Goal: Task Accomplishment & Management: Complete application form

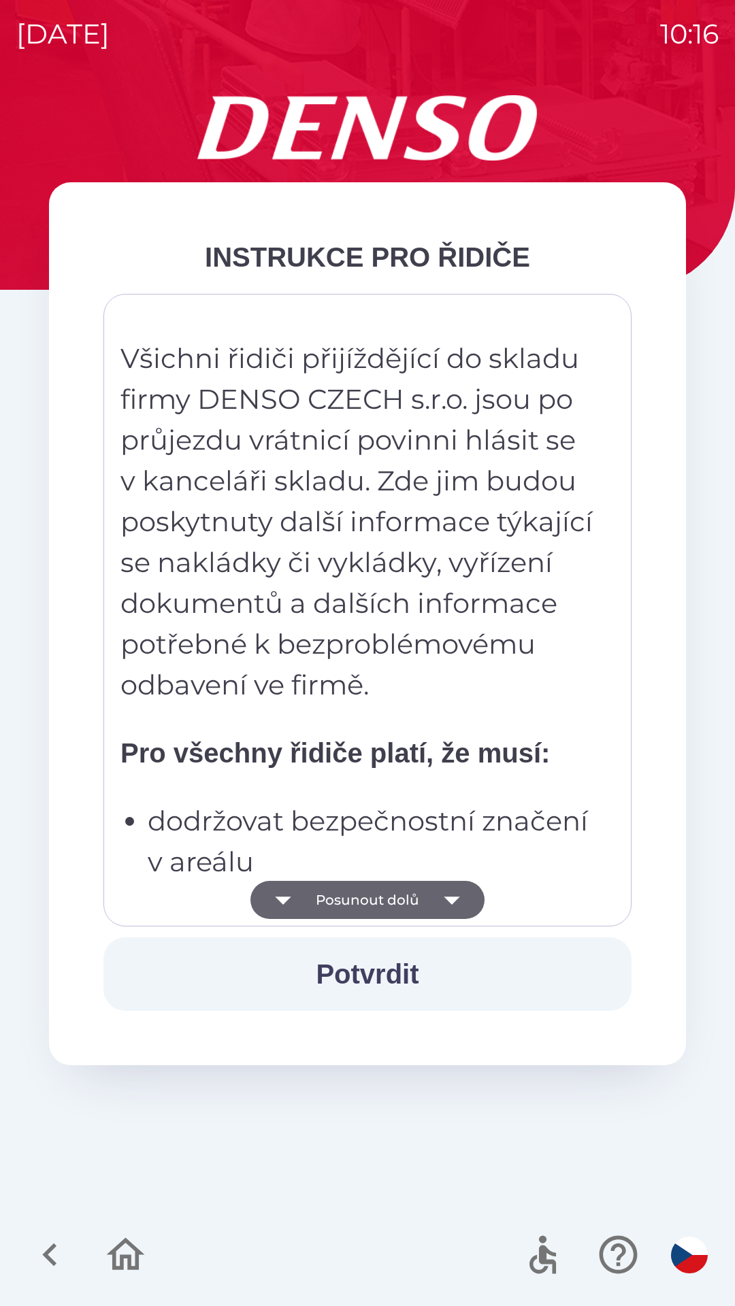
click at [462, 907] on icon "button" at bounding box center [452, 900] width 38 height 38
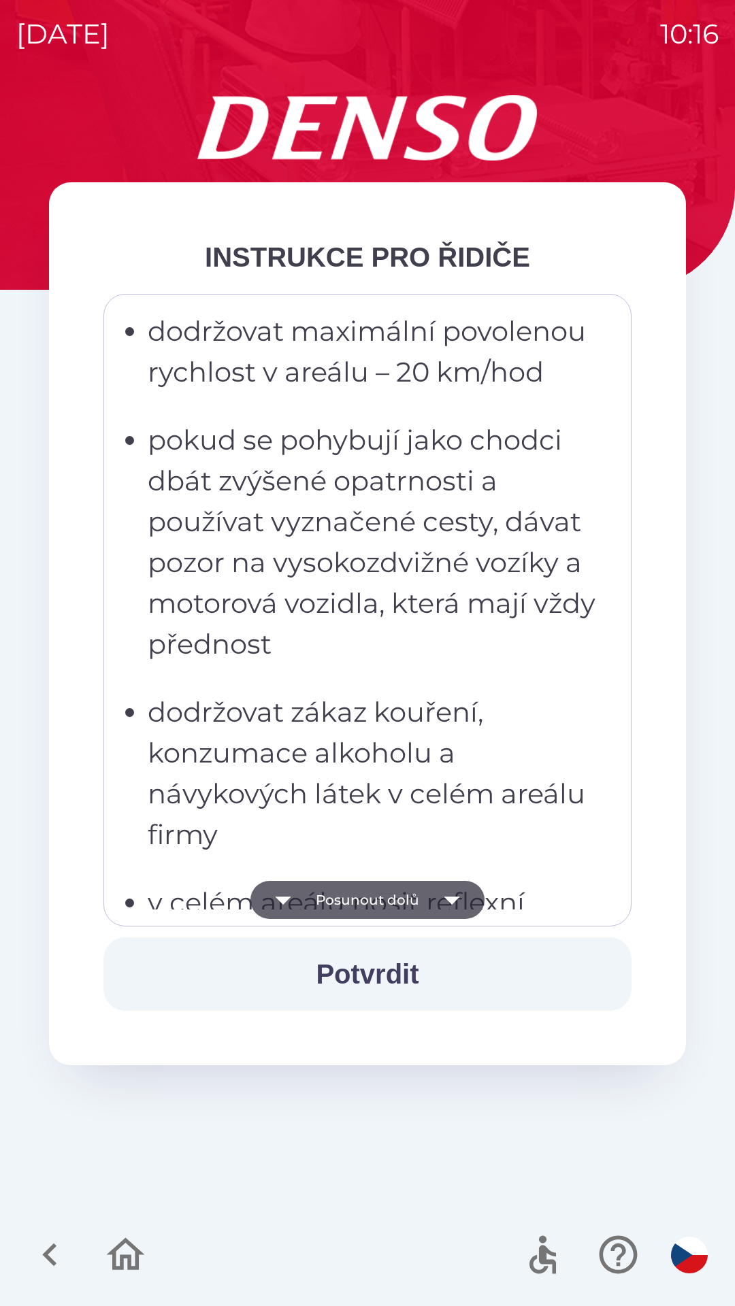
click at [461, 904] on icon "button" at bounding box center [452, 900] width 38 height 38
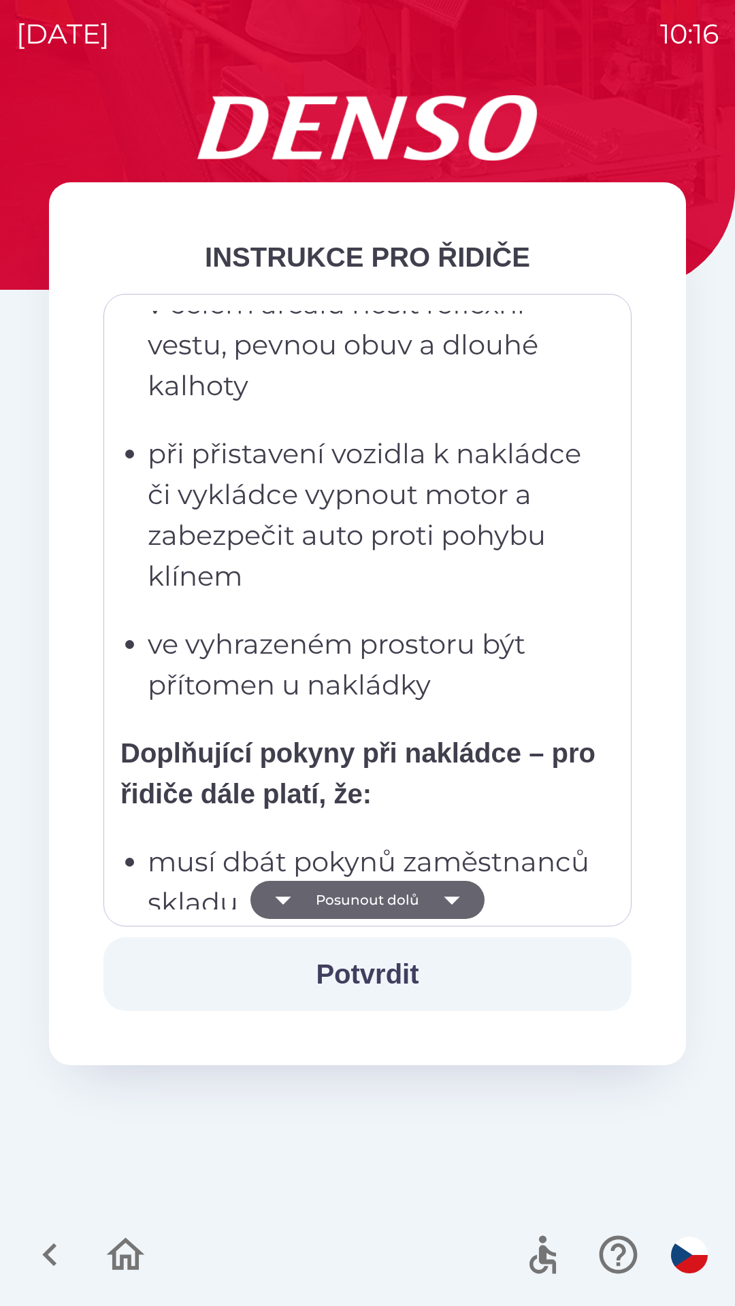
click at [459, 901] on icon "button" at bounding box center [452, 900] width 38 height 38
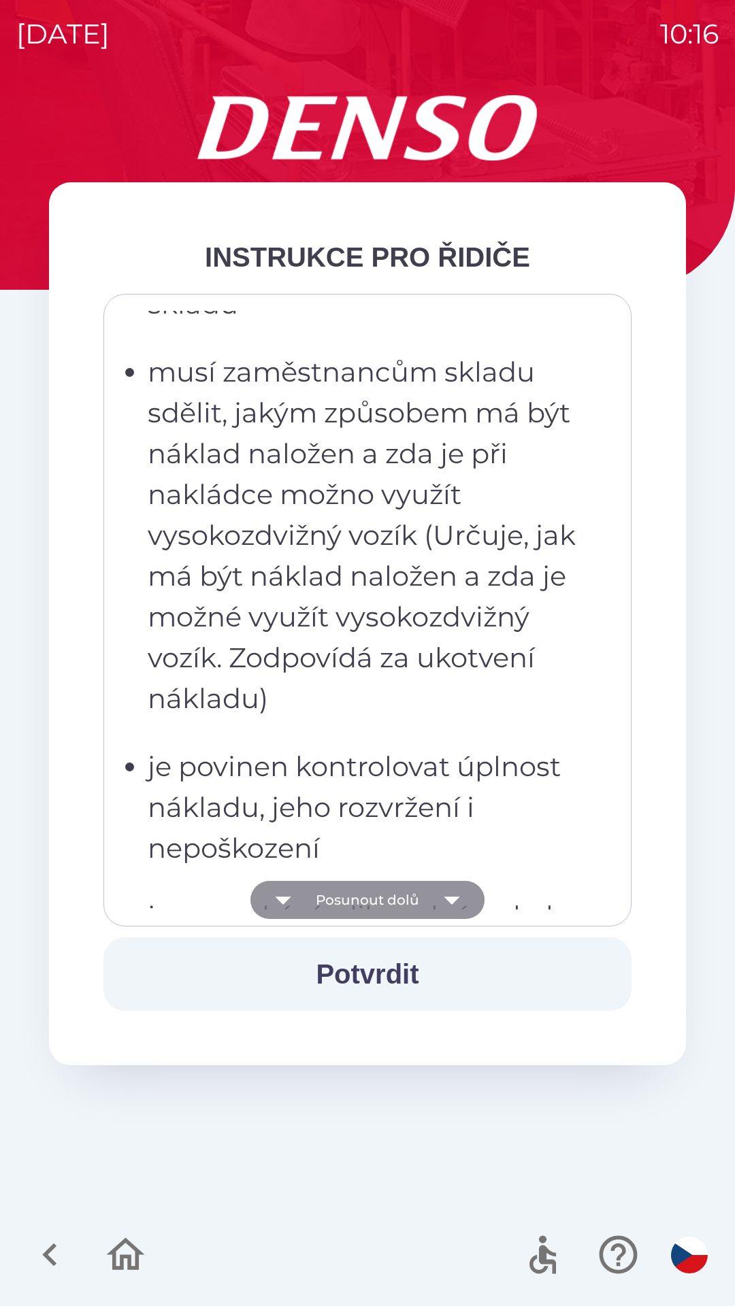
click at [451, 901] on icon "button" at bounding box center [452, 901] width 16 height 8
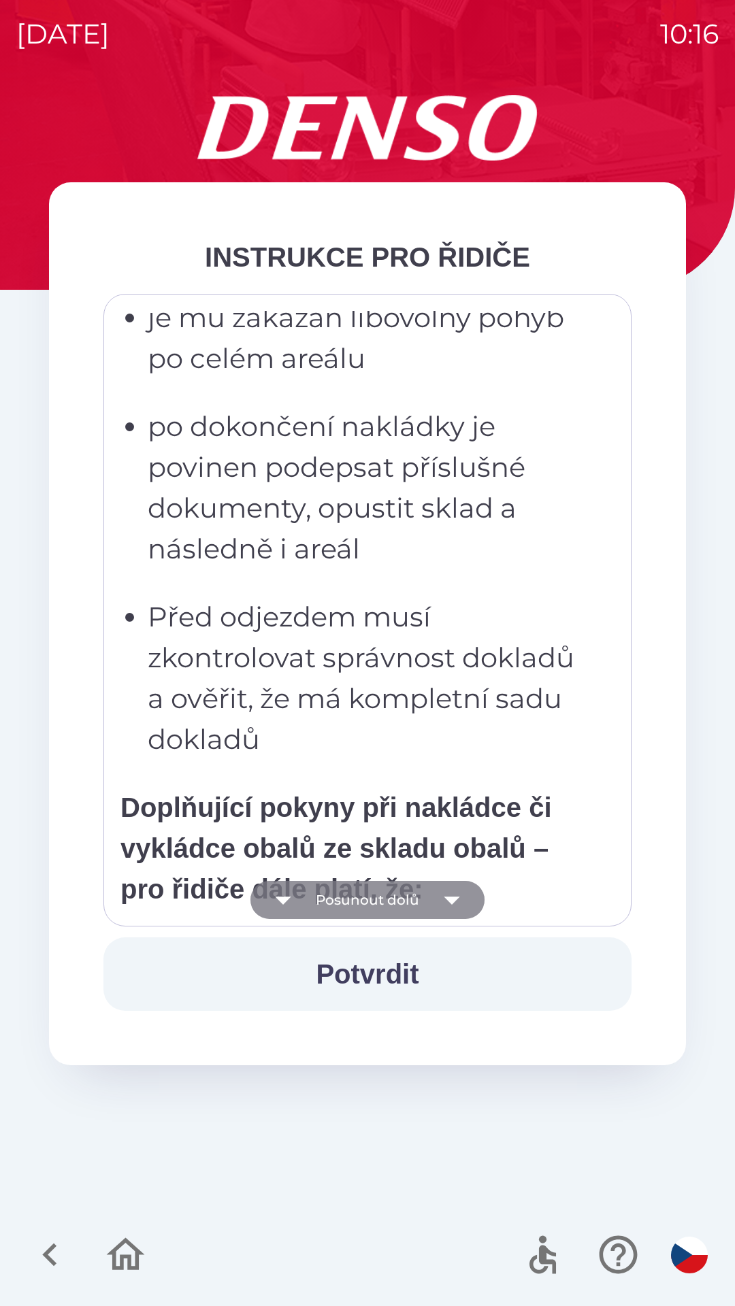
click at [454, 899] on icon "button" at bounding box center [452, 901] width 16 height 8
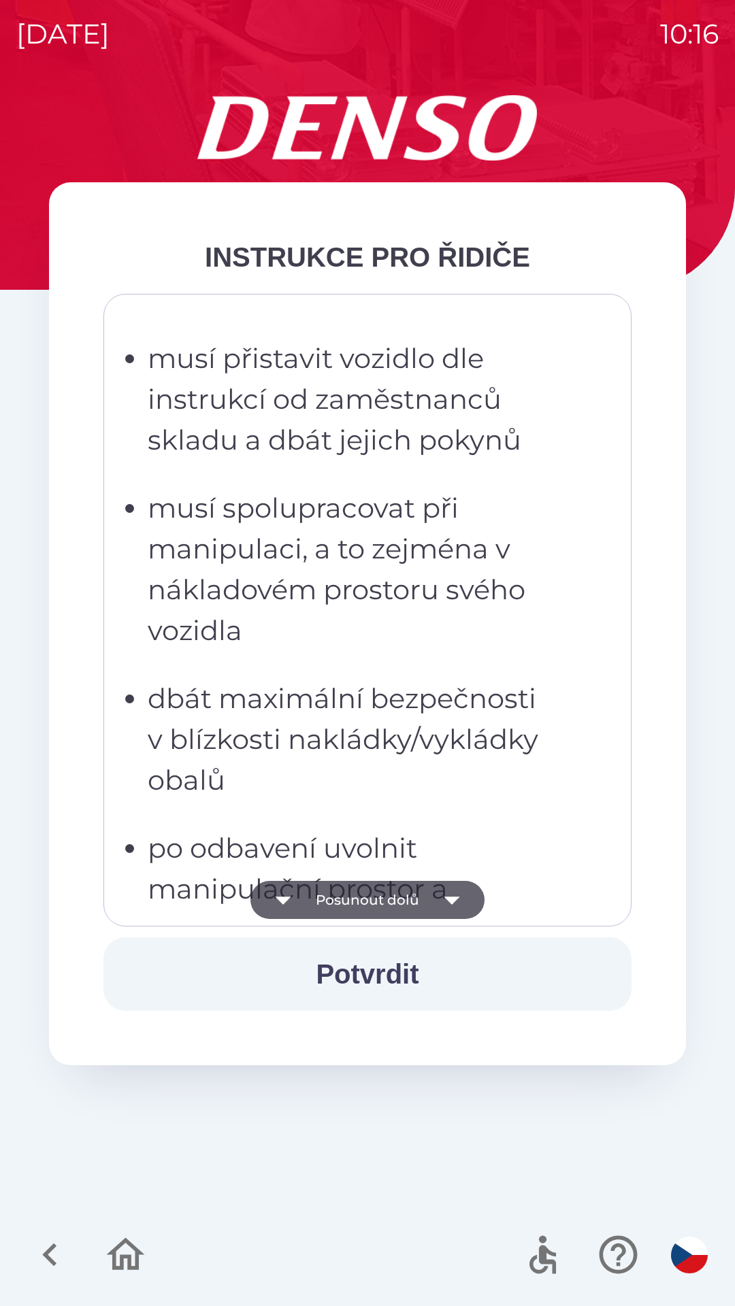
click at [446, 897] on icon "button" at bounding box center [452, 900] width 38 height 38
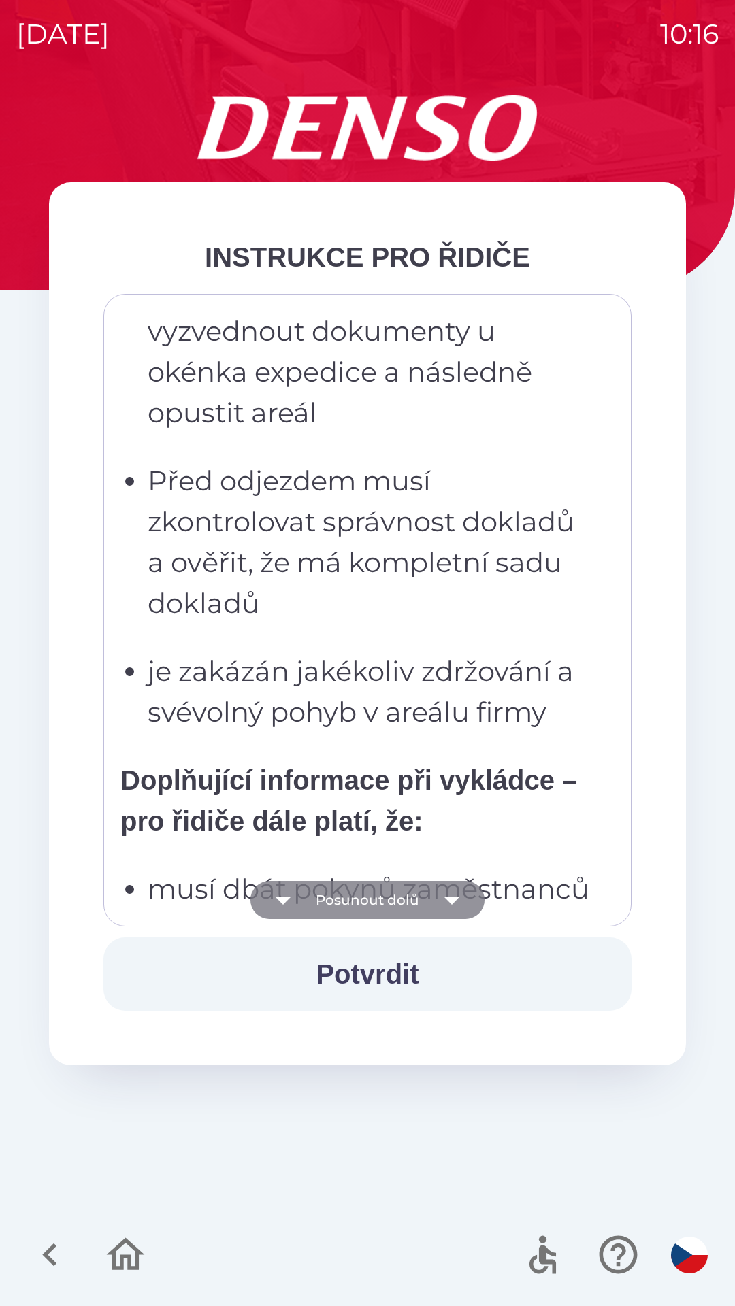
click at [439, 896] on icon "button" at bounding box center [452, 900] width 38 height 38
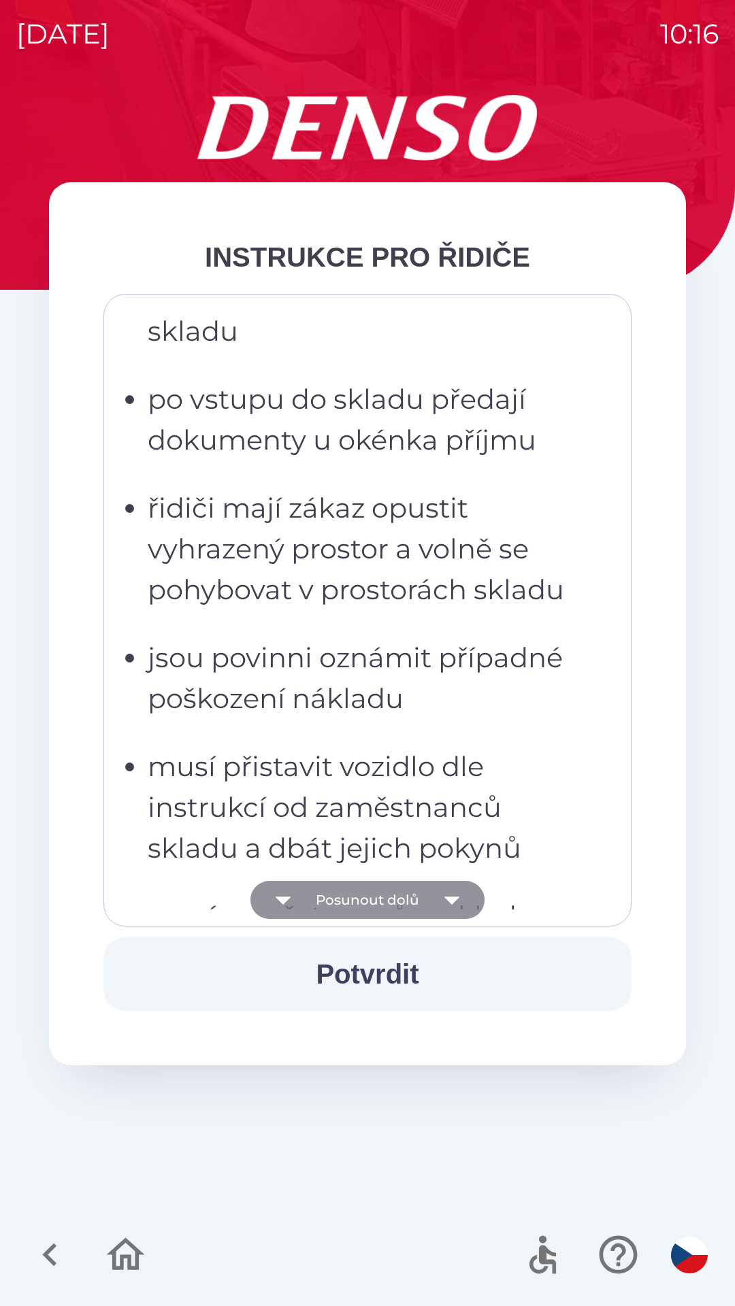
click at [435, 891] on icon "button" at bounding box center [452, 900] width 38 height 38
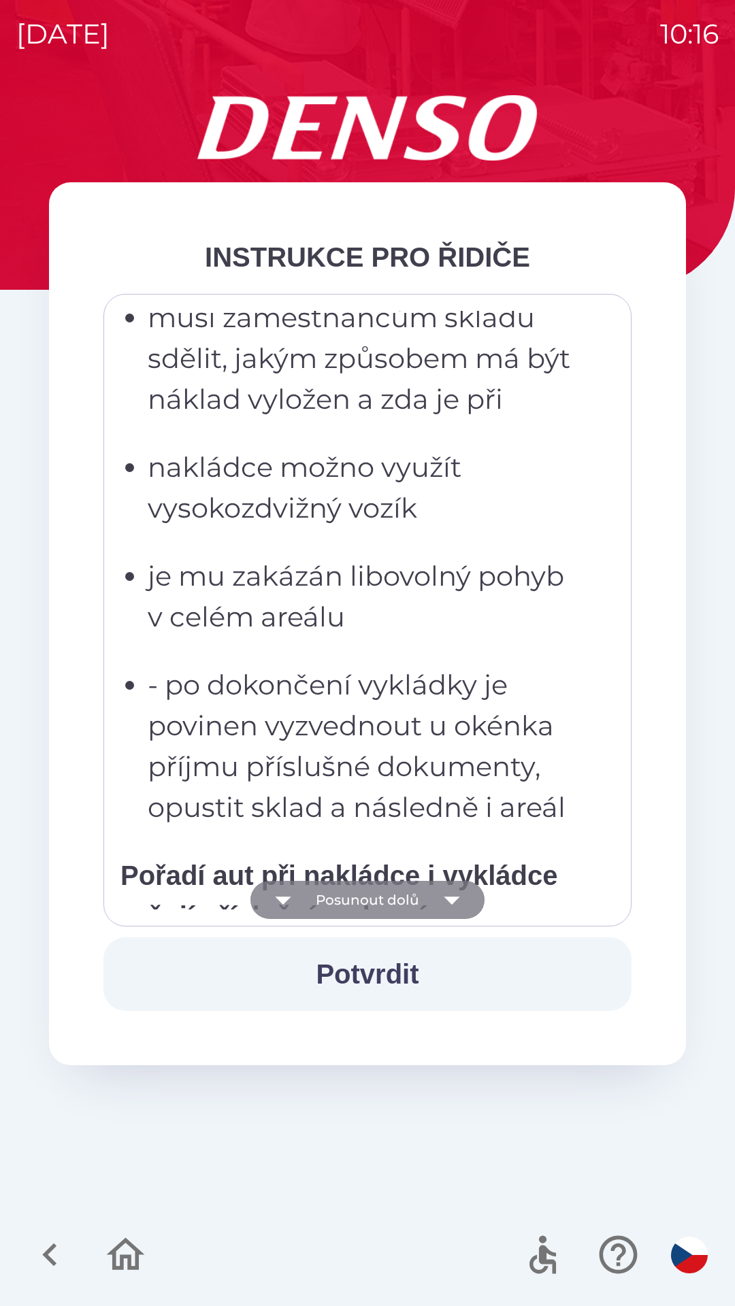
click at [436, 891] on icon "button" at bounding box center [452, 900] width 38 height 38
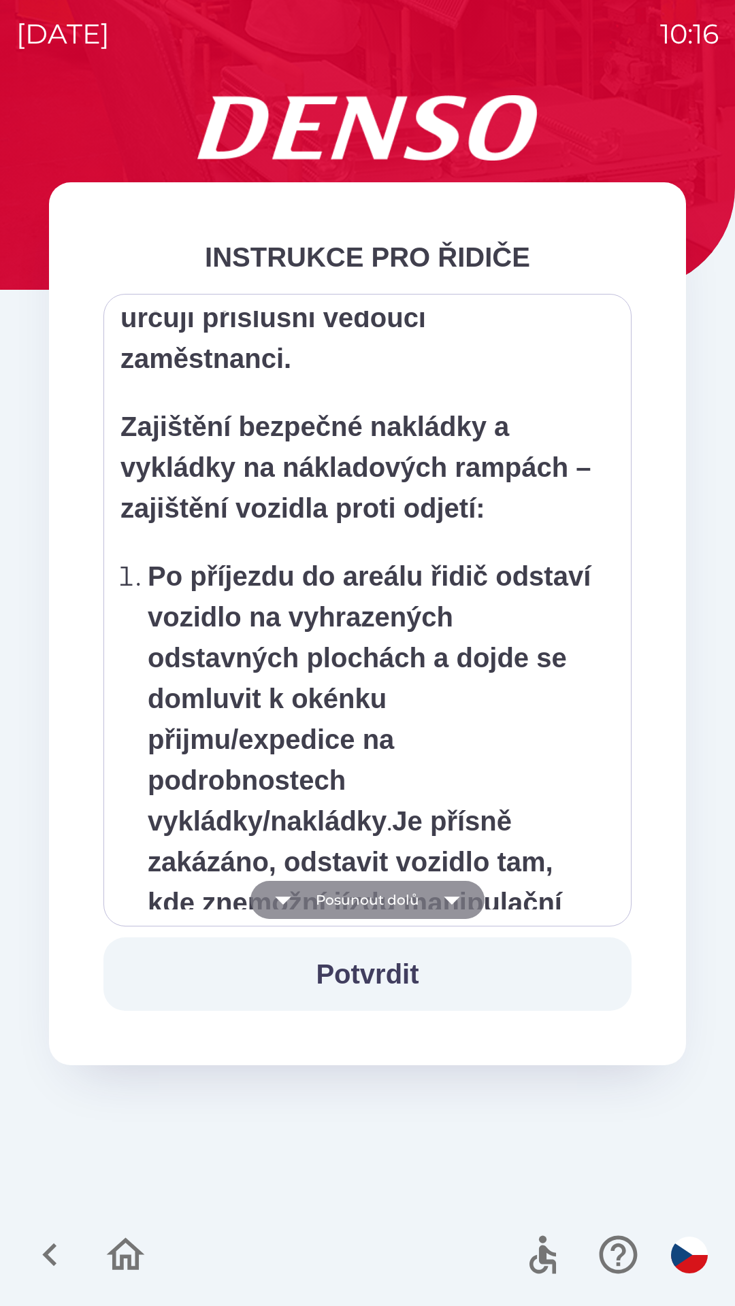
click at [444, 901] on icon "button" at bounding box center [452, 900] width 38 height 38
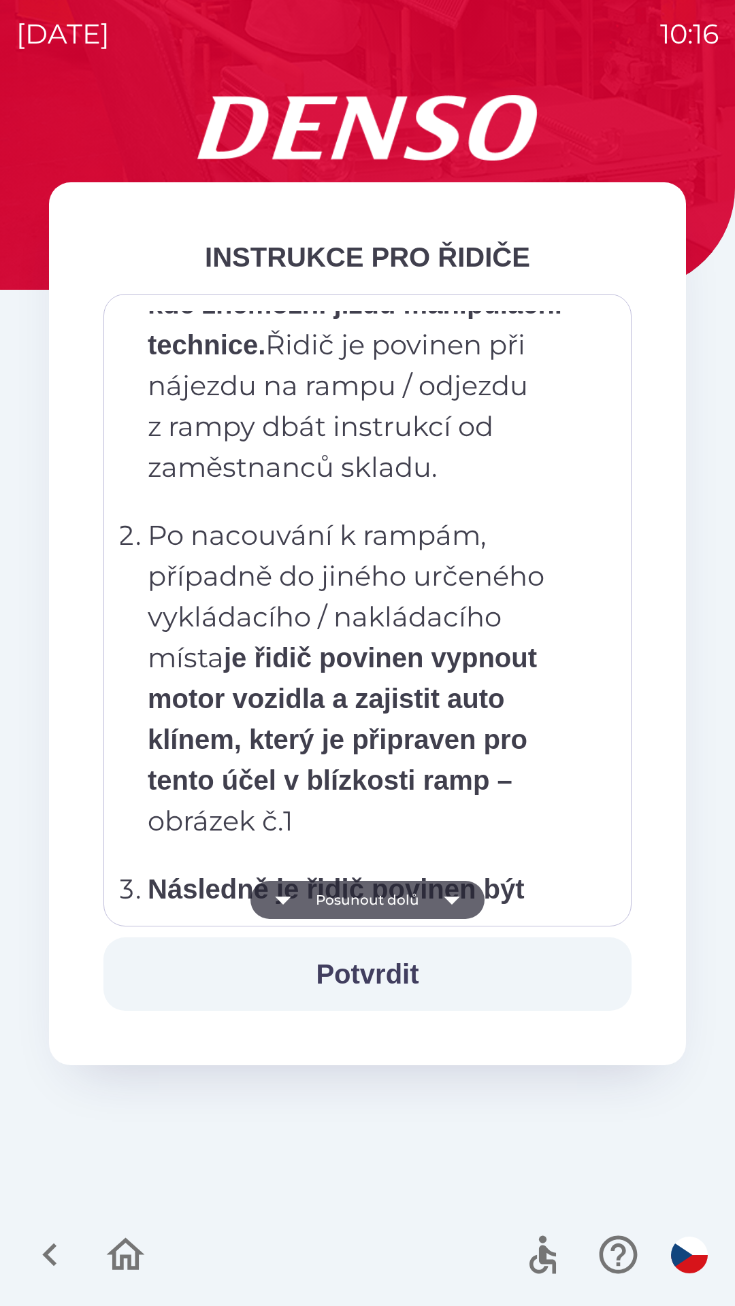
click at [446, 901] on icon "button" at bounding box center [452, 900] width 38 height 38
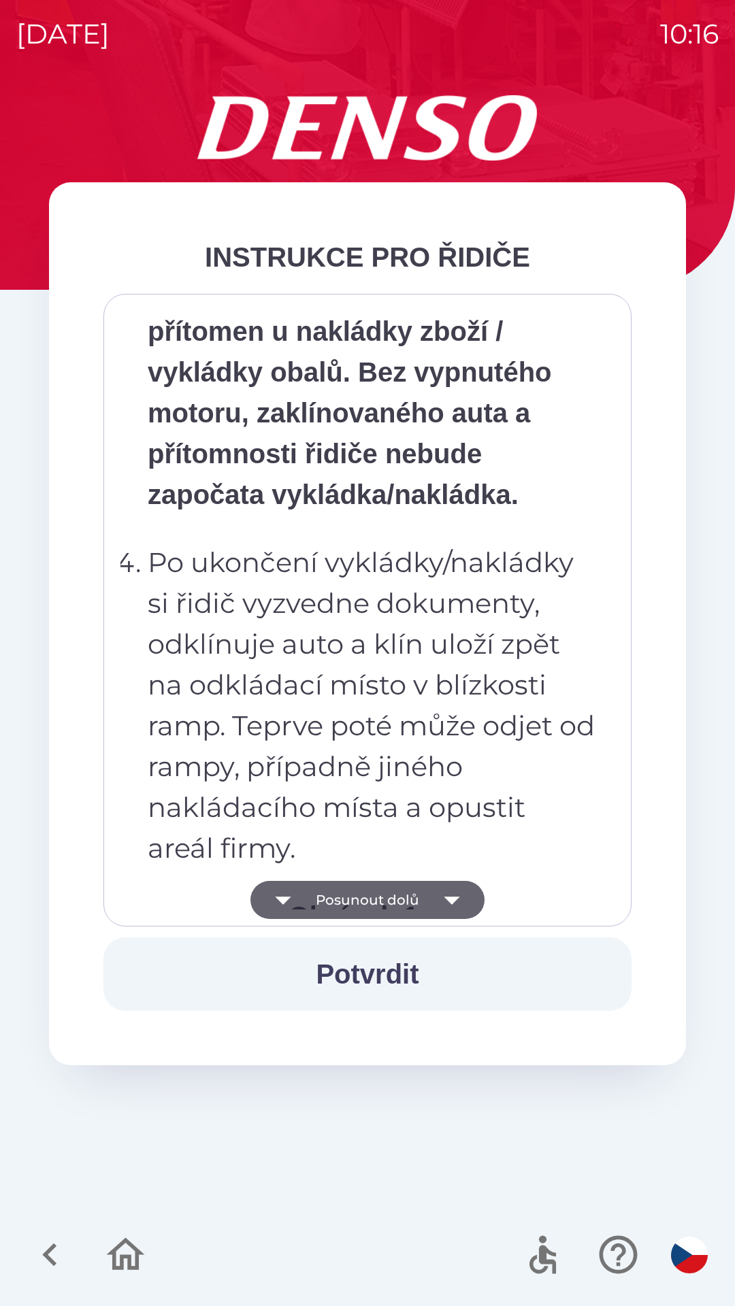
click at [452, 889] on icon "button" at bounding box center [452, 900] width 38 height 38
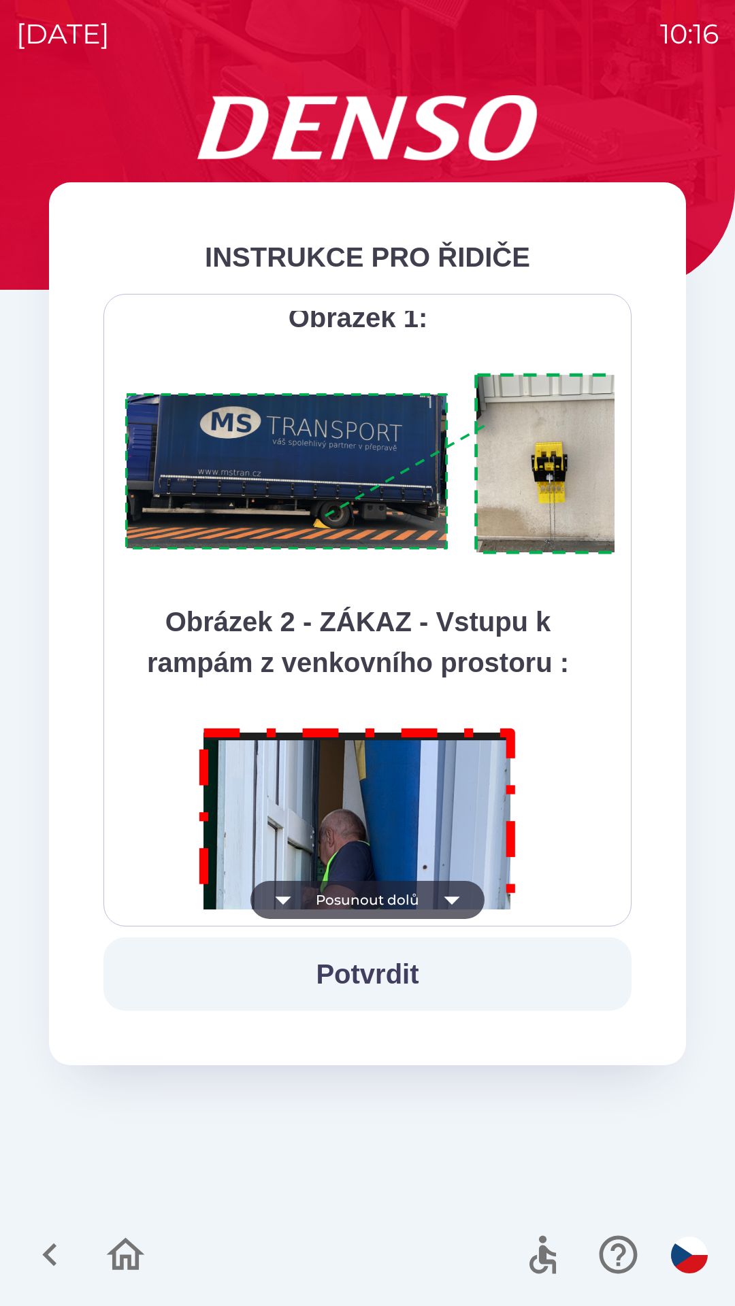
click at [447, 896] on icon "button" at bounding box center [452, 900] width 38 height 38
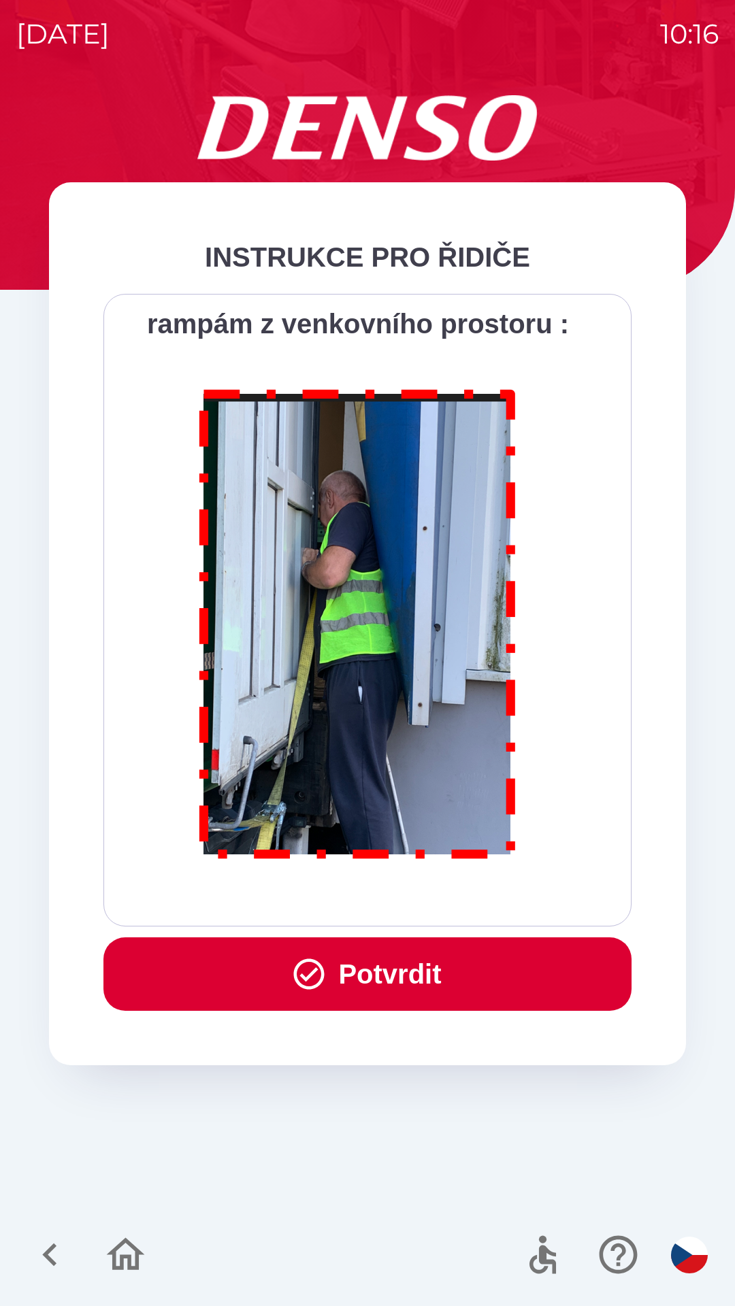
click at [445, 899] on div "Všichni řidiči přijíždějící do skladu firmy DENSO CZECH s.r.o. jsou po průjezdu…" at bounding box center [367, 610] width 494 height 599
click at [442, 899] on div "Všichni řidiči přijíždějící do skladu firmy DENSO CZECH s.r.o. jsou po průjezdu…" at bounding box center [367, 610] width 494 height 599
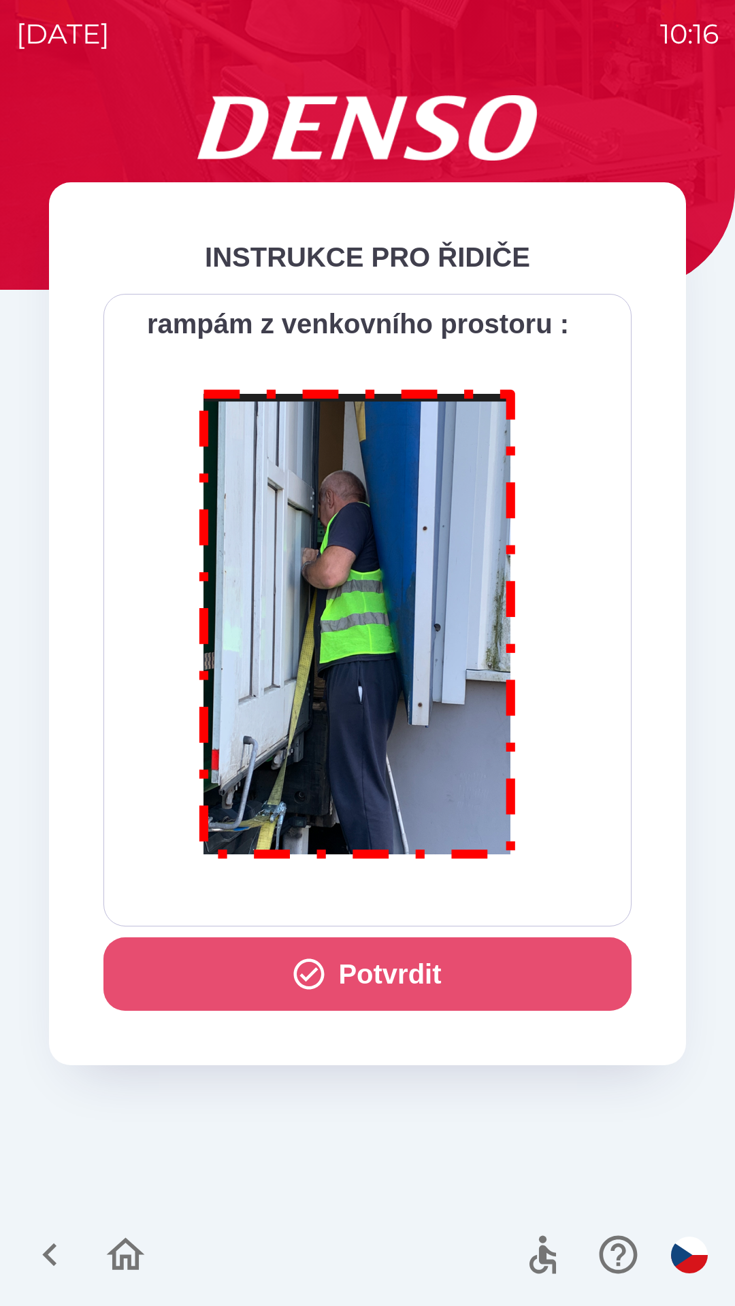
click at [470, 977] on button "Potvrdit" at bounding box center [367, 973] width 528 height 73
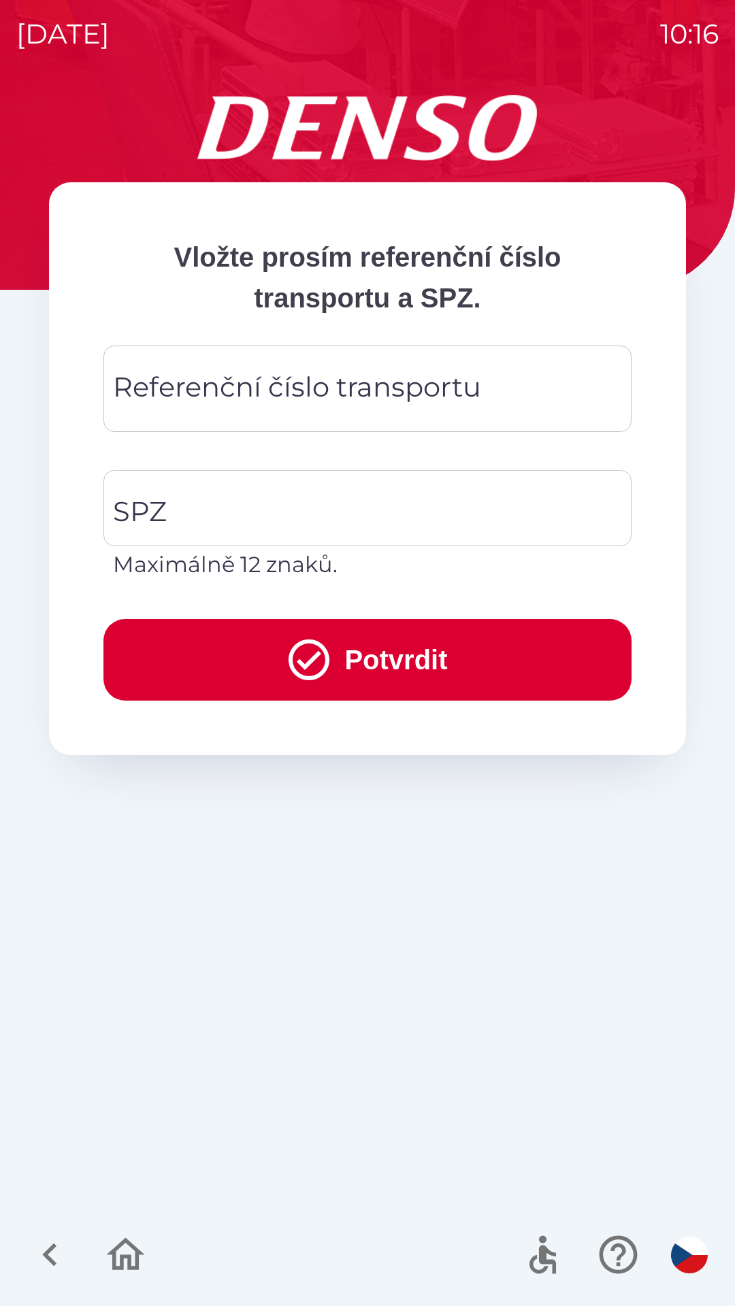
click at [450, 390] on div "Referenční číslo transportu Referenční číslo transportu" at bounding box center [367, 389] width 528 height 86
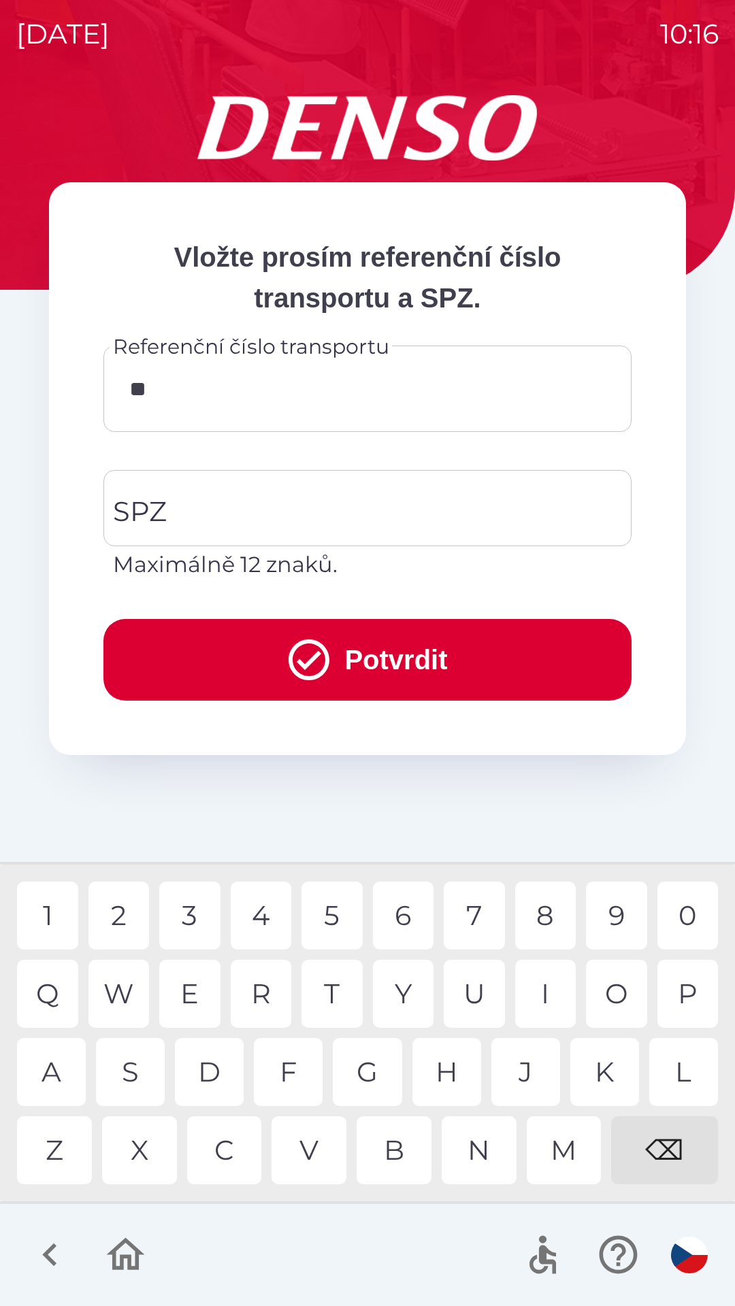
click at [674, 914] on div "0" at bounding box center [687, 916] width 61 height 68
click at [614, 912] on div "9" at bounding box center [616, 916] width 61 height 68
click at [52, 923] on div "1" at bounding box center [47, 916] width 61 height 68
type input "*******"
click at [343, 495] on input "SPZ" at bounding box center [357, 508] width 495 height 64
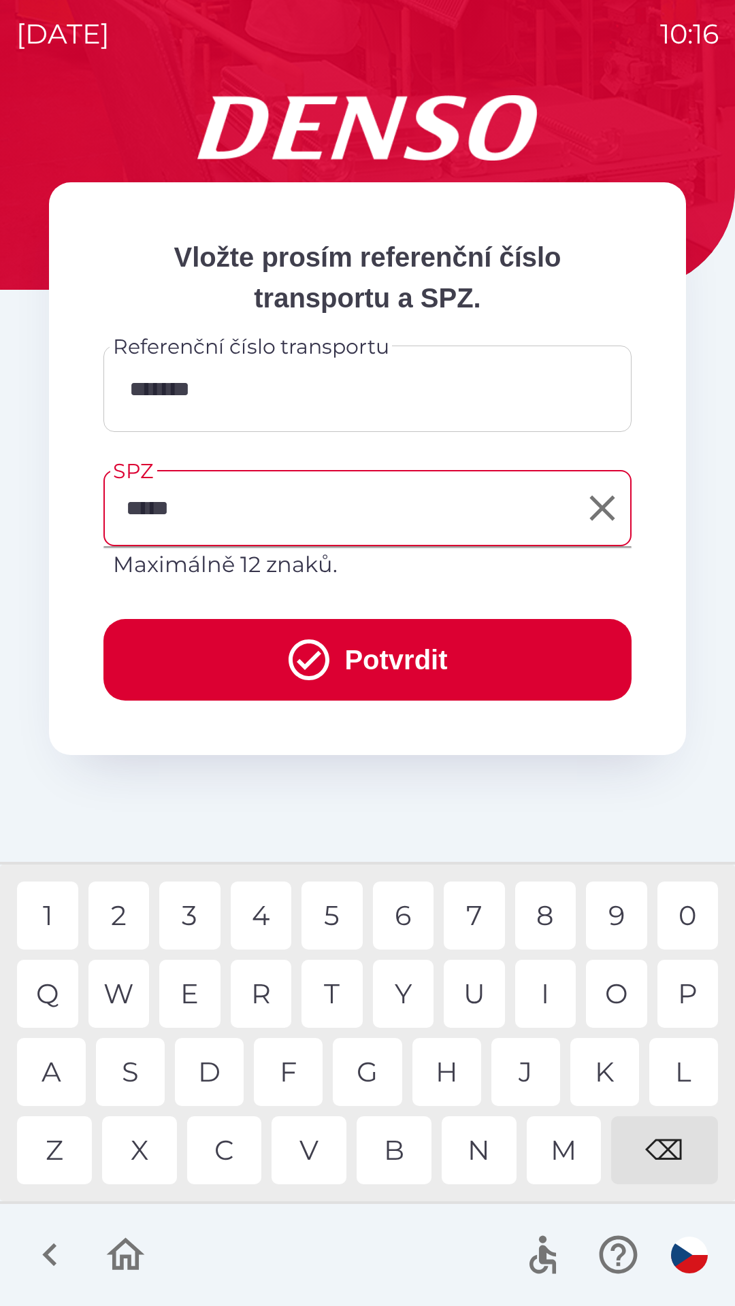
click at [270, 911] on div "4" at bounding box center [261, 916] width 61 height 68
type input "*******"
click at [386, 658] on button "Potvrdit" at bounding box center [367, 660] width 528 height 82
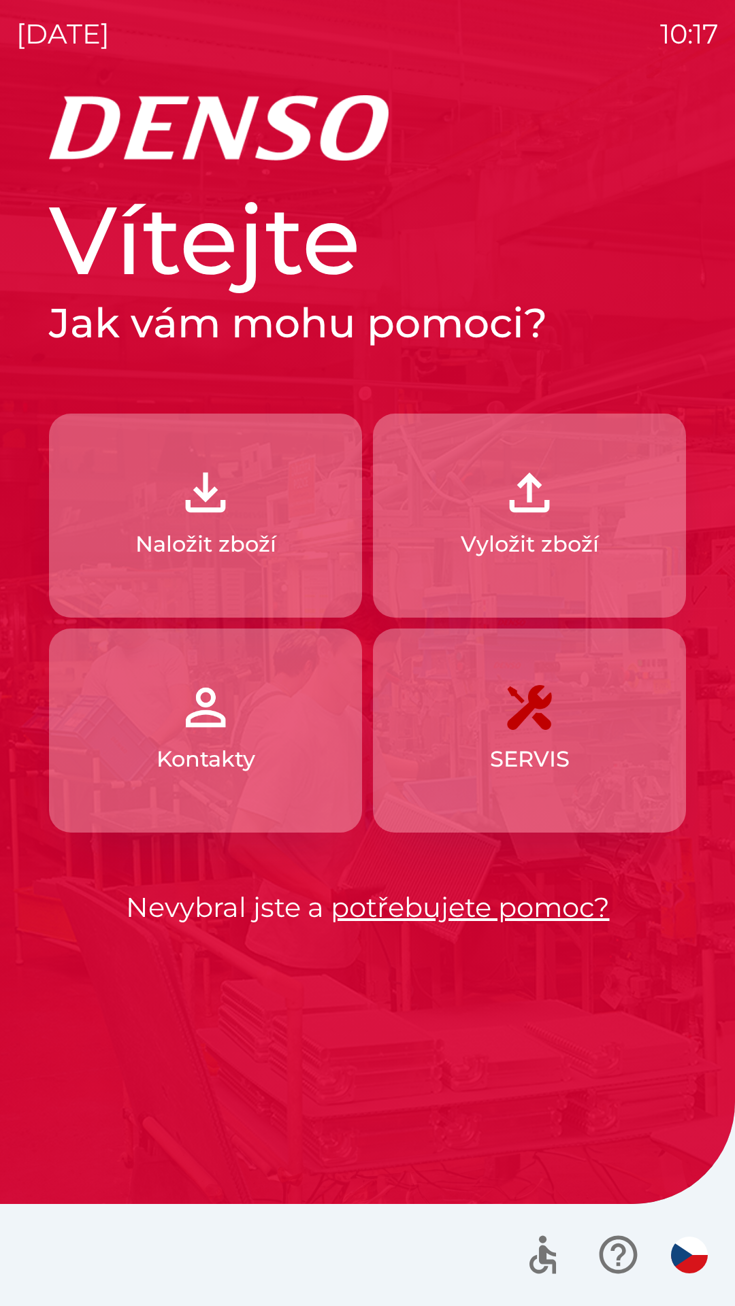
click at [213, 540] on p "Naložit zboží" at bounding box center [205, 544] width 141 height 33
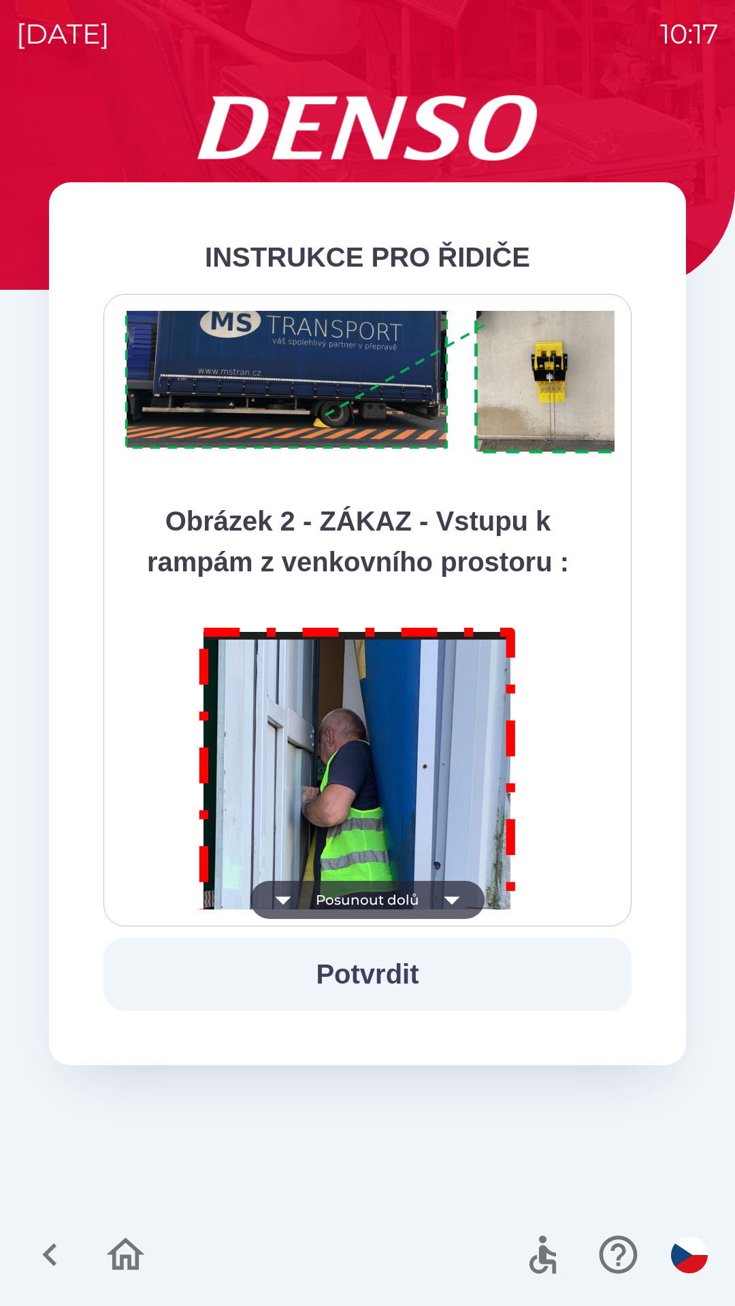
scroll to position [7646, 0]
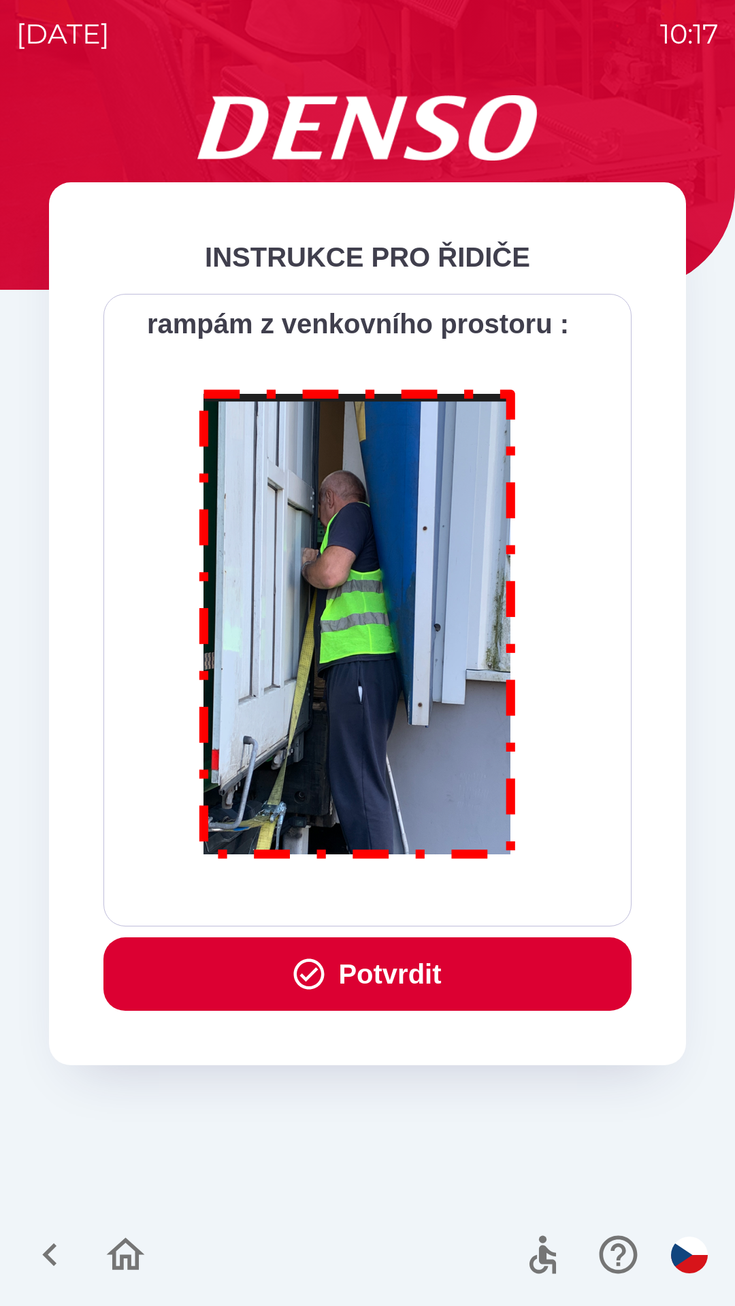
click at [391, 962] on button "Potvrdit" at bounding box center [367, 973] width 528 height 73
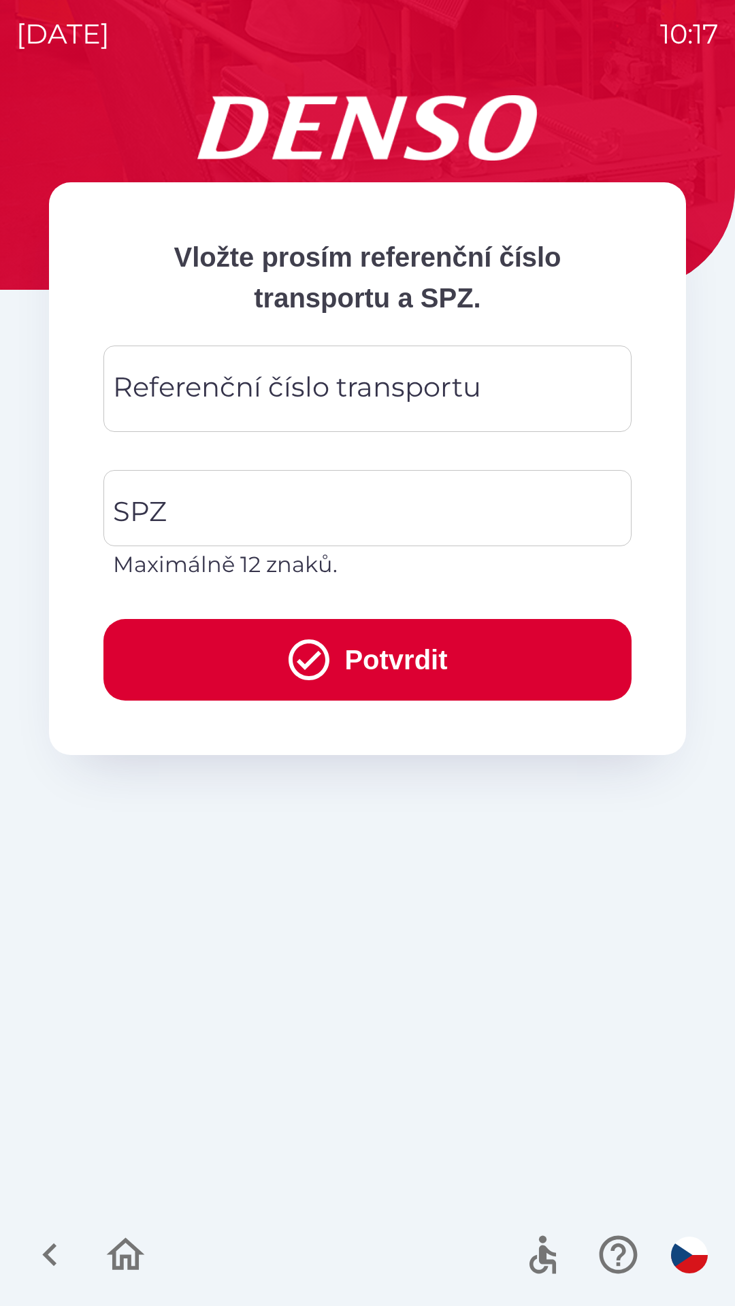
click at [380, 373] on div "Referenční číslo transportu Referenční číslo transportu" at bounding box center [367, 389] width 528 height 86
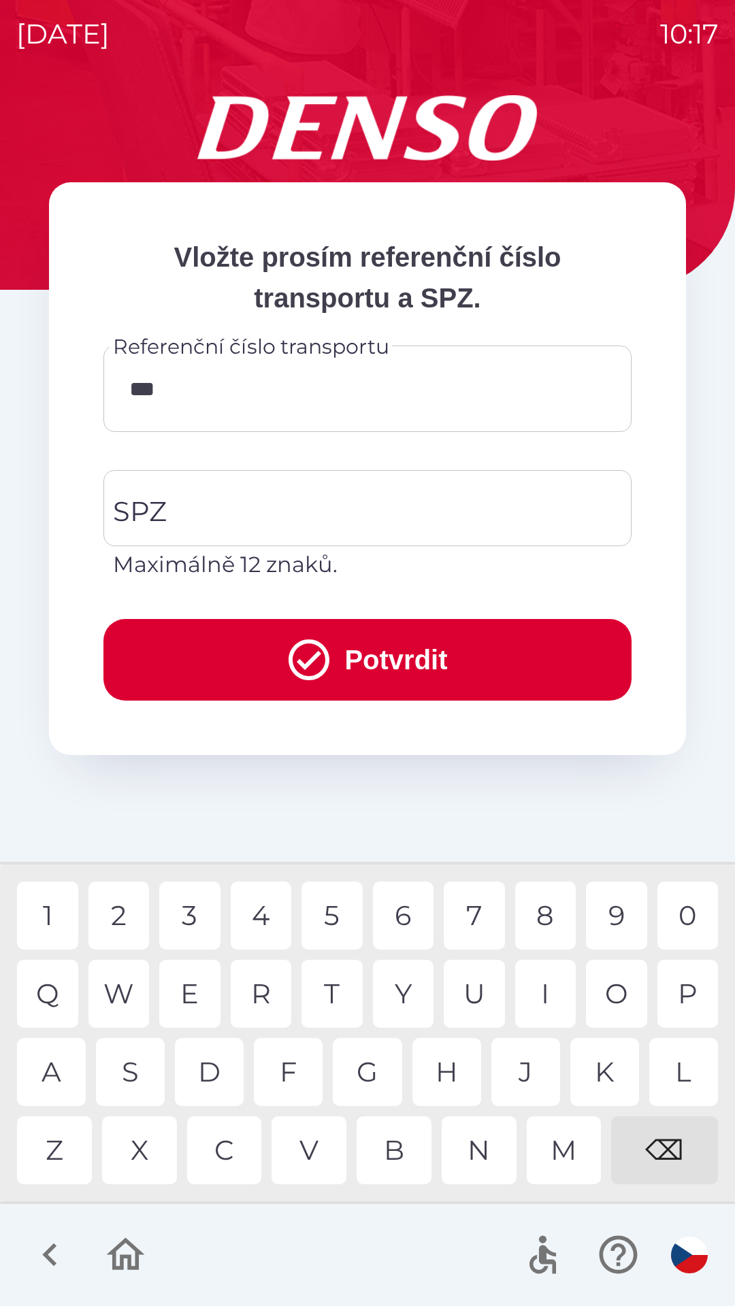
click at [312, 1140] on div "V" at bounding box center [308, 1150] width 75 height 68
click at [201, 878] on div "1 2 3 4 5 6 7 8 9 0 Q W E R T Y U I O P A S D F G H J K L Z X C V B N M ⌫" at bounding box center [367, 1033] width 728 height 330
type input "******"
click at [237, 509] on input "SPZ" at bounding box center [357, 508] width 495 height 64
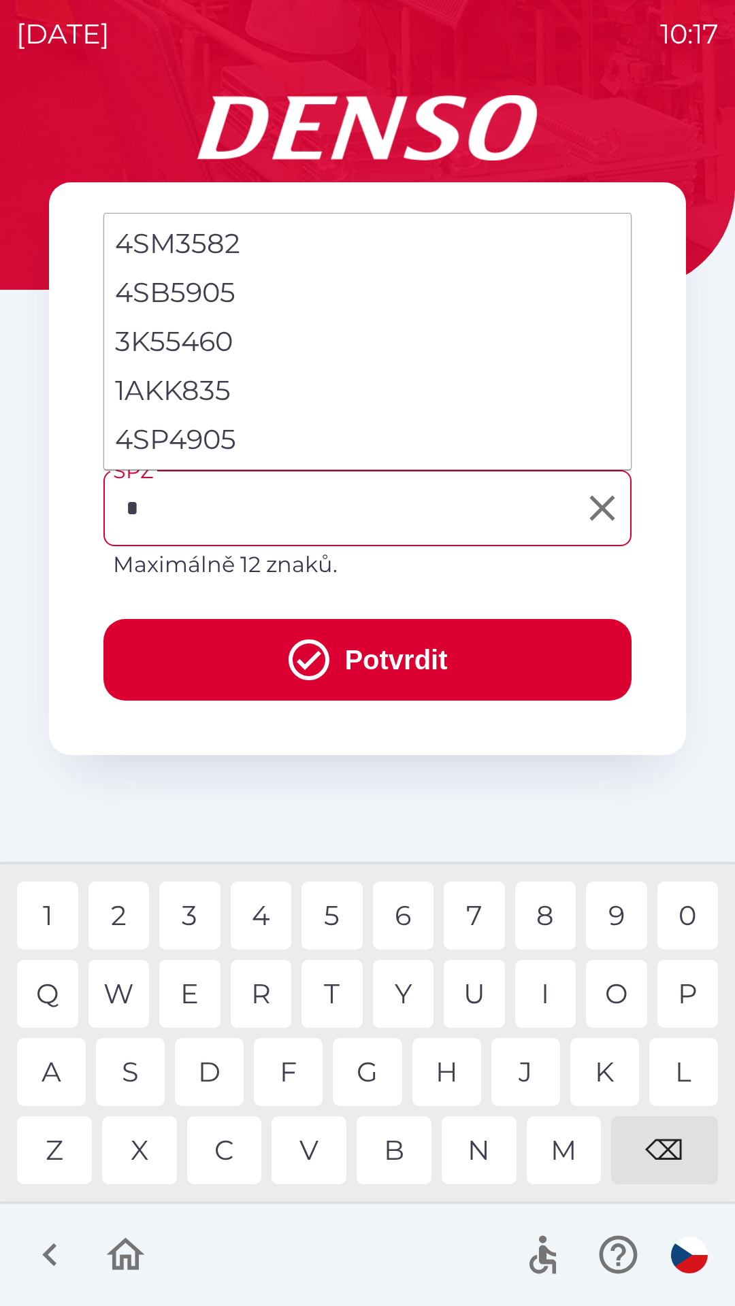
click at [332, 899] on div "5" at bounding box center [331, 916] width 61 height 68
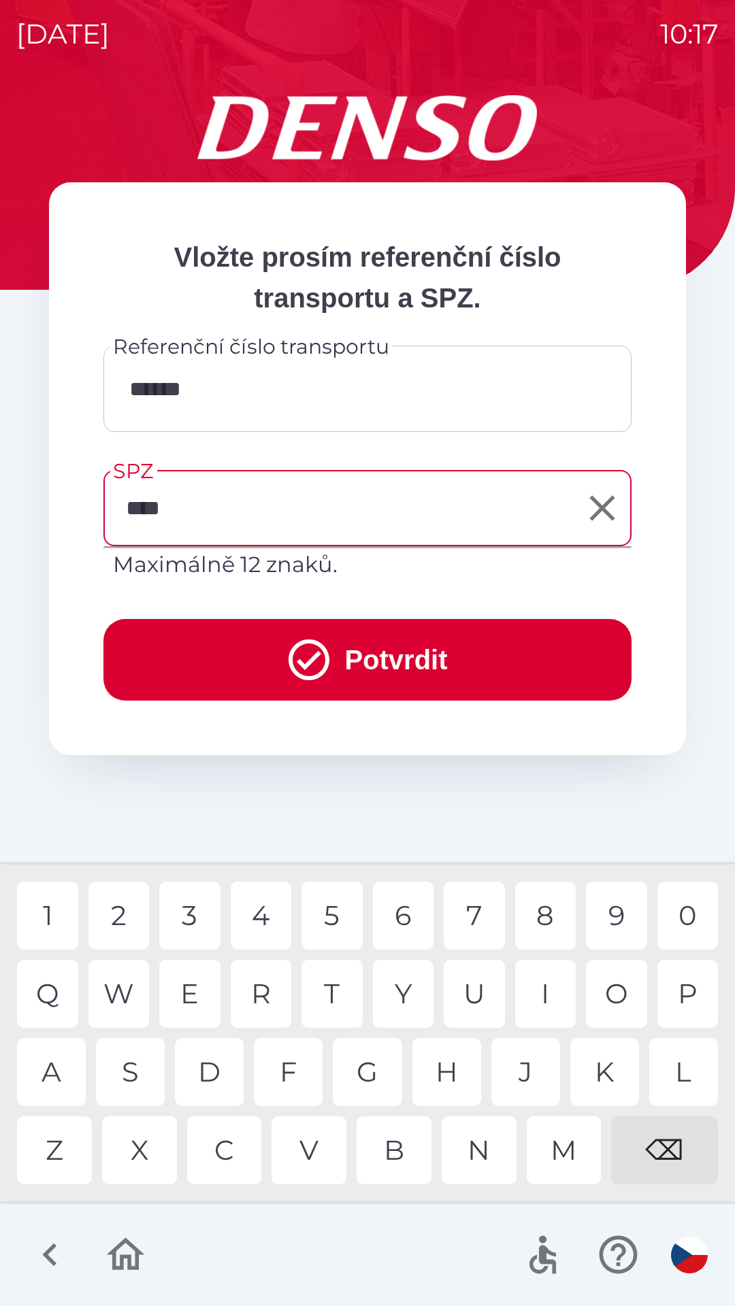
click at [397, 910] on div "6" at bounding box center [403, 916] width 61 height 68
click at [323, 917] on div "5" at bounding box center [331, 916] width 61 height 68
click at [326, 916] on div "5" at bounding box center [331, 916] width 61 height 68
type input "*******"
click at [120, 906] on div "2" at bounding box center [118, 916] width 61 height 68
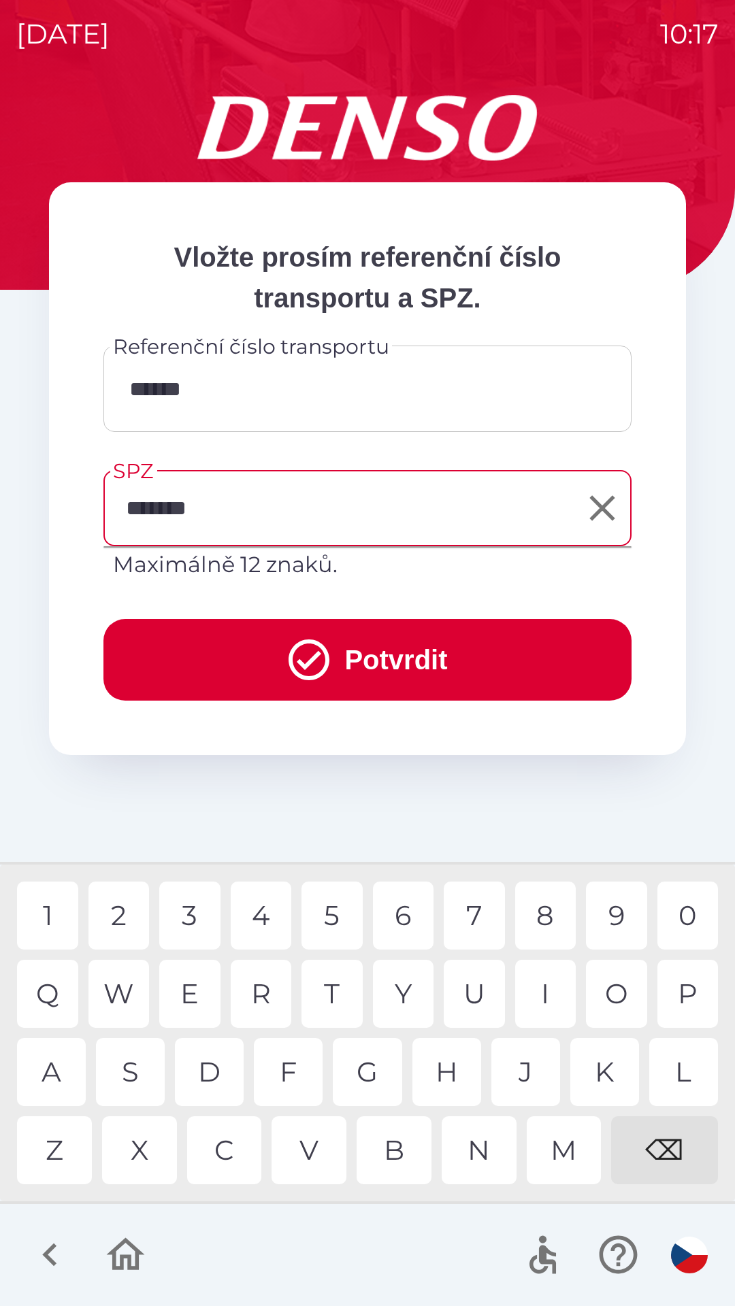
click at [320, 649] on icon "submit" at bounding box center [308, 660] width 41 height 41
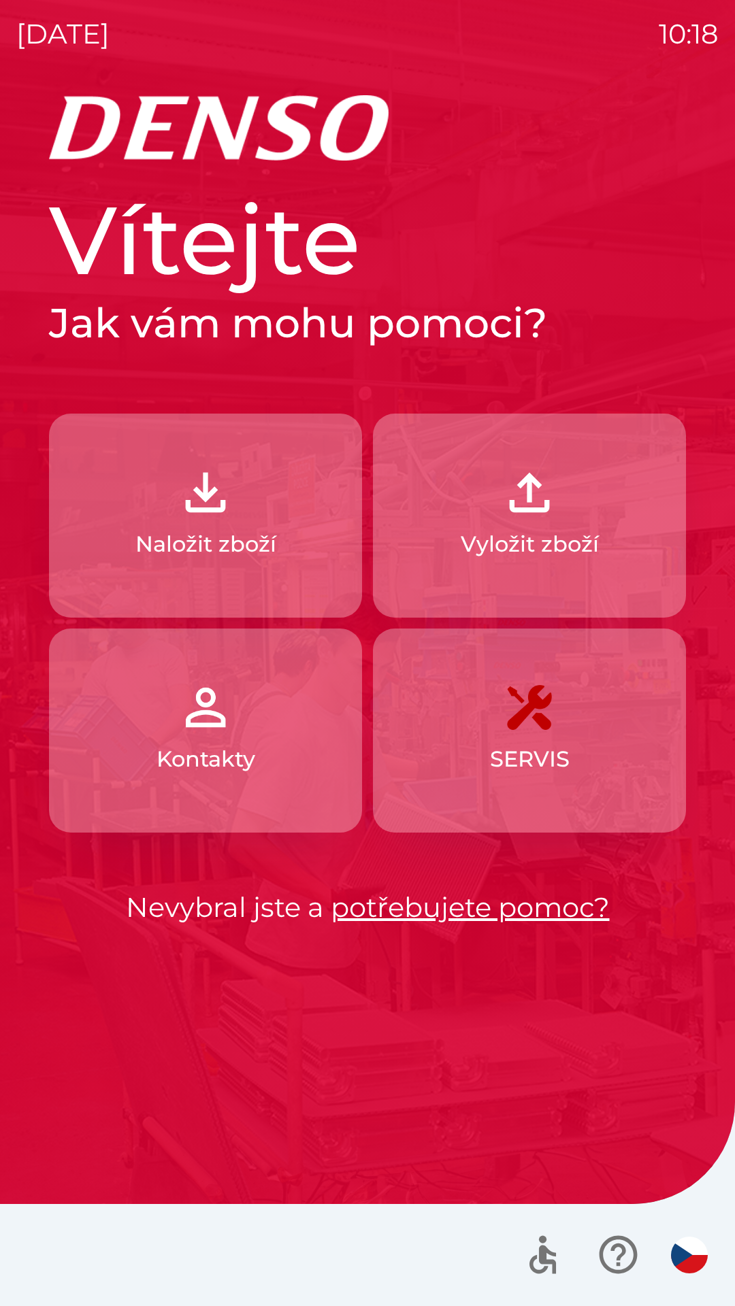
click at [244, 869] on div "Vítejte Jak vám mohu pomoci? Naložit zboží Vyložit zboží Kontakty SERVIS Nevybr…" at bounding box center [367, 555] width 637 height 746
click at [268, 542] on p "Naložit zboží" at bounding box center [205, 544] width 141 height 33
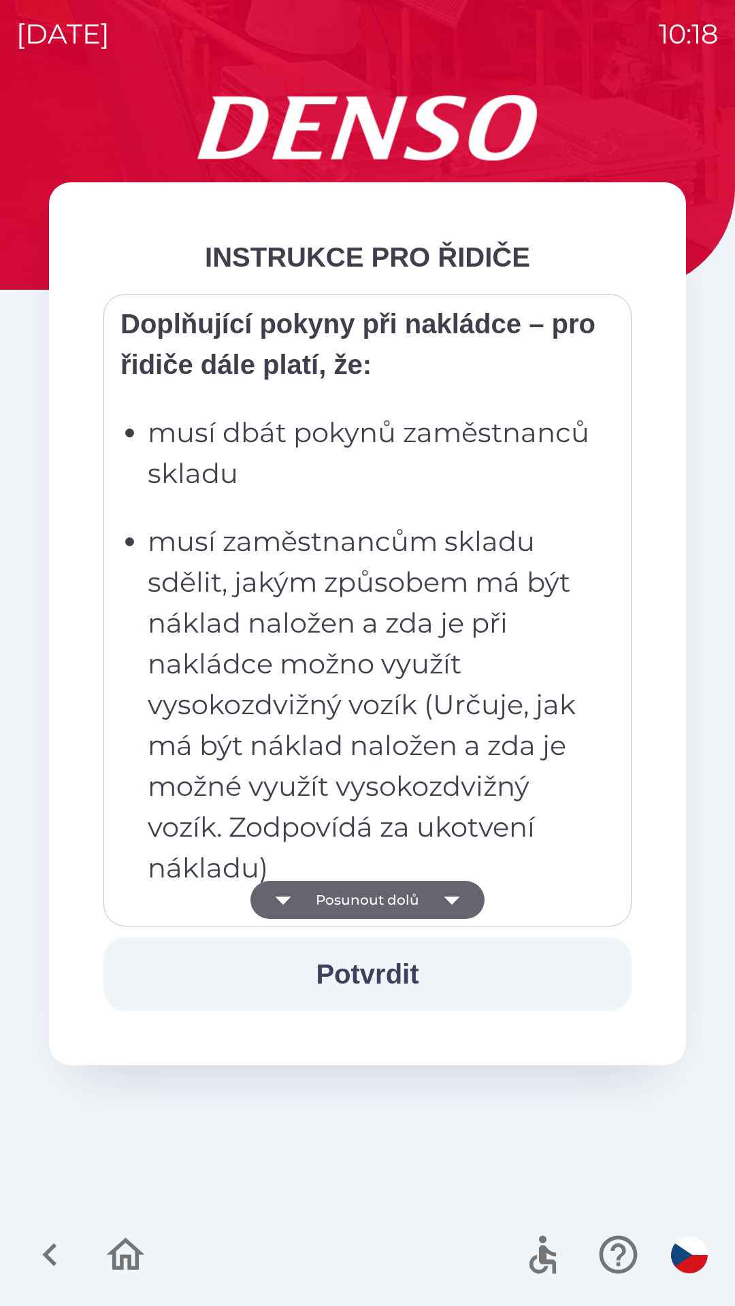
scroll to position [1736, 0]
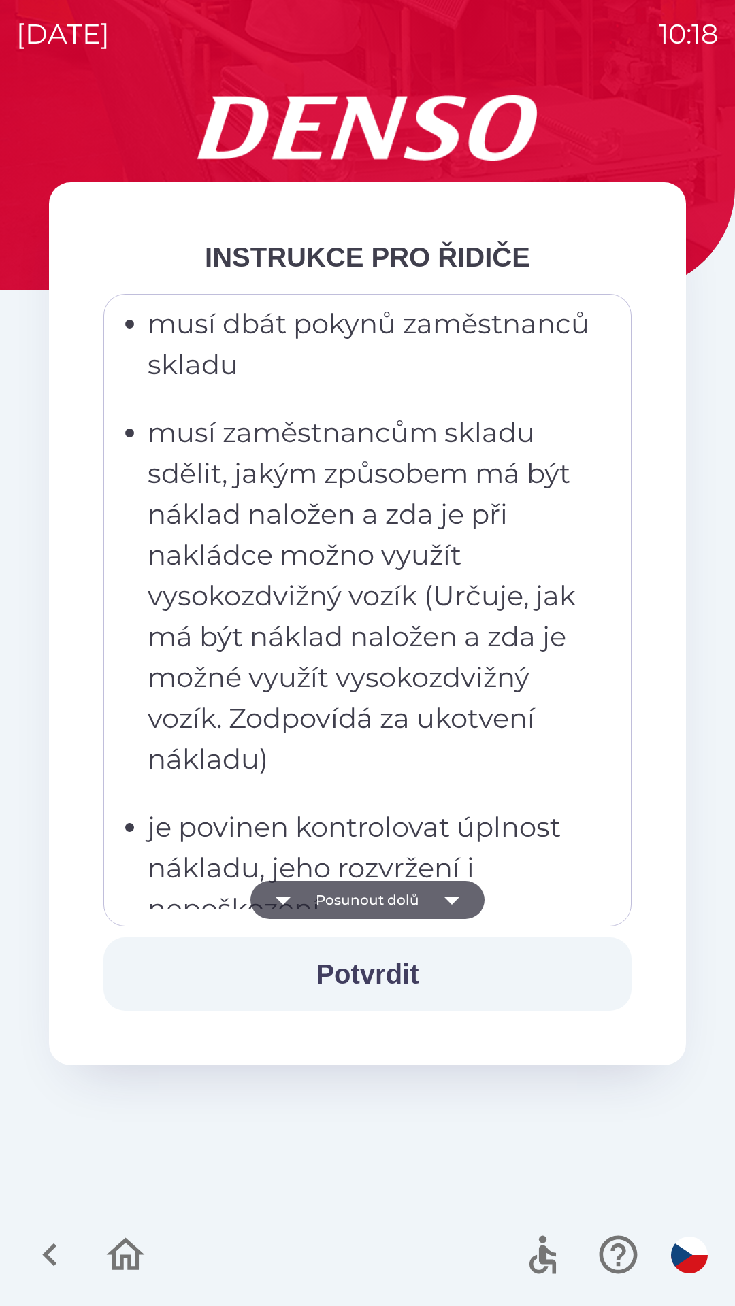
click at [468, 716] on p "musí zaměstnancům skladu sdělit, jakým způsobem má být náklad naložen a zda je …" at bounding box center [372, 595] width 448 height 367
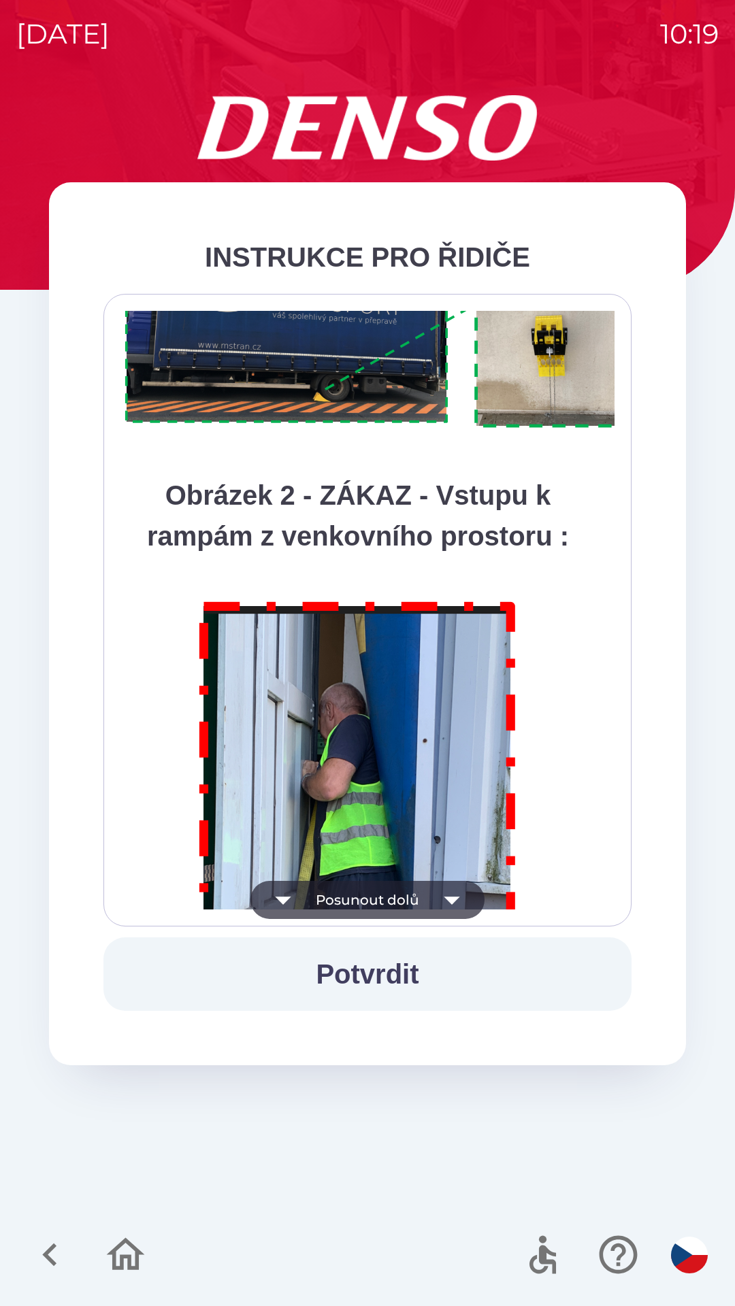
scroll to position [7646, 0]
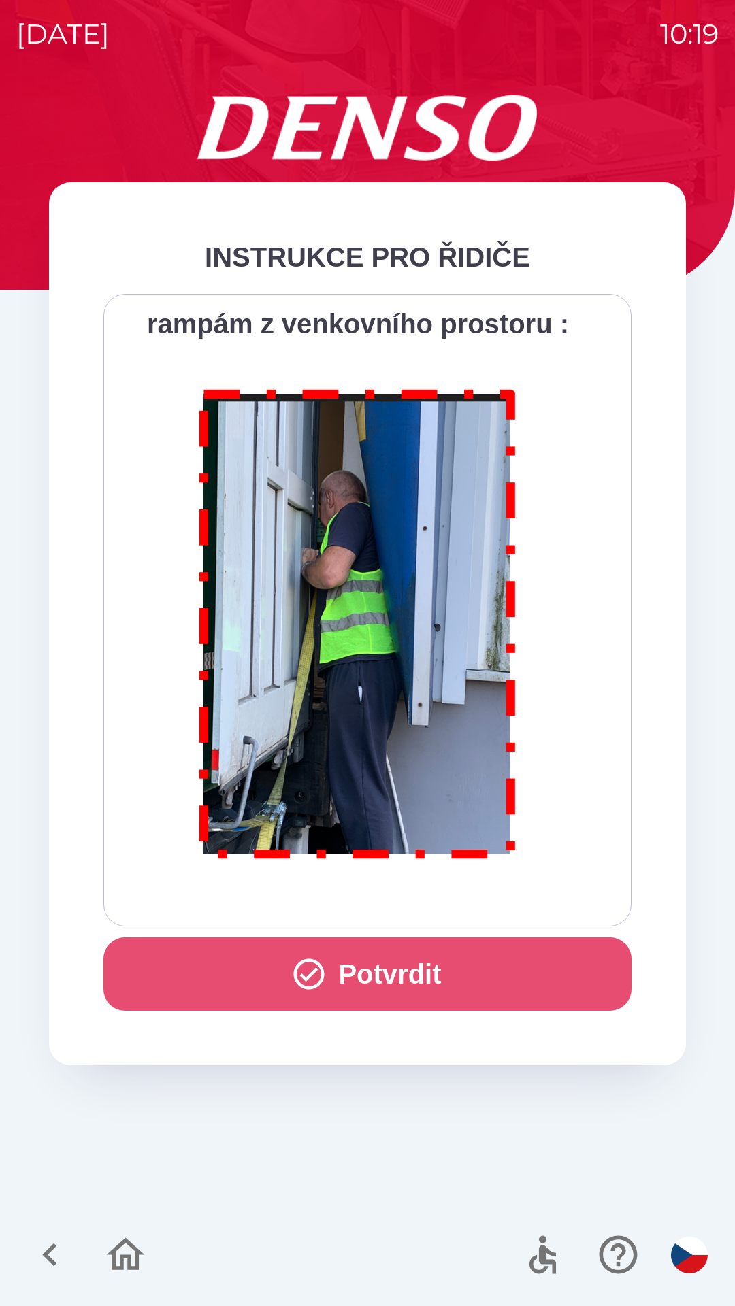
click at [447, 969] on button "Potvrdit" at bounding box center [367, 973] width 528 height 73
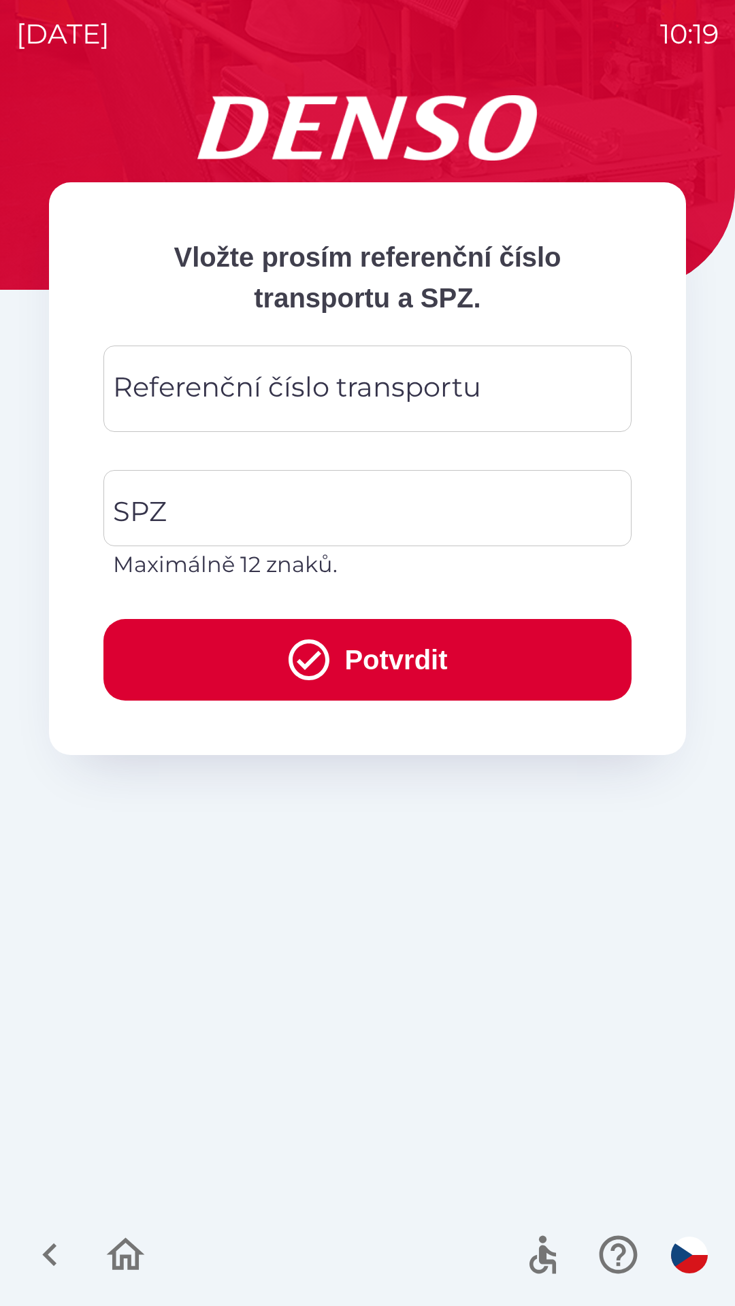
click at [412, 657] on button "Potvrdit" at bounding box center [367, 660] width 528 height 82
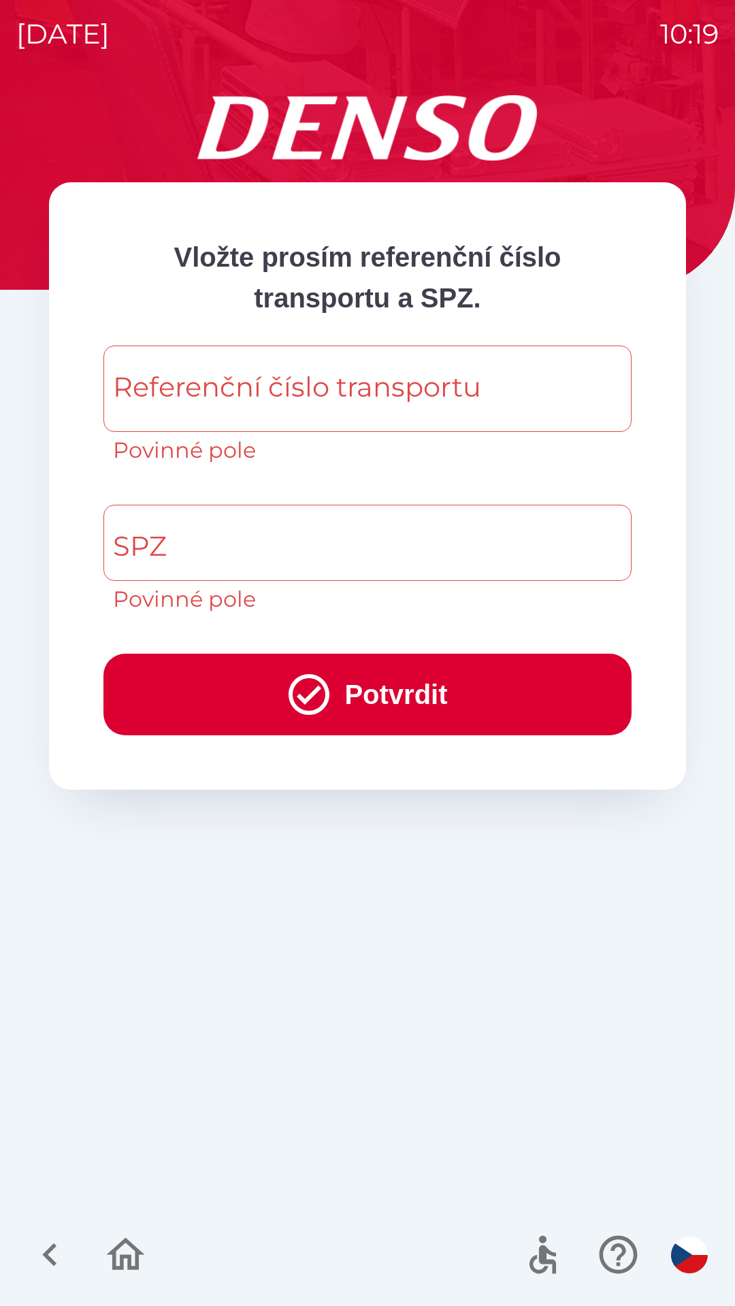
click at [359, 401] on div "Referenční číslo transportu Referenční číslo transportu Povinné pole" at bounding box center [367, 406] width 528 height 121
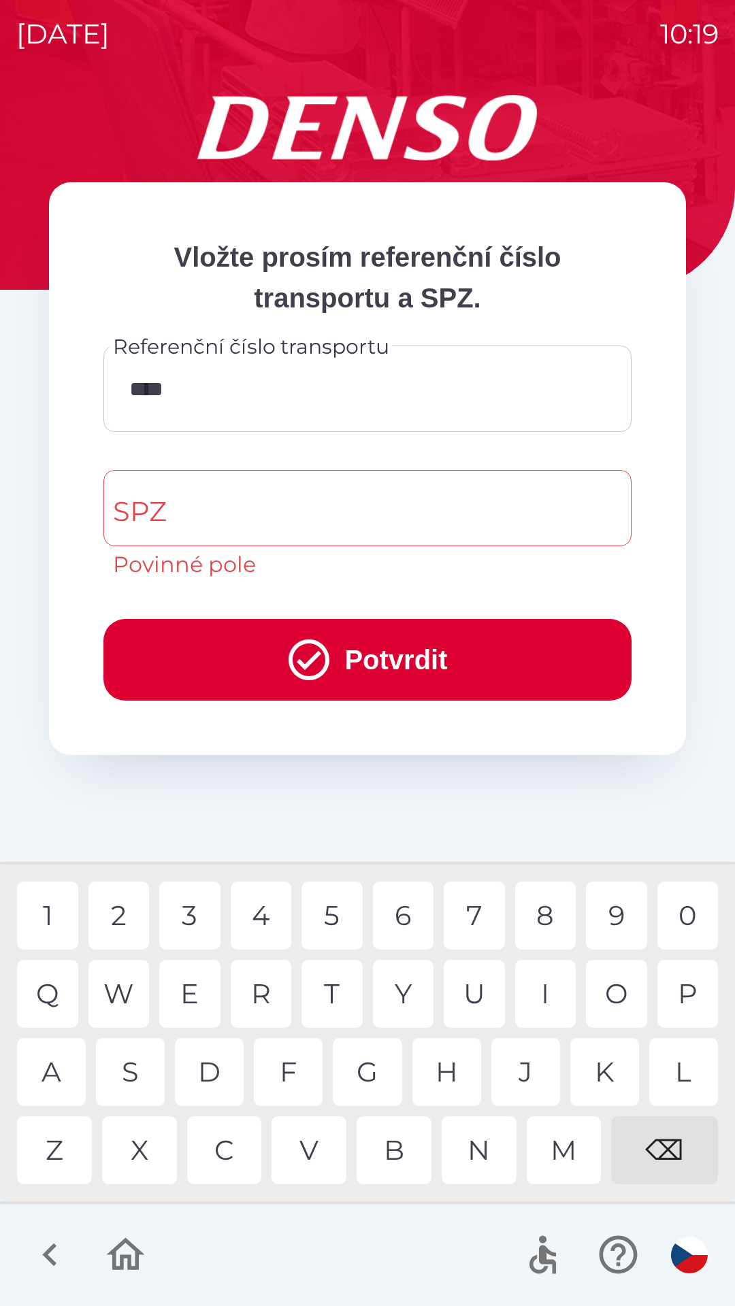
click at [54, 914] on div "1" at bounding box center [47, 916] width 61 height 68
type input "******"
click at [293, 503] on input "SPZ" at bounding box center [357, 508] width 495 height 64
click at [141, 1074] on div "S" at bounding box center [130, 1072] width 69 height 68
click at [543, 923] on div "8" at bounding box center [545, 916] width 61 height 68
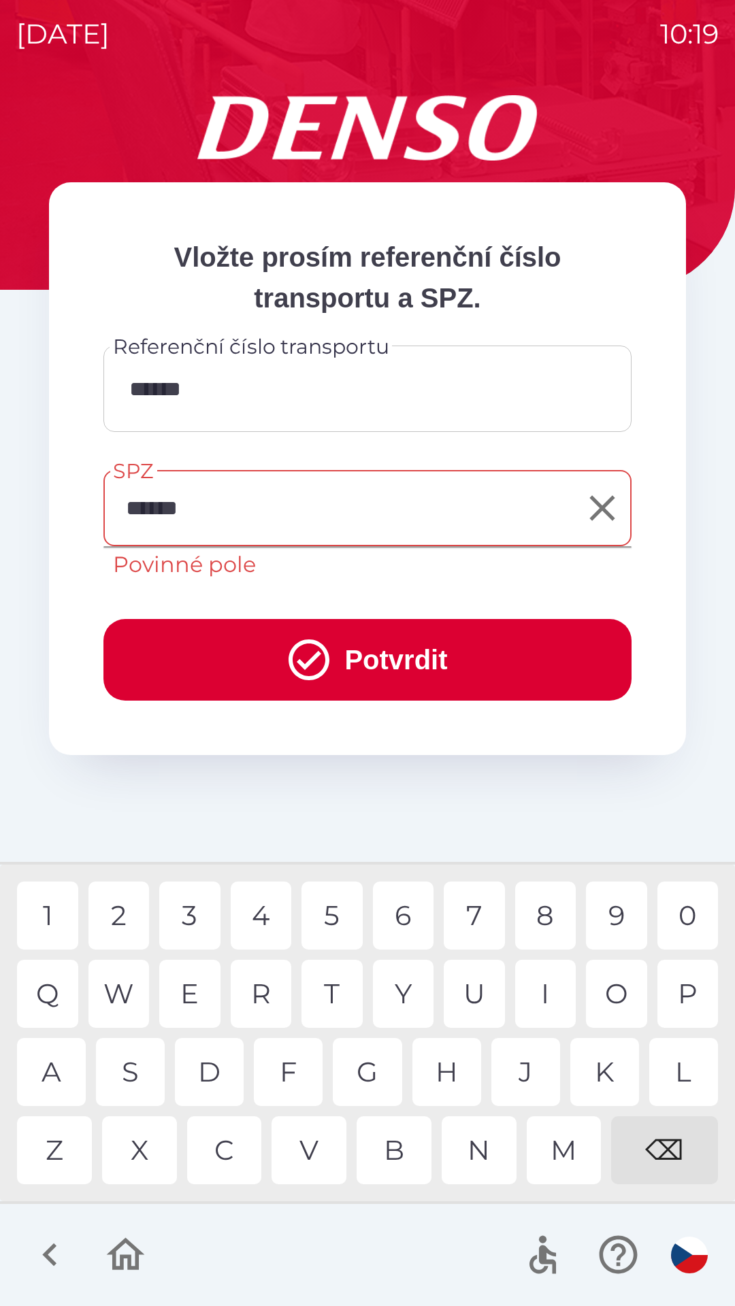
type input "*******"
click at [505, 661] on button "Potvrdit" at bounding box center [367, 660] width 528 height 82
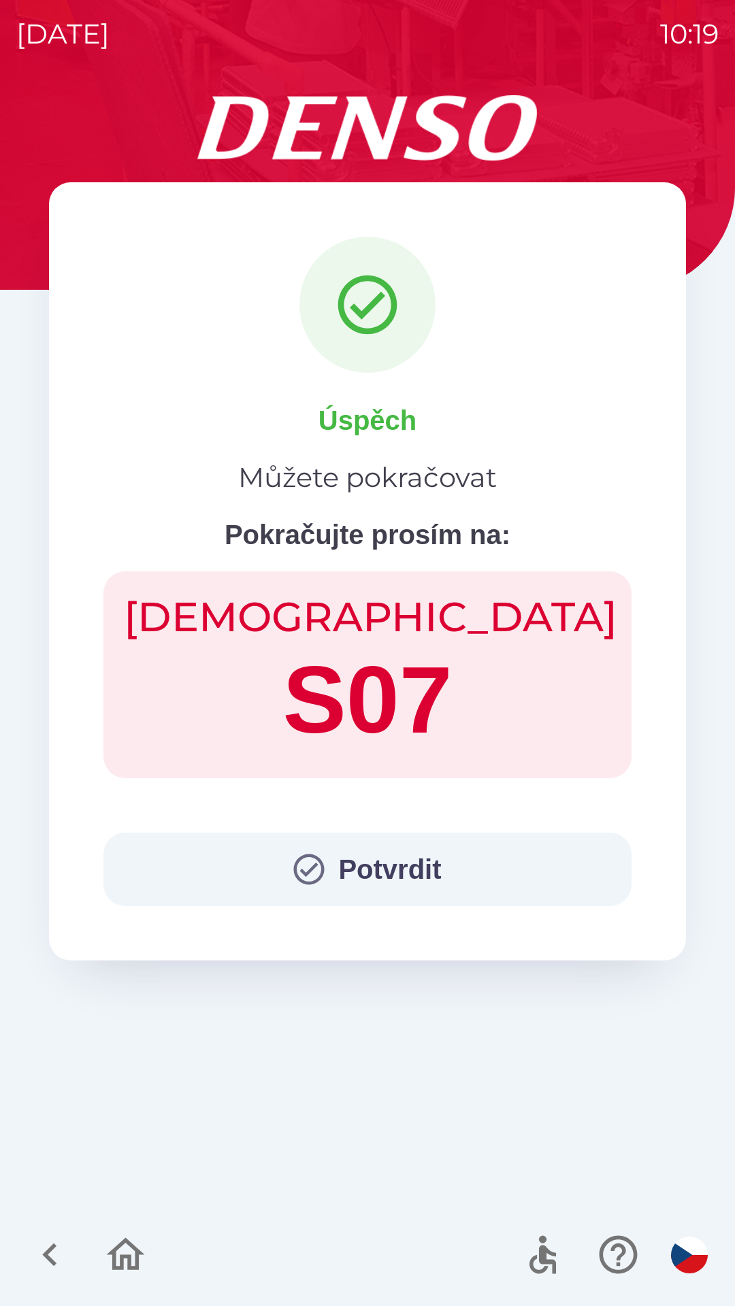
click at [369, 878] on button "Potvrdit" at bounding box center [367, 869] width 528 height 73
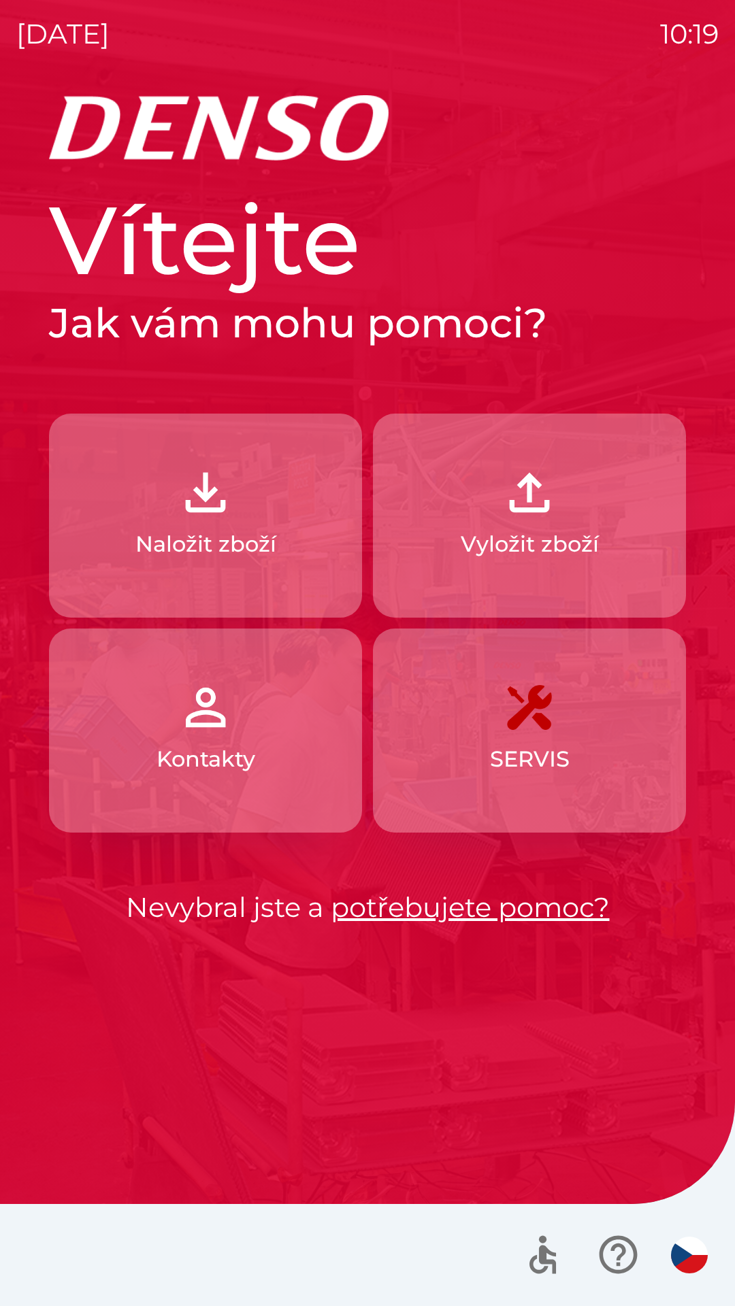
click at [290, 541] on button "Naložit zboží" at bounding box center [205, 516] width 313 height 204
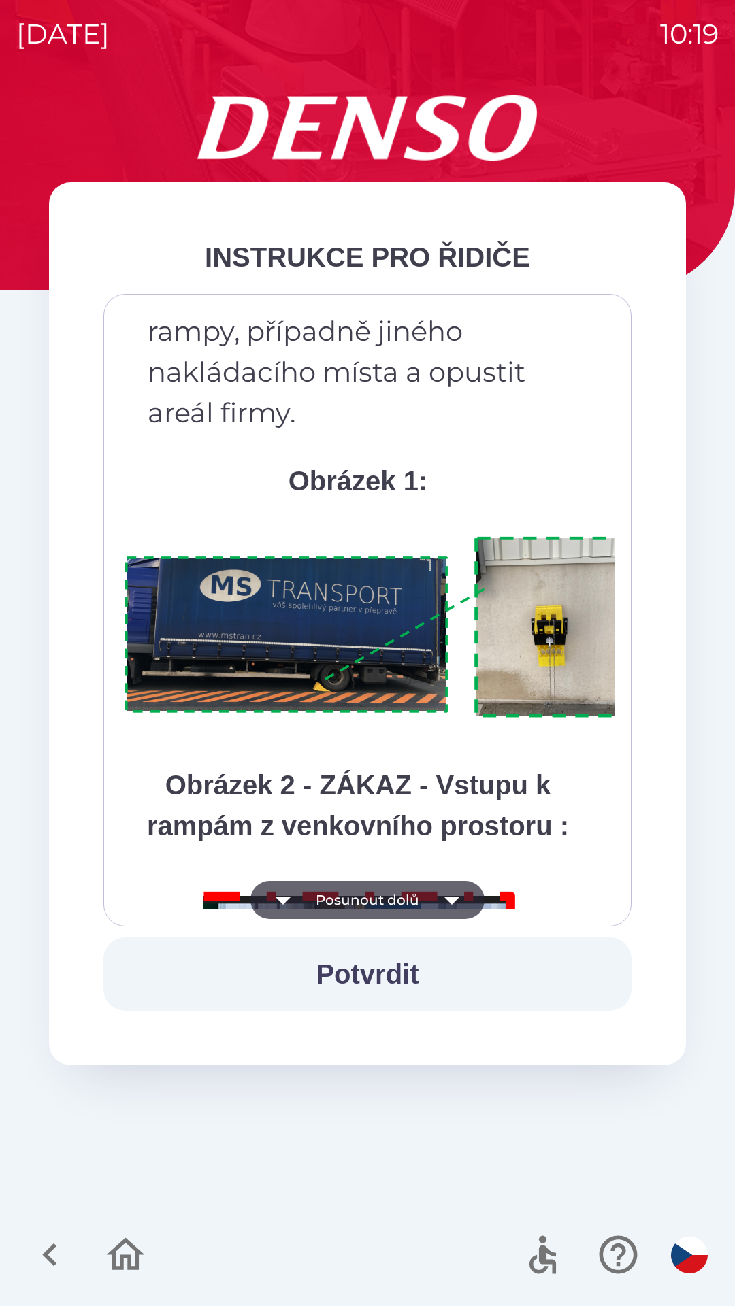
scroll to position [7646, 0]
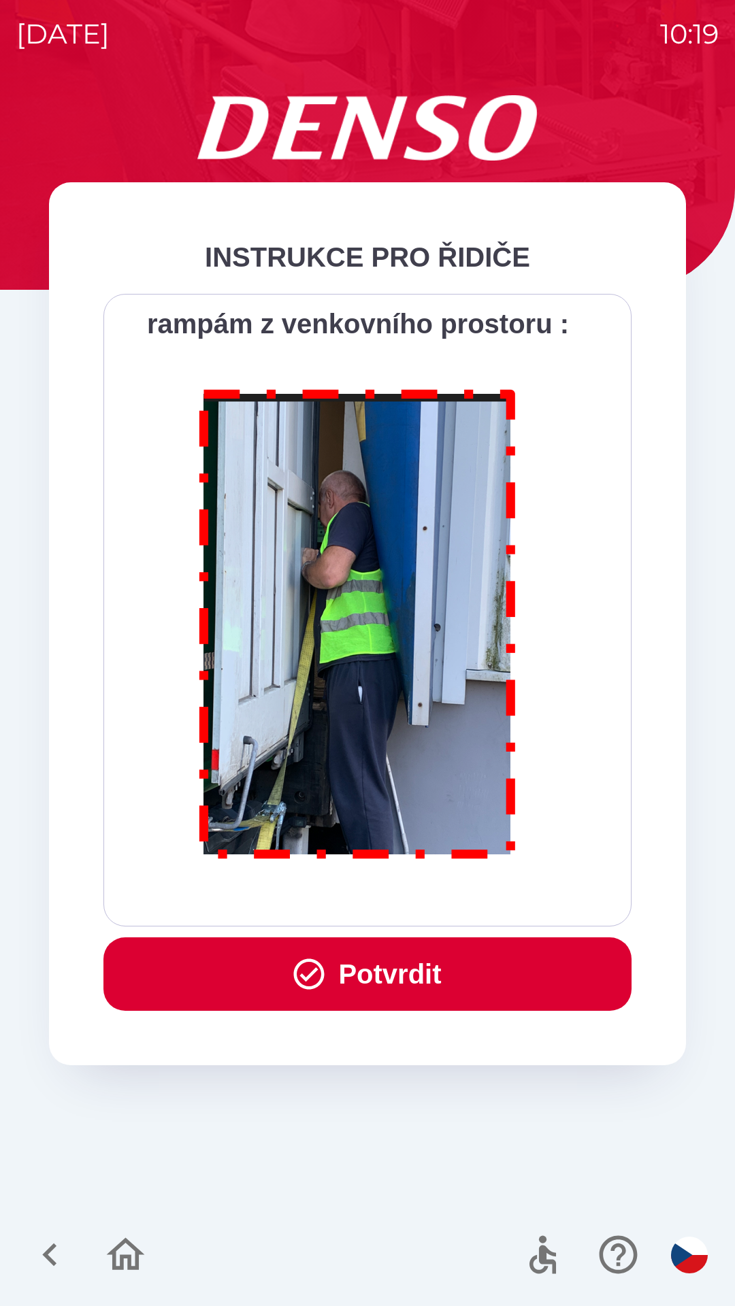
click at [410, 976] on button "Potvrdit" at bounding box center [367, 973] width 528 height 73
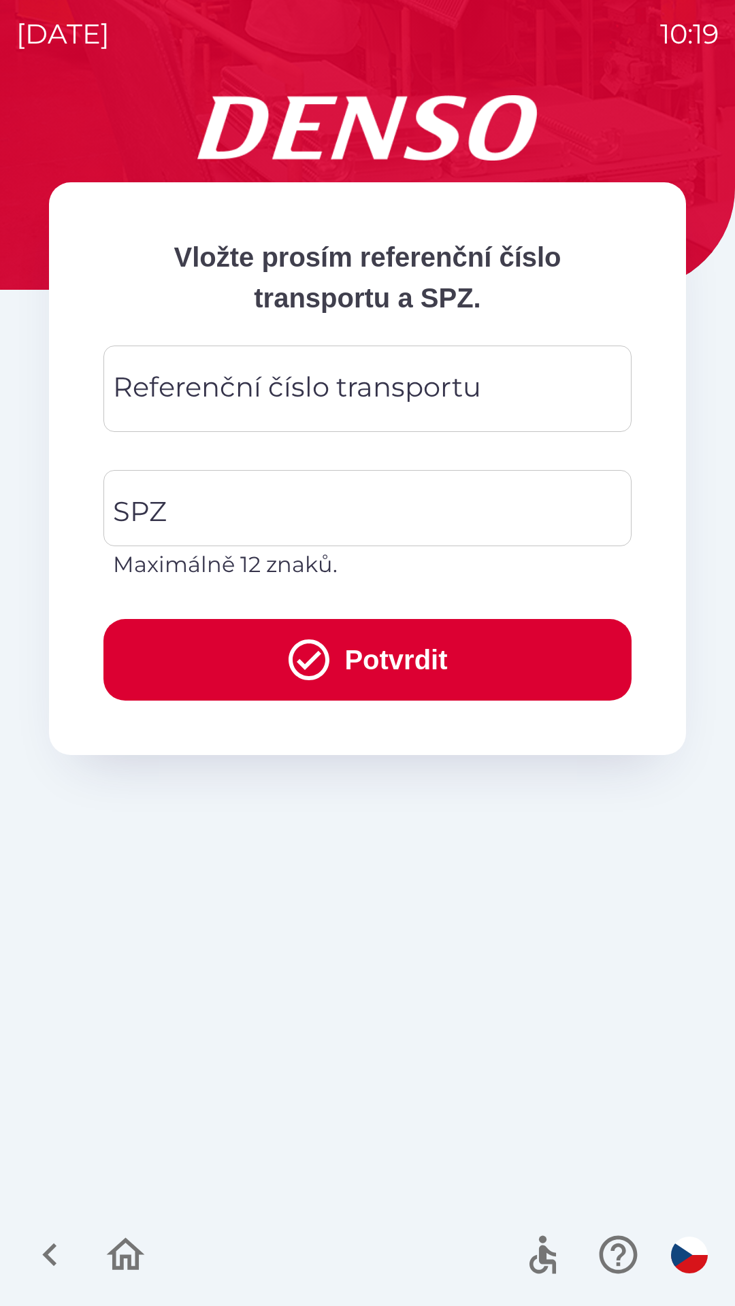
click at [396, 394] on div "Referenční číslo transportu Referenční číslo transportu" at bounding box center [367, 389] width 528 height 86
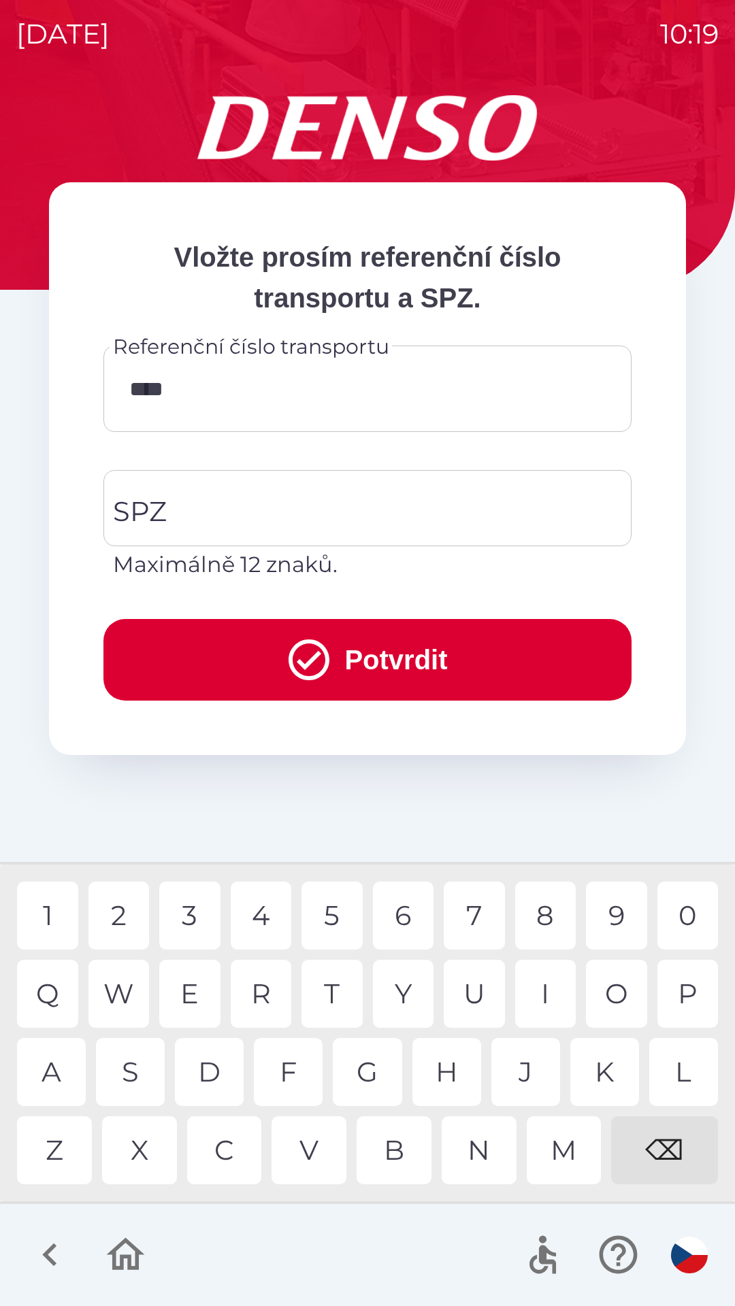
click at [63, 914] on div "1" at bounding box center [47, 916] width 61 height 68
type input "******"
click at [480, 918] on div "7" at bounding box center [474, 916] width 61 height 68
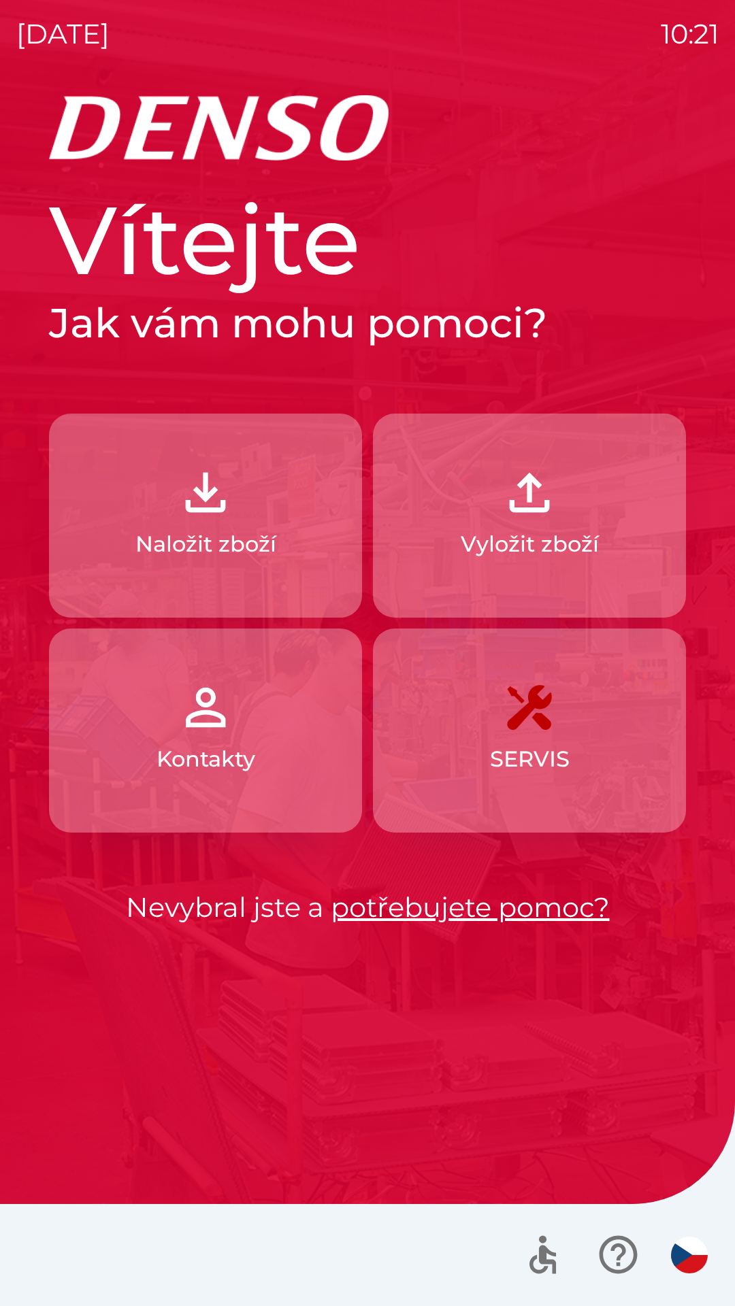
click at [532, 516] on img "button" at bounding box center [529, 493] width 60 height 60
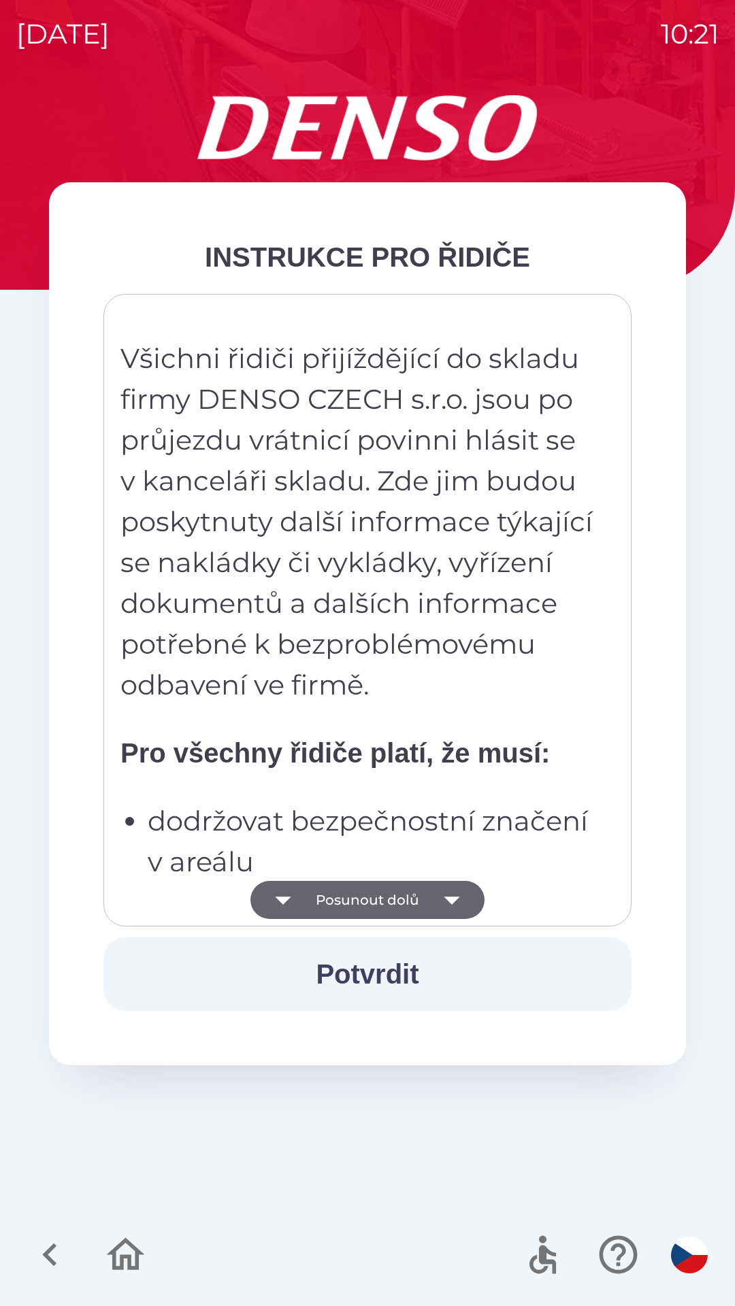
click at [435, 897] on icon "button" at bounding box center [452, 900] width 38 height 38
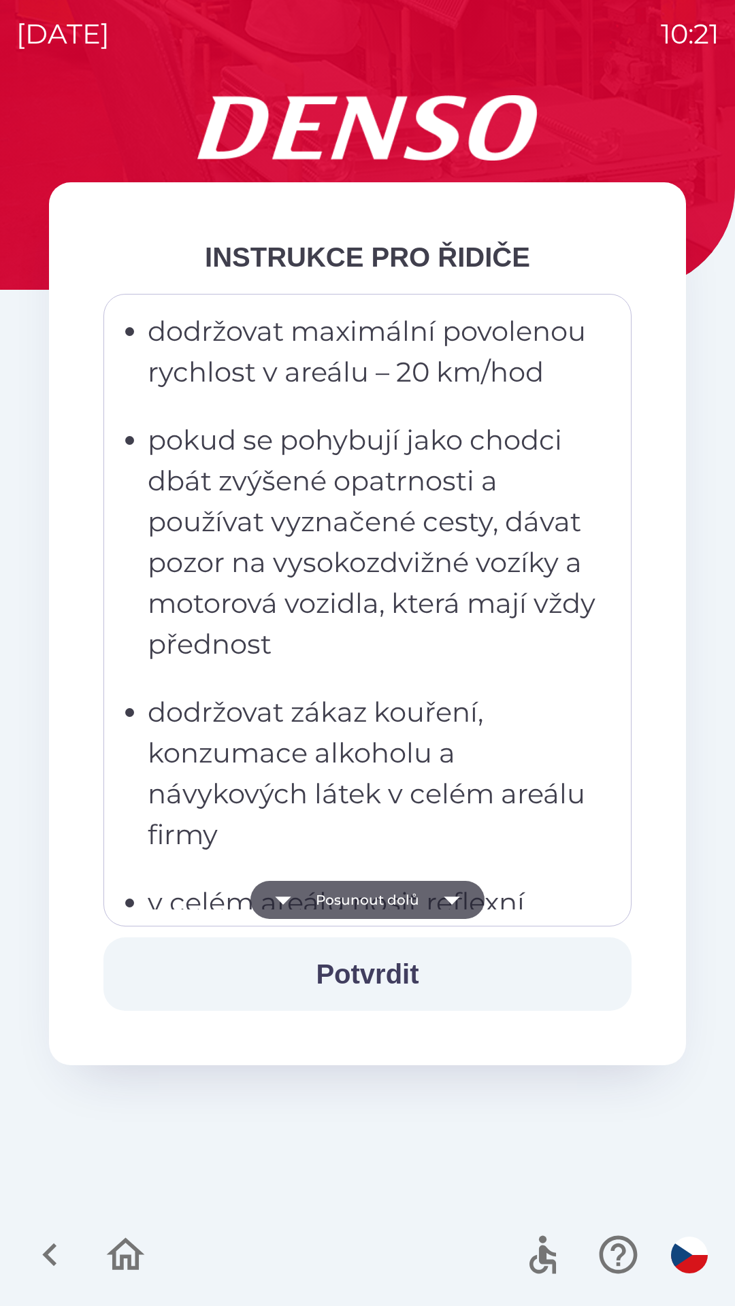
click at [450, 903] on icon "button" at bounding box center [452, 901] width 16 height 8
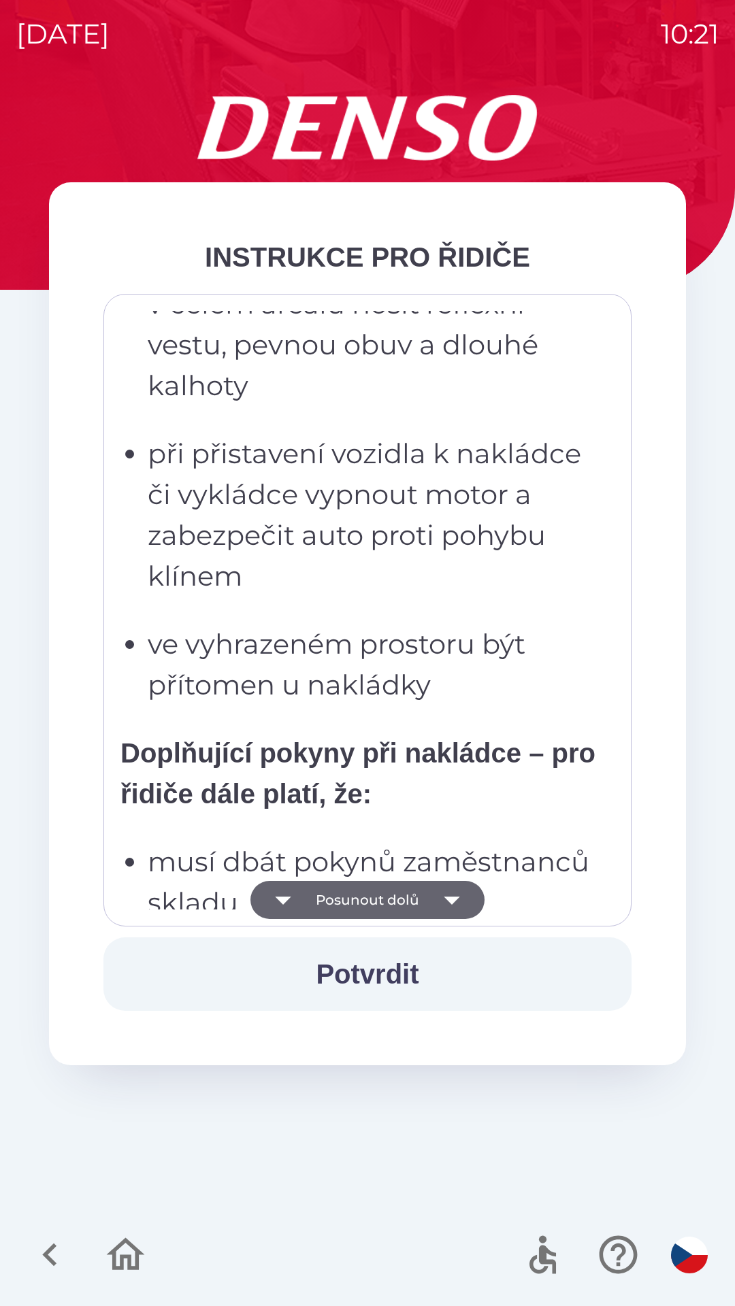
click at [447, 899] on icon "button" at bounding box center [452, 901] width 16 height 8
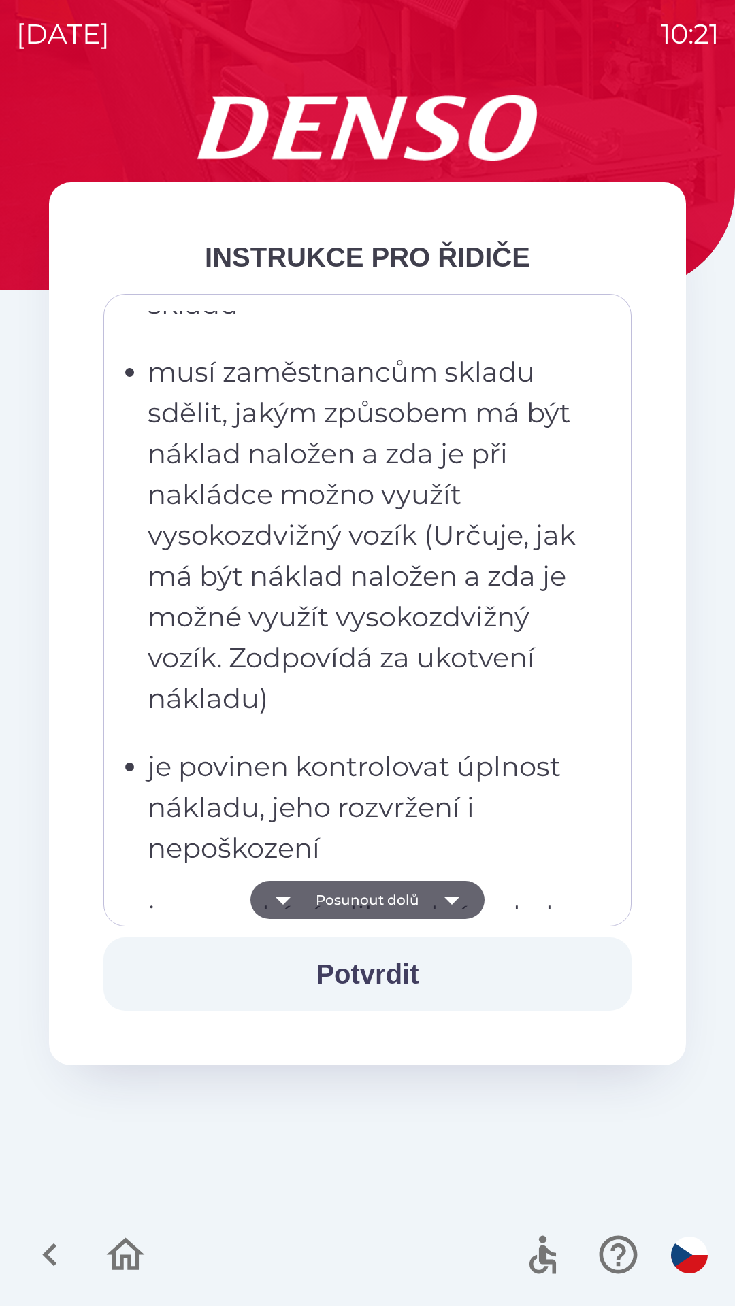
click at [449, 898] on icon "button" at bounding box center [452, 901] width 16 height 8
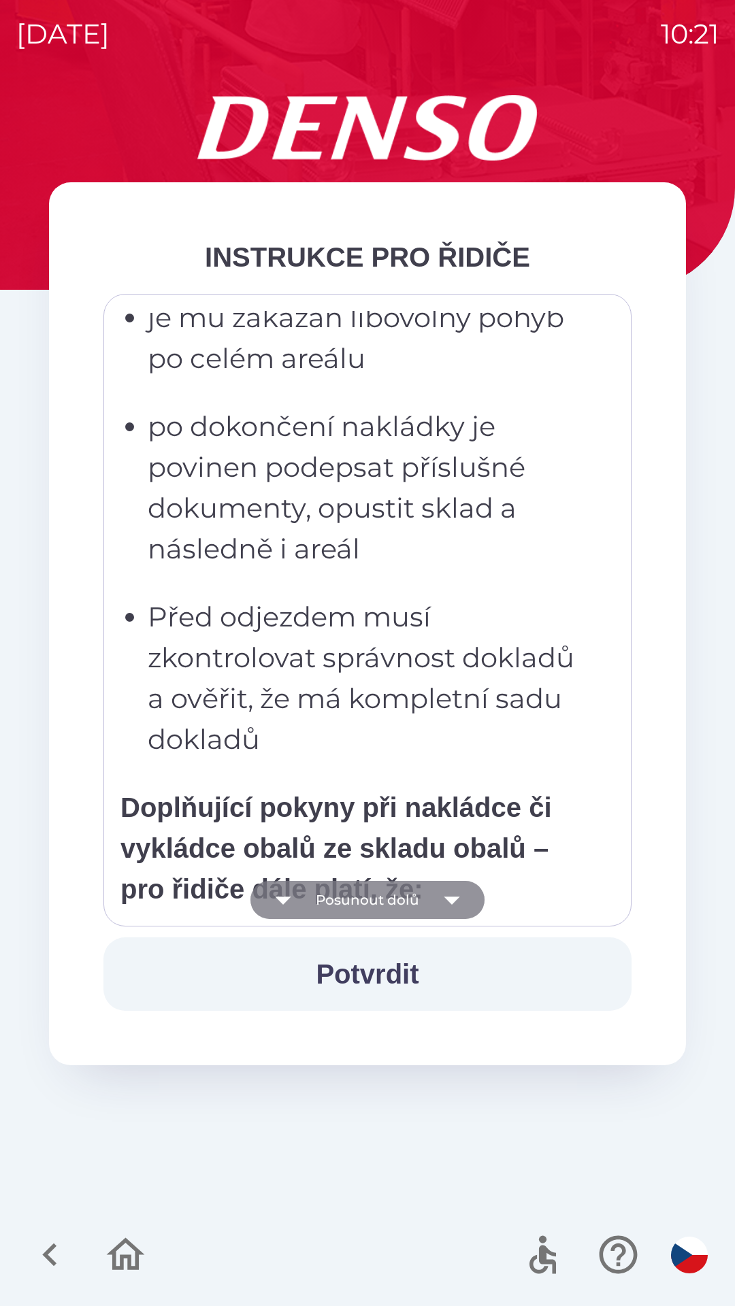
click at [450, 895] on icon "button" at bounding box center [452, 900] width 38 height 38
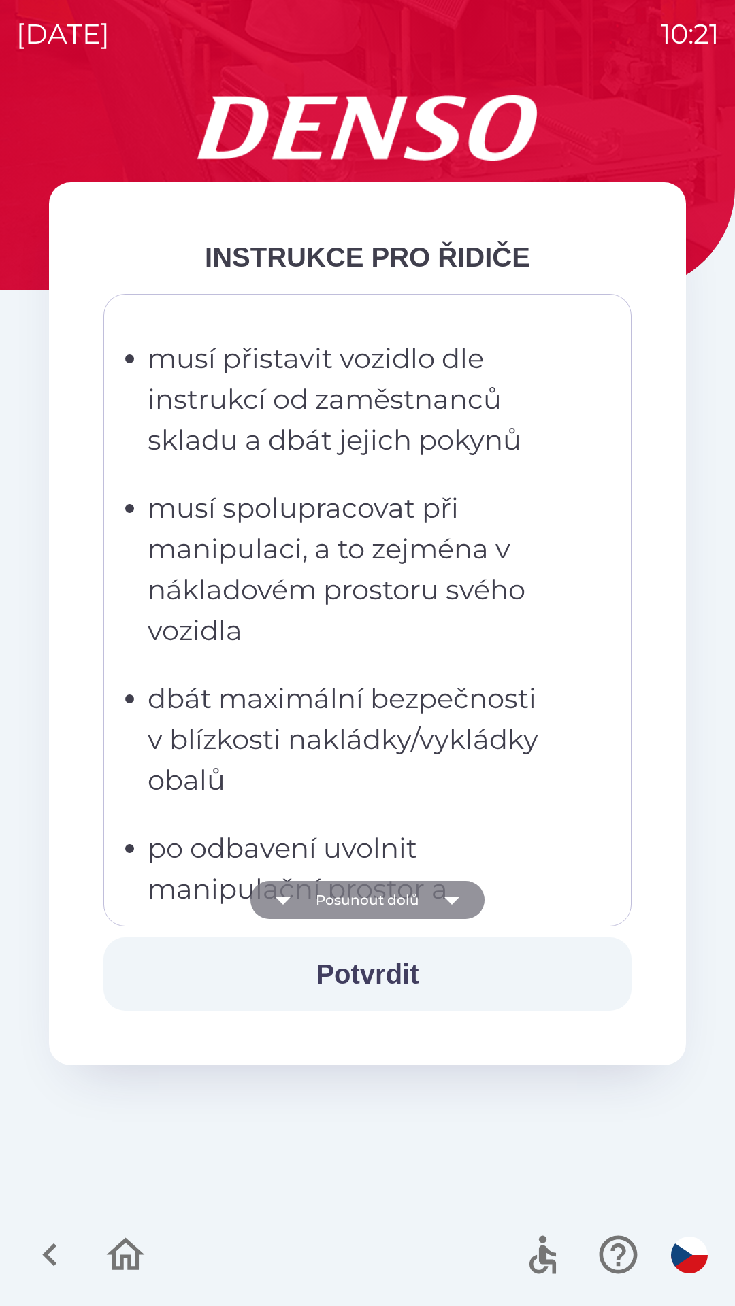
click at [451, 889] on icon "button" at bounding box center [452, 900] width 38 height 38
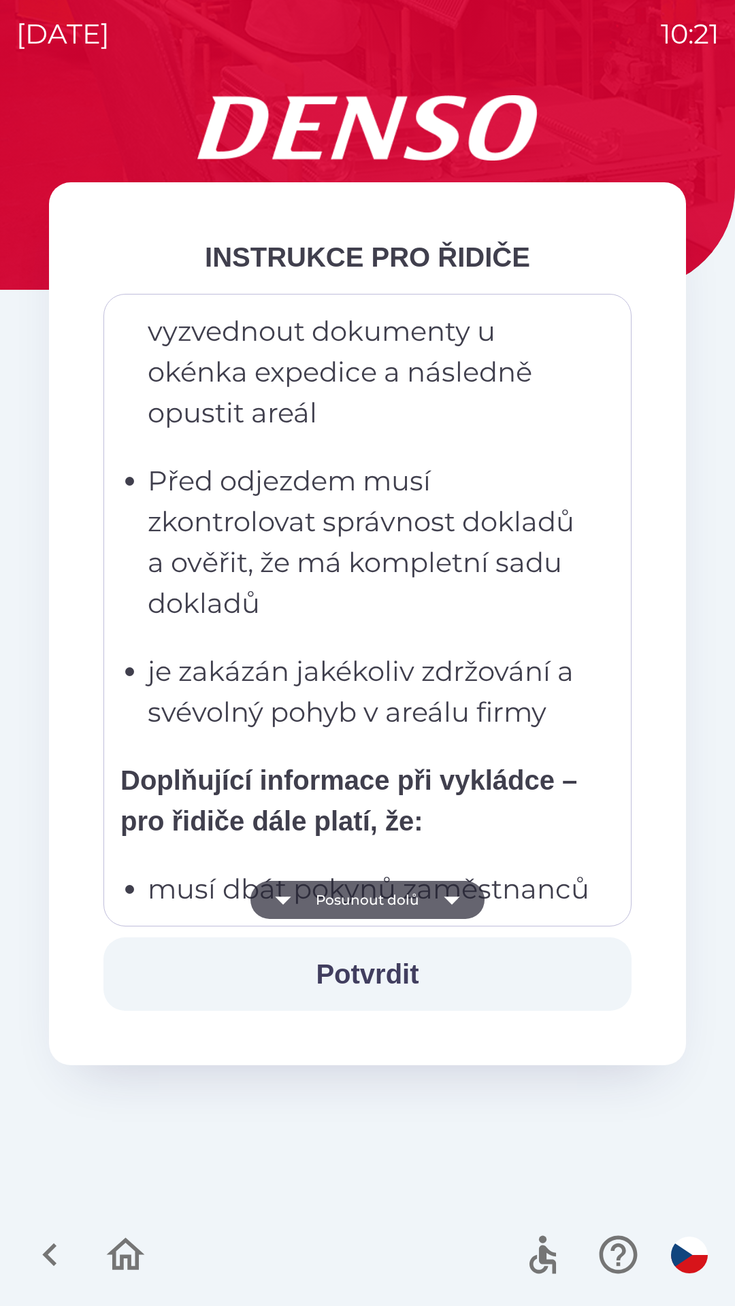
click at [448, 889] on icon "button" at bounding box center [452, 900] width 38 height 38
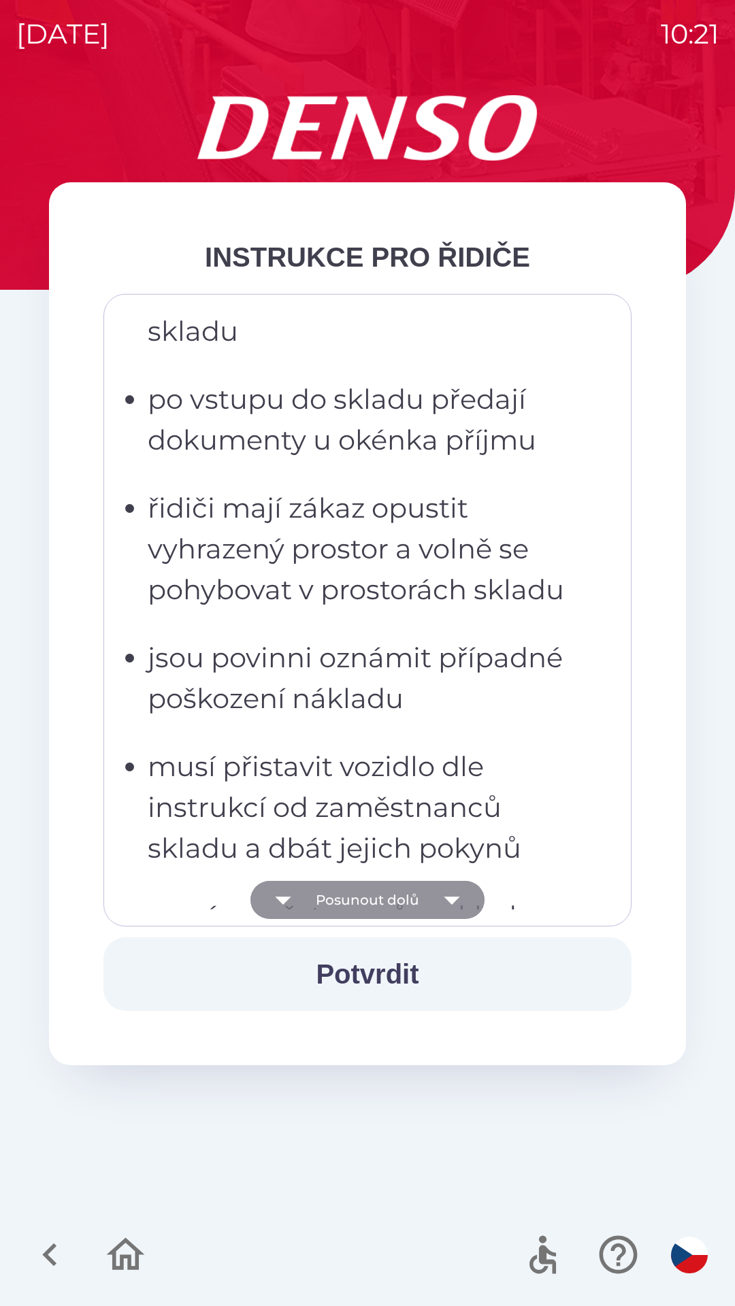
click at [449, 890] on icon "button" at bounding box center [452, 900] width 38 height 38
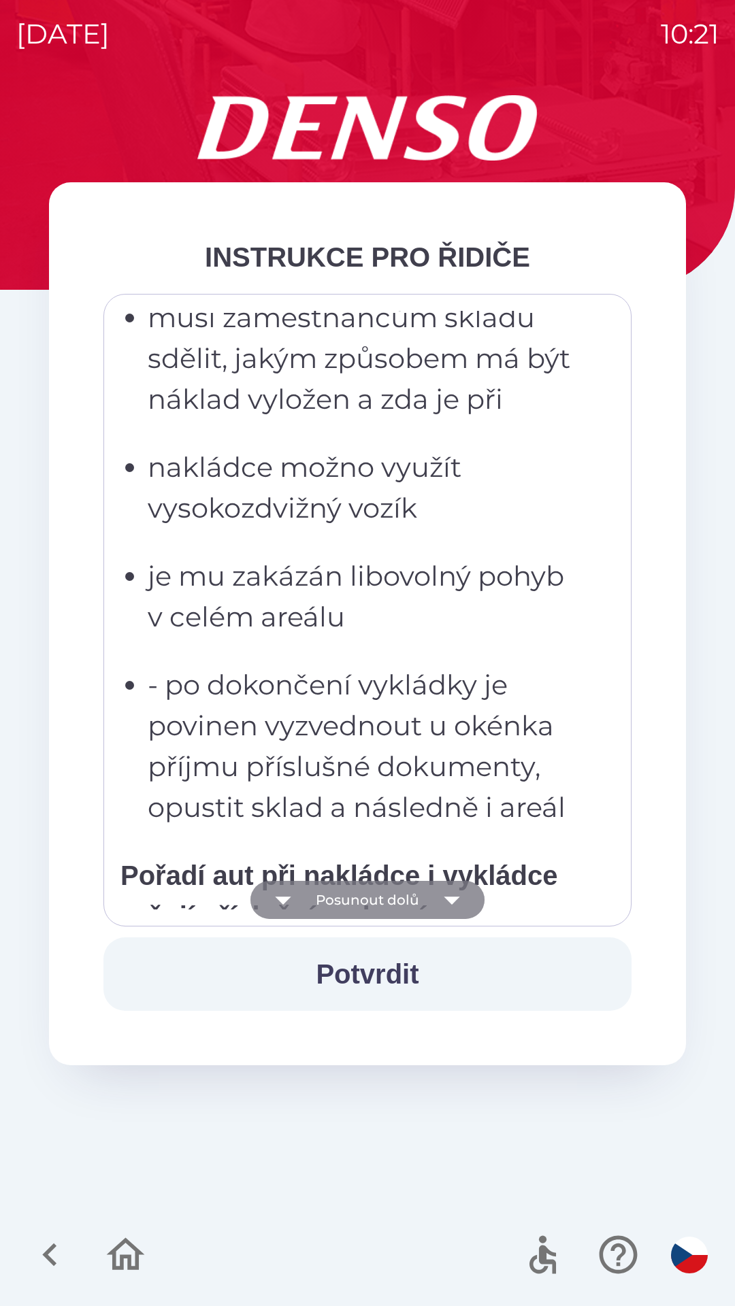
click at [447, 891] on icon "button" at bounding box center [452, 900] width 38 height 38
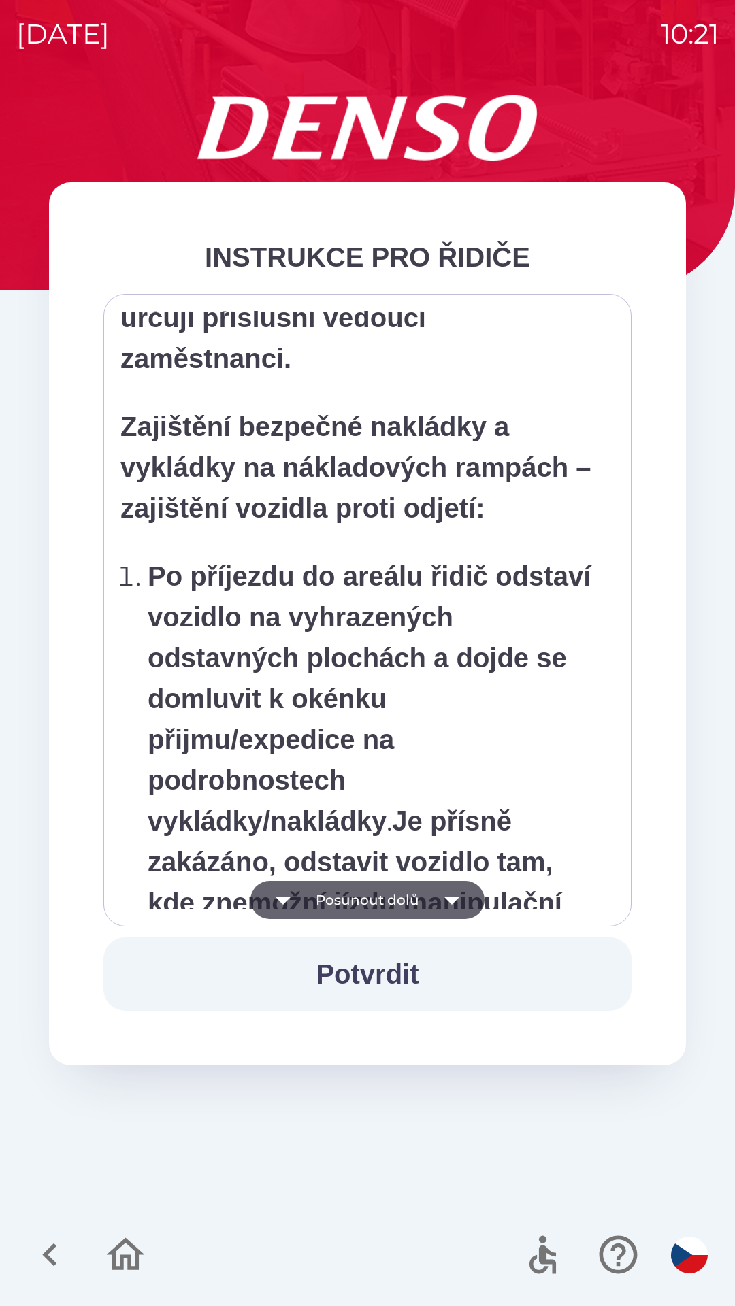
click at [449, 891] on icon "button" at bounding box center [452, 900] width 38 height 38
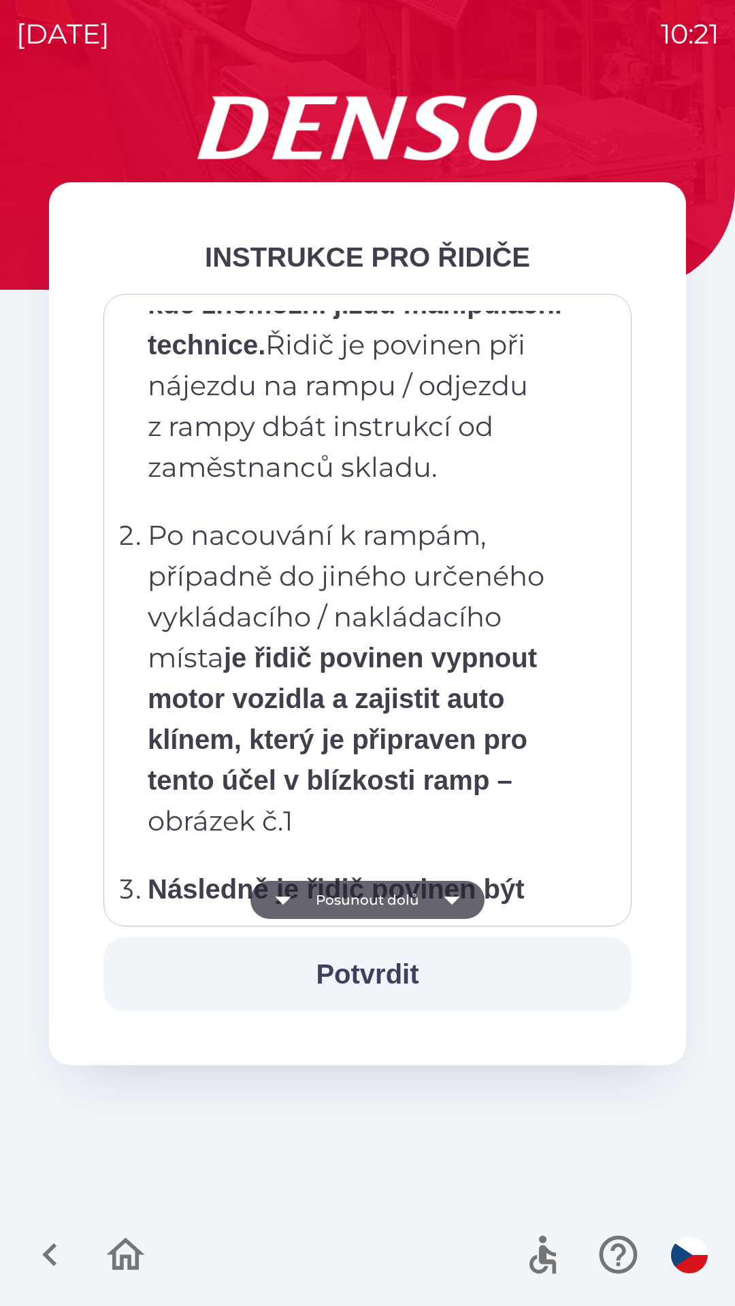
click at [451, 892] on icon "button" at bounding box center [452, 900] width 38 height 38
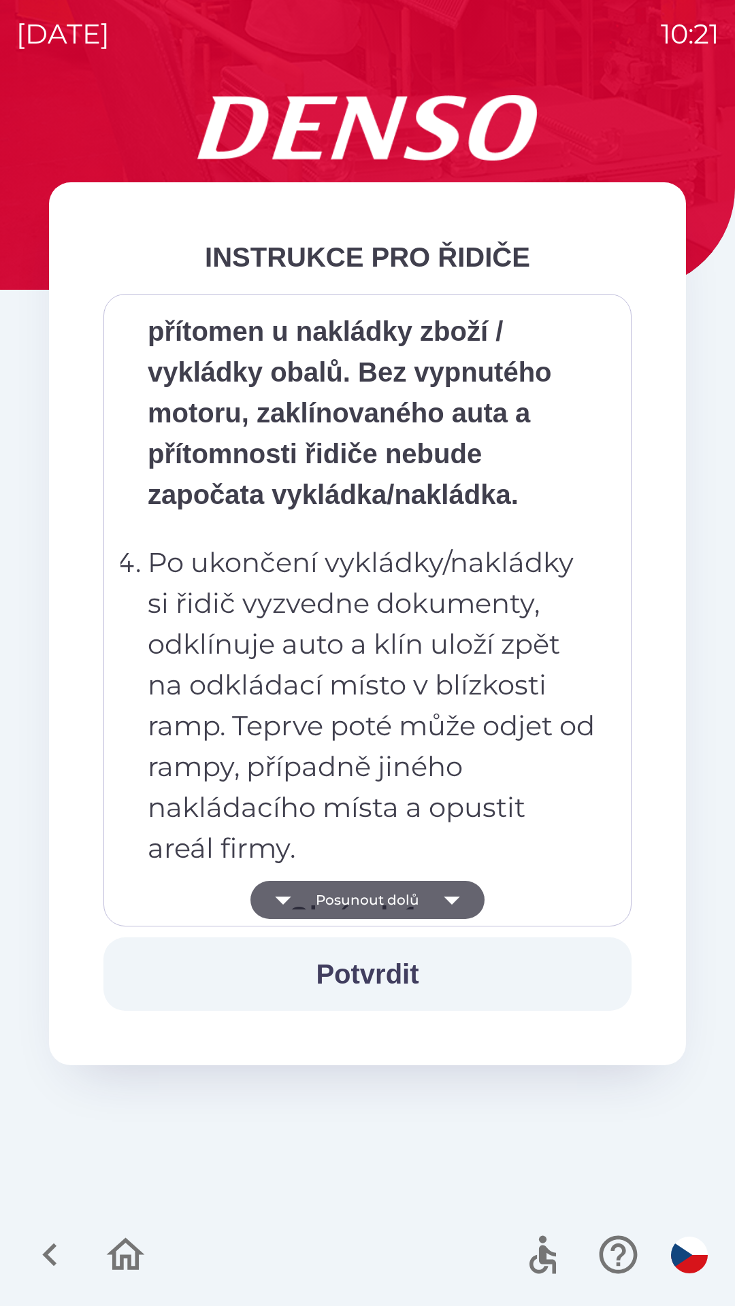
click at [451, 890] on icon "button" at bounding box center [452, 900] width 38 height 38
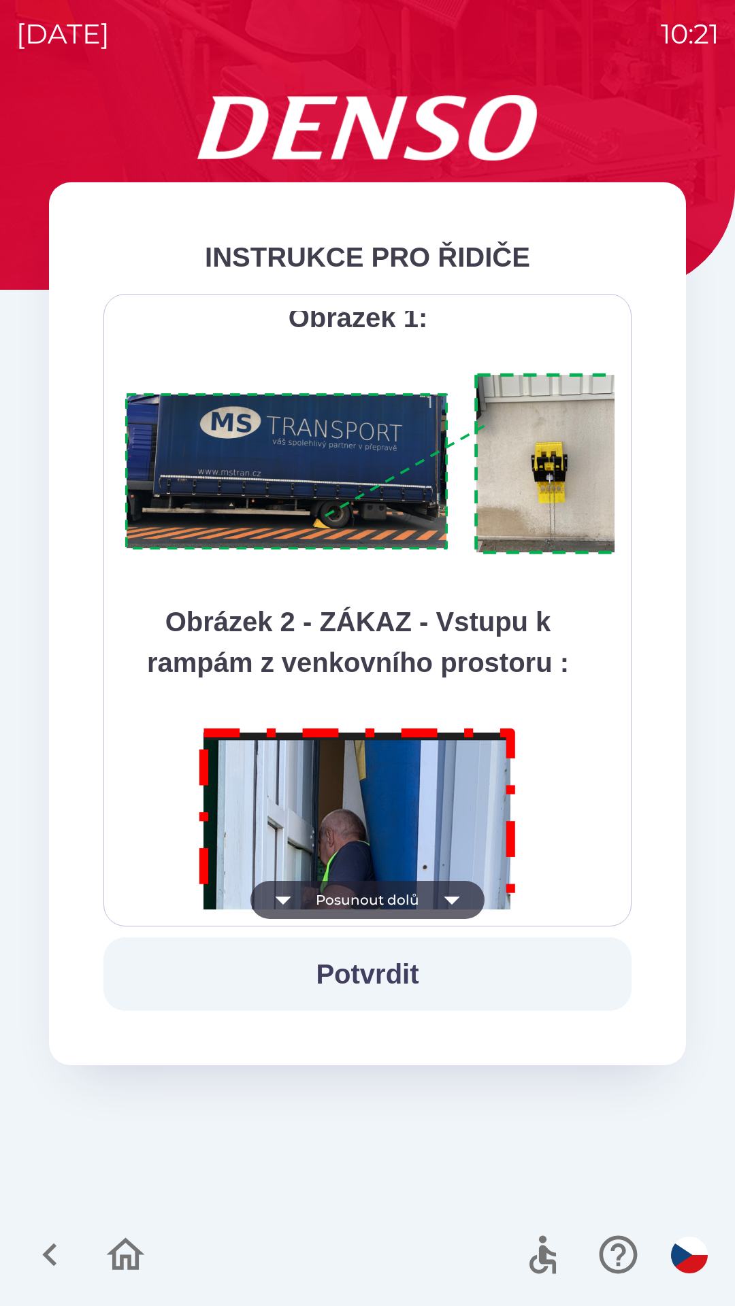
click at [447, 893] on icon "button" at bounding box center [452, 900] width 38 height 38
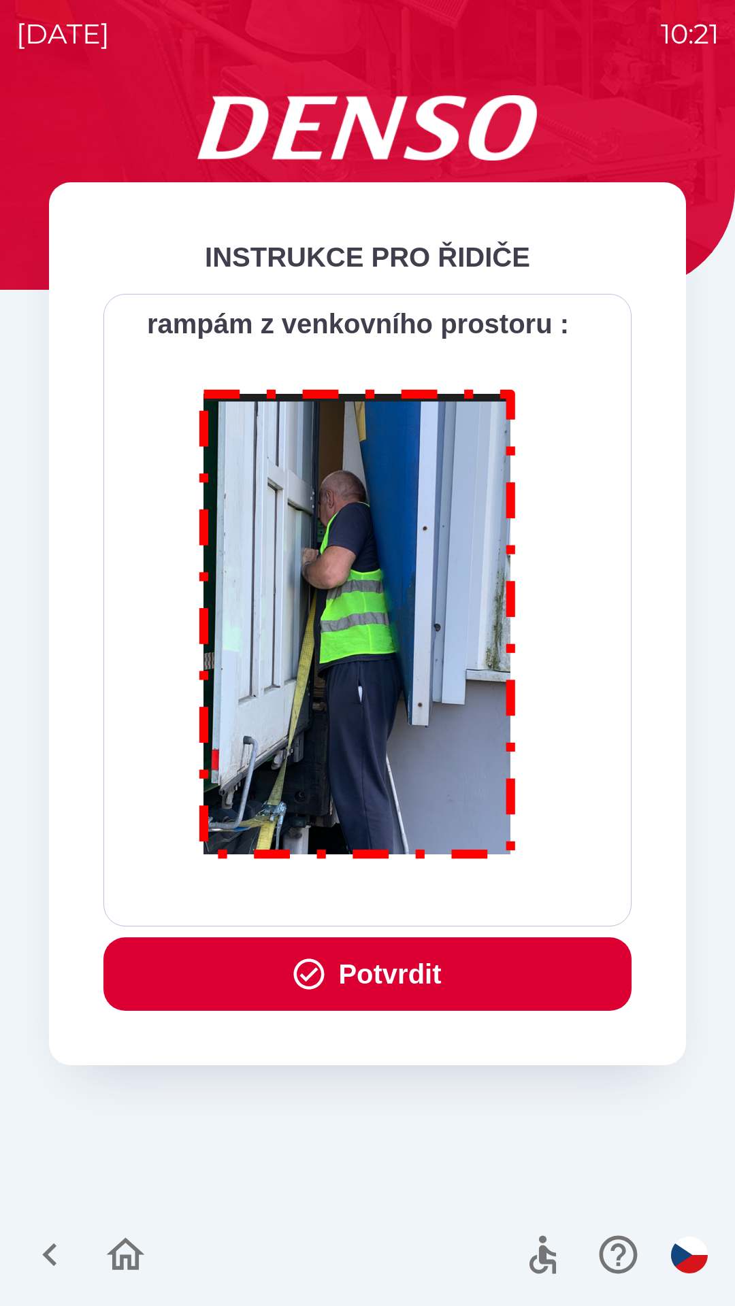
click at [448, 892] on div "Všichni řidiči přijíždějící do skladu firmy DENSO CZECH s.r.o. jsou po průjezdu…" at bounding box center [367, 610] width 494 height 599
click at [463, 973] on button "Potvrdit" at bounding box center [367, 973] width 528 height 73
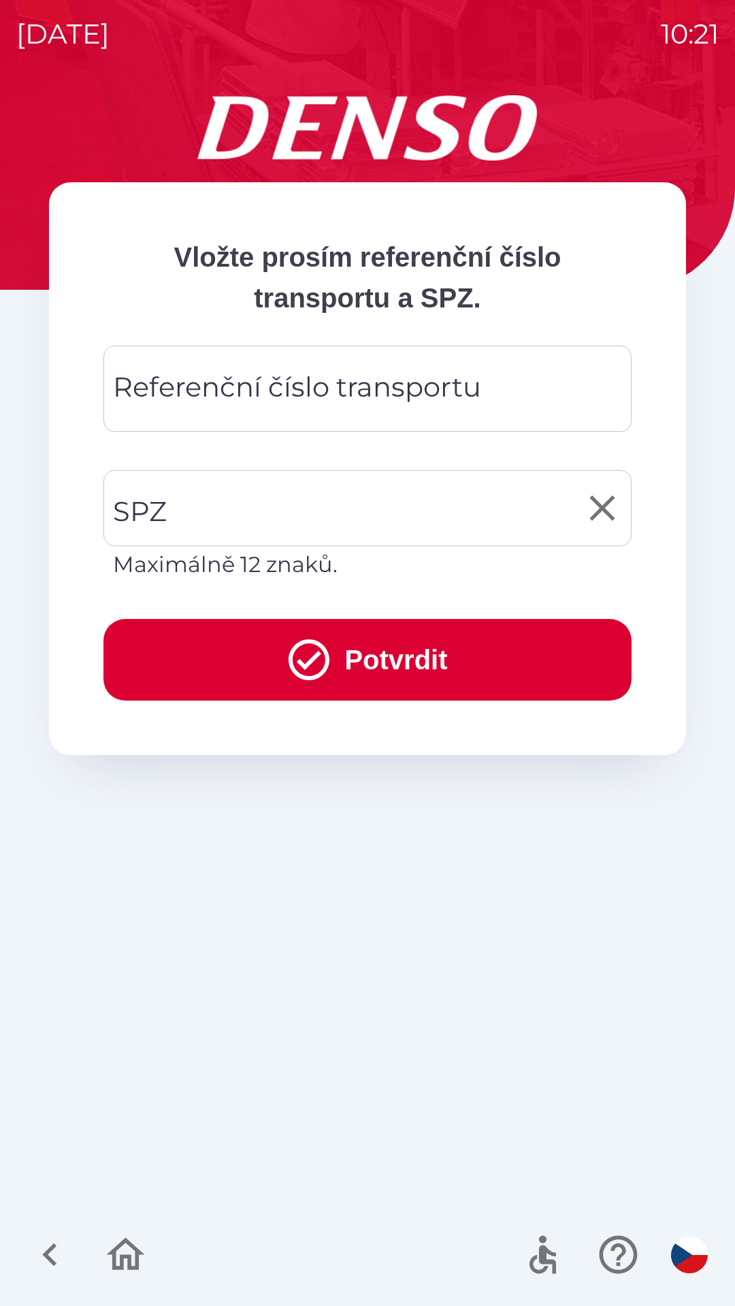
click at [266, 517] on input "SPZ" at bounding box center [357, 508] width 495 height 64
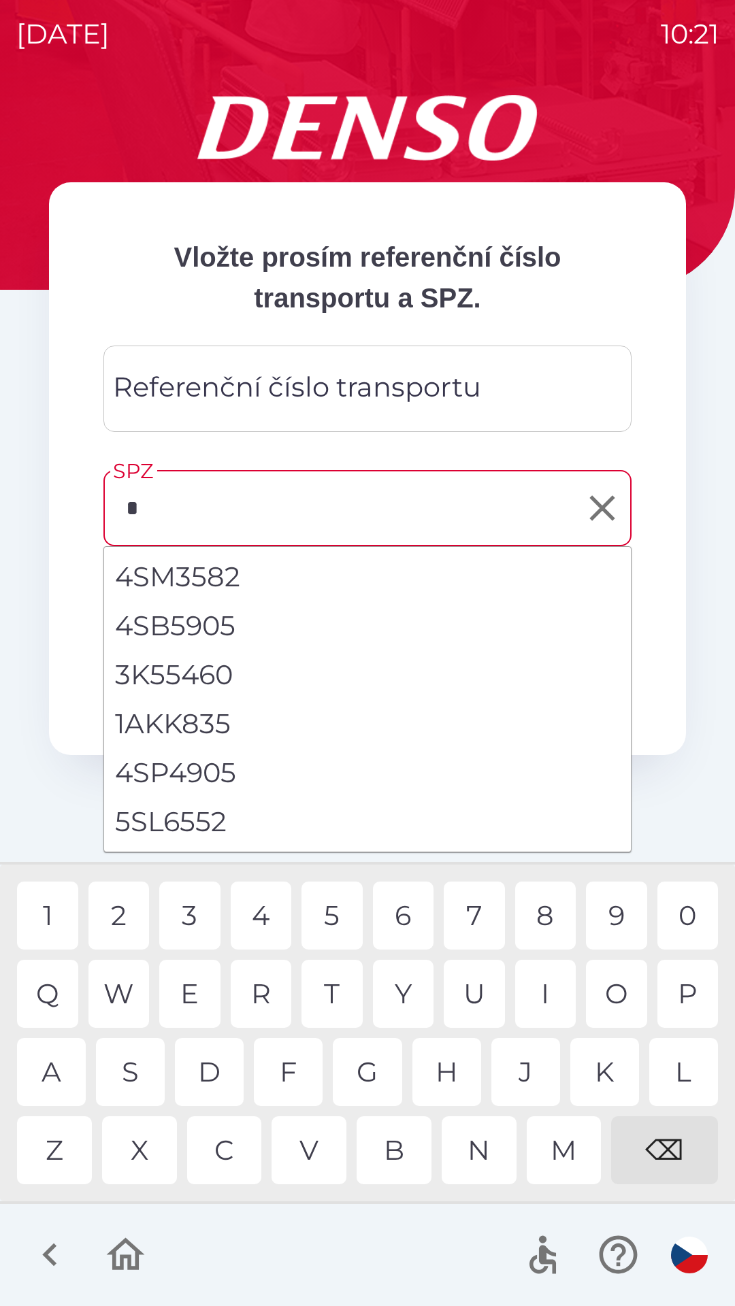
click at [334, 925] on div "5" at bounding box center [331, 916] width 61 height 68
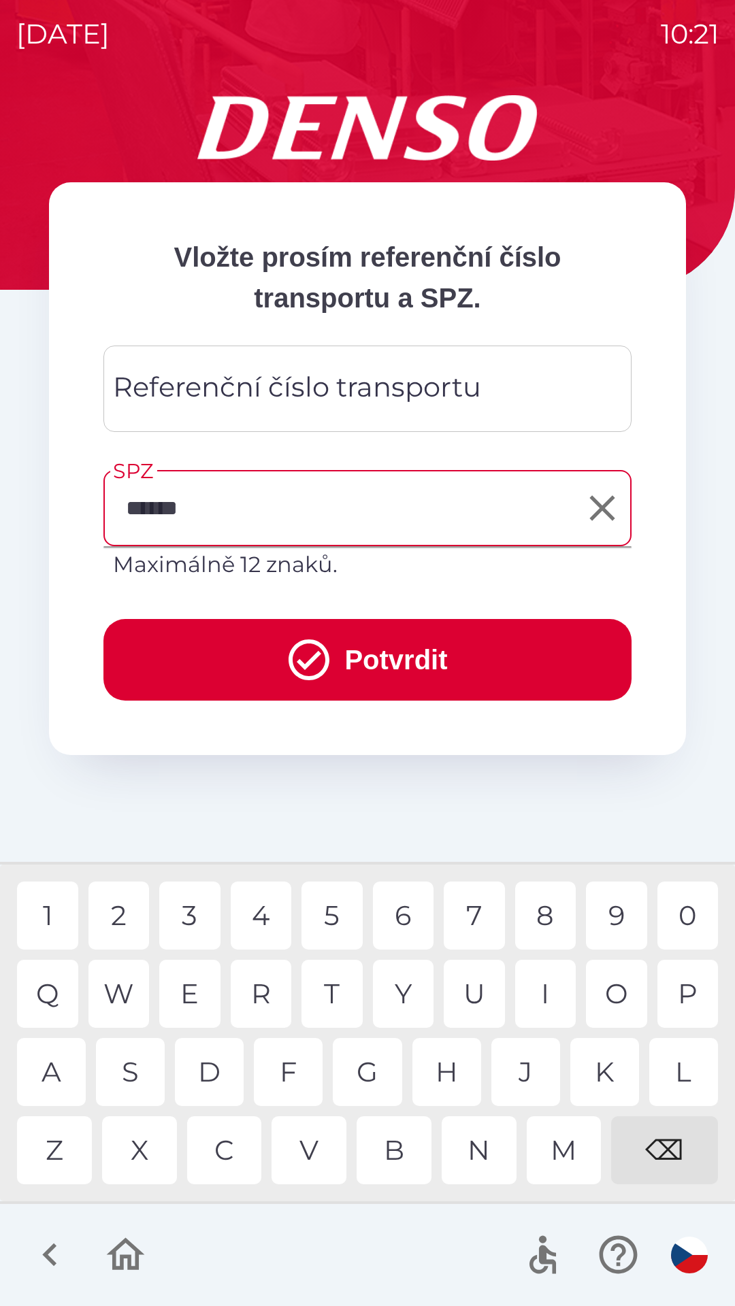
type input "*******"
click at [444, 667] on button "Potvrdit" at bounding box center [367, 660] width 528 height 82
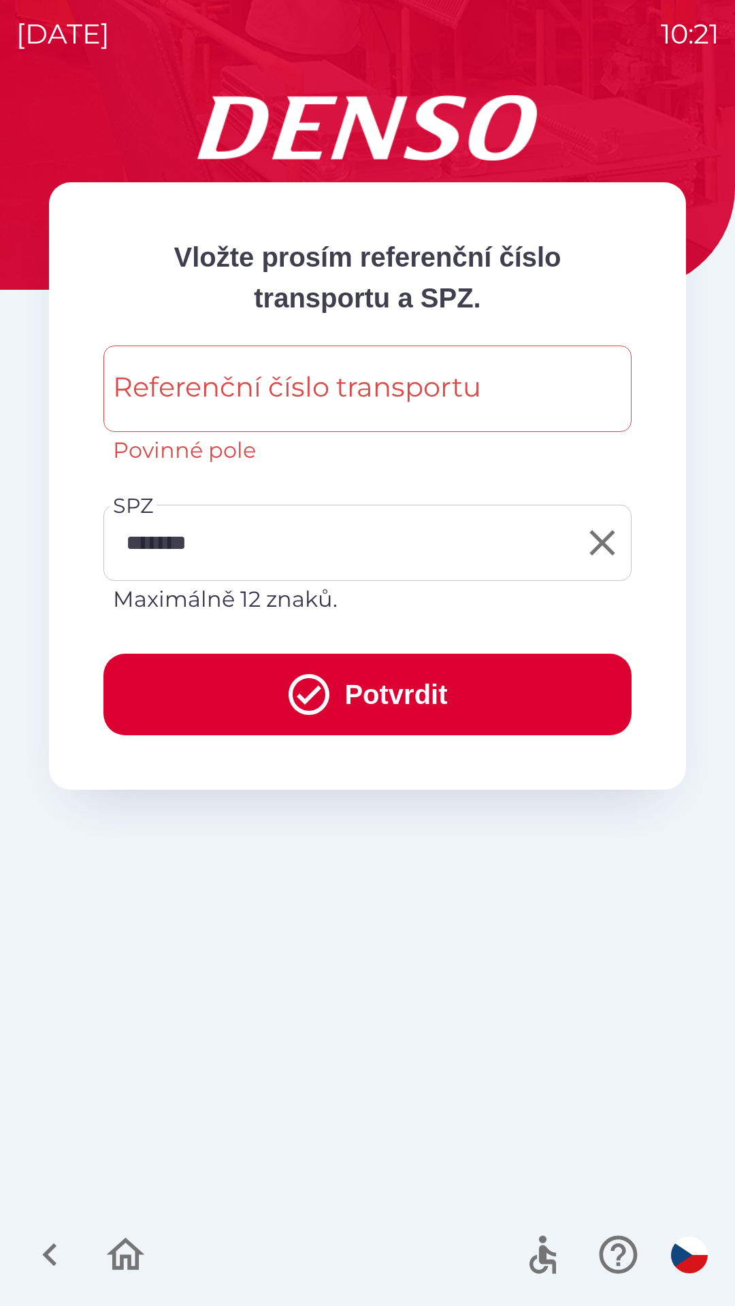
click at [337, 399] on div "Referenční číslo transportu Referenční číslo transportu Povinné pole" at bounding box center [367, 406] width 528 height 121
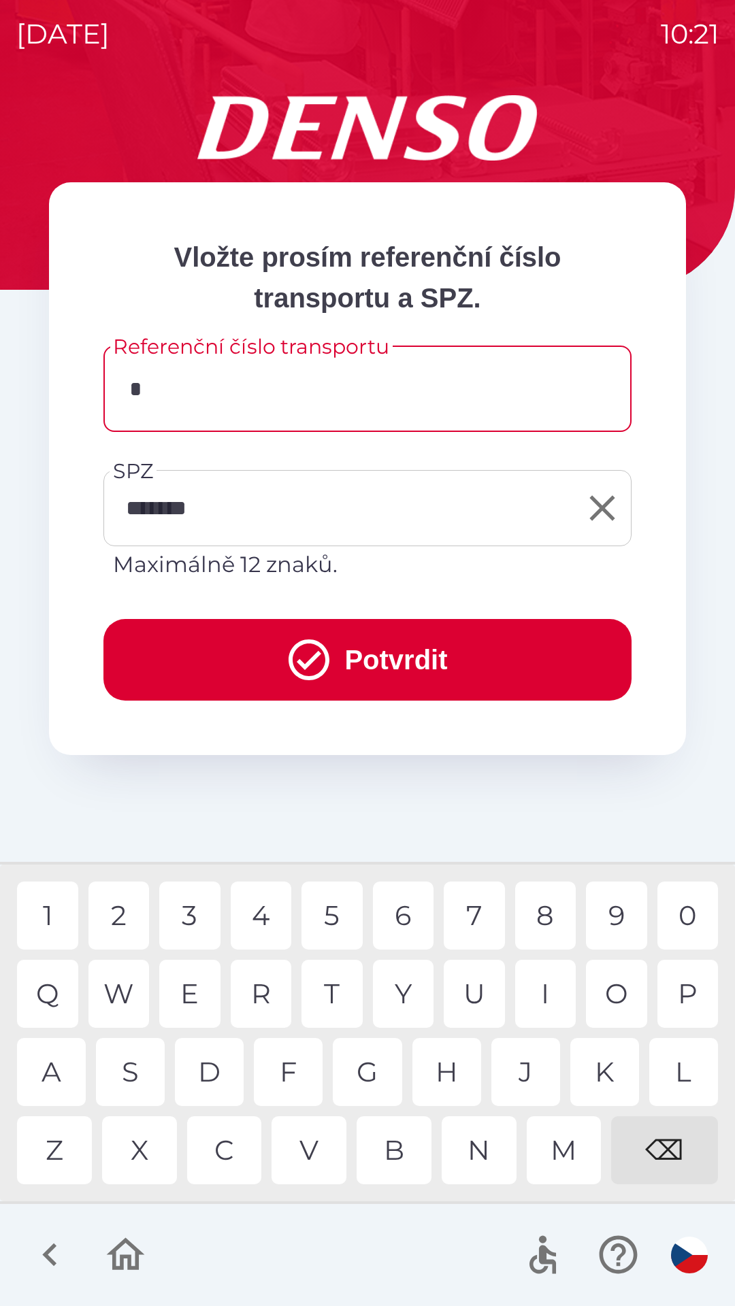
click at [199, 990] on div "E" at bounding box center [189, 994] width 61 height 68
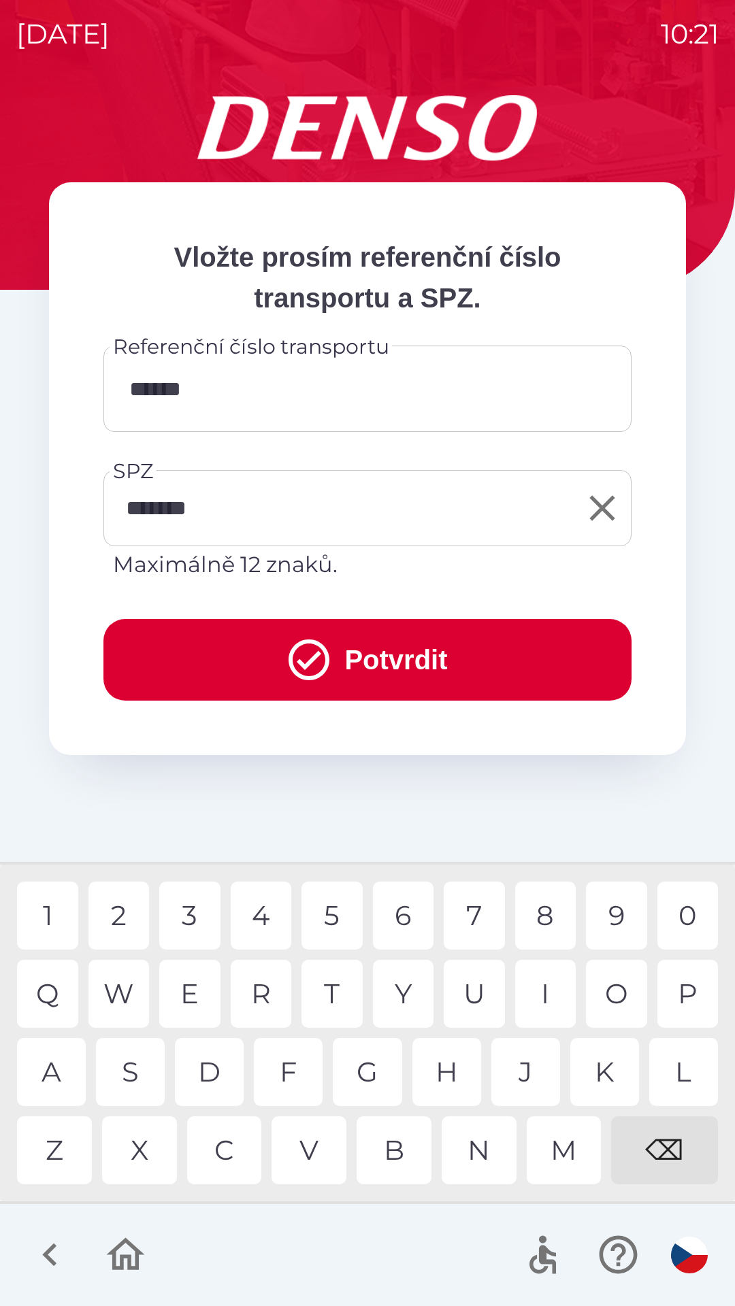
click at [265, 924] on div "4" at bounding box center [261, 916] width 61 height 68
click at [657, 1154] on div "⌫" at bounding box center [664, 1150] width 107 height 68
type input "**********"
click at [333, 920] on div "5" at bounding box center [331, 916] width 61 height 68
click at [459, 659] on button "Potvrdit" at bounding box center [367, 660] width 528 height 82
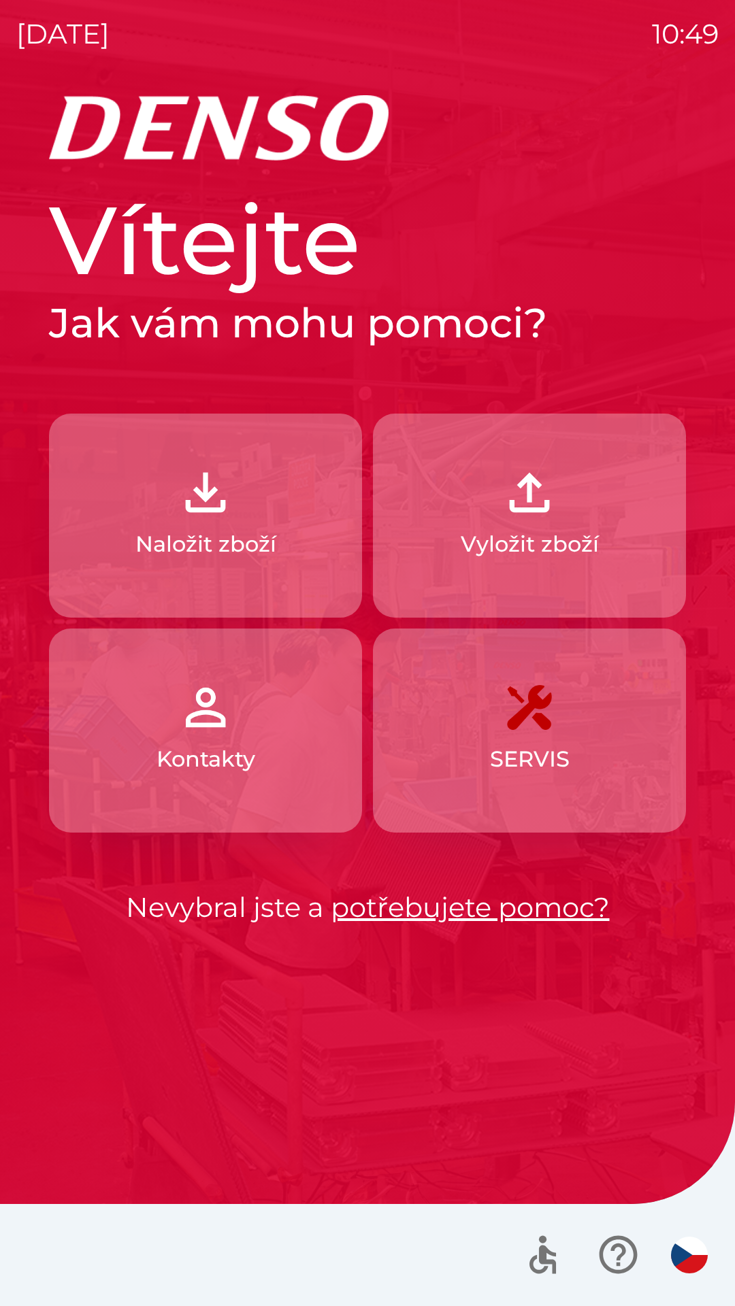
click at [533, 525] on button "Vyložit zboží" at bounding box center [529, 516] width 313 height 204
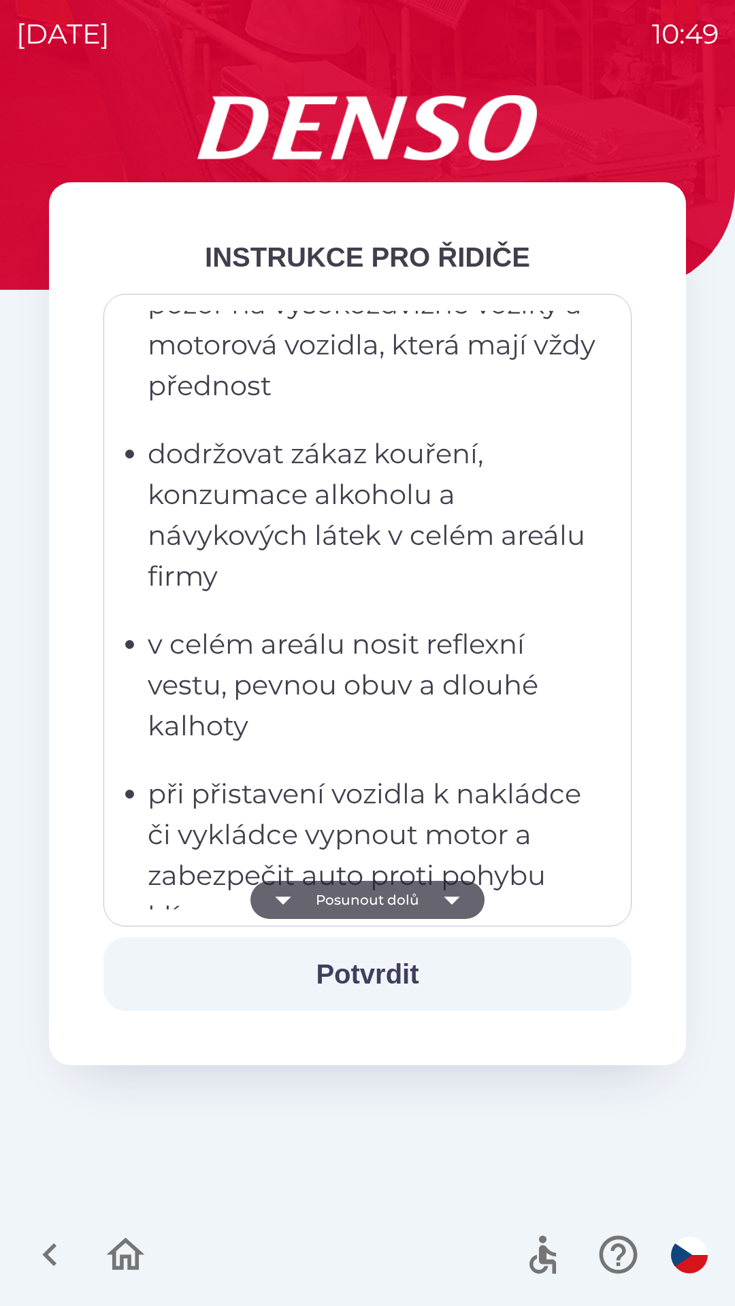
scroll to position [895, 0]
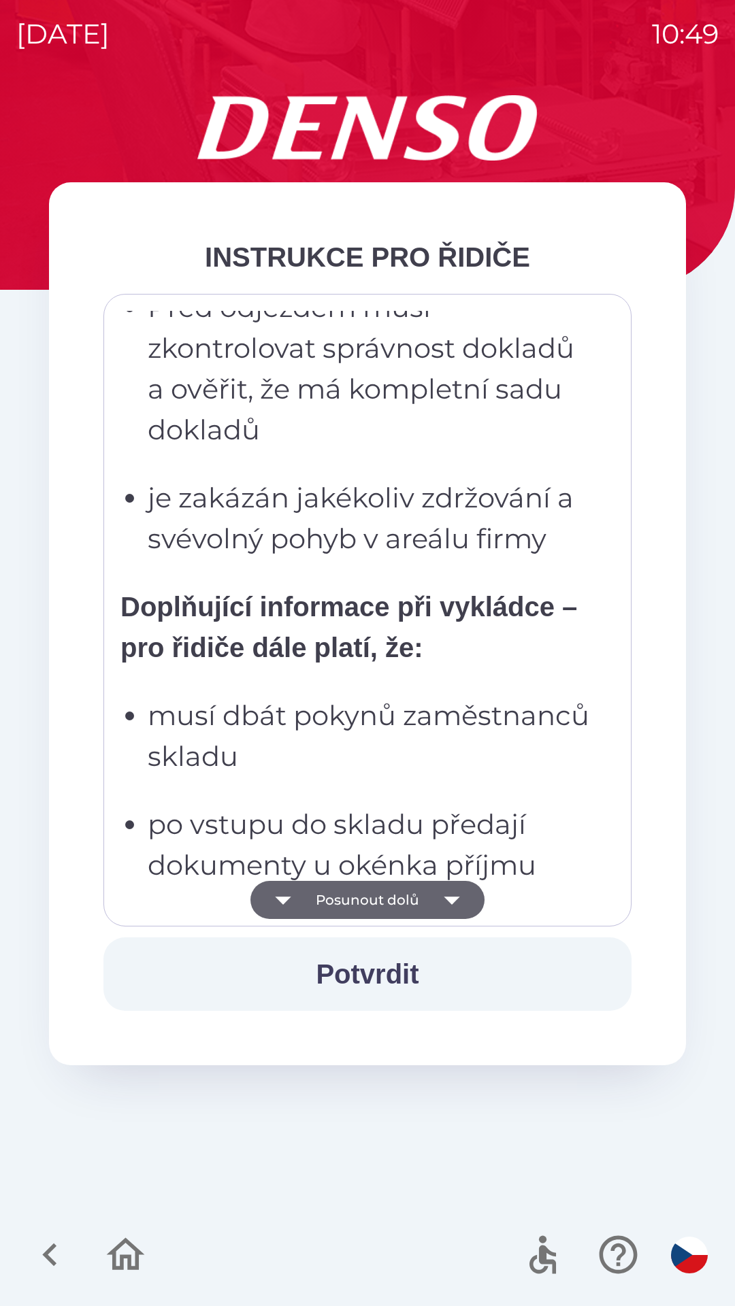
click at [428, 899] on button "Posunout dolů" at bounding box center [367, 900] width 234 height 38
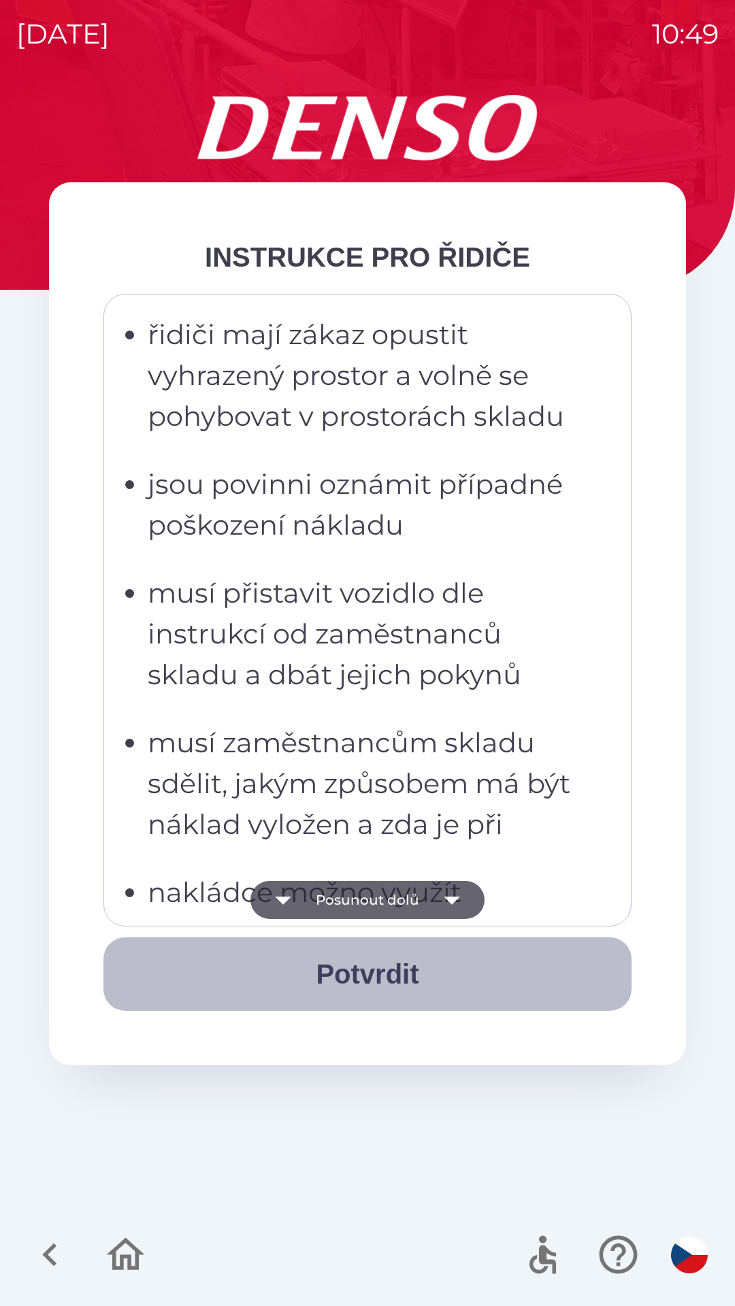
click at [412, 980] on button "Potvrdit" at bounding box center [367, 973] width 528 height 73
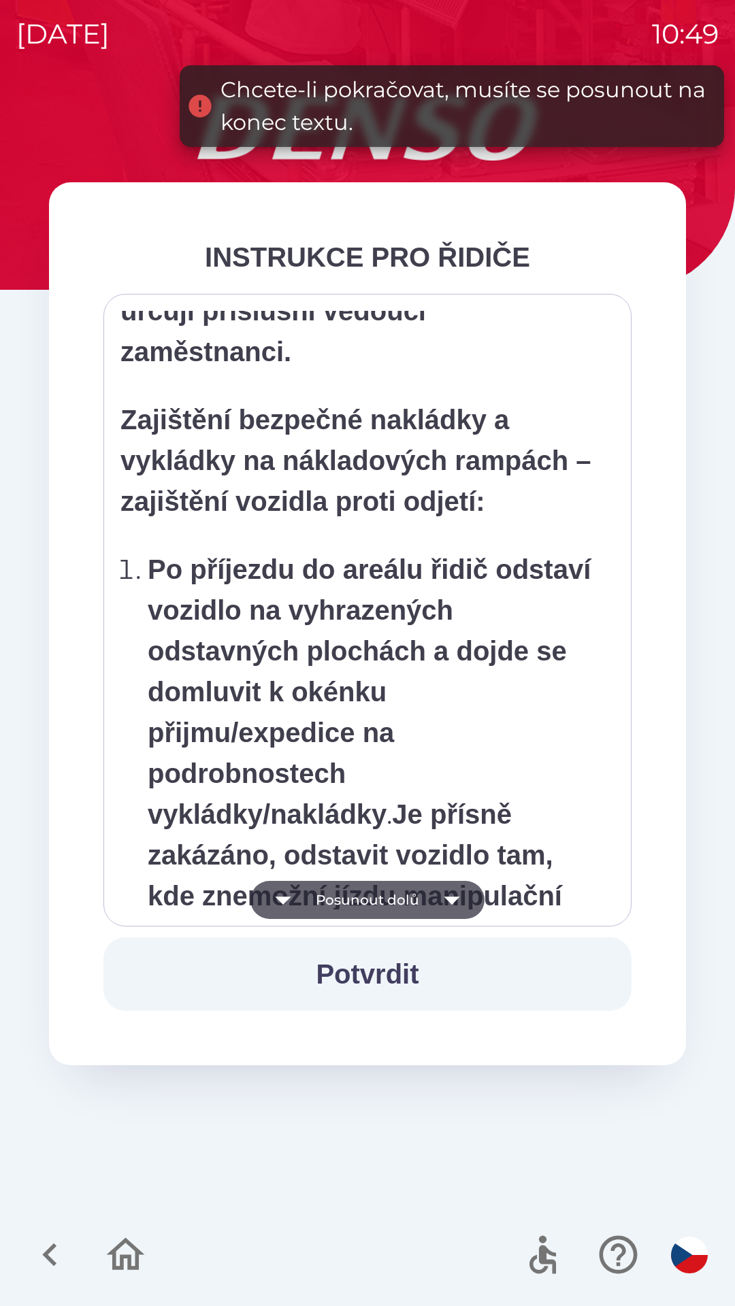
click at [447, 900] on icon "button" at bounding box center [452, 901] width 16 height 8
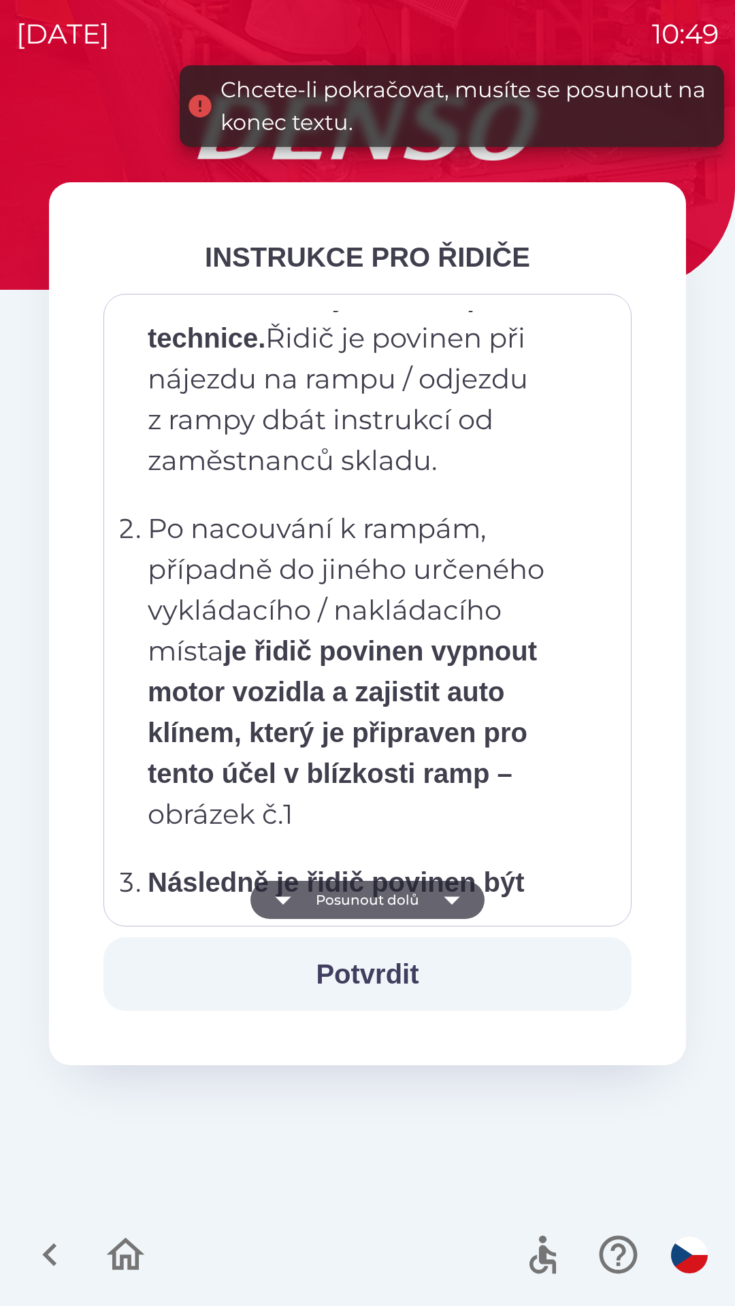
click at [448, 904] on icon "button" at bounding box center [452, 900] width 38 height 38
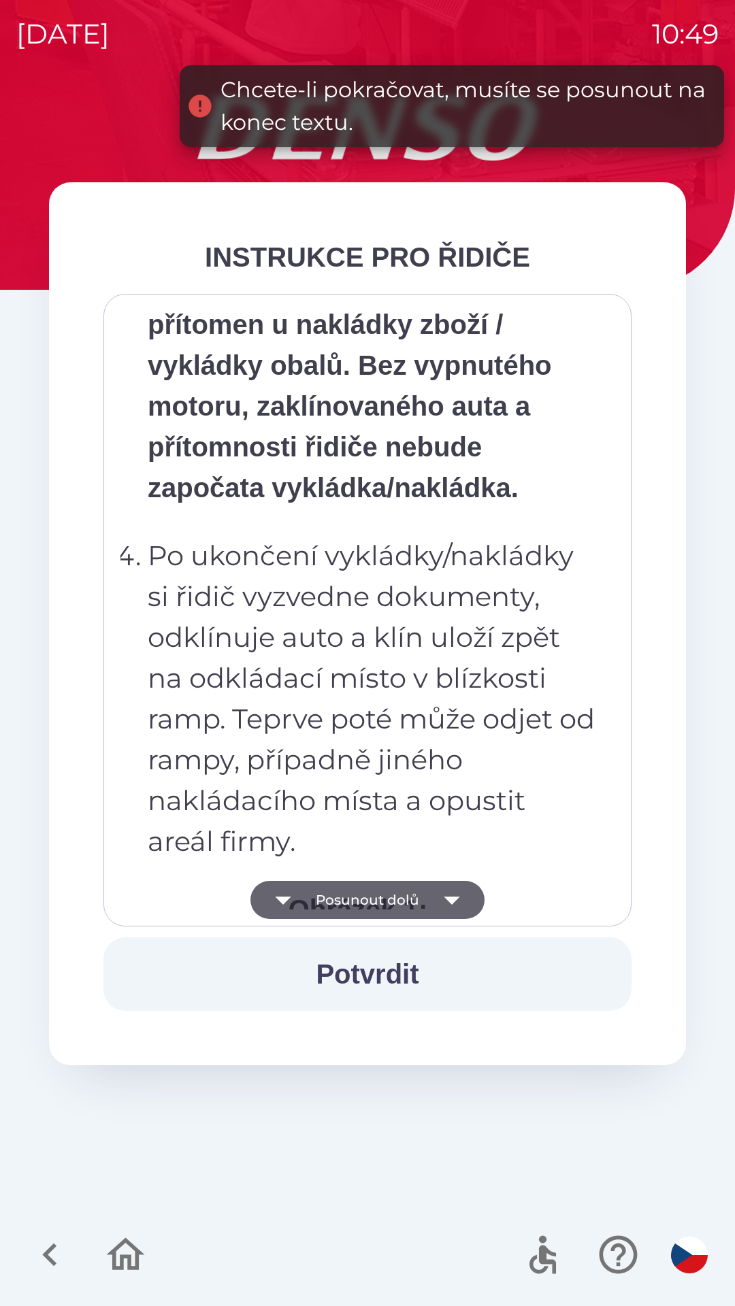
click at [453, 907] on icon "button" at bounding box center [452, 900] width 38 height 38
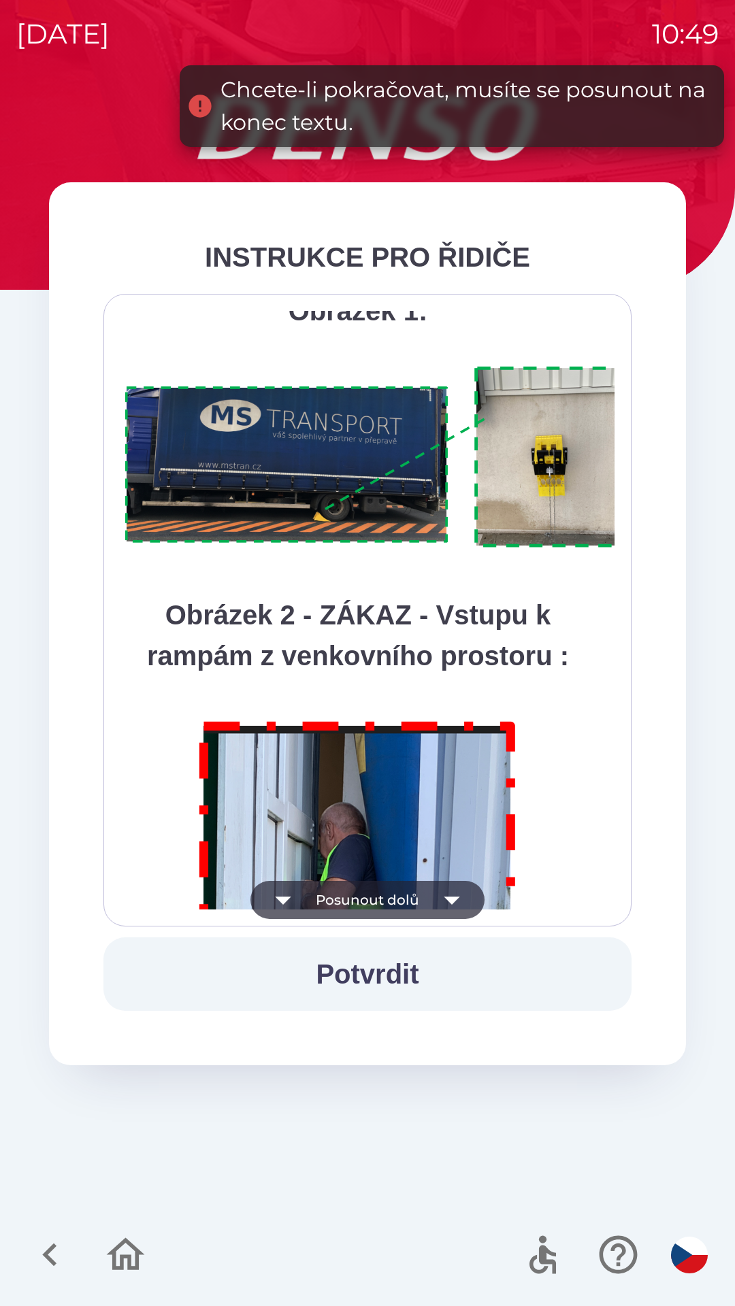
click at [452, 910] on icon "button" at bounding box center [452, 900] width 38 height 38
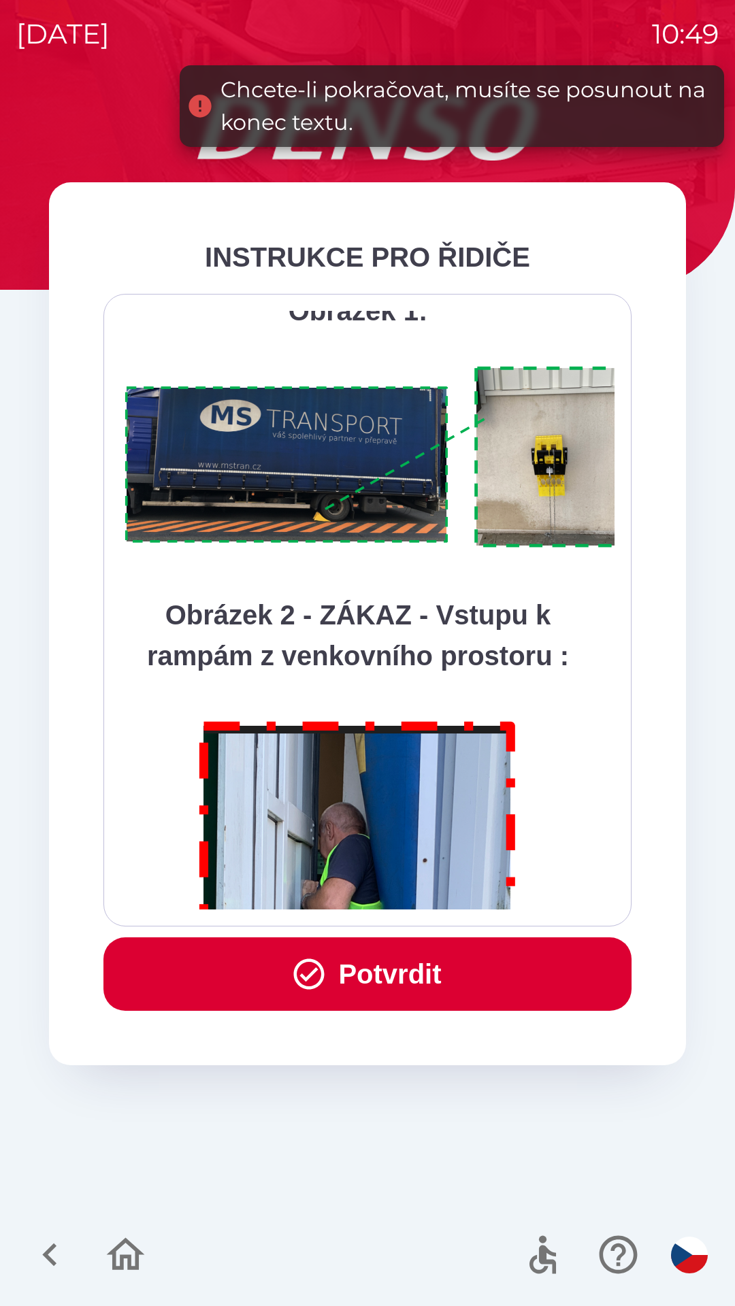
scroll to position [7646, 0]
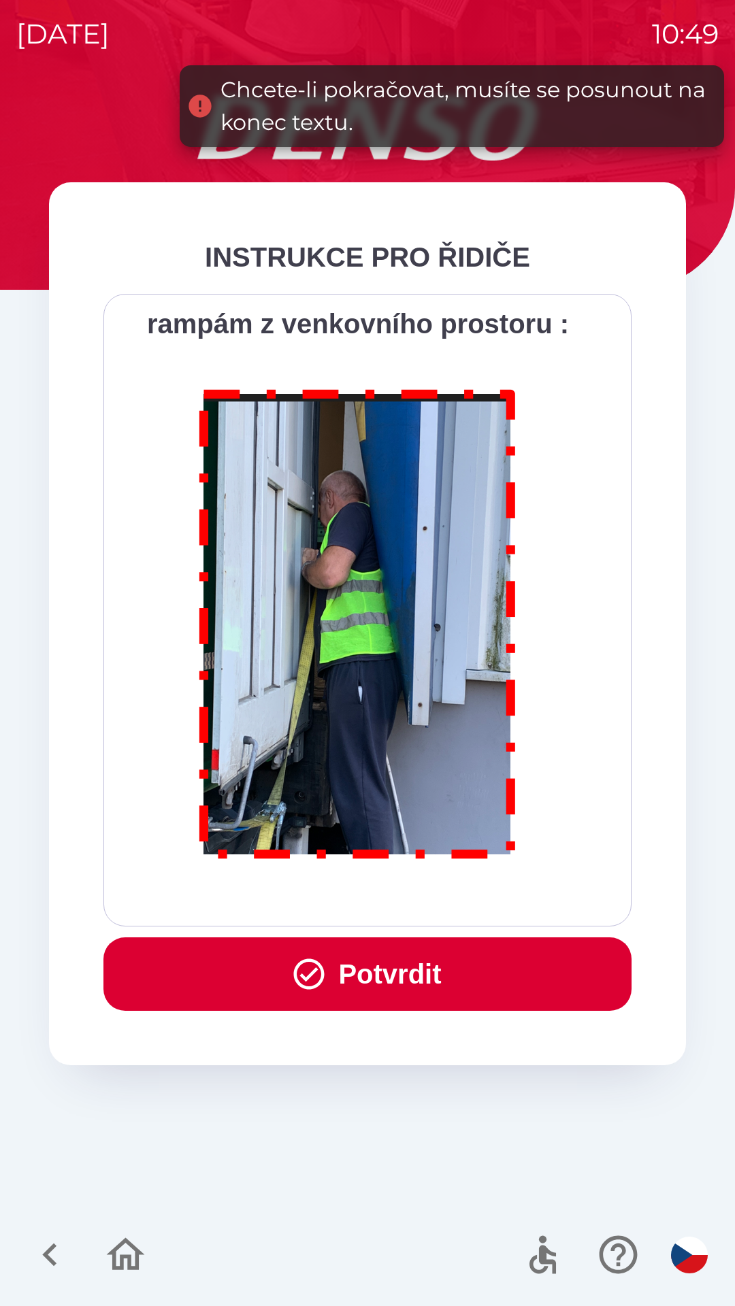
click at [460, 899] on div "Všichni řidiči přijíždějící do skladu firmy DENSO CZECH s.r.o. jsou po průjezdu…" at bounding box center [367, 610] width 494 height 599
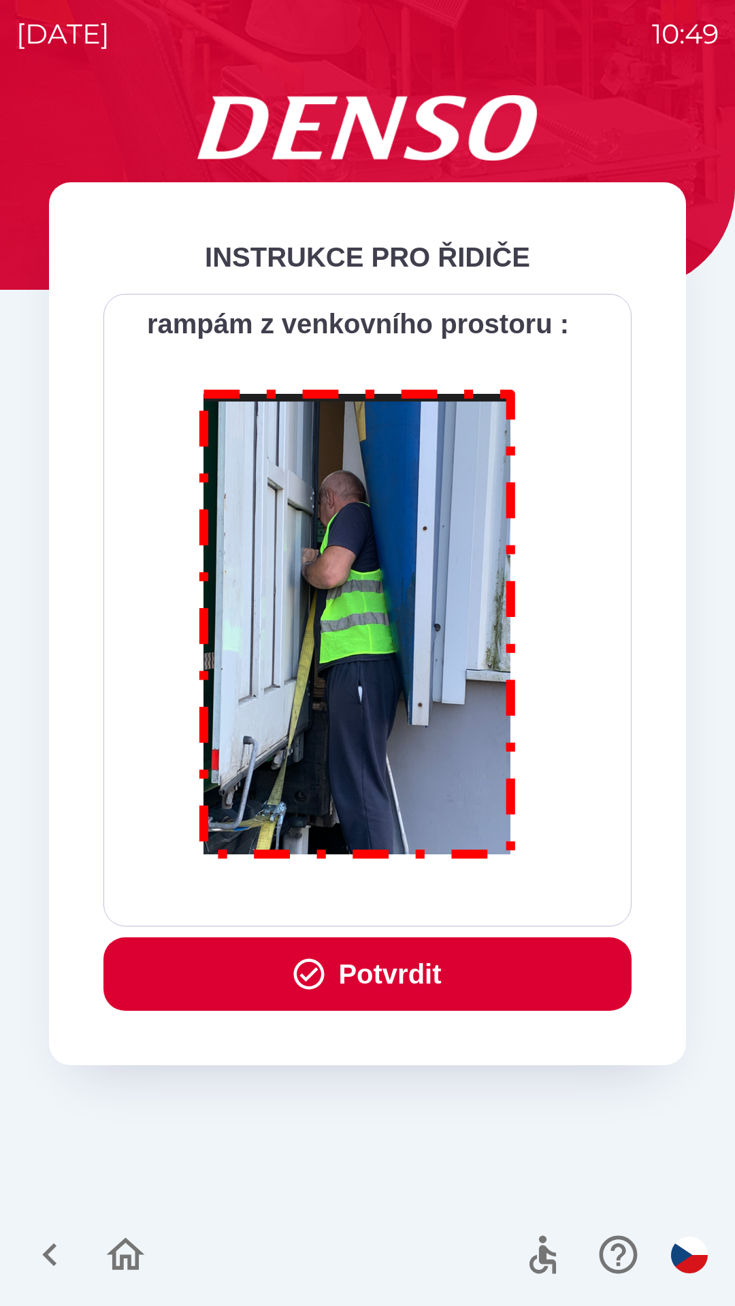
click at [431, 972] on button "Potvrdit" at bounding box center [367, 973] width 528 height 73
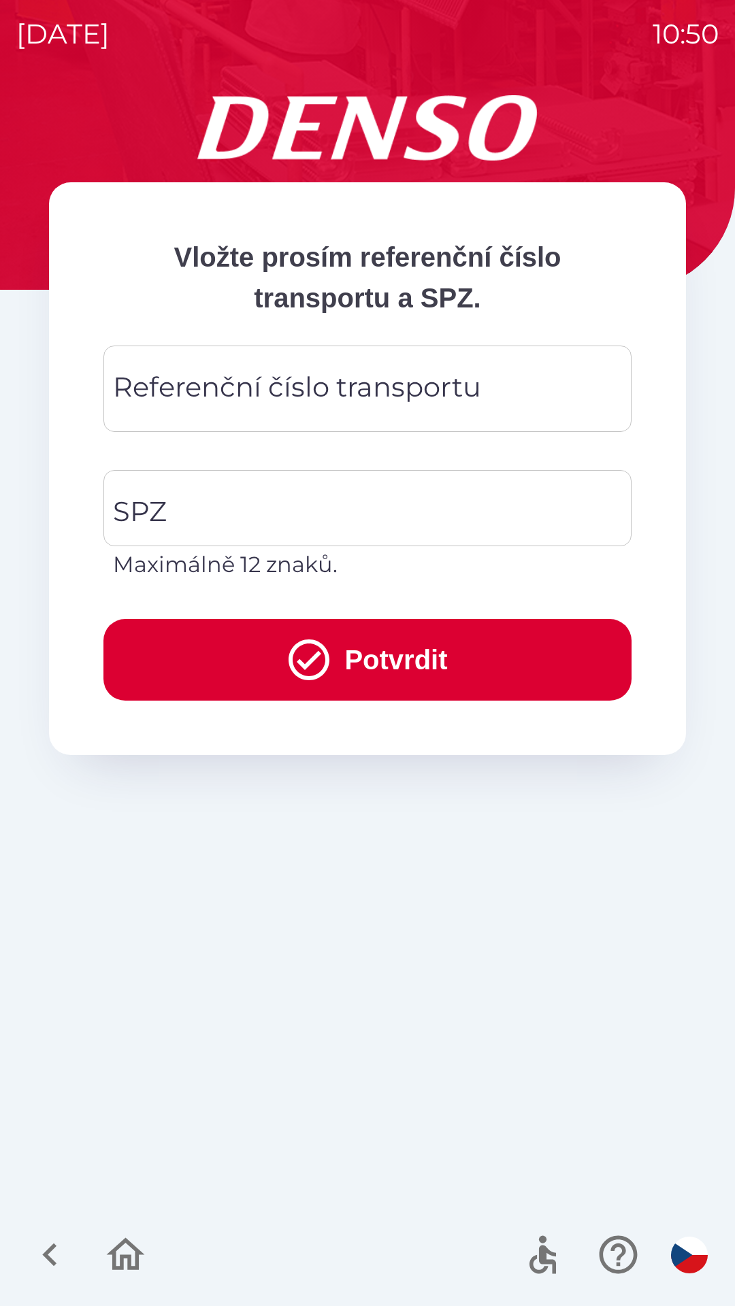
click at [458, 399] on div "Referenční číslo transportu Referenční číslo transportu" at bounding box center [367, 389] width 528 height 86
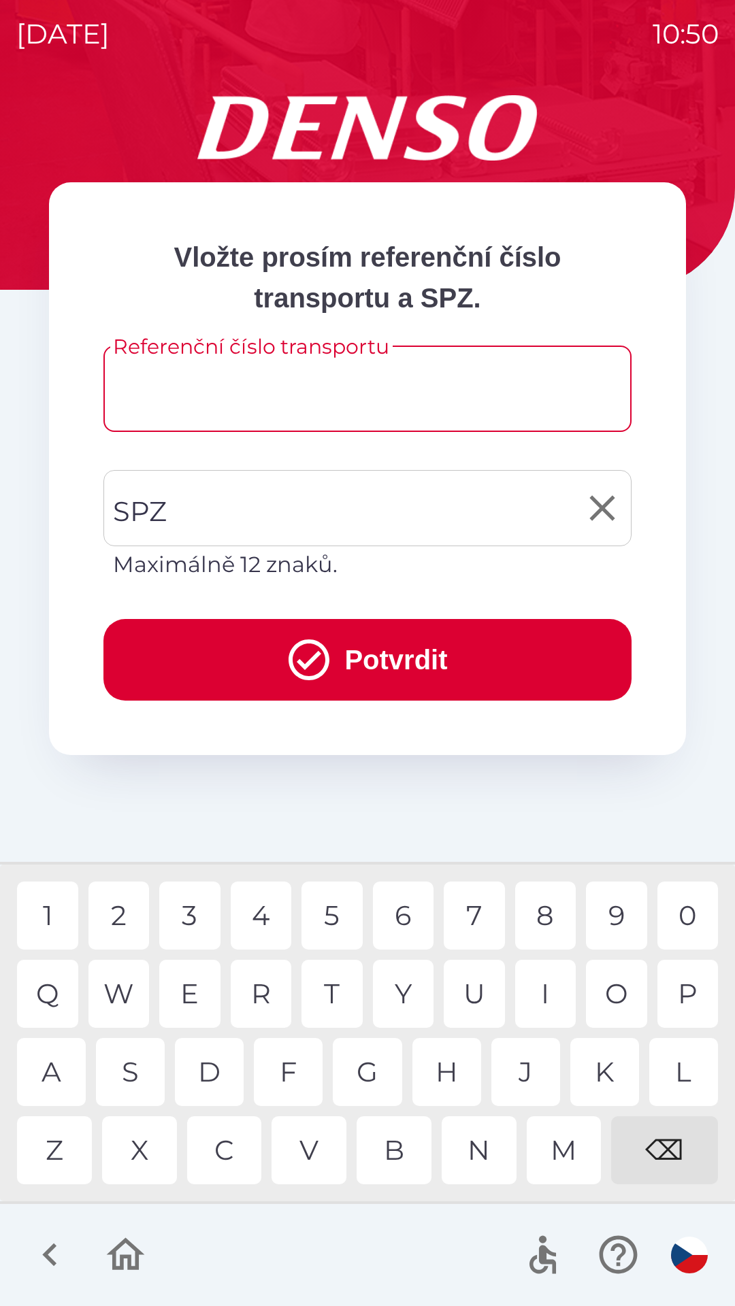
click at [312, 499] on input "SPZ" at bounding box center [357, 508] width 495 height 64
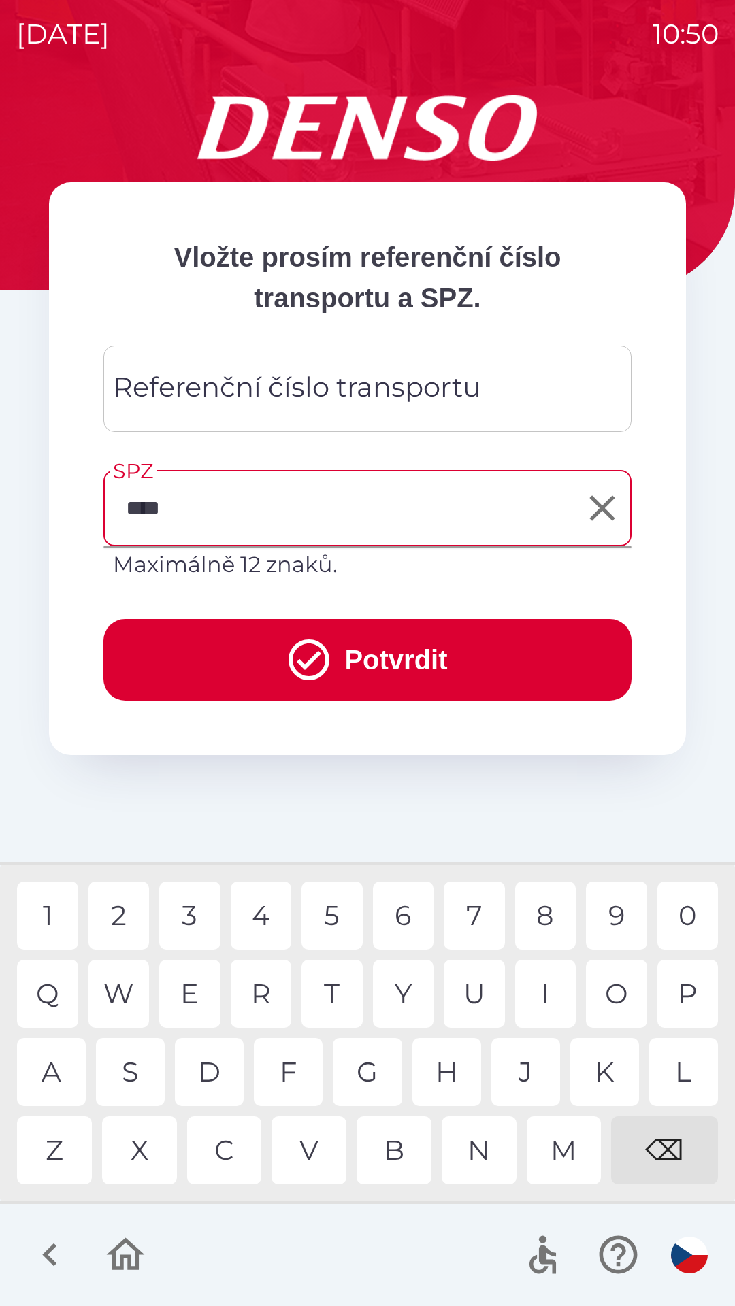
click at [269, 912] on div "4" at bounding box center [261, 916] width 61 height 68
click at [274, 907] on div "4" at bounding box center [261, 916] width 61 height 68
click at [616, 907] on div "9" at bounding box center [616, 916] width 61 height 68
type input "*******"
click at [709, 921] on div "0" at bounding box center [687, 916] width 61 height 68
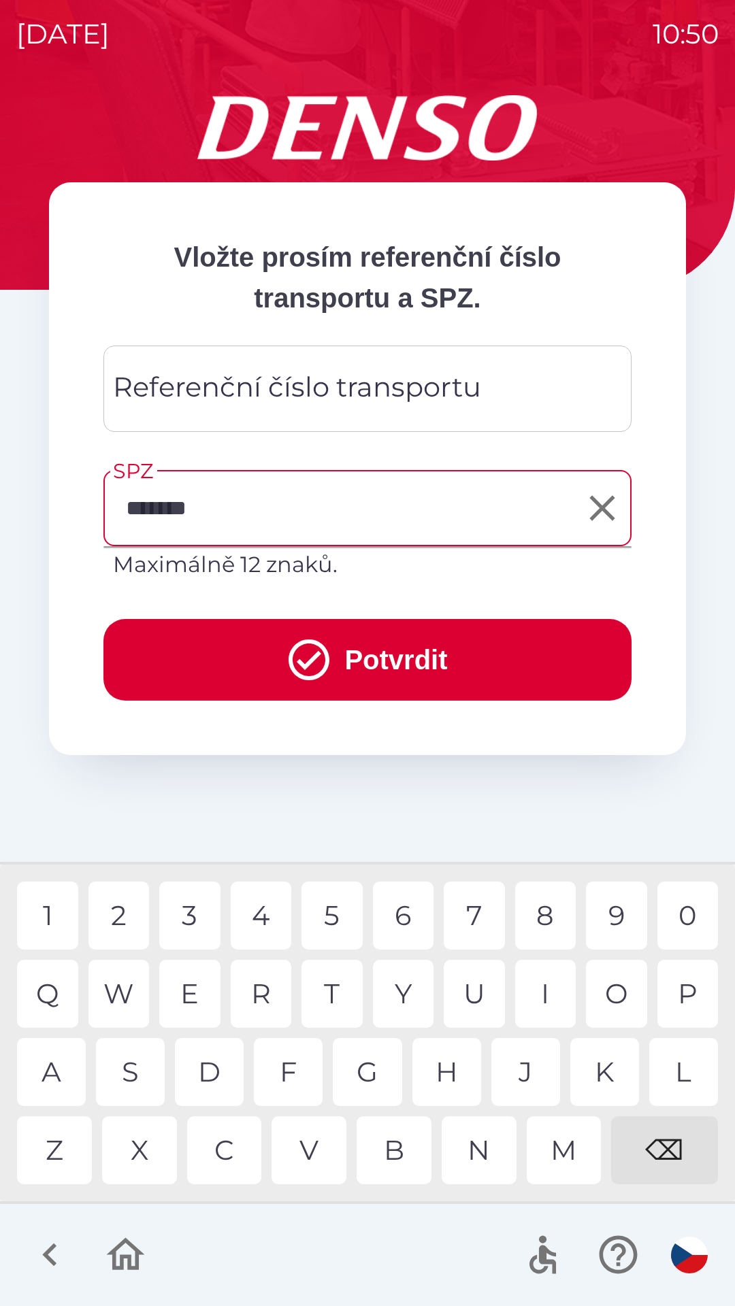
click at [432, 662] on button "Potvrdit" at bounding box center [367, 660] width 528 height 82
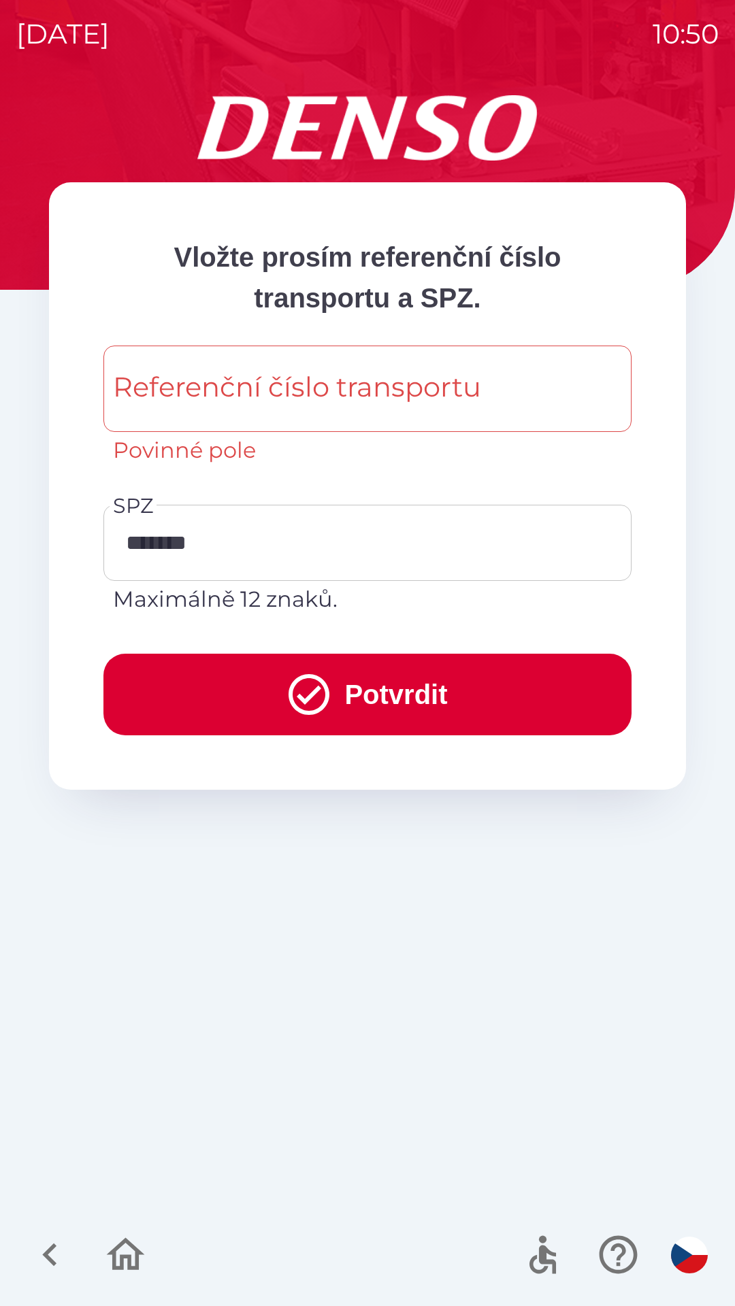
click at [435, 399] on div "Referenční číslo transportu Referenční číslo transportu Povinné pole" at bounding box center [367, 406] width 528 height 121
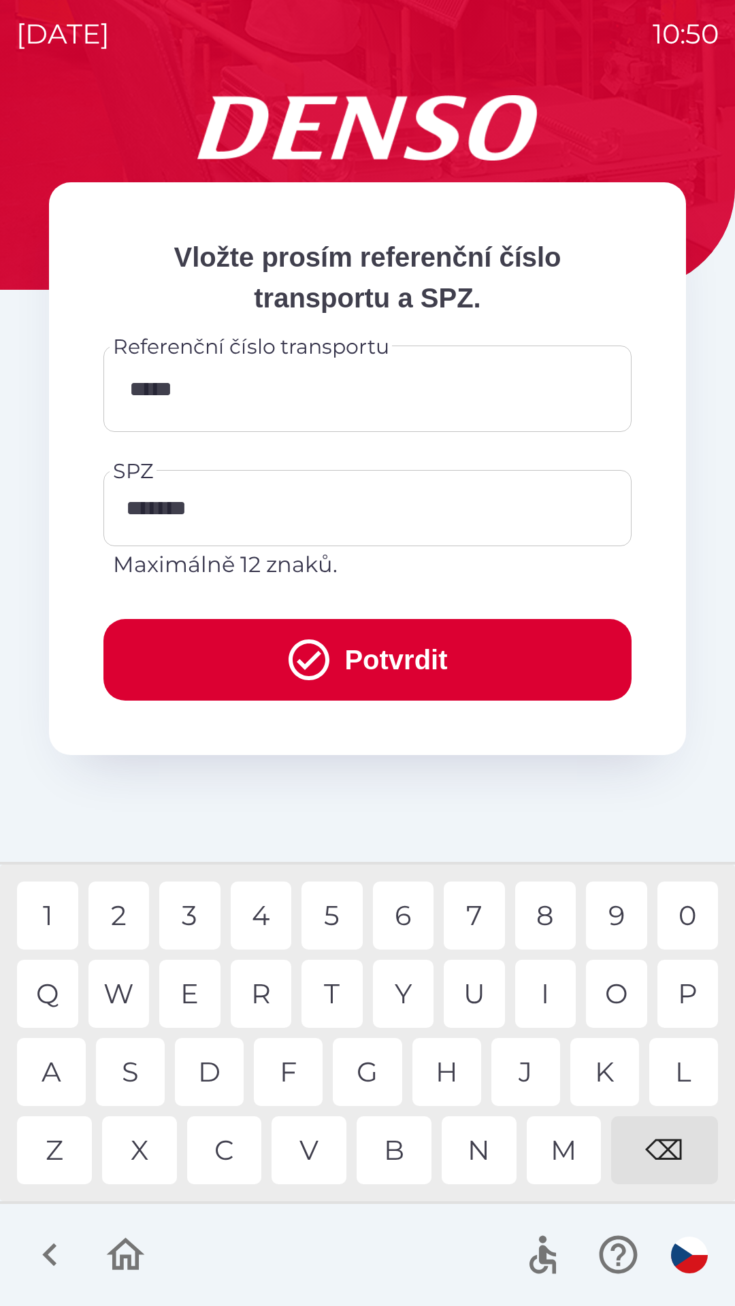
click at [684, 912] on div "0" at bounding box center [687, 916] width 61 height 68
click at [418, 919] on div "6" at bounding box center [403, 916] width 61 height 68
click at [684, 904] on div "0" at bounding box center [687, 916] width 61 height 68
type input "**********"
click at [339, 916] on div "5" at bounding box center [331, 916] width 61 height 68
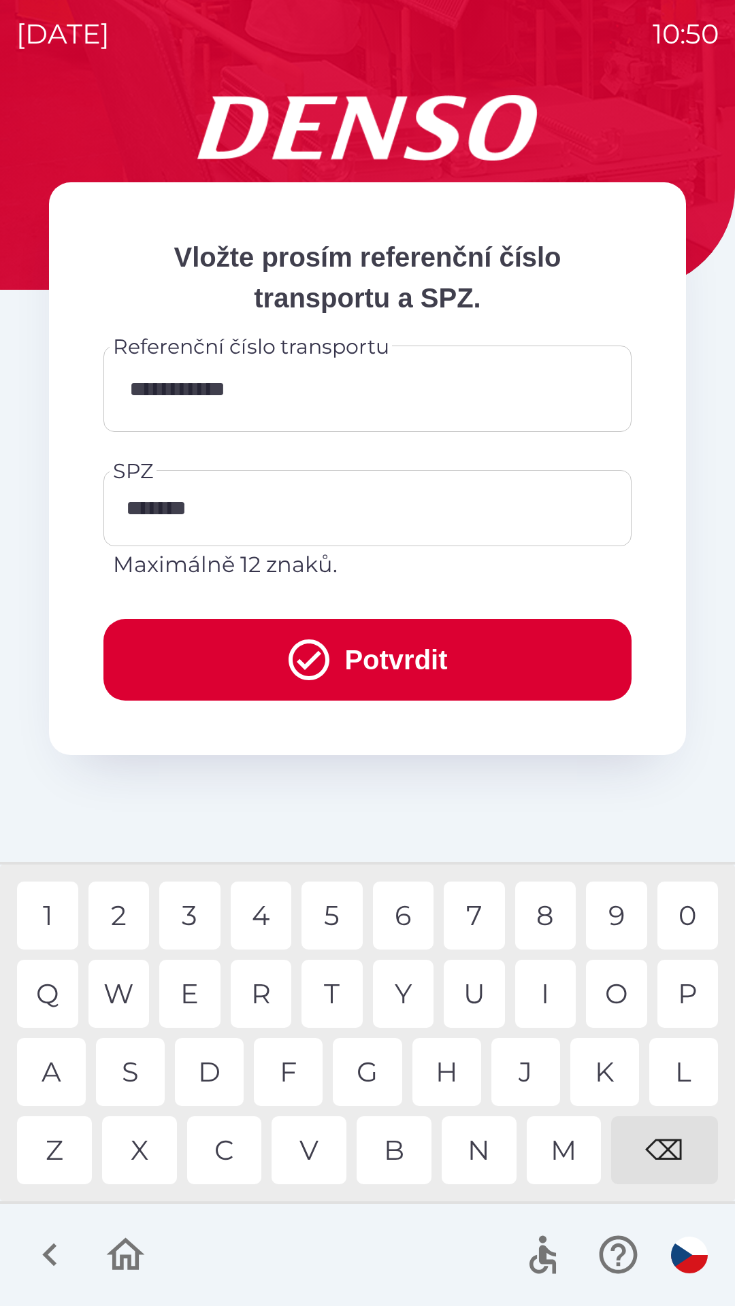
click at [419, 647] on button "Potvrdit" at bounding box center [367, 660] width 528 height 82
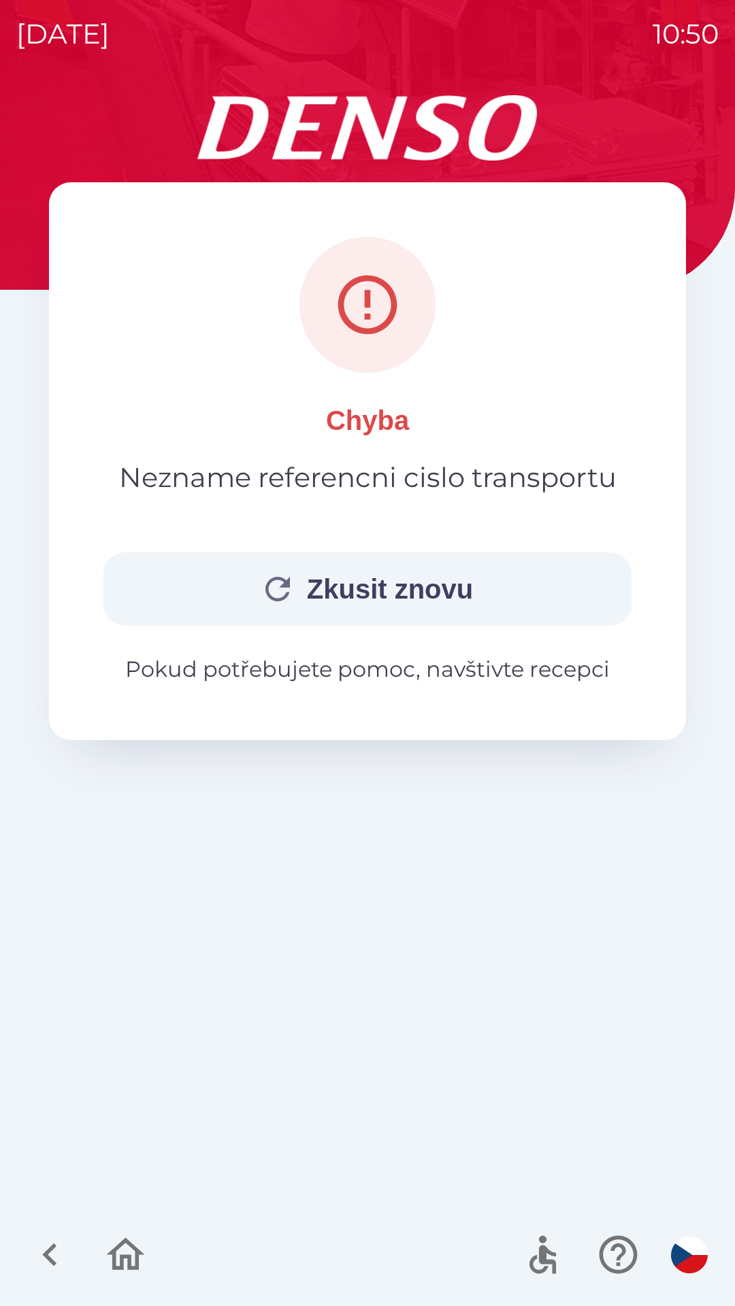
click at [467, 586] on button "Zkusit znovu" at bounding box center [367, 588] width 528 height 73
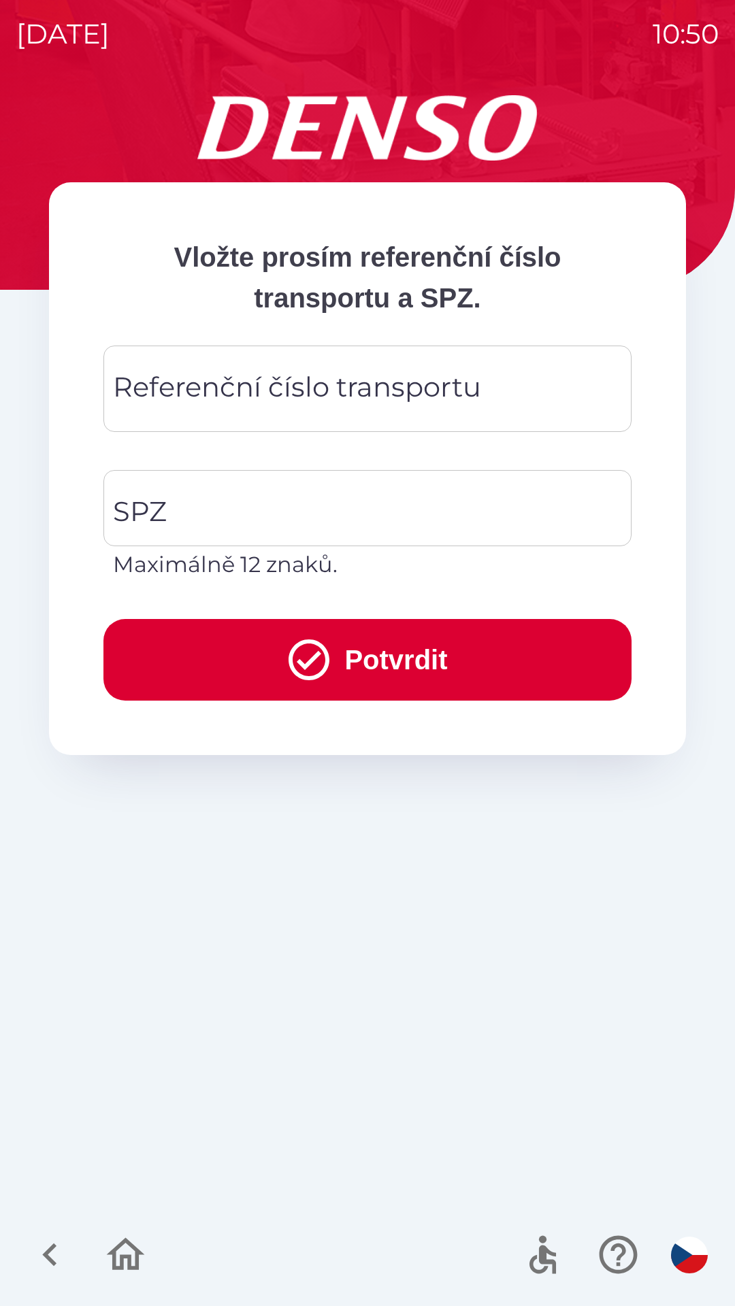
click at [487, 397] on input "Referenční číslo transportu" at bounding box center [367, 389] width 495 height 54
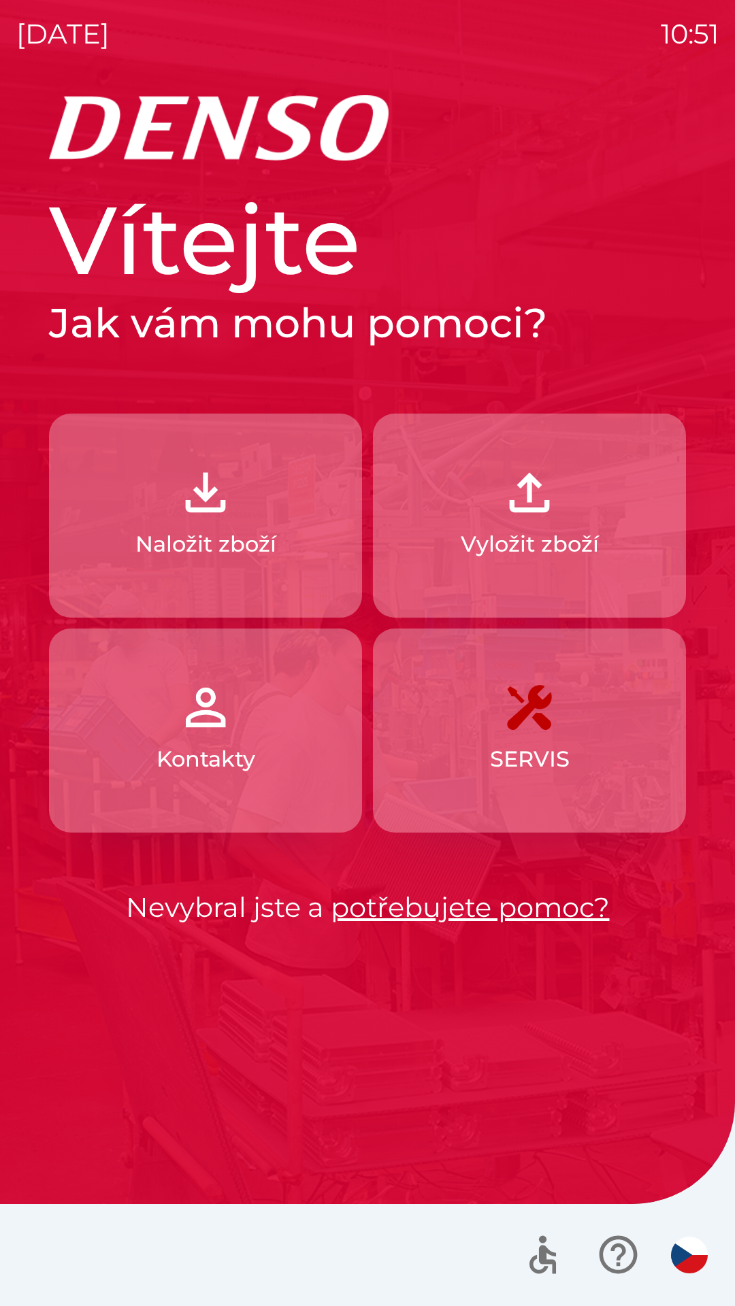
click at [212, 767] on p "Kontakty" at bounding box center [205, 759] width 99 height 33
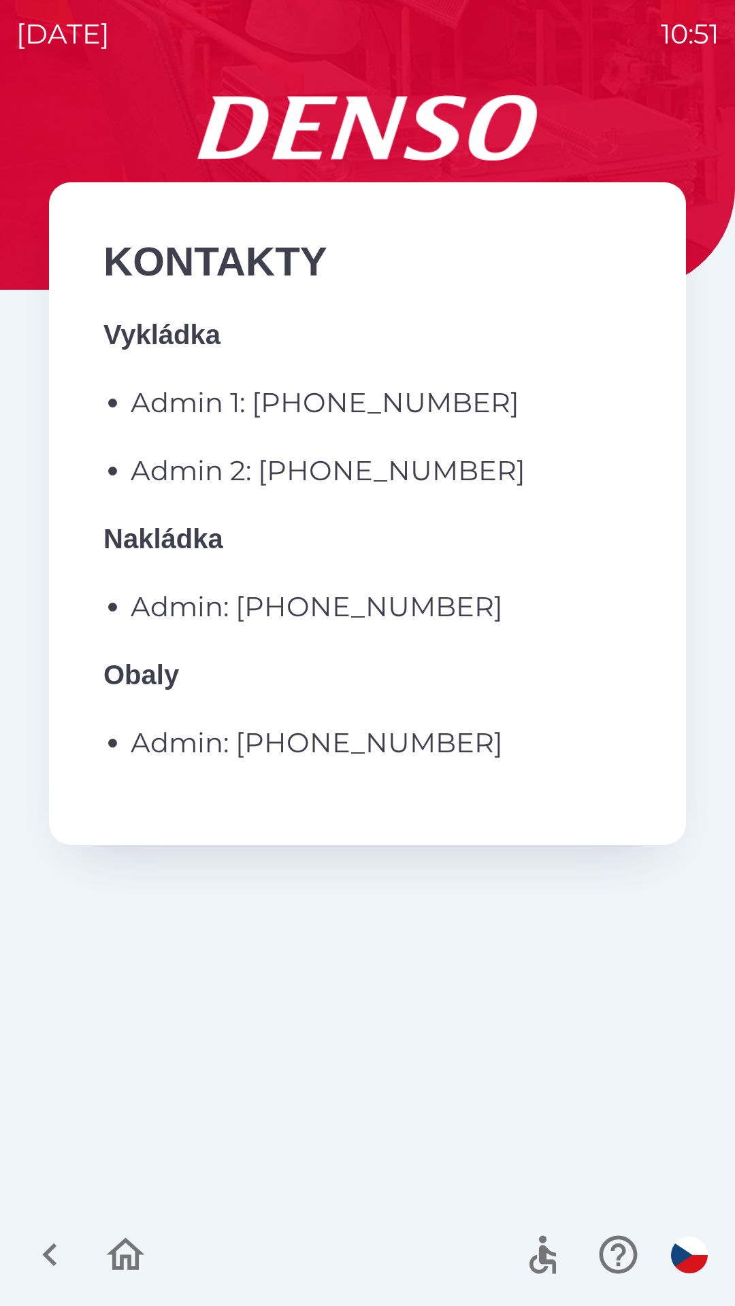
click at [58, 1261] on icon "button" at bounding box center [50, 1255] width 46 height 46
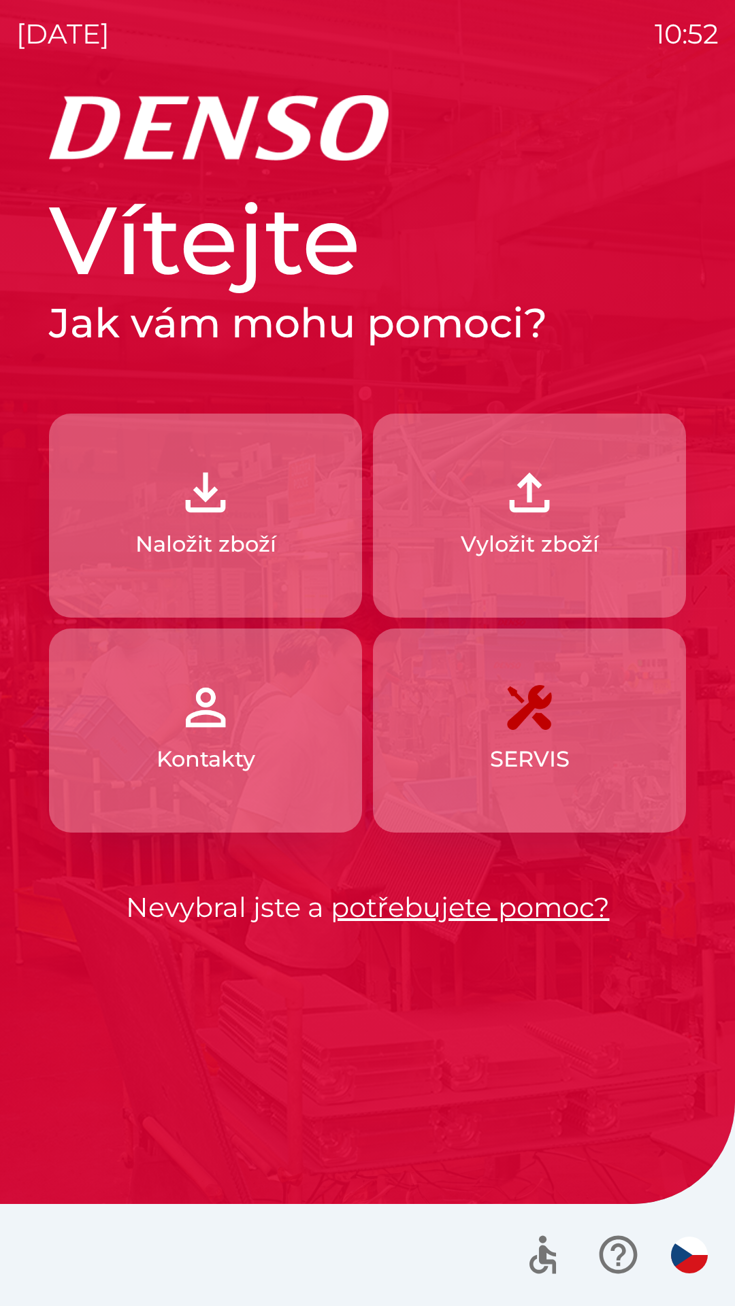
click at [546, 514] on img "button" at bounding box center [529, 493] width 60 height 60
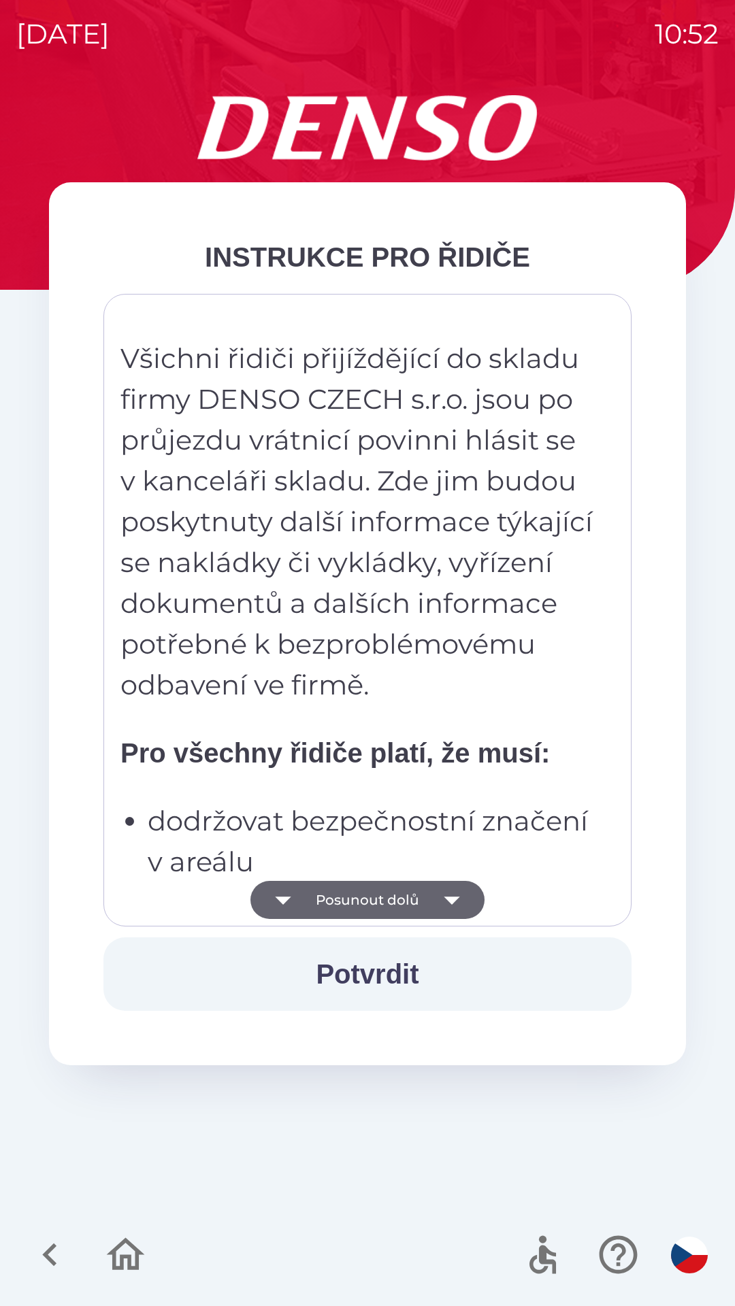
click at [458, 884] on icon "button" at bounding box center [452, 900] width 38 height 38
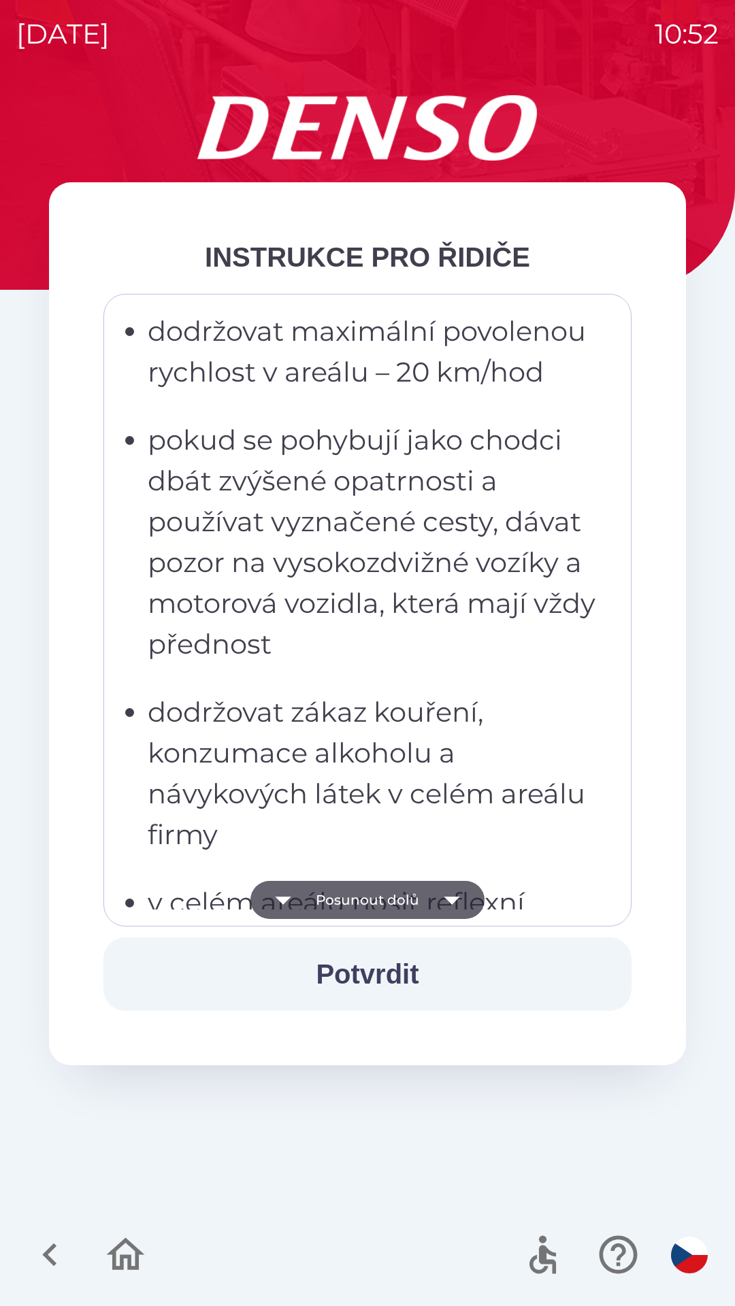
click at [453, 914] on icon "button" at bounding box center [452, 900] width 38 height 38
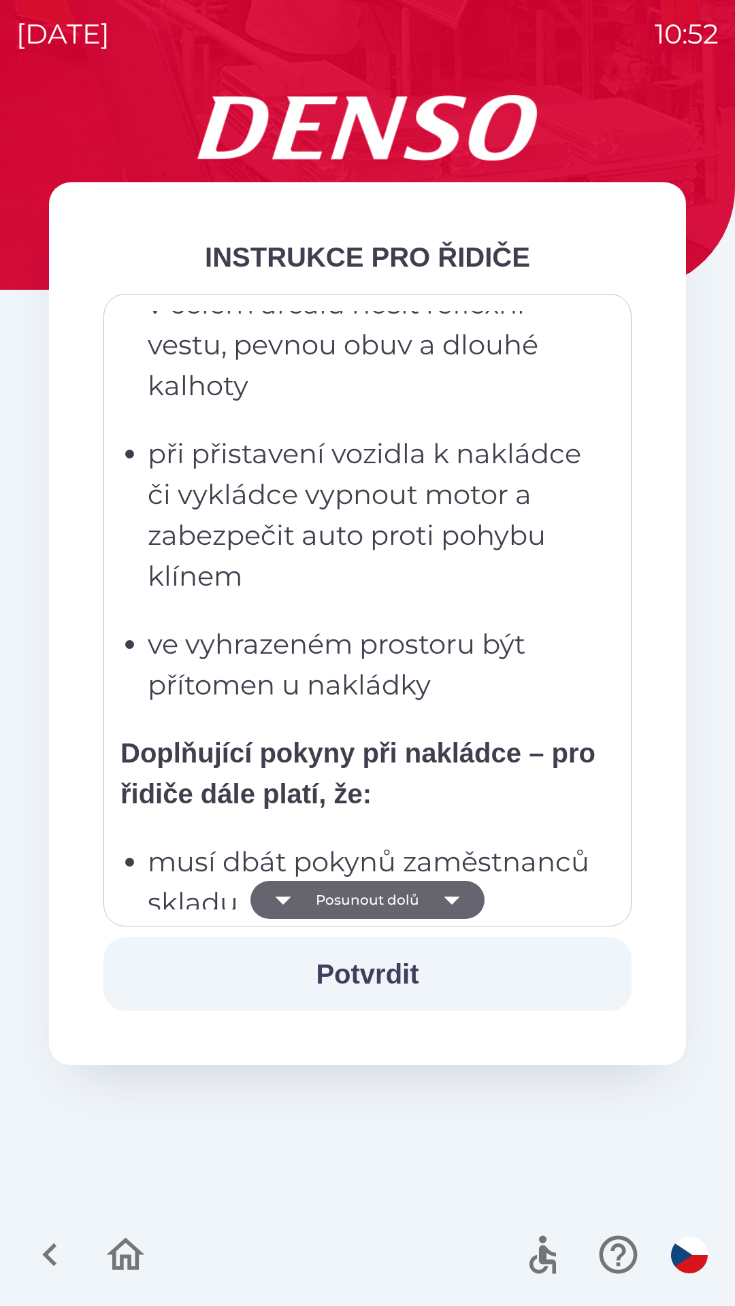
click at [457, 911] on icon "button" at bounding box center [452, 900] width 38 height 38
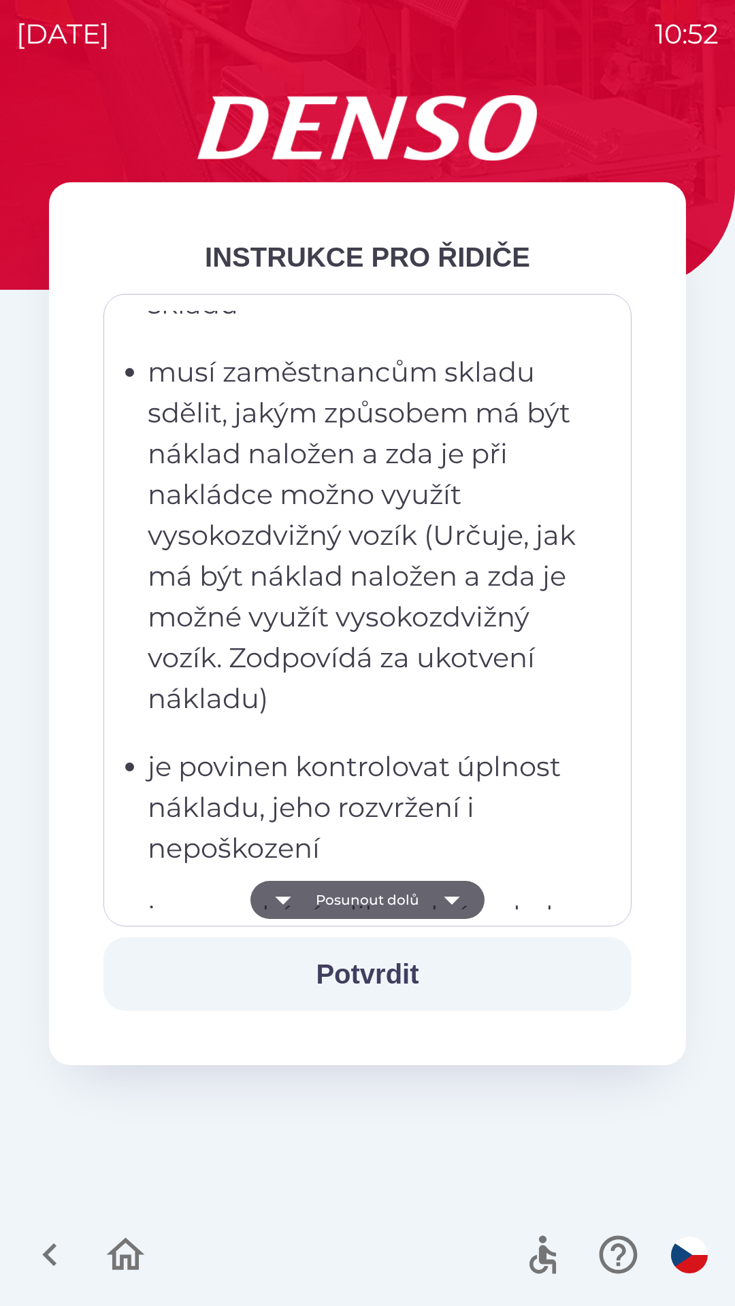
click at [446, 901] on icon "button" at bounding box center [452, 900] width 38 height 38
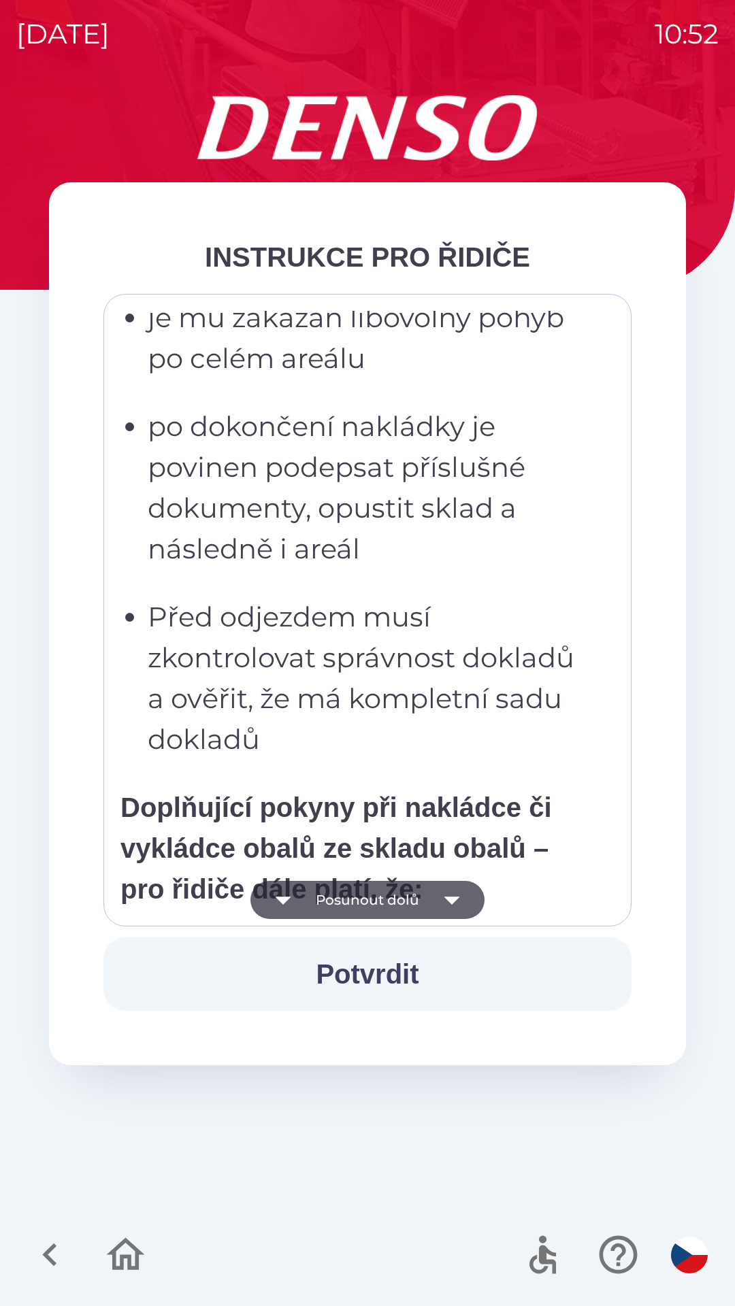
click at [455, 893] on icon "button" at bounding box center [452, 900] width 38 height 38
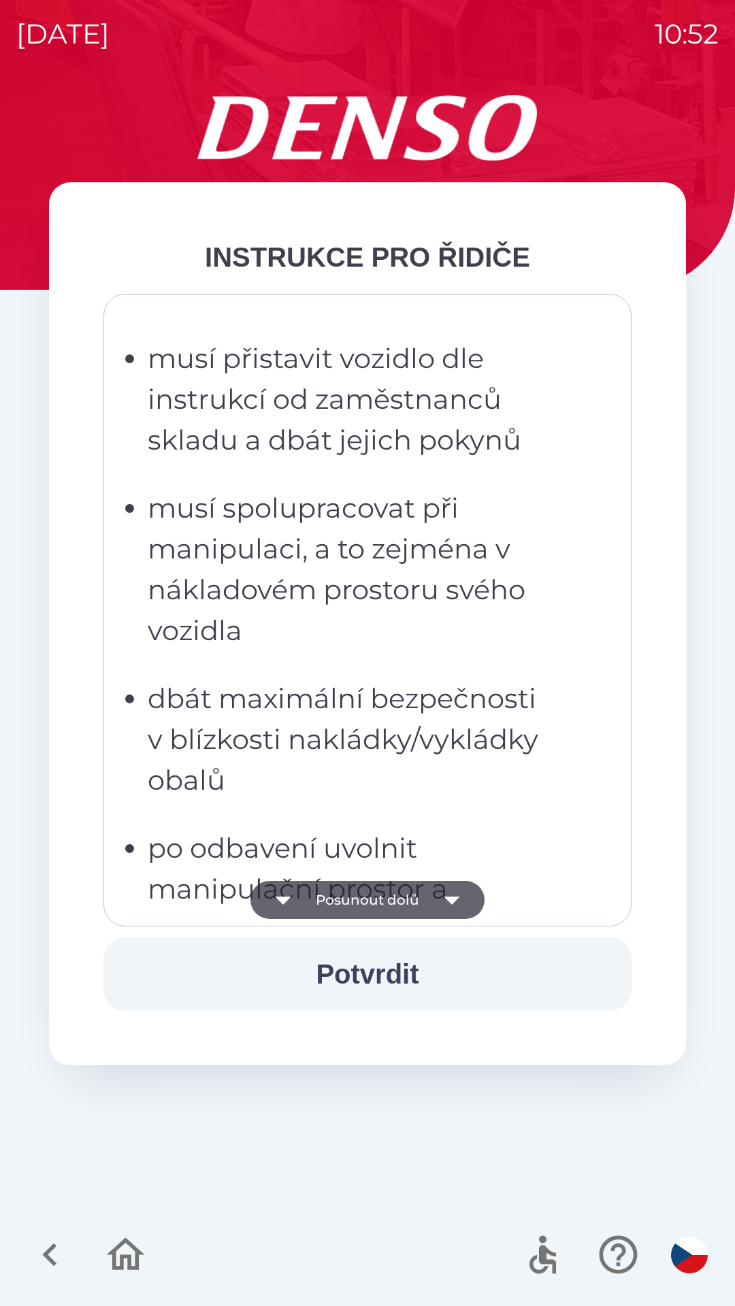
click at [454, 896] on icon "button" at bounding box center [452, 900] width 38 height 38
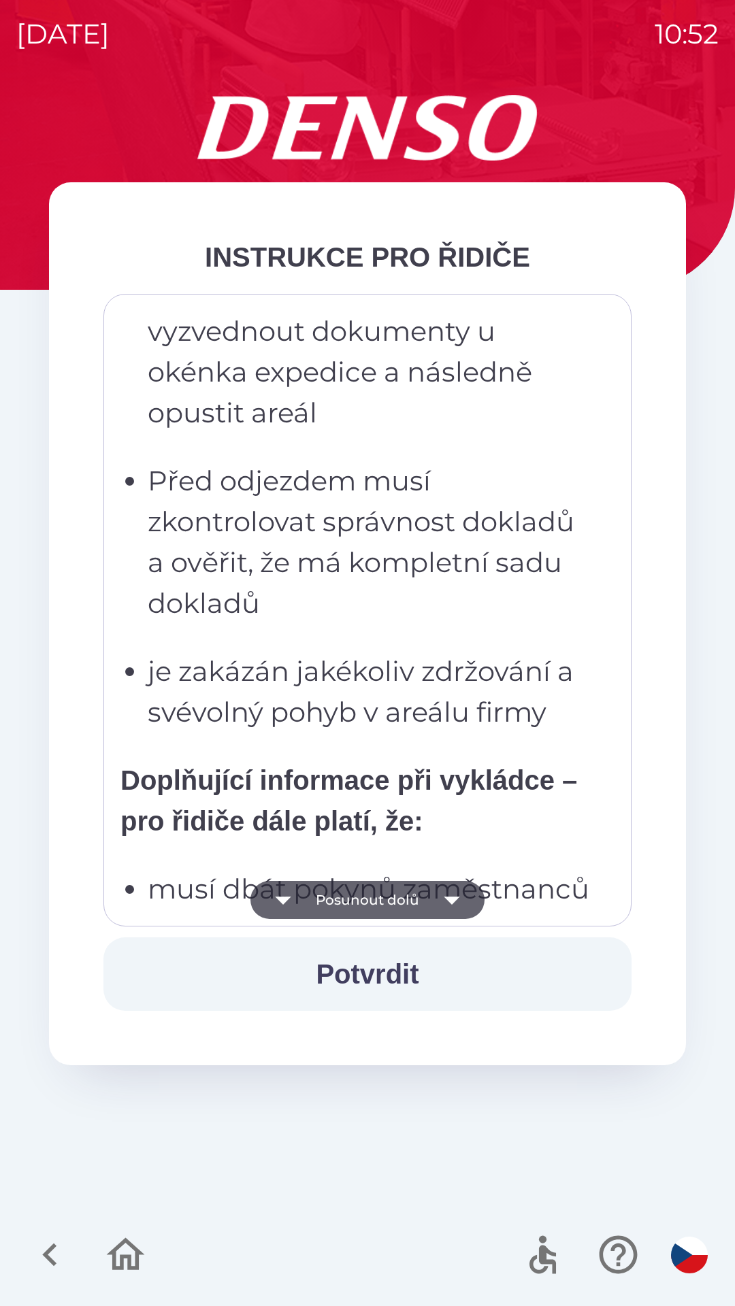
click at [454, 901] on icon "button" at bounding box center [452, 901] width 16 height 8
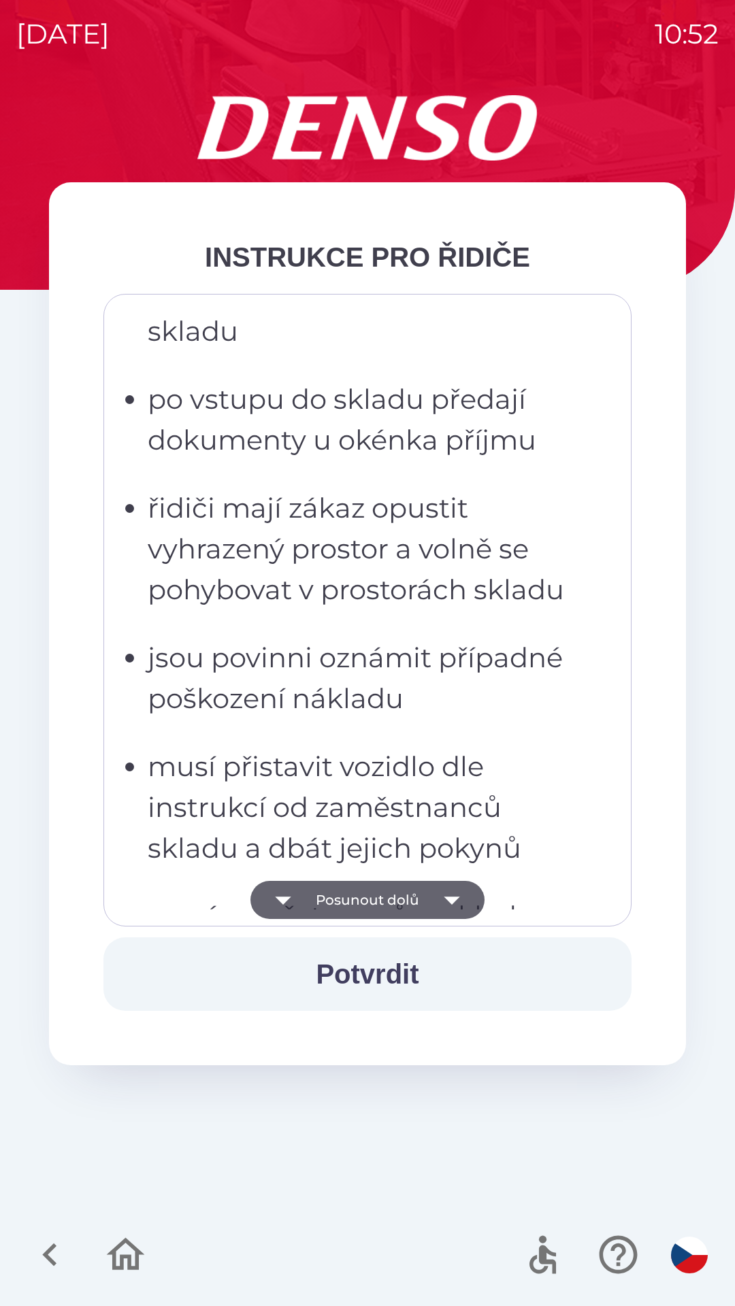
click at [457, 900] on icon "button" at bounding box center [452, 900] width 38 height 38
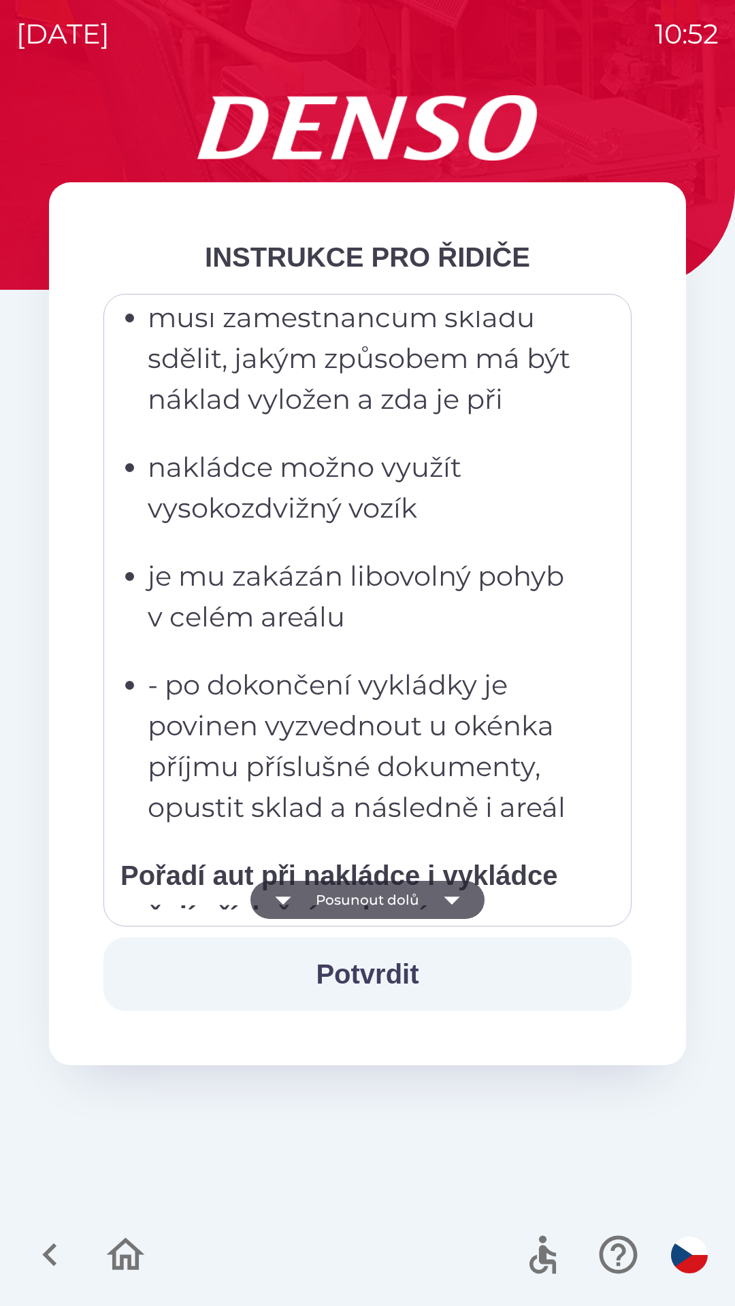
click at [454, 898] on icon "button" at bounding box center [452, 901] width 16 height 8
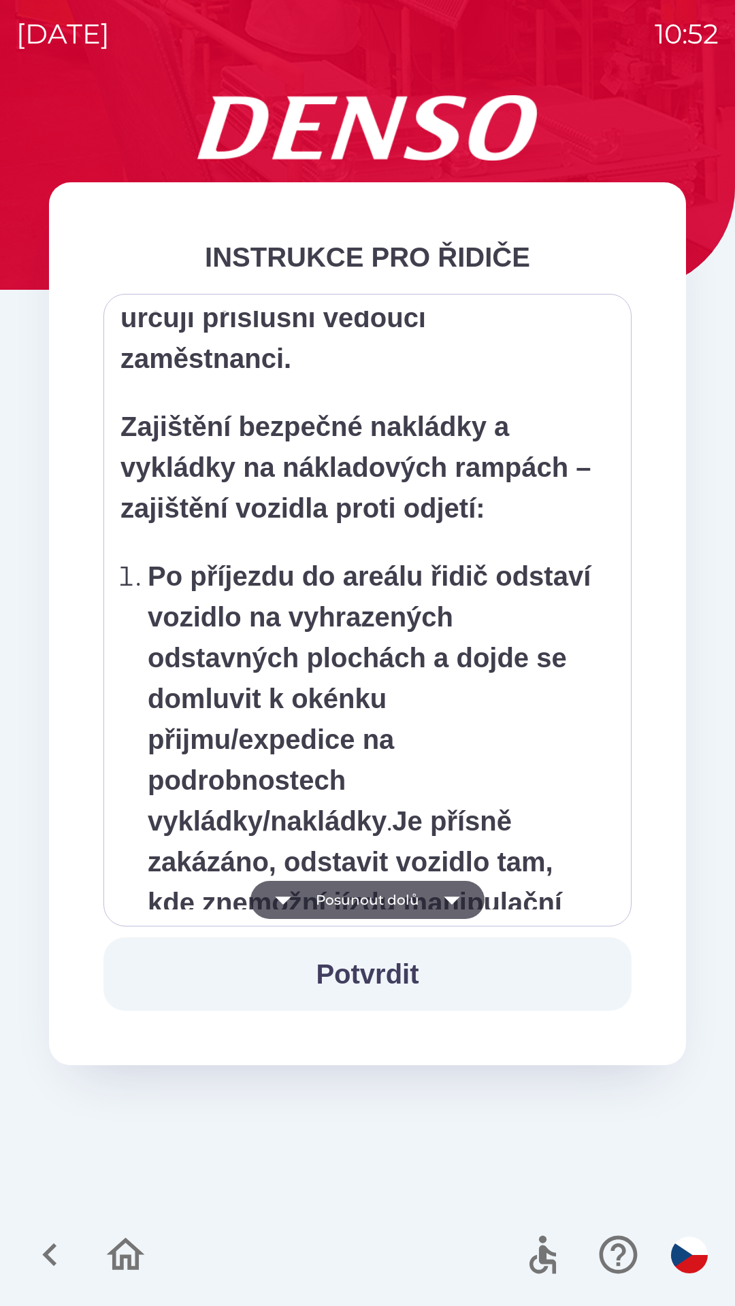
click at [454, 899] on icon "button" at bounding box center [452, 901] width 16 height 8
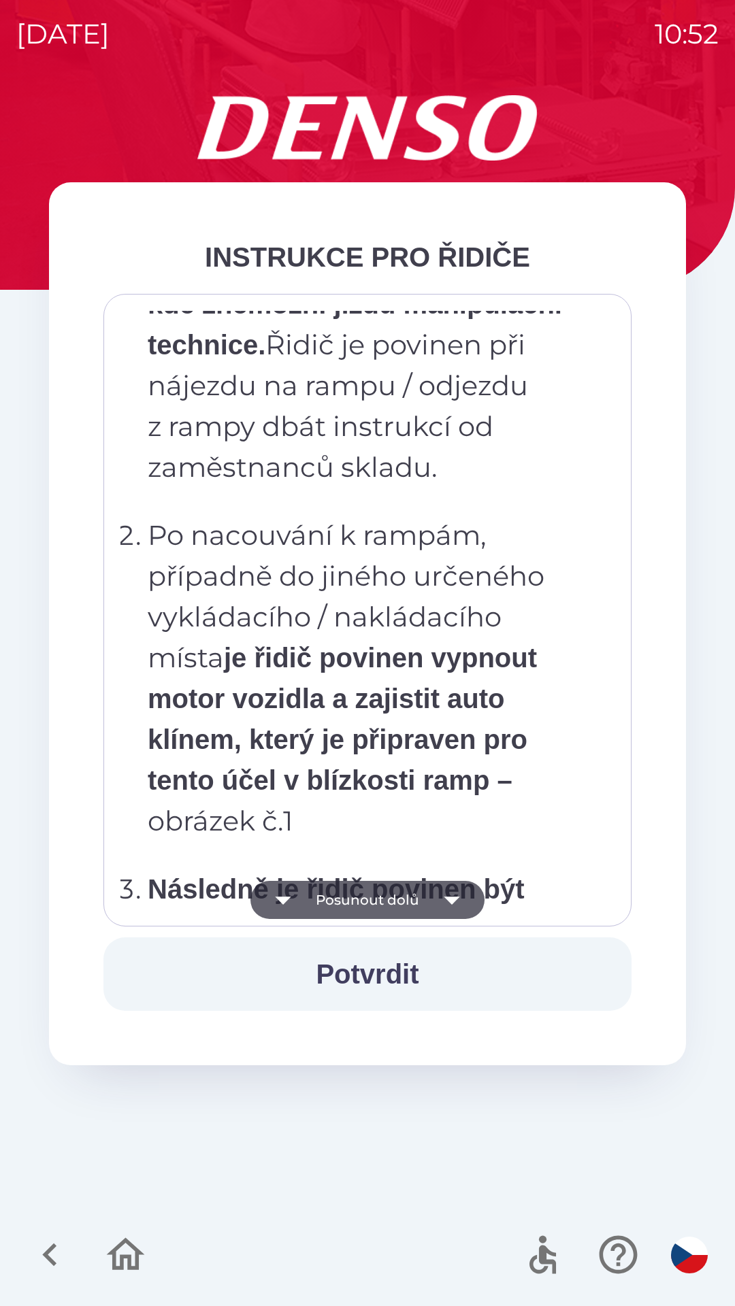
click at [461, 902] on icon "button" at bounding box center [452, 900] width 38 height 38
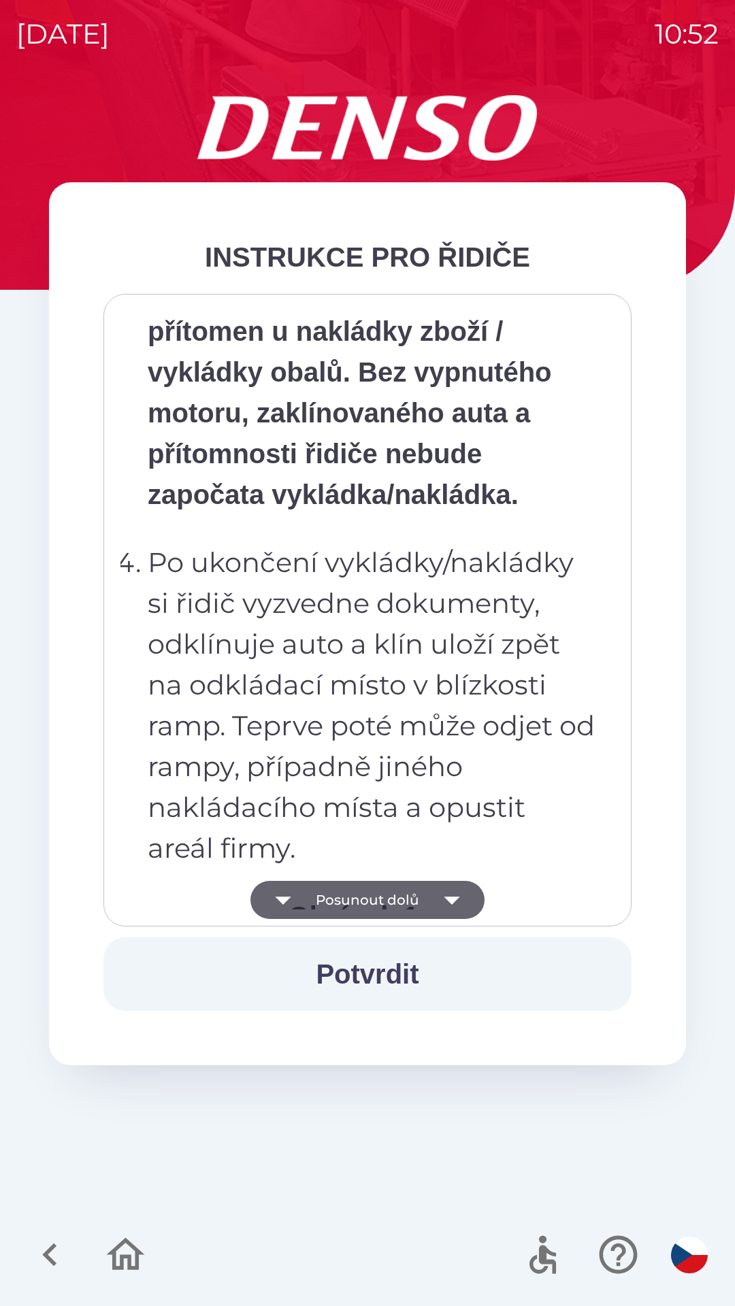
click at [465, 901] on icon "button" at bounding box center [452, 900] width 38 height 38
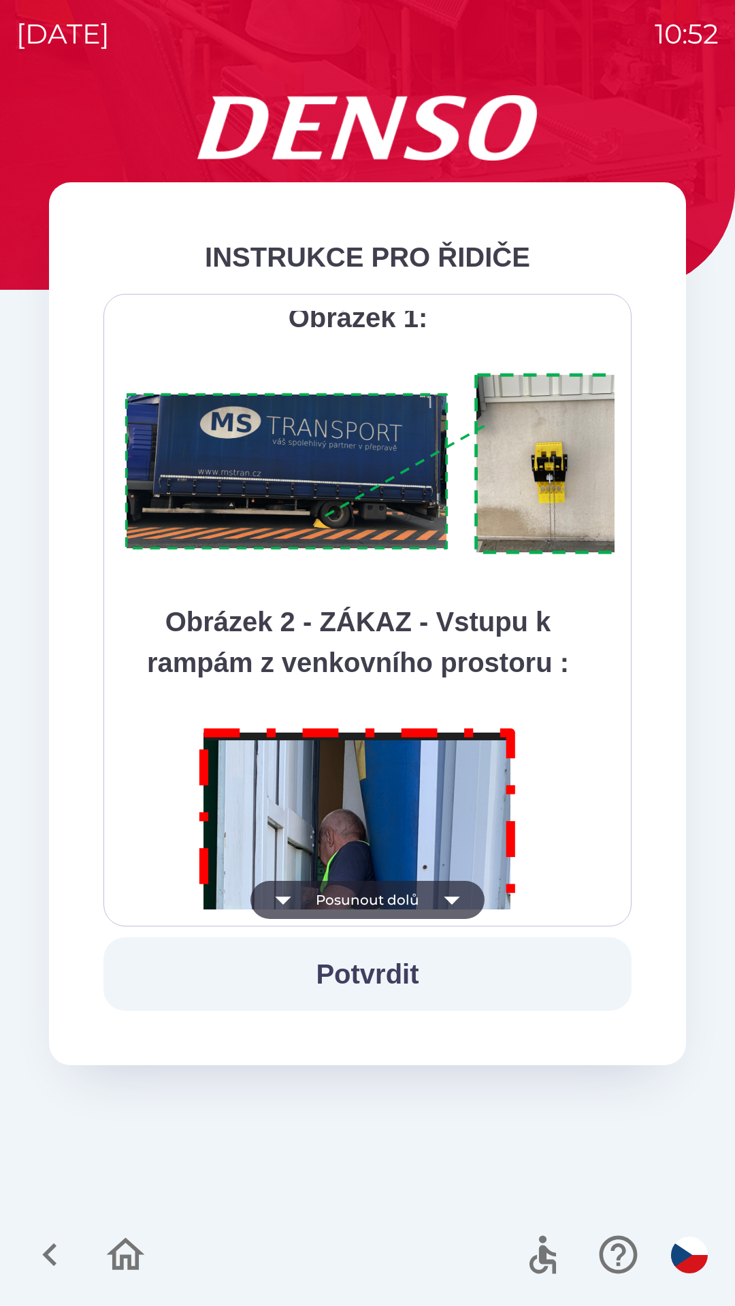
click at [466, 899] on icon "button" at bounding box center [452, 900] width 38 height 38
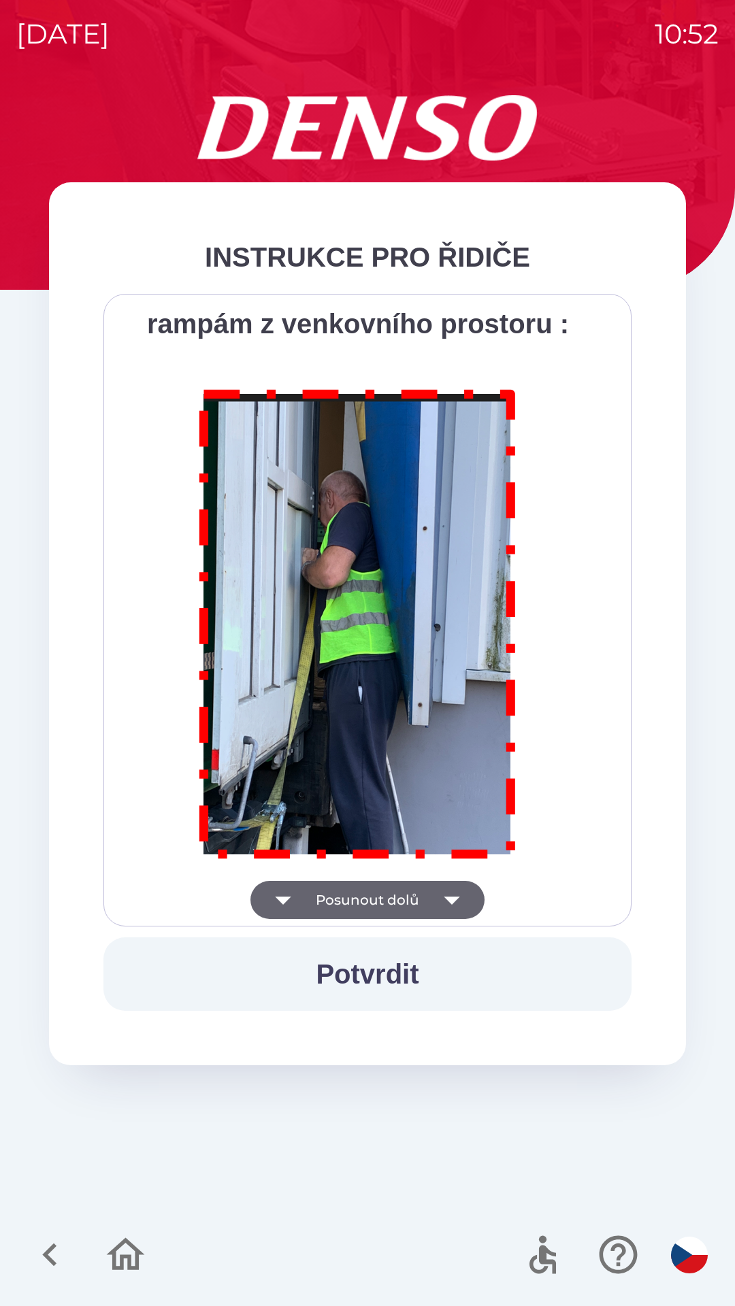
click at [461, 898] on div "Všichni řidiči přijíždějící do skladu firmy DENSO CZECH s.r.o. jsou po průjezdu…" at bounding box center [367, 610] width 494 height 599
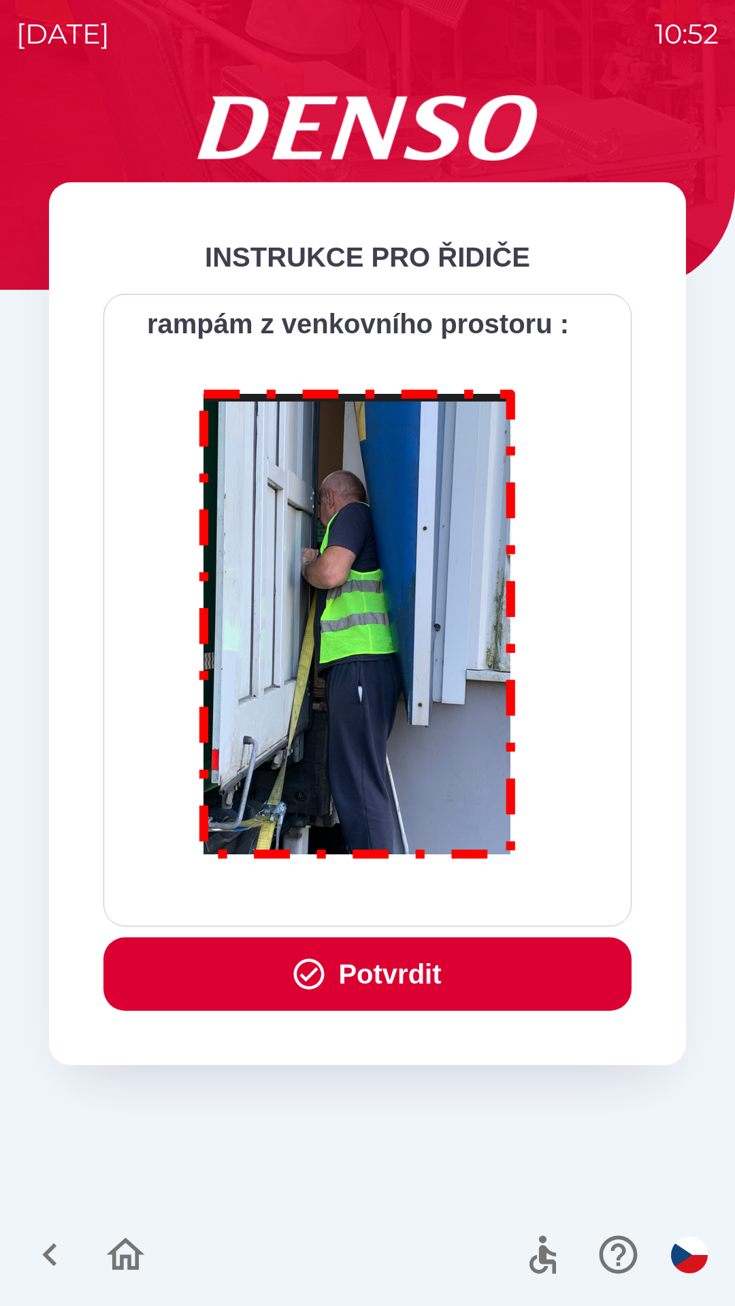
click at [461, 893] on div "Všichni řidiči přijíždějící do skladu firmy DENSO CZECH s.r.o. jsou po průjezdu…" at bounding box center [367, 610] width 494 height 599
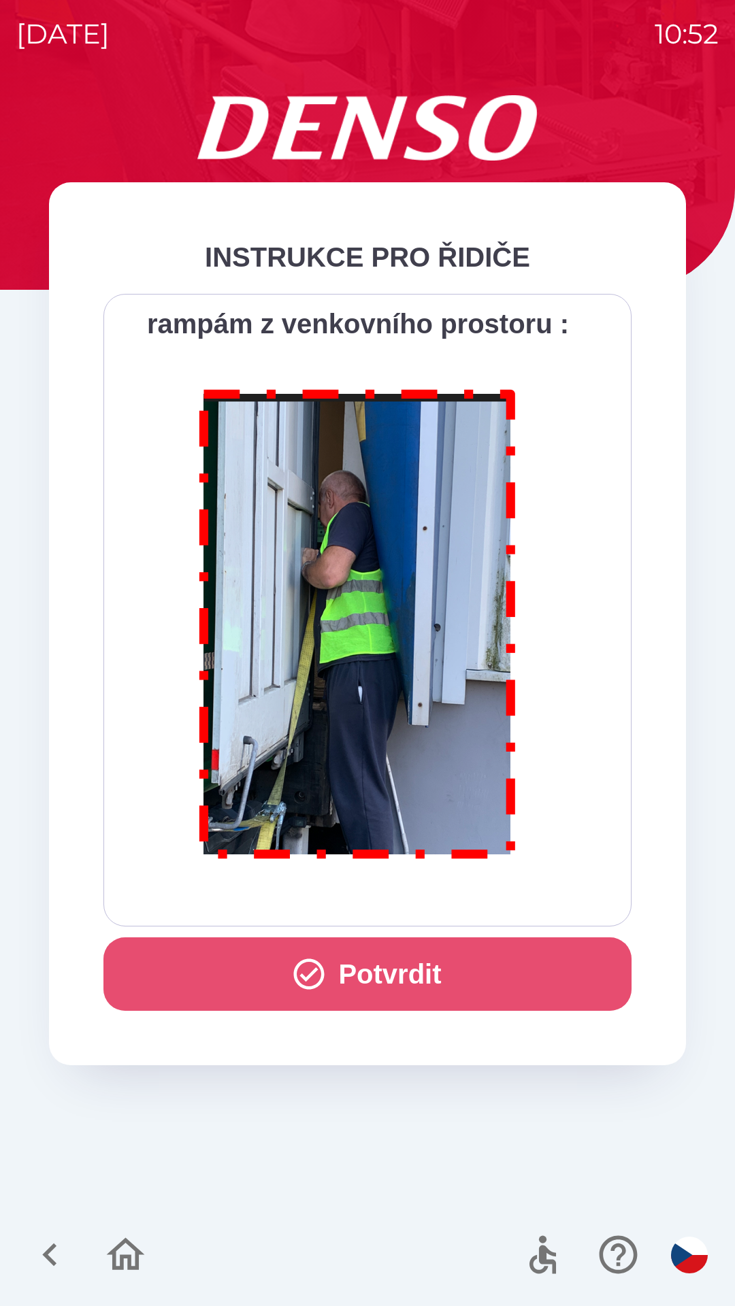
click at [436, 967] on button "Potvrdit" at bounding box center [367, 973] width 528 height 73
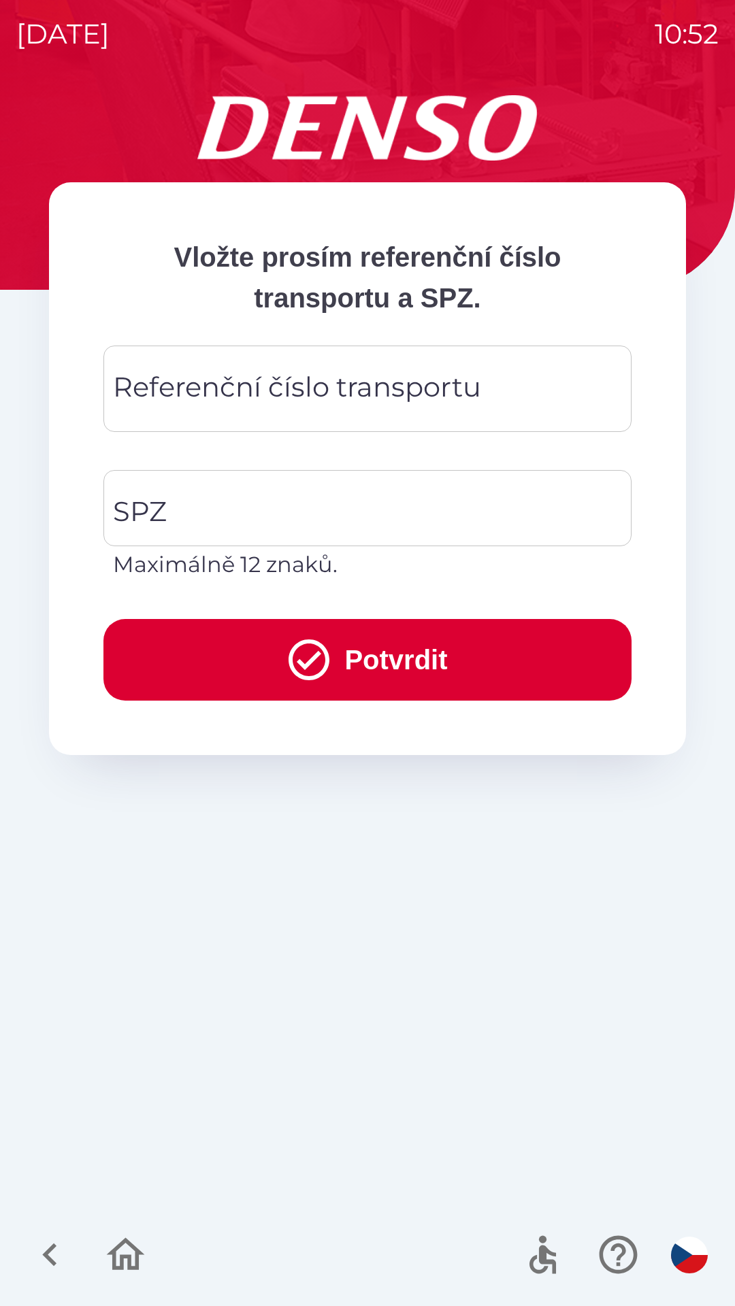
click at [380, 402] on div "Referenční číslo transportu Referenční číslo transportu" at bounding box center [367, 389] width 528 height 86
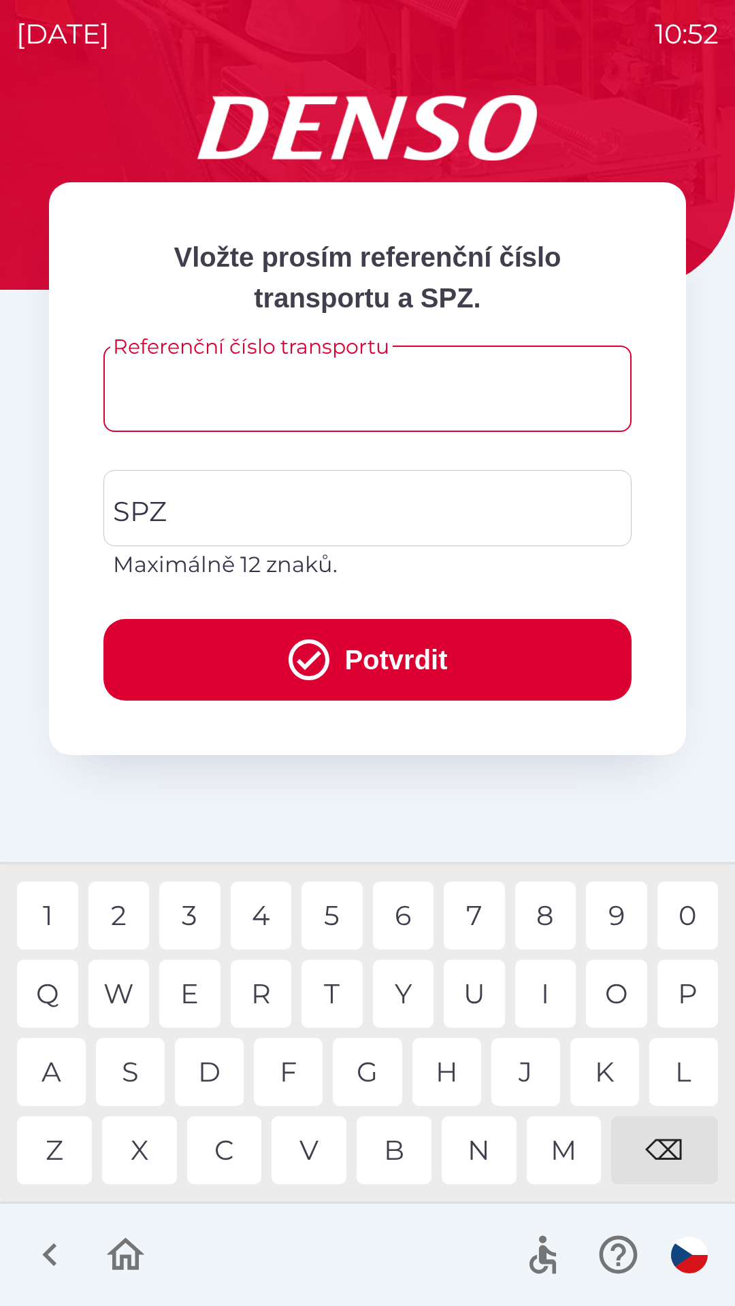
click at [62, 1246] on icon "button" at bounding box center [50, 1255] width 46 height 46
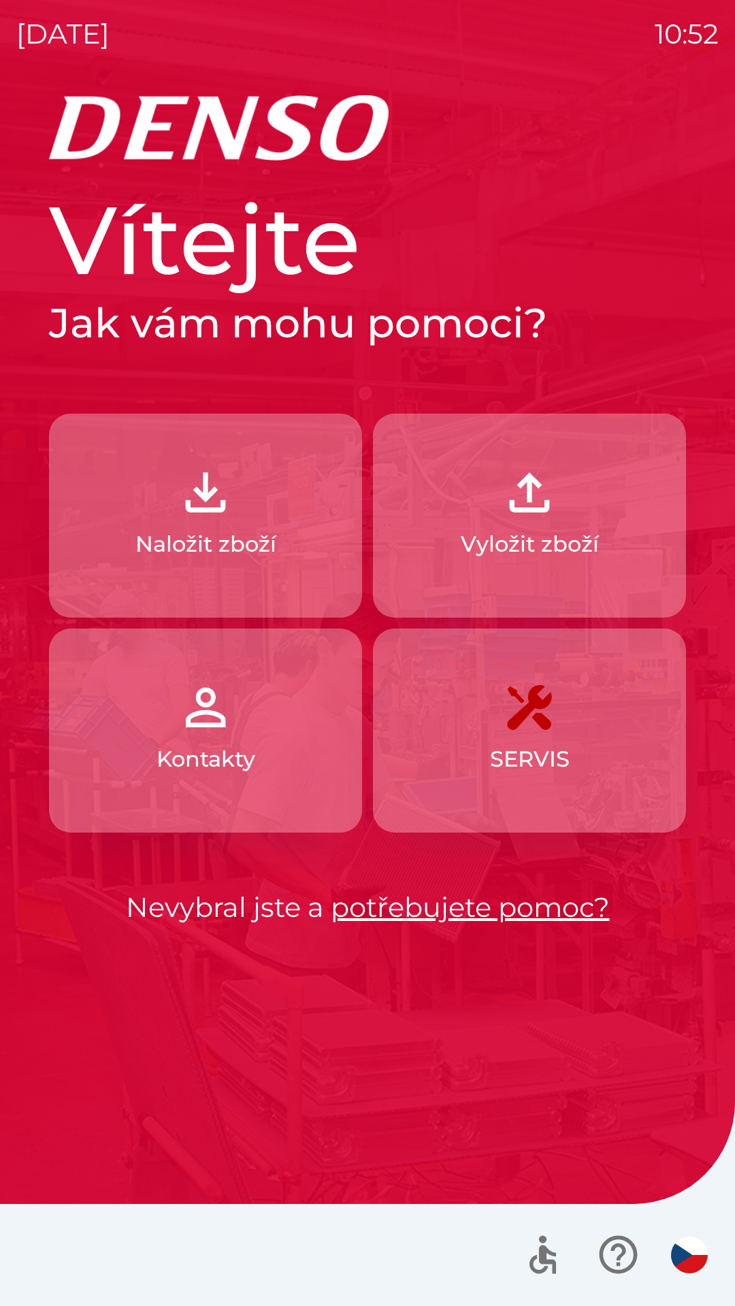
click at [274, 778] on button "Kontakty" at bounding box center [205, 731] width 313 height 204
click at [390, 914] on link "potřebujete pomoc?" at bounding box center [470, 907] width 279 height 33
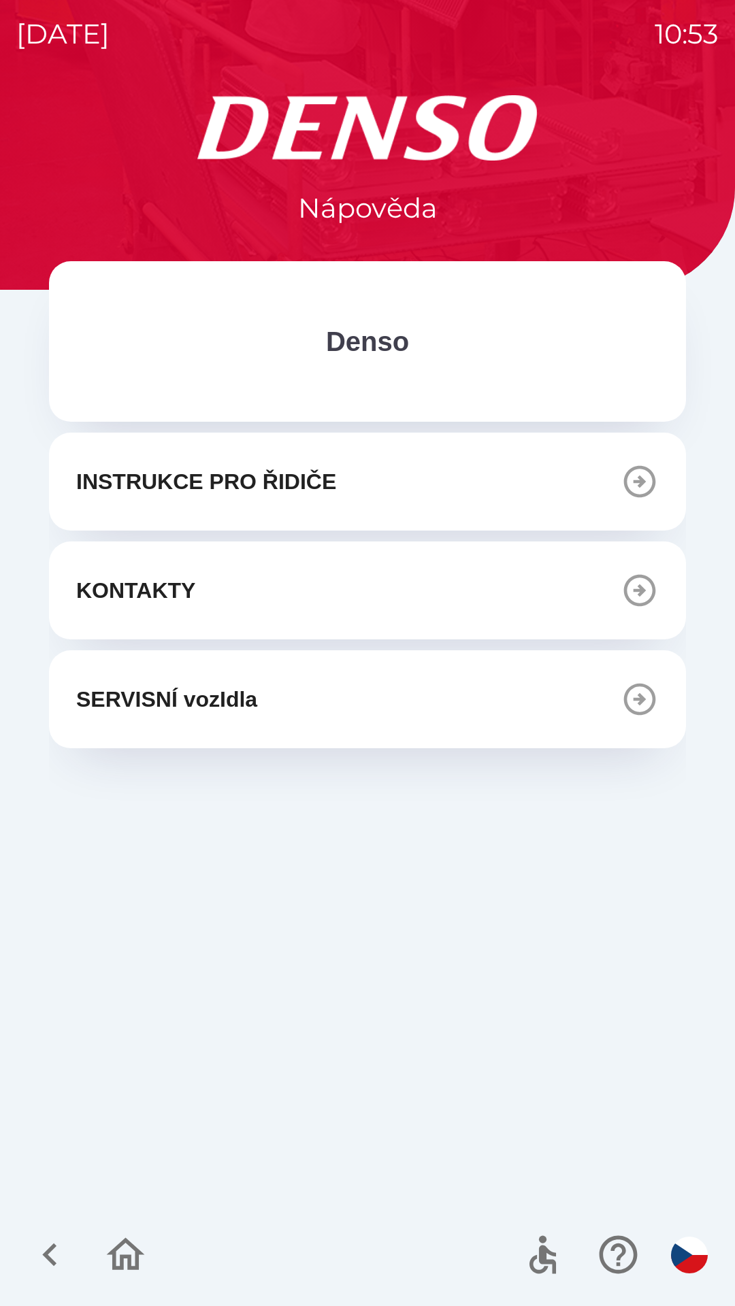
click at [152, 519] on button "INSTRUKCE PRO ŘIDIČE" at bounding box center [367, 482] width 637 height 98
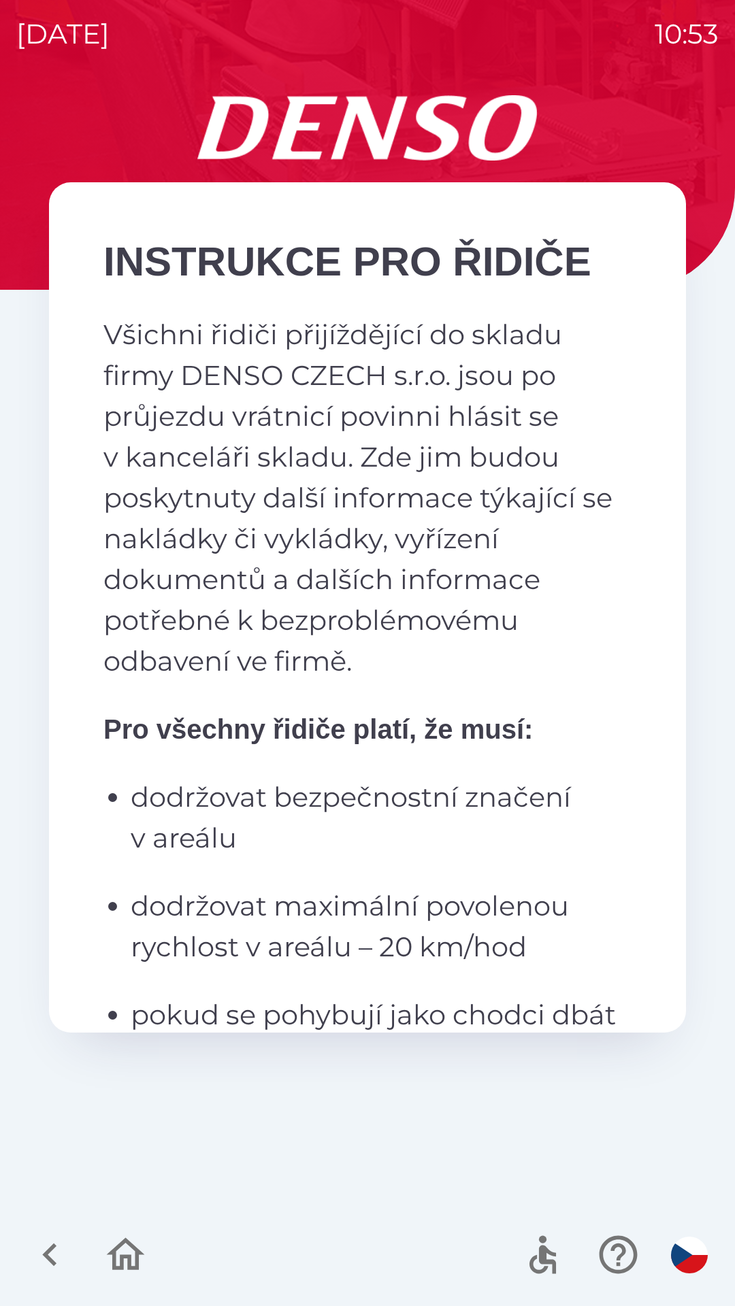
click at [63, 1261] on icon "button" at bounding box center [50, 1255] width 46 height 46
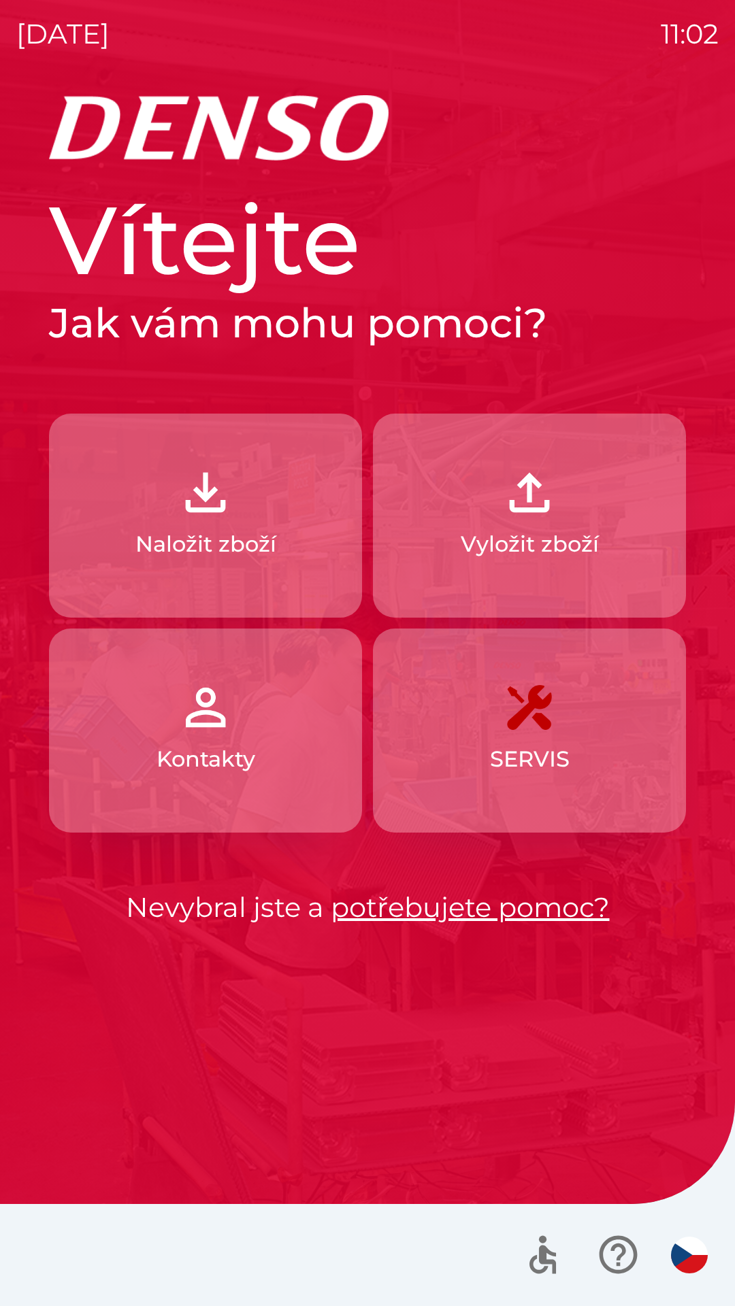
click at [250, 504] on button "Naložit zboží" at bounding box center [205, 516] width 313 height 204
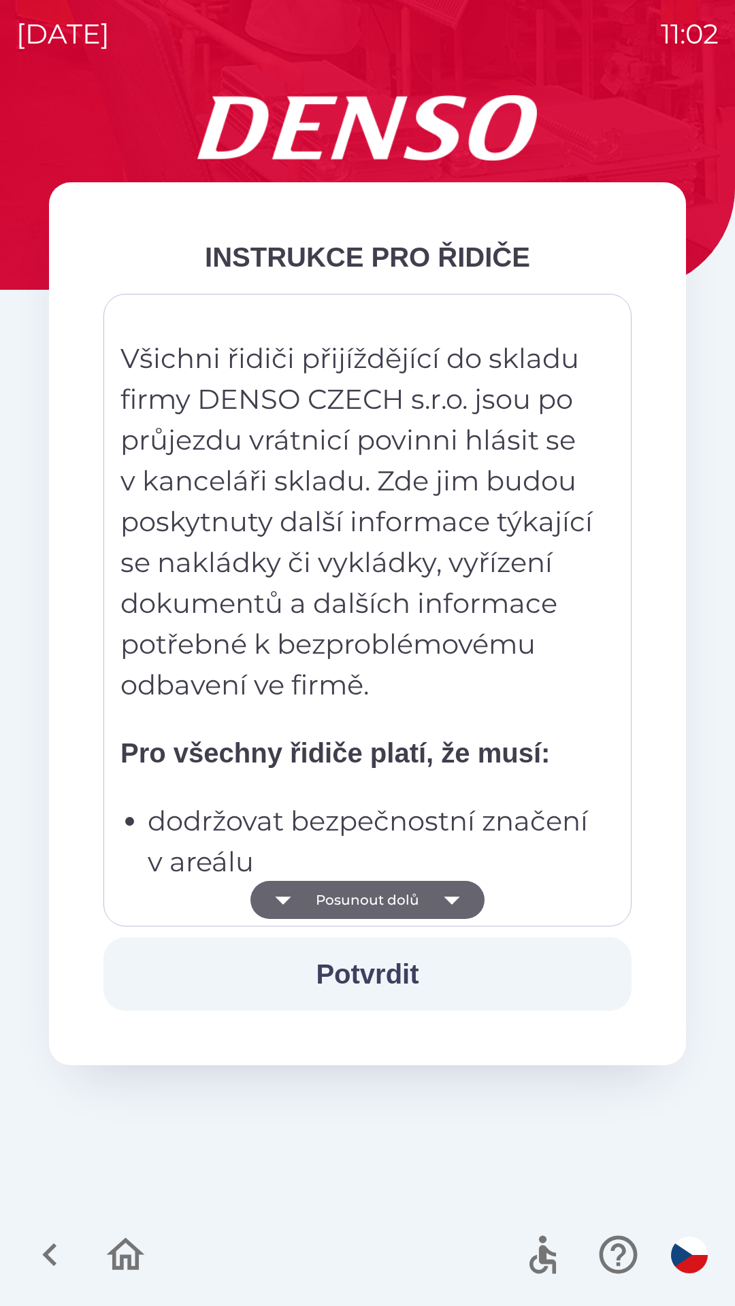
click at [383, 908] on button "Posunout dolů" at bounding box center [367, 900] width 234 height 38
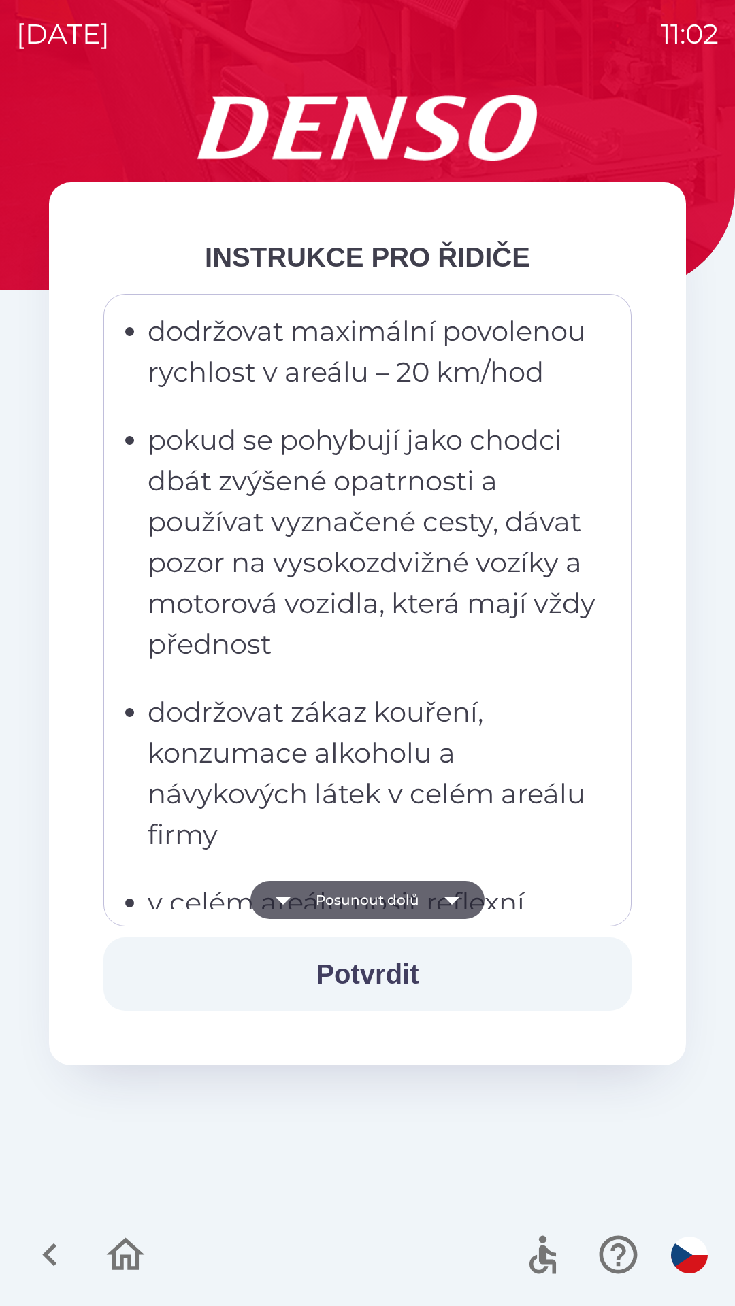
click at [395, 910] on button "Posunout dolů" at bounding box center [367, 900] width 234 height 38
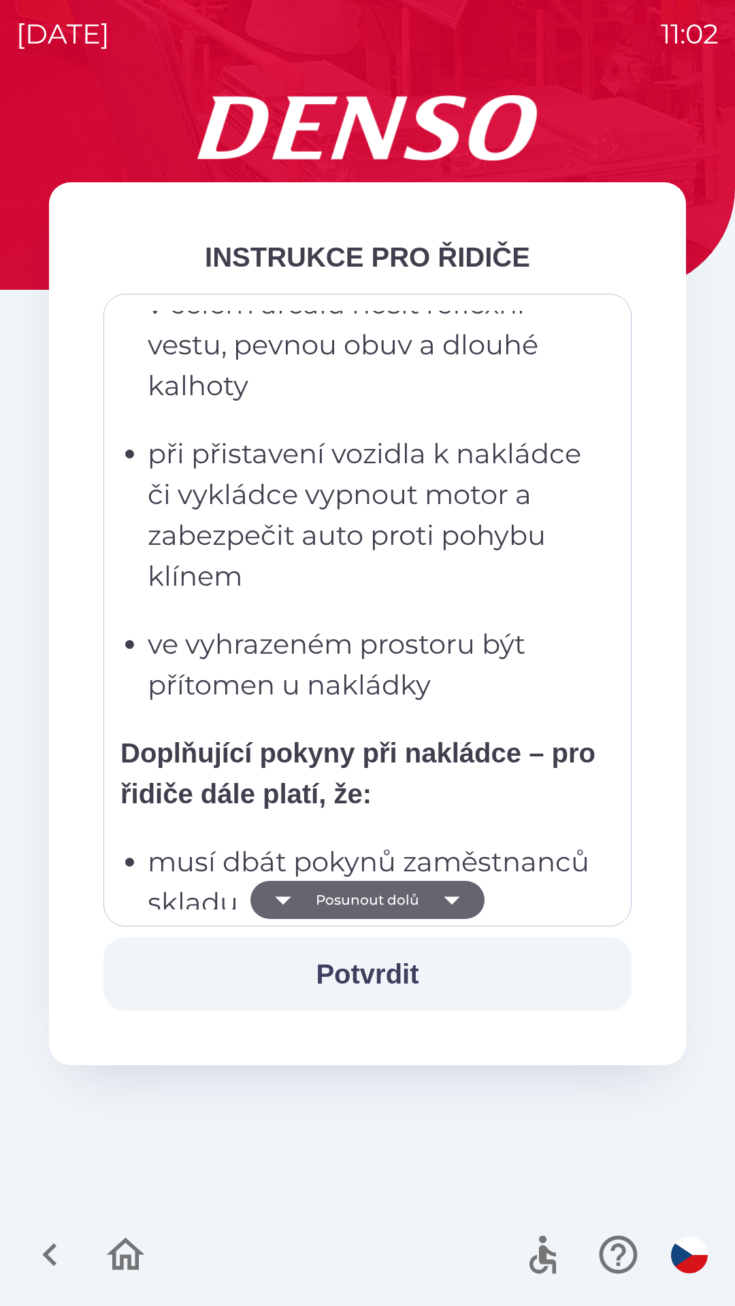
click at [403, 899] on button "Posunout dolů" at bounding box center [367, 900] width 234 height 38
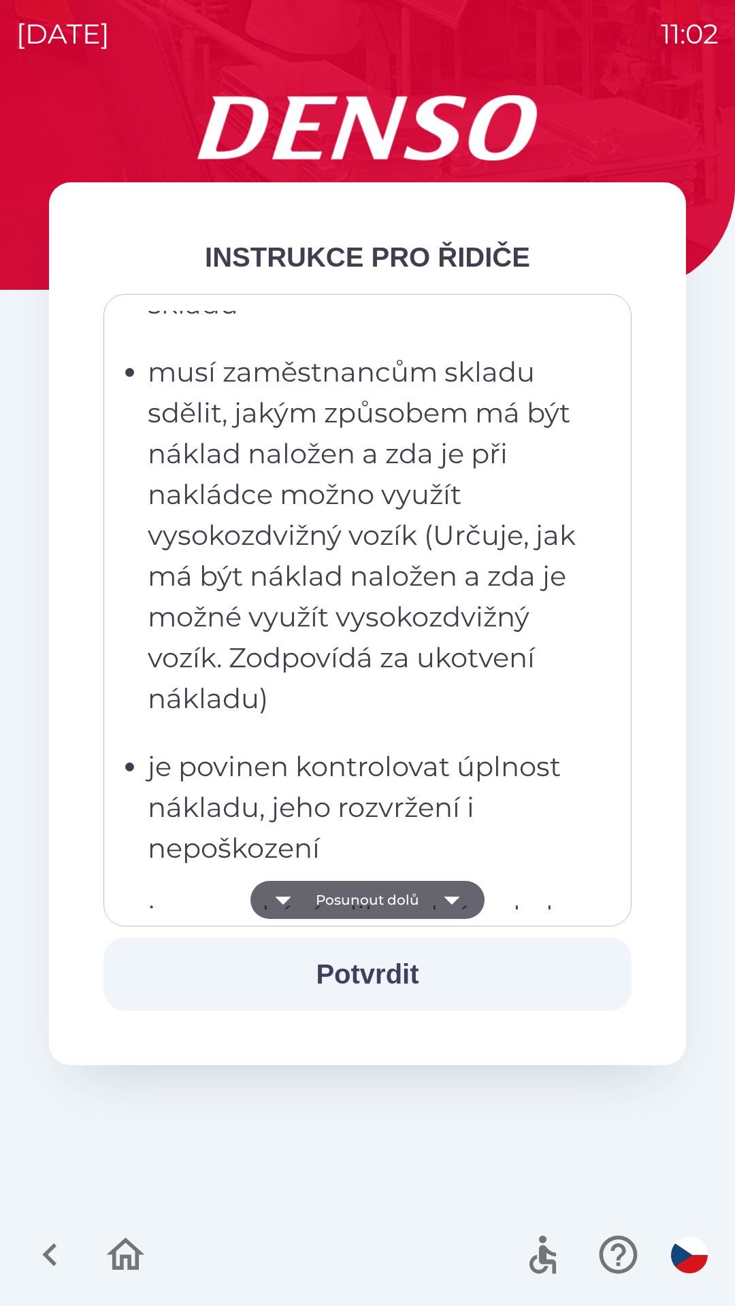
click at [409, 897] on button "Posunout dolů" at bounding box center [367, 900] width 234 height 38
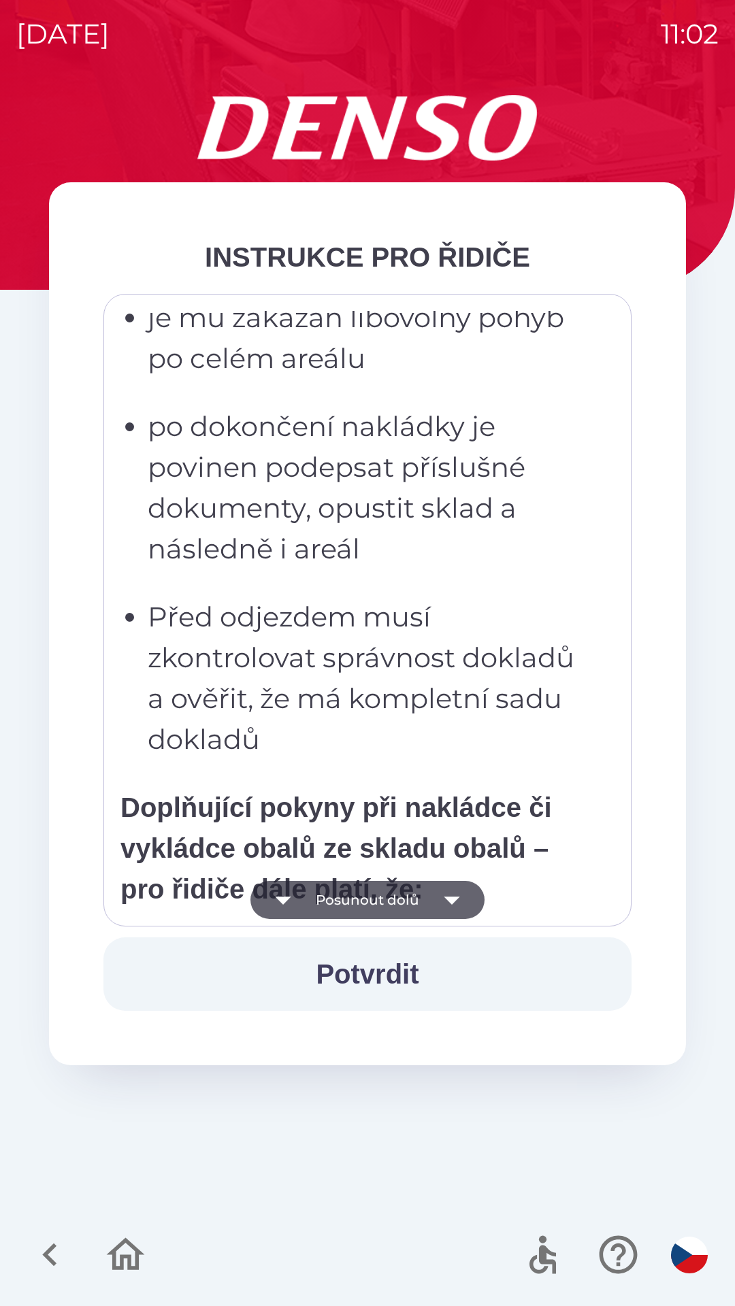
click at [412, 899] on button "Posunout dolů" at bounding box center [367, 900] width 234 height 38
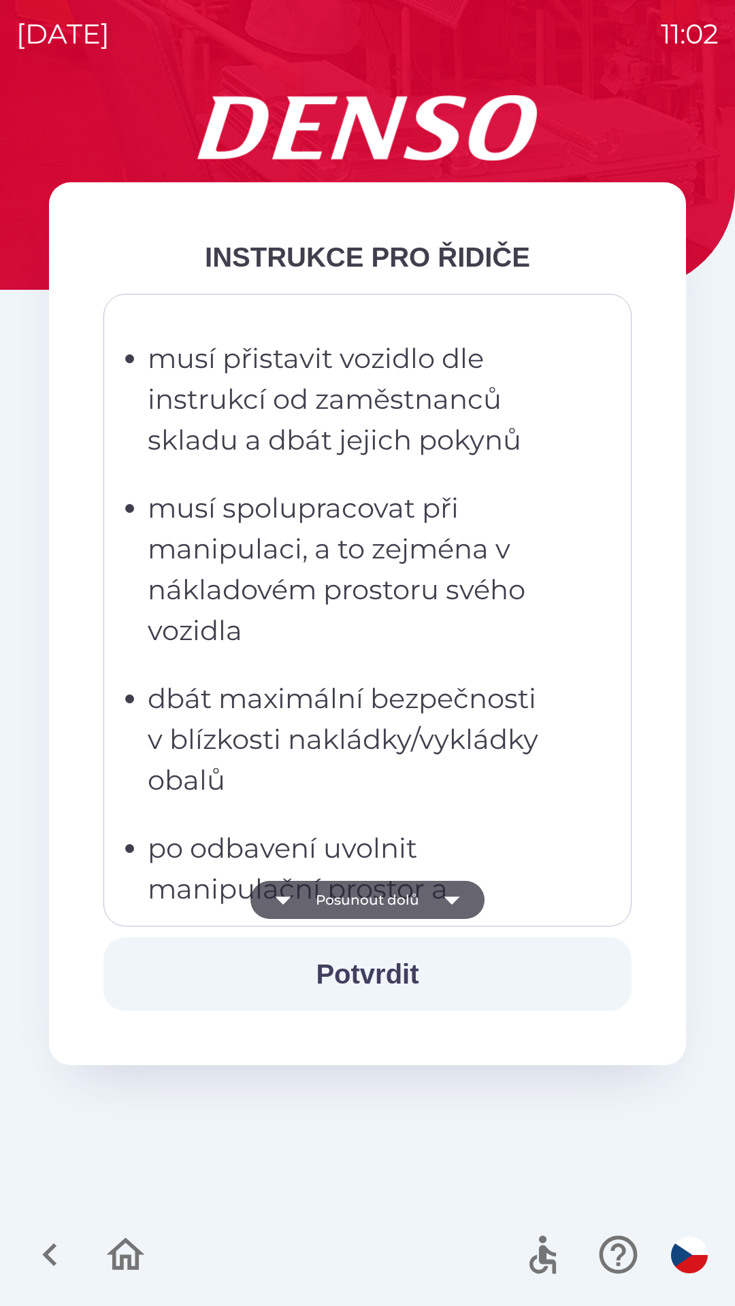
click at [414, 897] on button "Posunout dolů" at bounding box center [367, 900] width 234 height 38
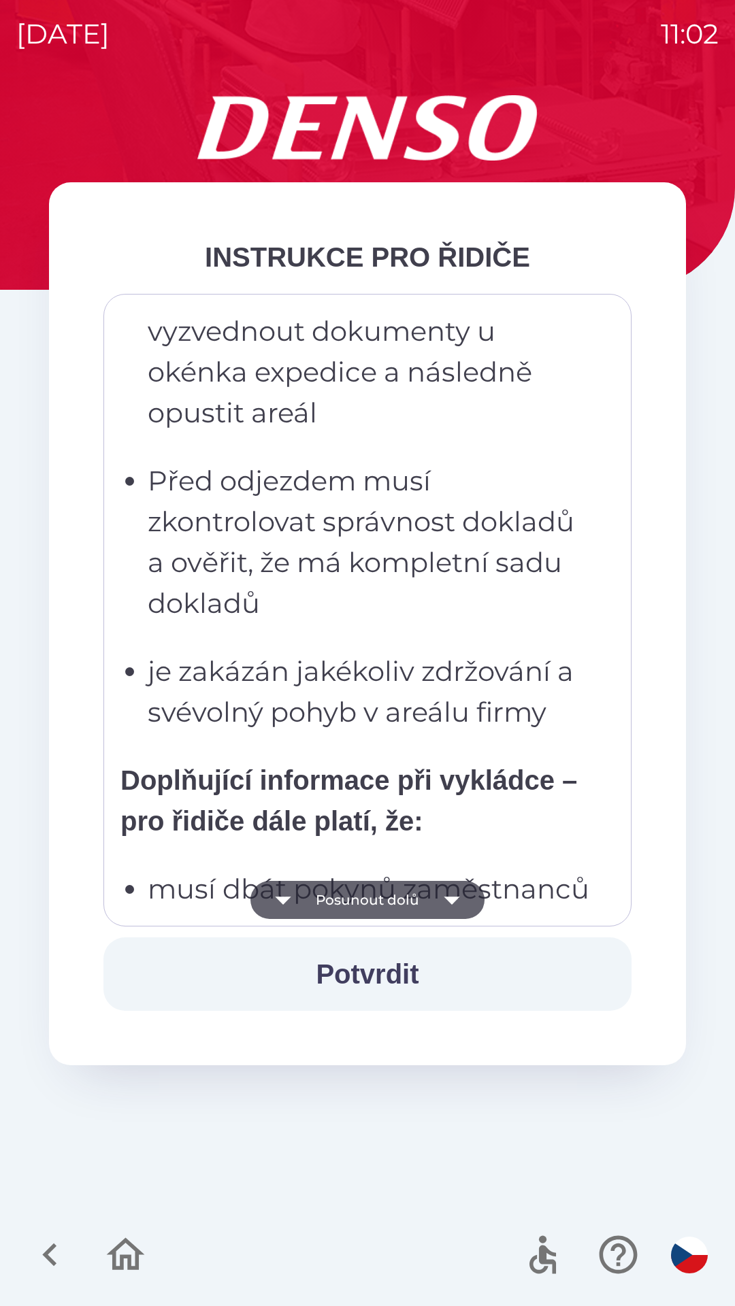
click at [412, 891] on button "Posunout dolů" at bounding box center [367, 900] width 234 height 38
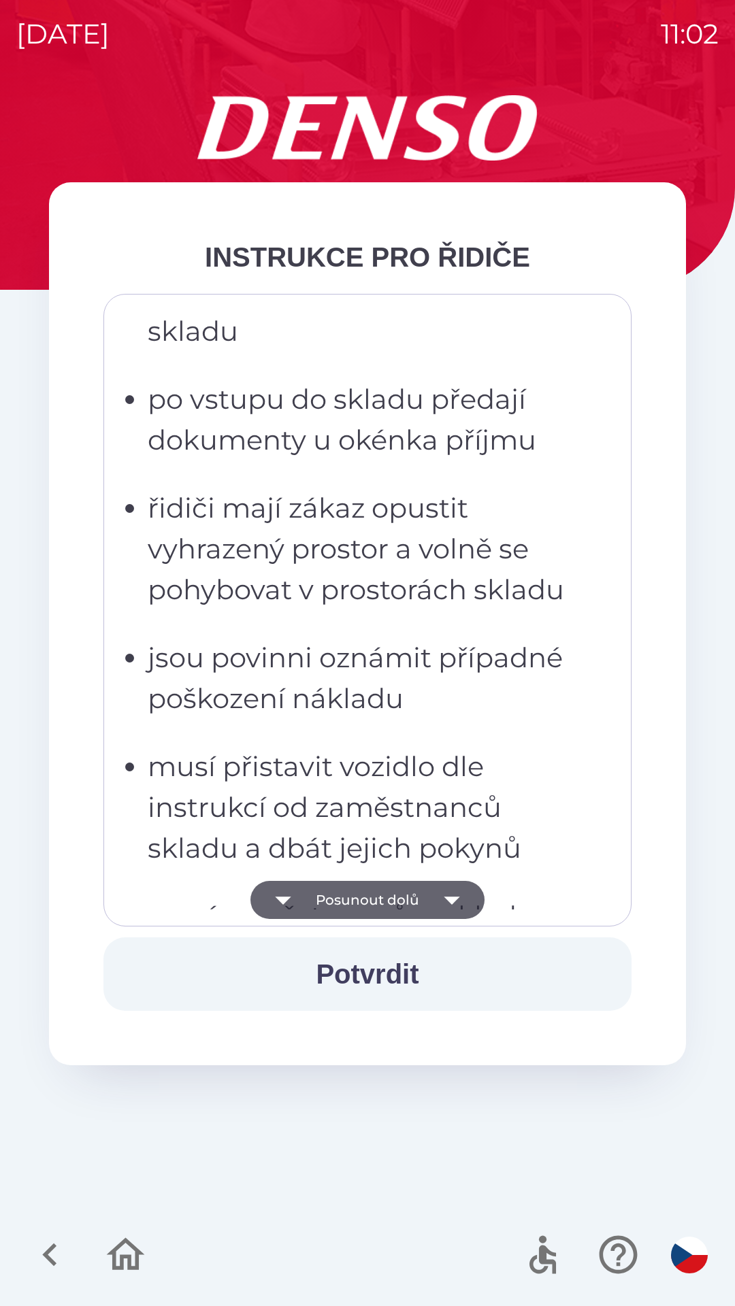
click at [417, 885] on button "Posunout dolů" at bounding box center [367, 900] width 234 height 38
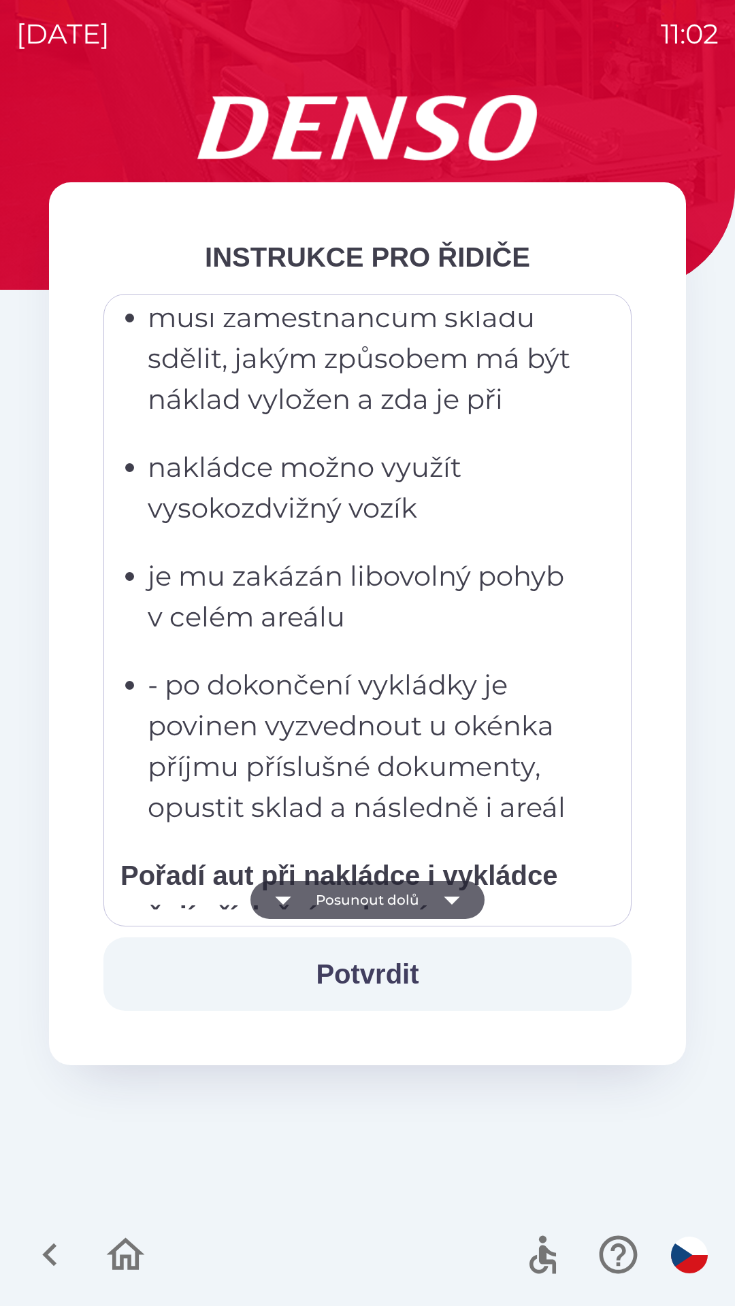
click at [426, 891] on button "Posunout dolů" at bounding box center [367, 900] width 234 height 38
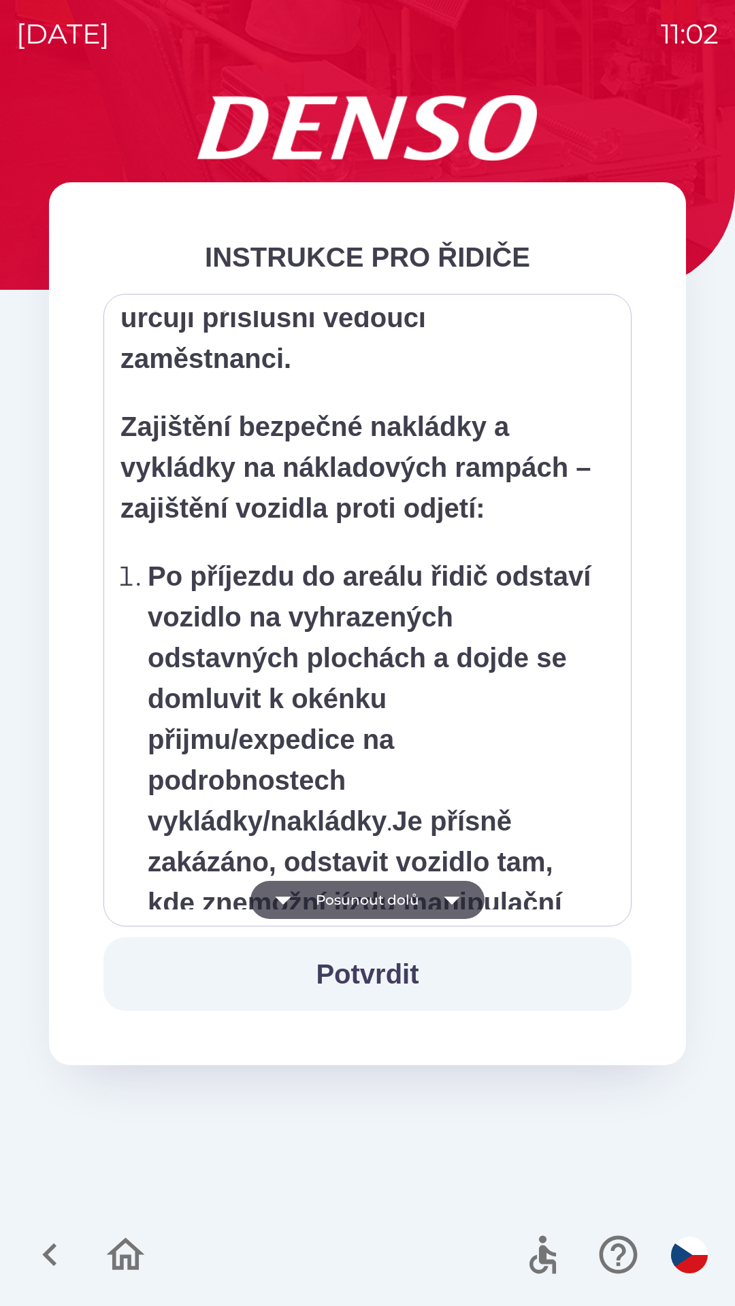
click at [428, 895] on button "Posunout dolů" at bounding box center [367, 900] width 234 height 38
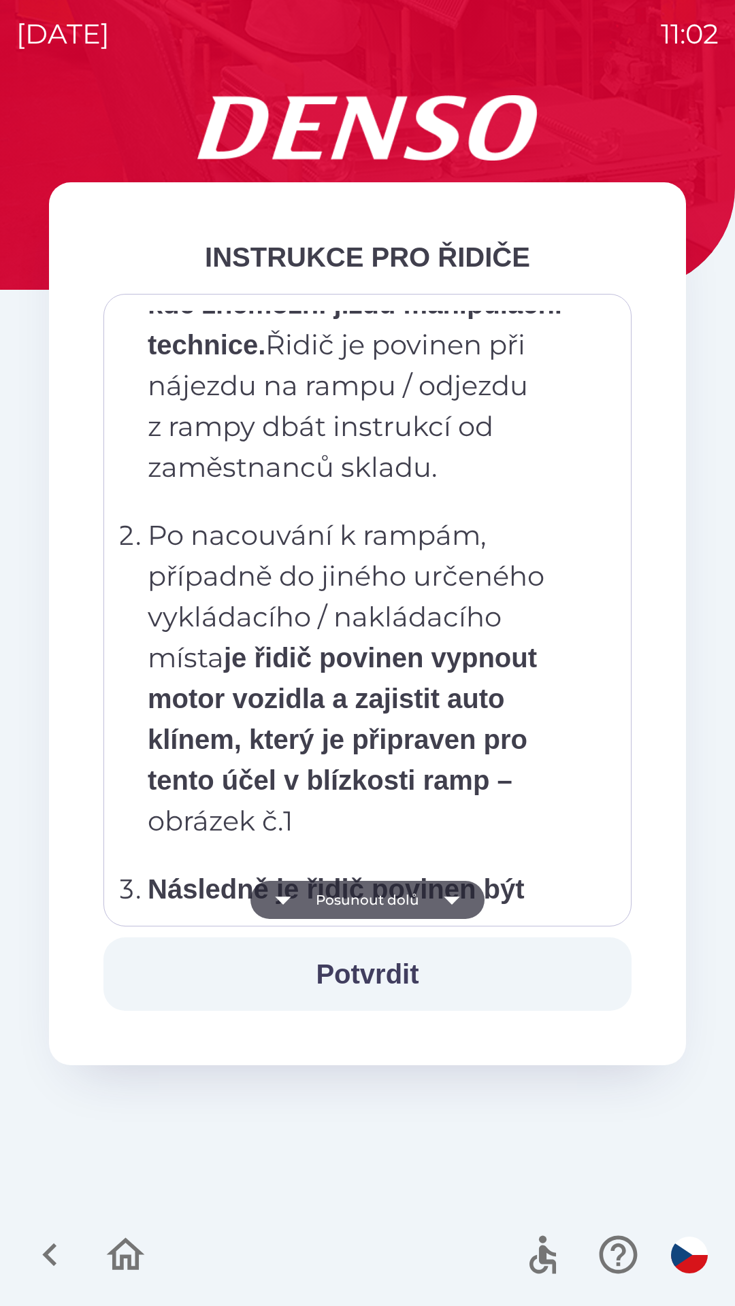
click at [431, 898] on button "Posunout dolů" at bounding box center [367, 900] width 234 height 38
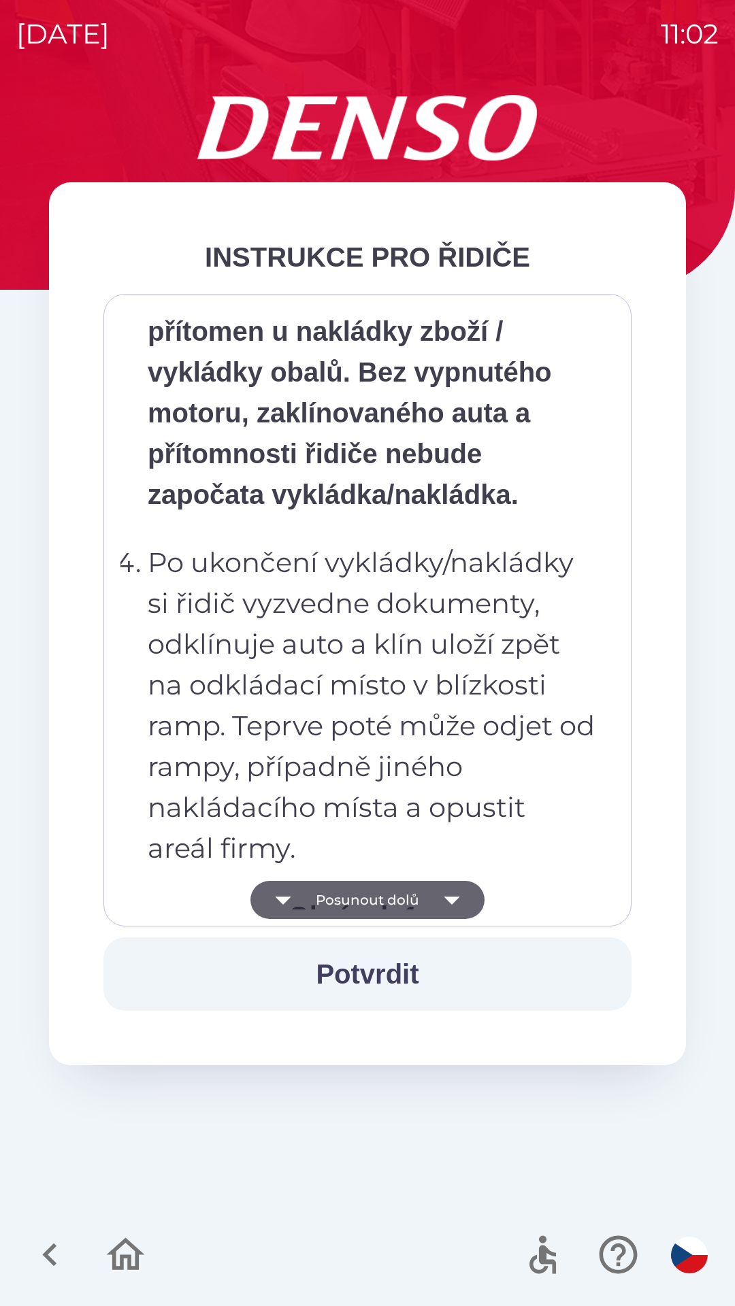
click at [433, 893] on icon "button" at bounding box center [452, 900] width 38 height 38
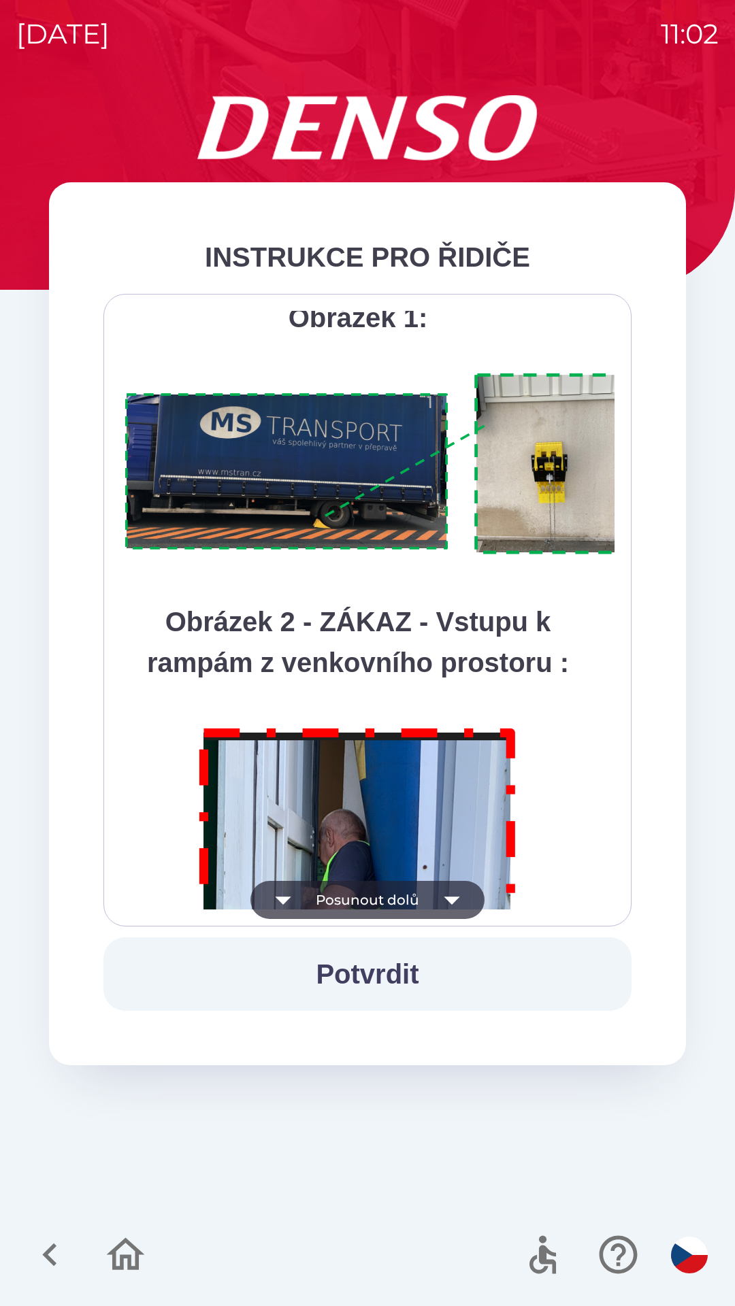
click at [434, 892] on icon "button" at bounding box center [452, 900] width 38 height 38
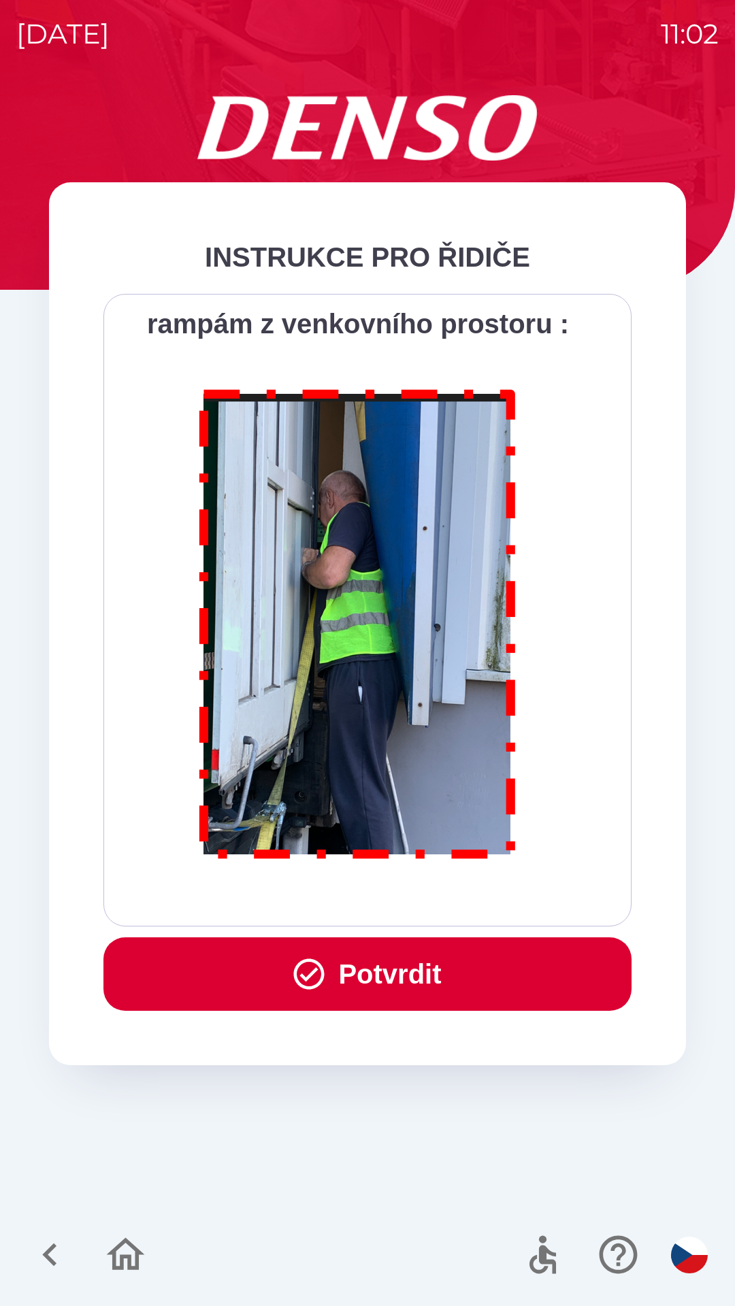
click at [438, 891] on div "Všichni řidiči přijíždějící do skladu firmy DENSO CZECH s.r.o. jsou po průjezdu…" at bounding box center [367, 610] width 494 height 599
click at [433, 972] on button "Potvrdit" at bounding box center [367, 973] width 528 height 73
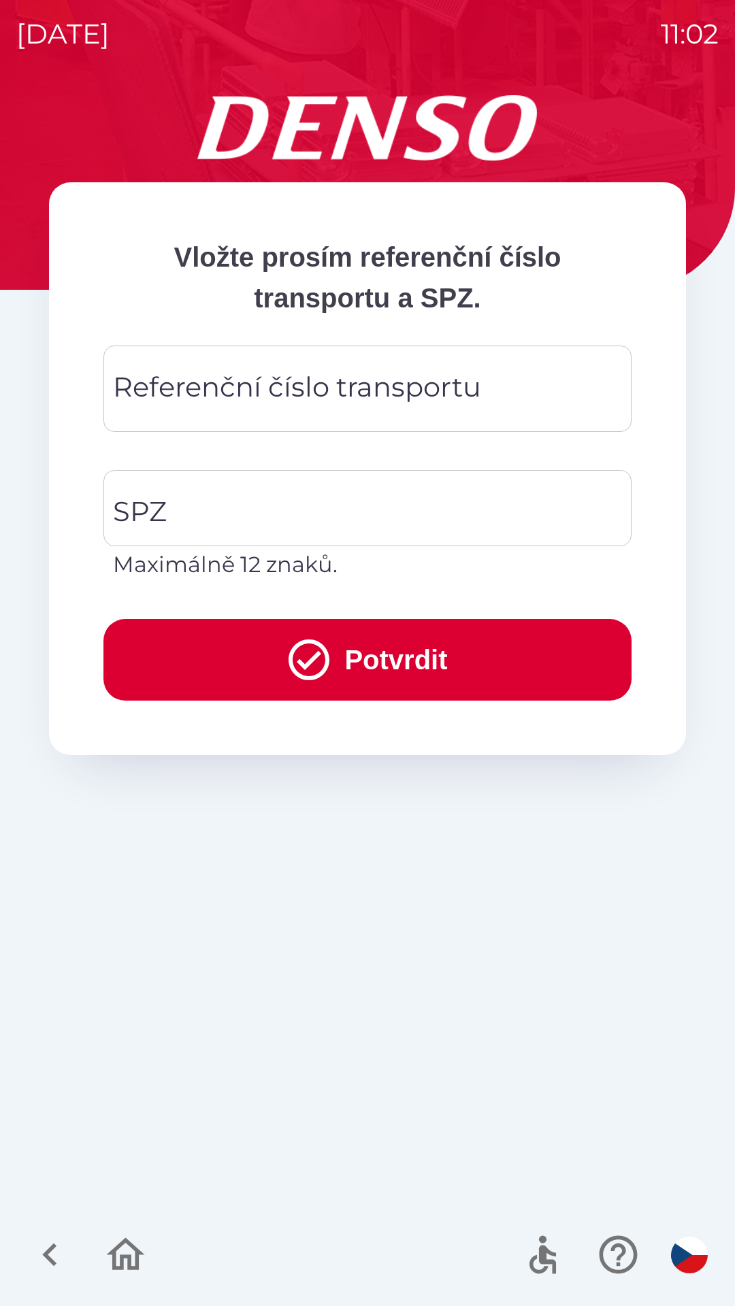
click at [293, 379] on div "Referenční číslo transportu Referenční číslo transportu" at bounding box center [367, 389] width 528 height 86
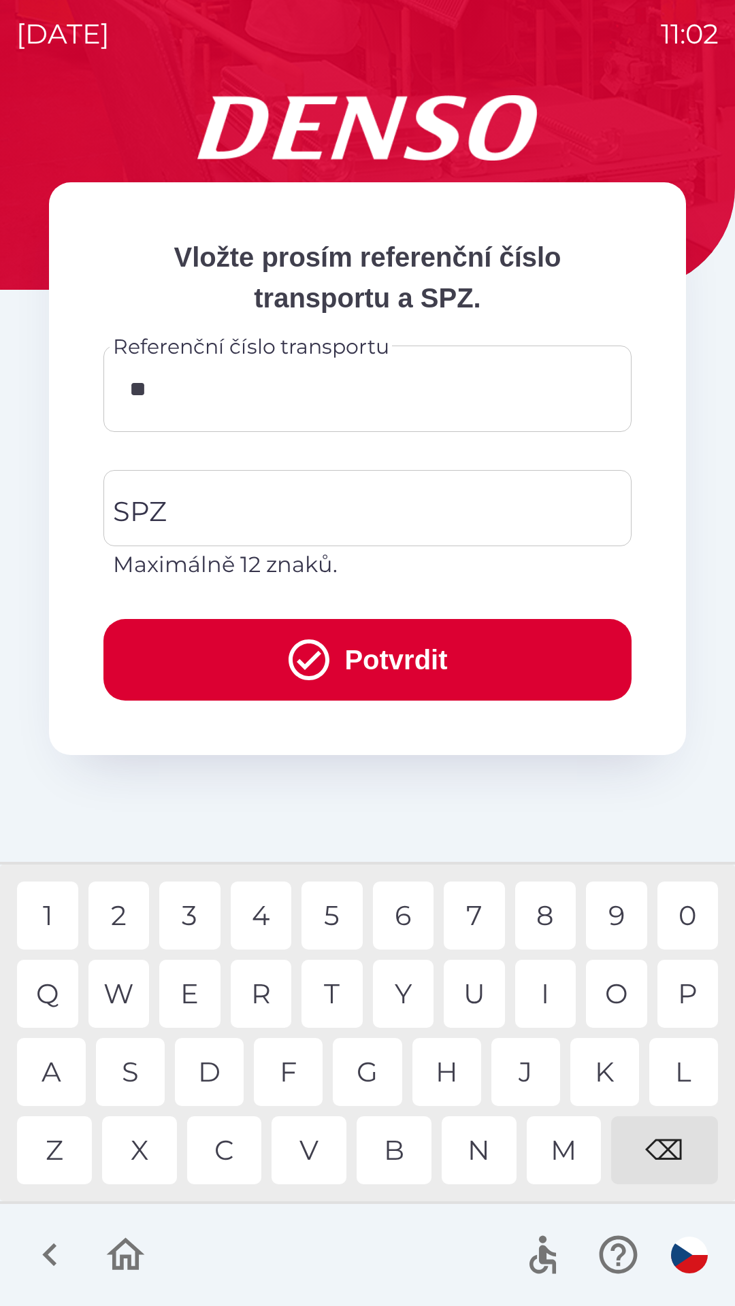
click at [73, 998] on div "Q" at bounding box center [47, 994] width 61 height 68
click at [390, 1161] on div "B" at bounding box center [393, 1150] width 75 height 68
click at [195, 923] on div "3" at bounding box center [189, 916] width 61 height 68
click at [116, 982] on div "W" at bounding box center [118, 994] width 61 height 68
type input "*********"
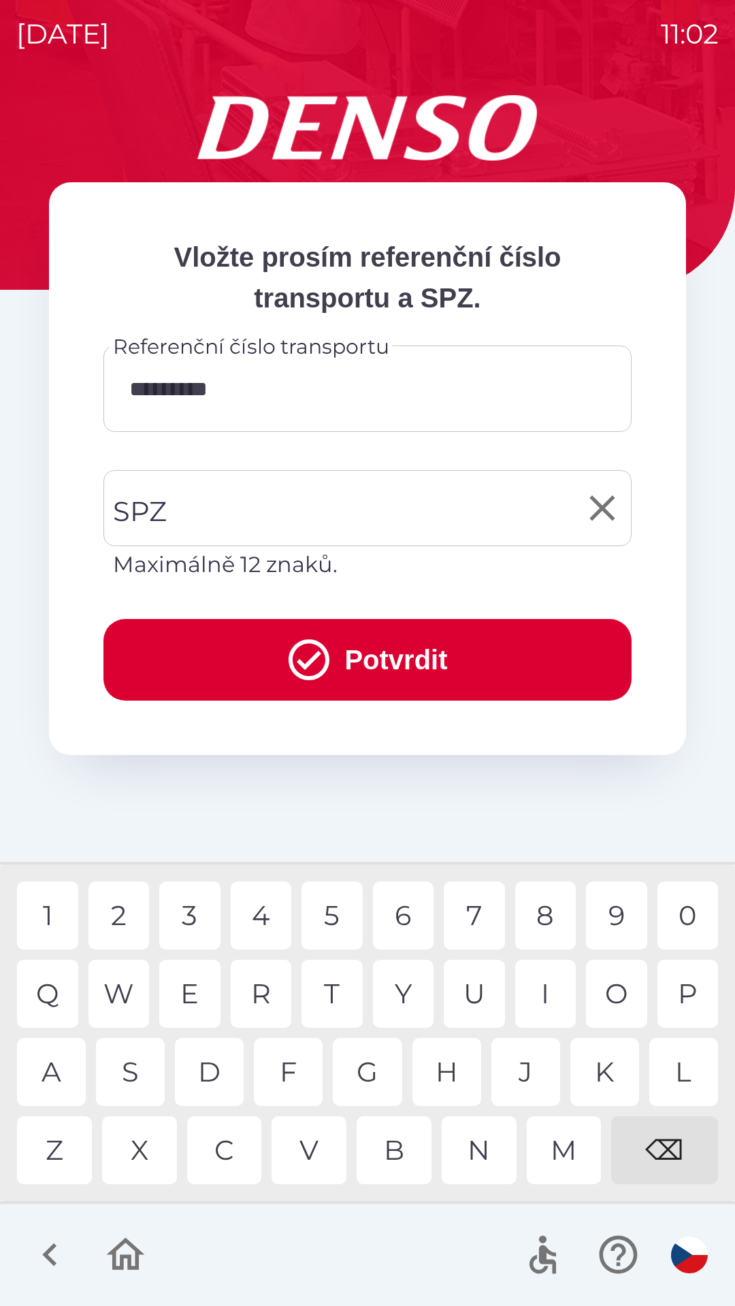
click at [302, 493] on input "SPZ" at bounding box center [357, 508] width 495 height 64
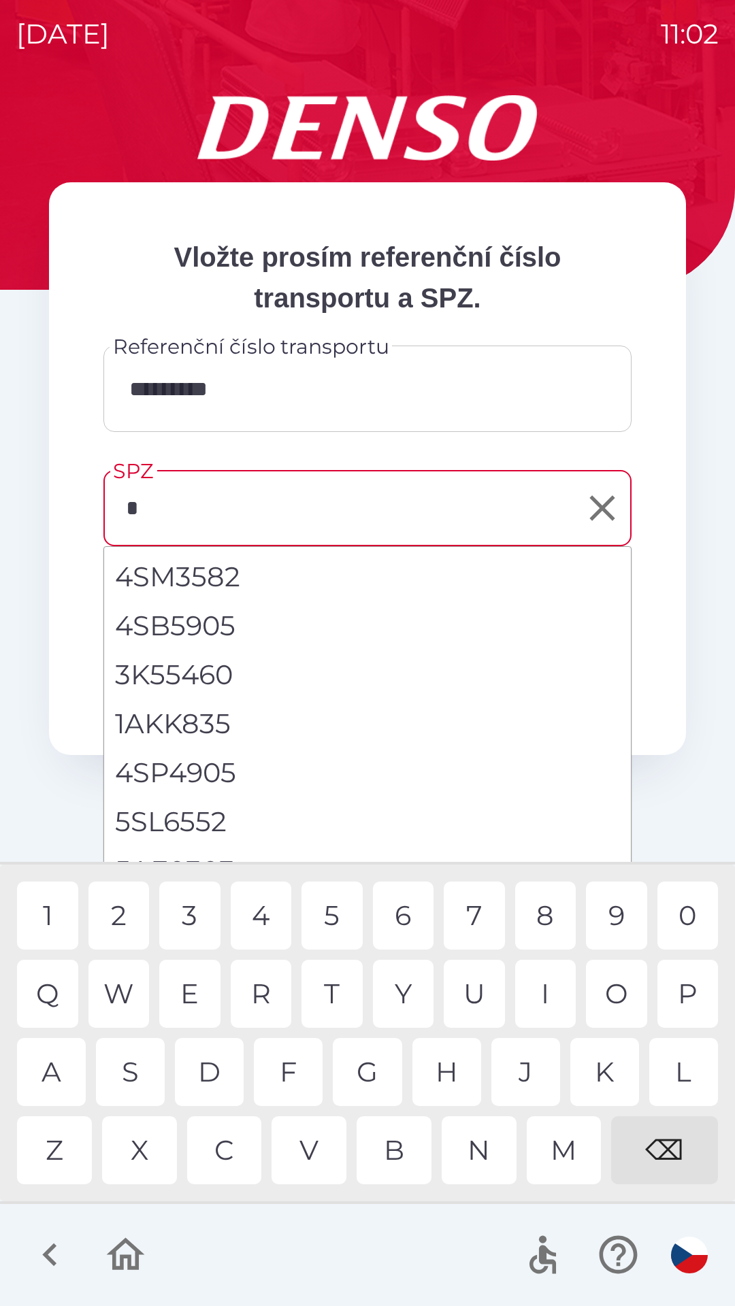
click at [331, 907] on div "5" at bounding box center [331, 916] width 61 height 68
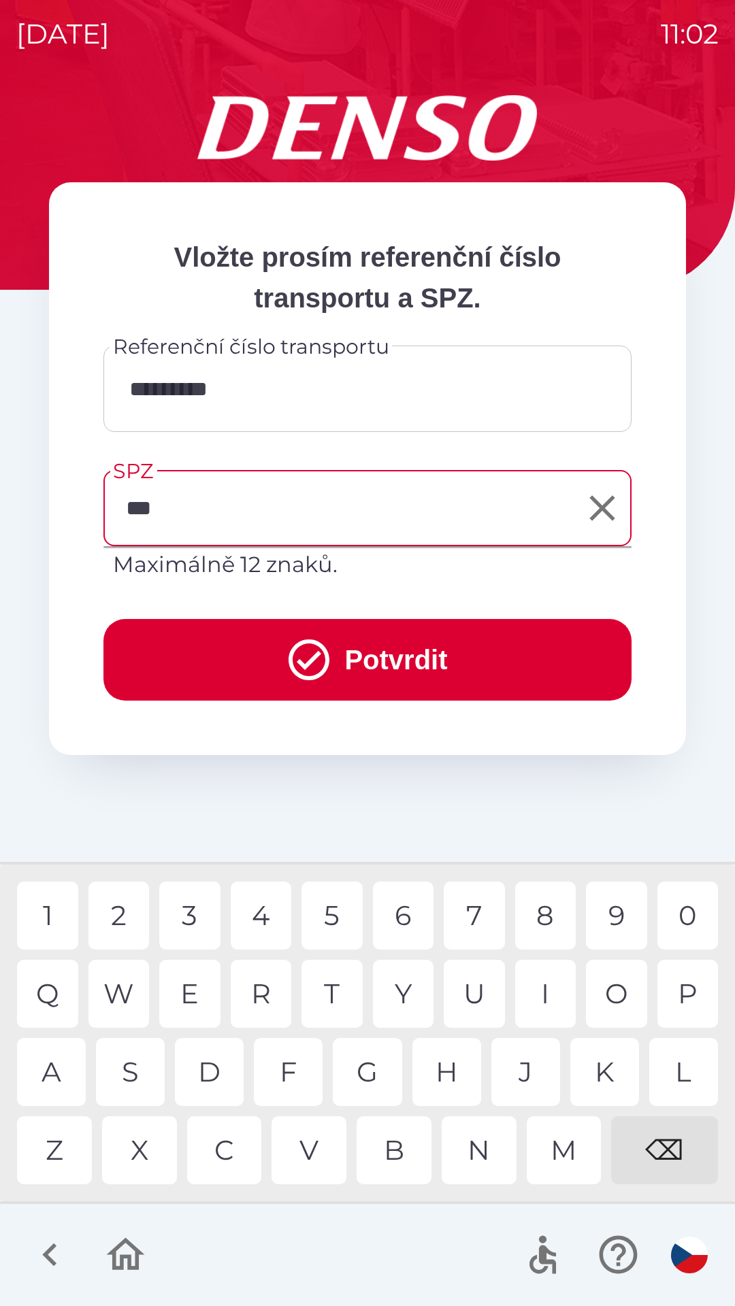
click at [315, 1159] on div "V" at bounding box center [308, 1150] width 75 height 68
click at [54, 914] on div "1" at bounding box center [47, 916] width 61 height 68
type input "*******"
click at [310, 652] on icon "submit" at bounding box center [308, 659] width 49 height 49
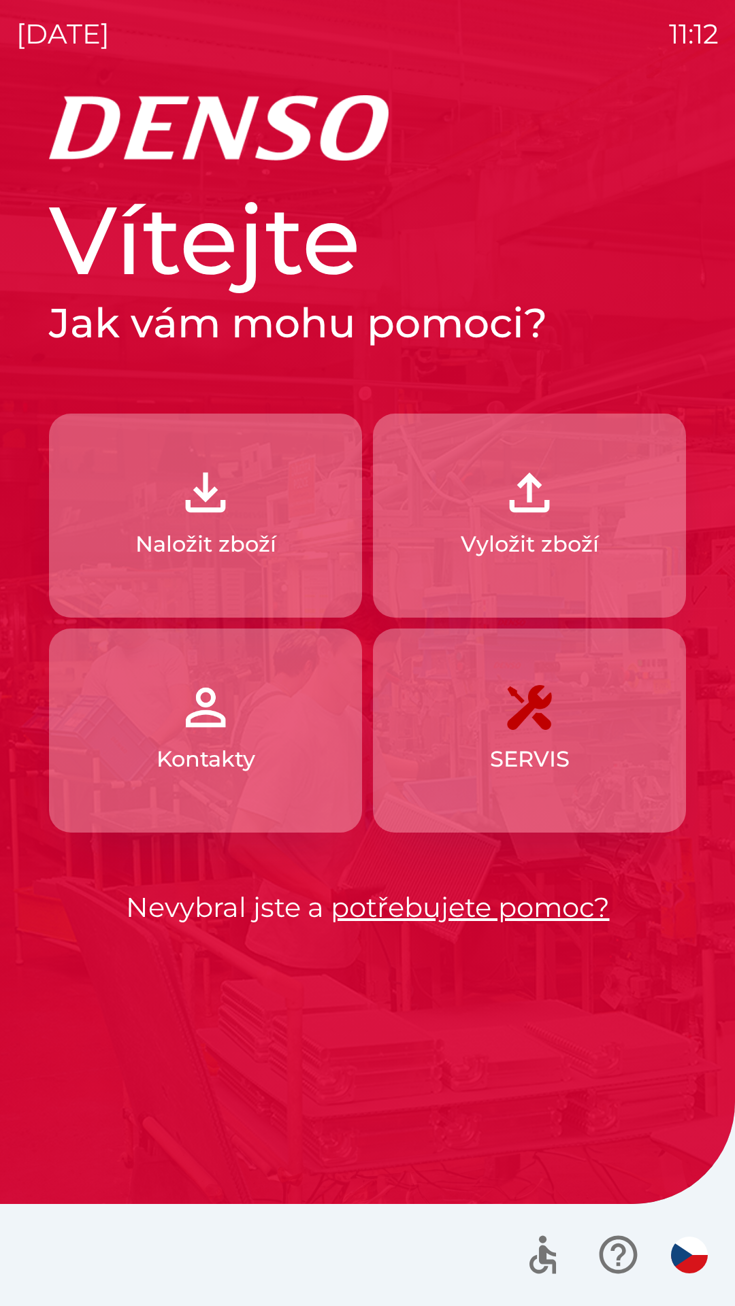
click at [180, 543] on p "Naložit zboží" at bounding box center [205, 544] width 141 height 33
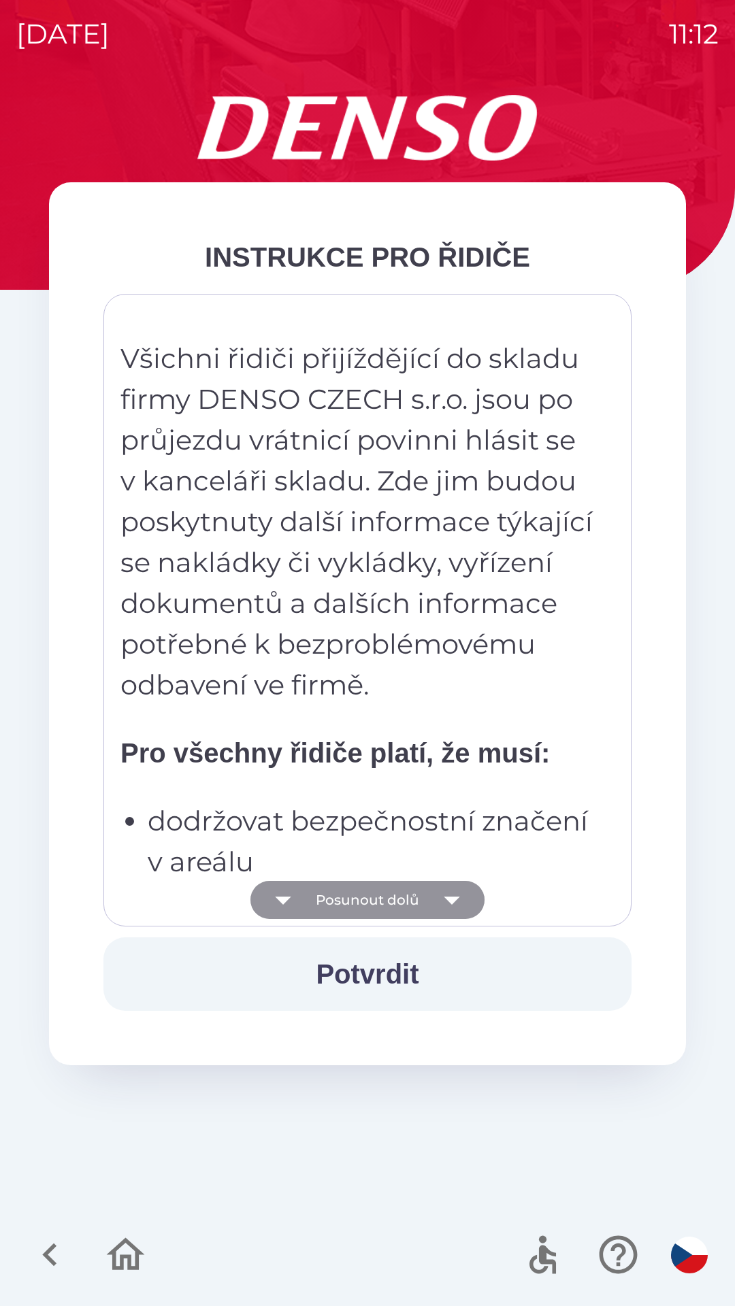
click at [393, 905] on button "Posunout dolů" at bounding box center [367, 900] width 234 height 38
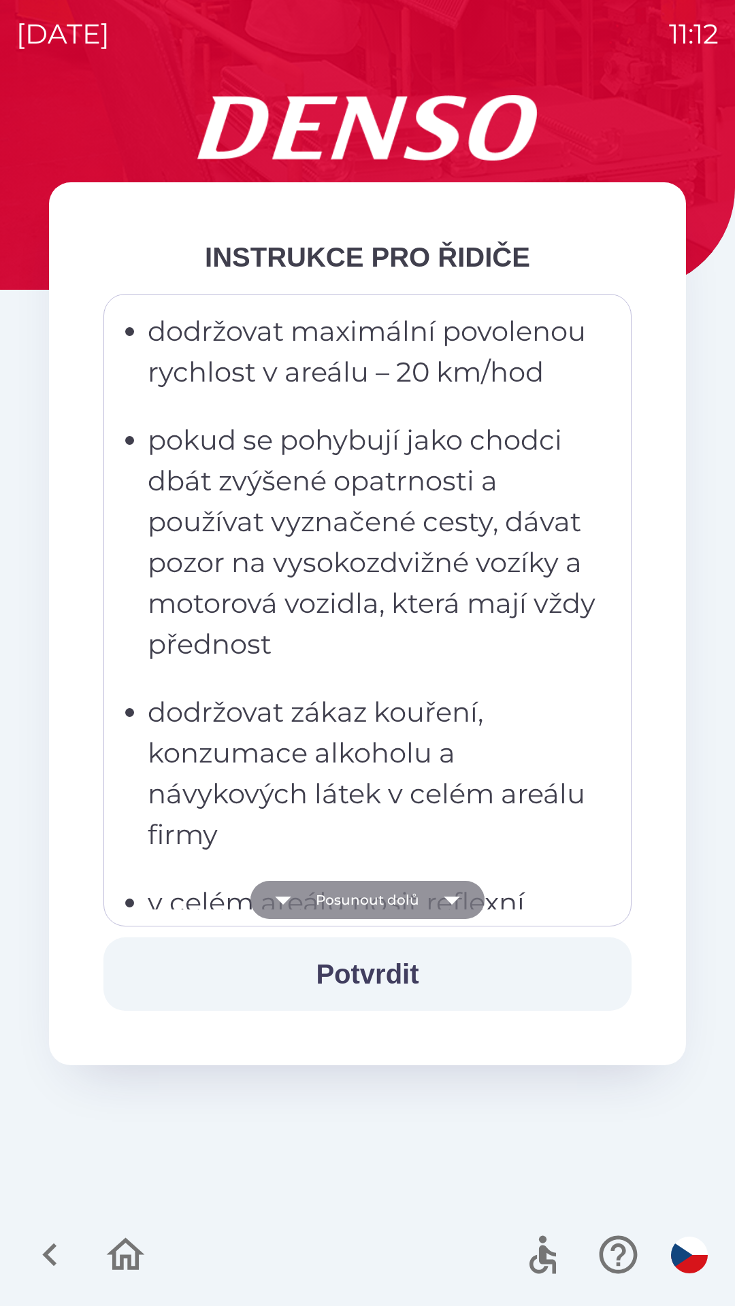
click at [388, 901] on button "Posunout dolů" at bounding box center [367, 900] width 234 height 38
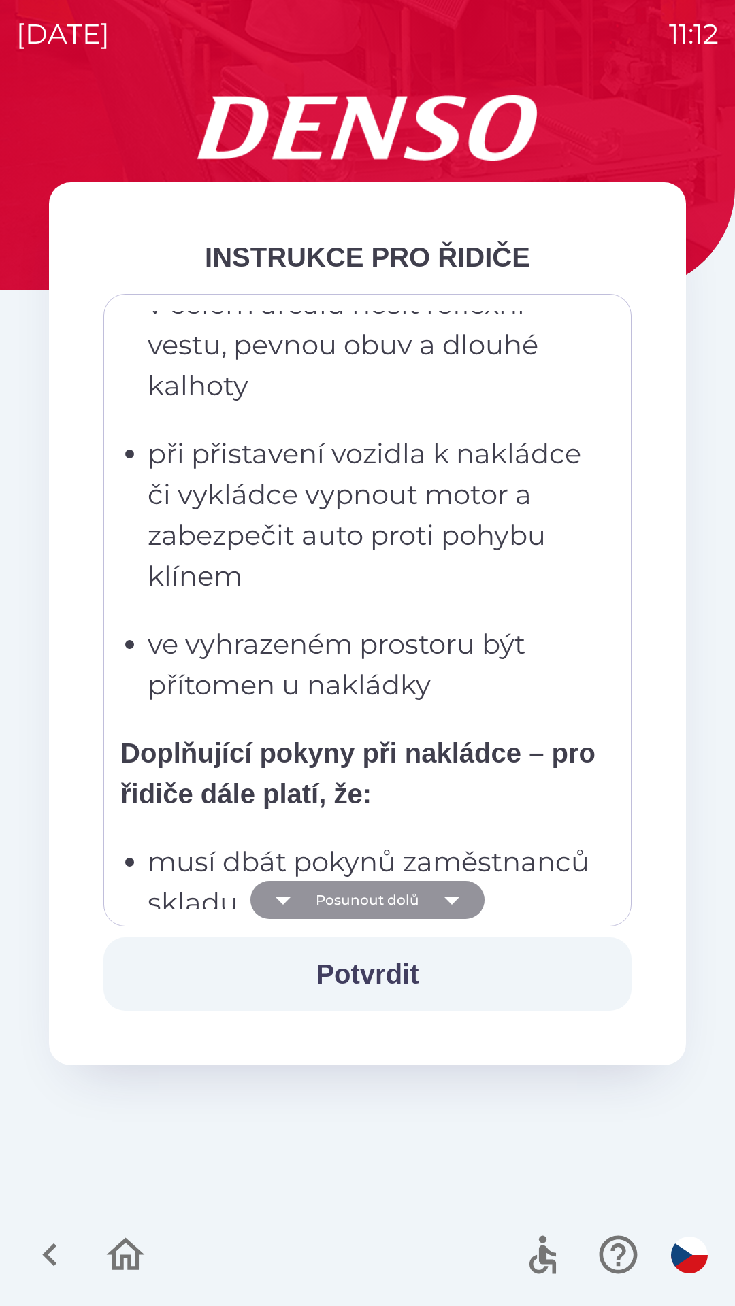
click at [408, 908] on button "Posunout dolů" at bounding box center [367, 900] width 234 height 38
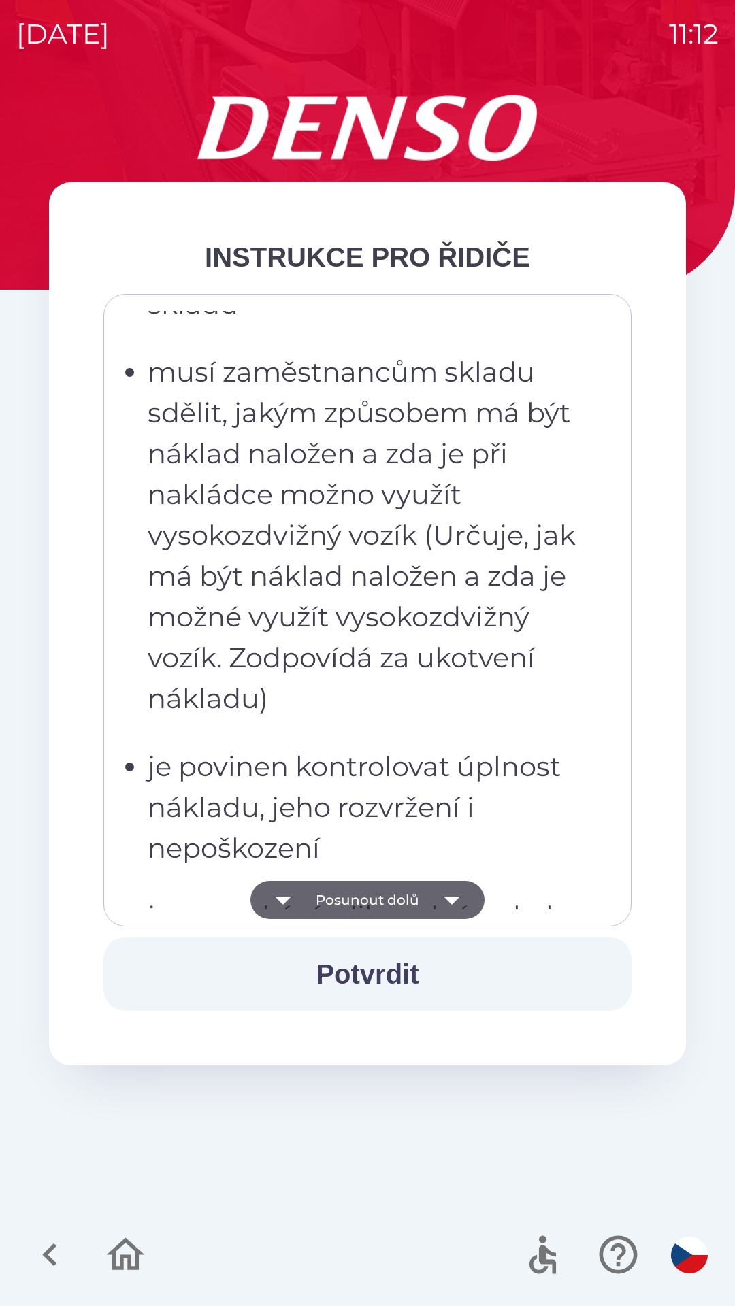
click at [393, 894] on button "Posunout dolů" at bounding box center [367, 900] width 234 height 38
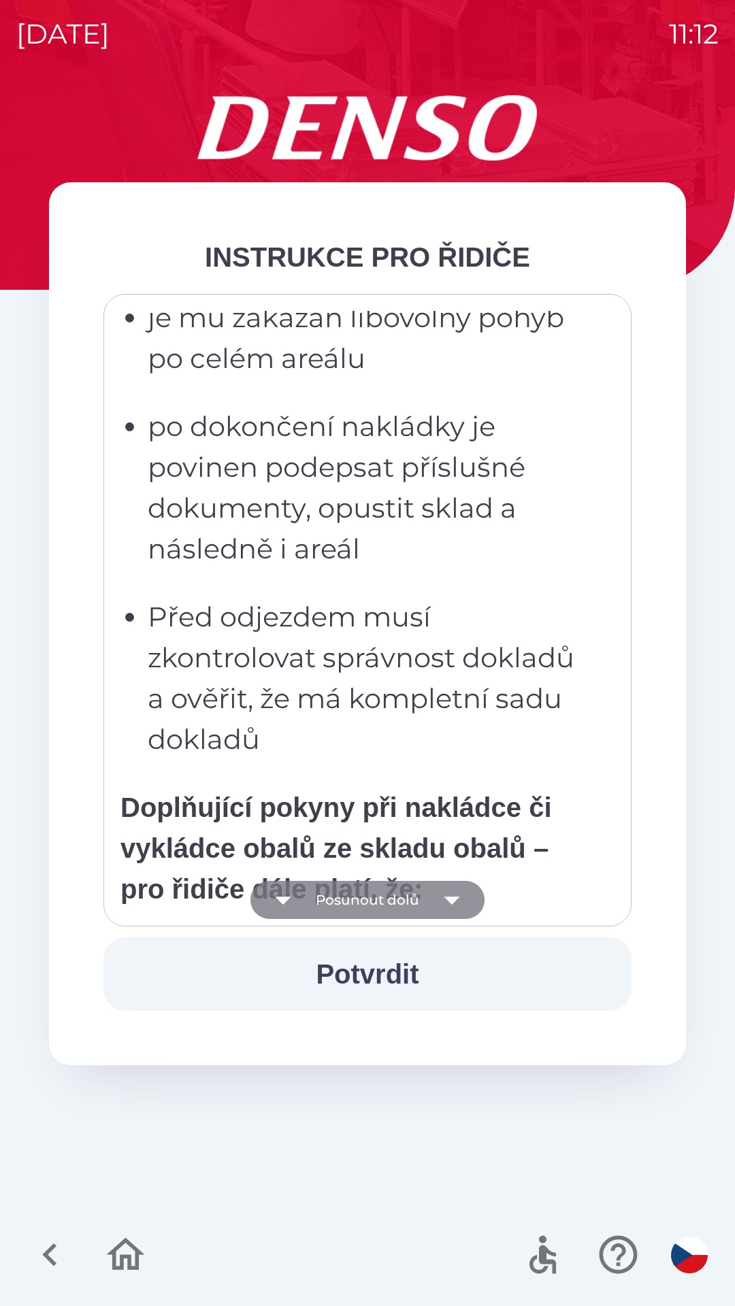
click at [380, 905] on button "Posunout dolů" at bounding box center [367, 900] width 234 height 38
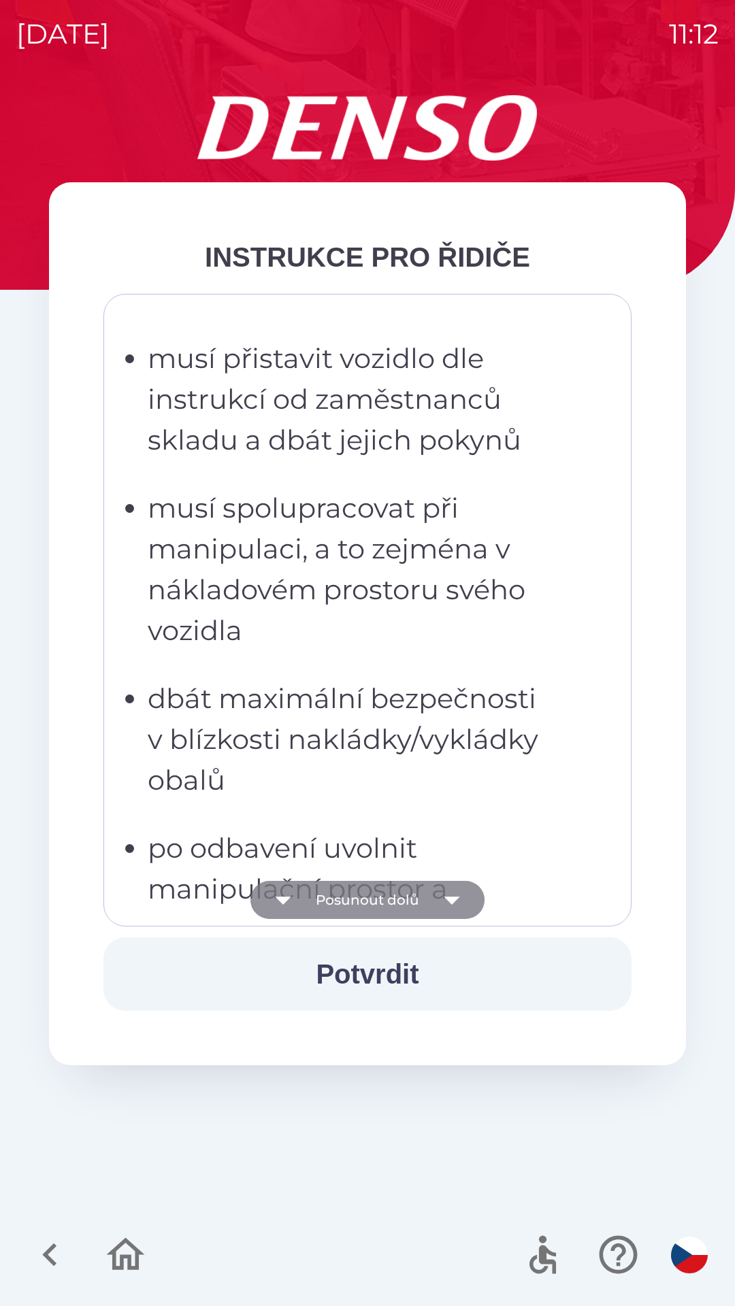
click at [388, 906] on button "Posunout dolů" at bounding box center [367, 900] width 234 height 38
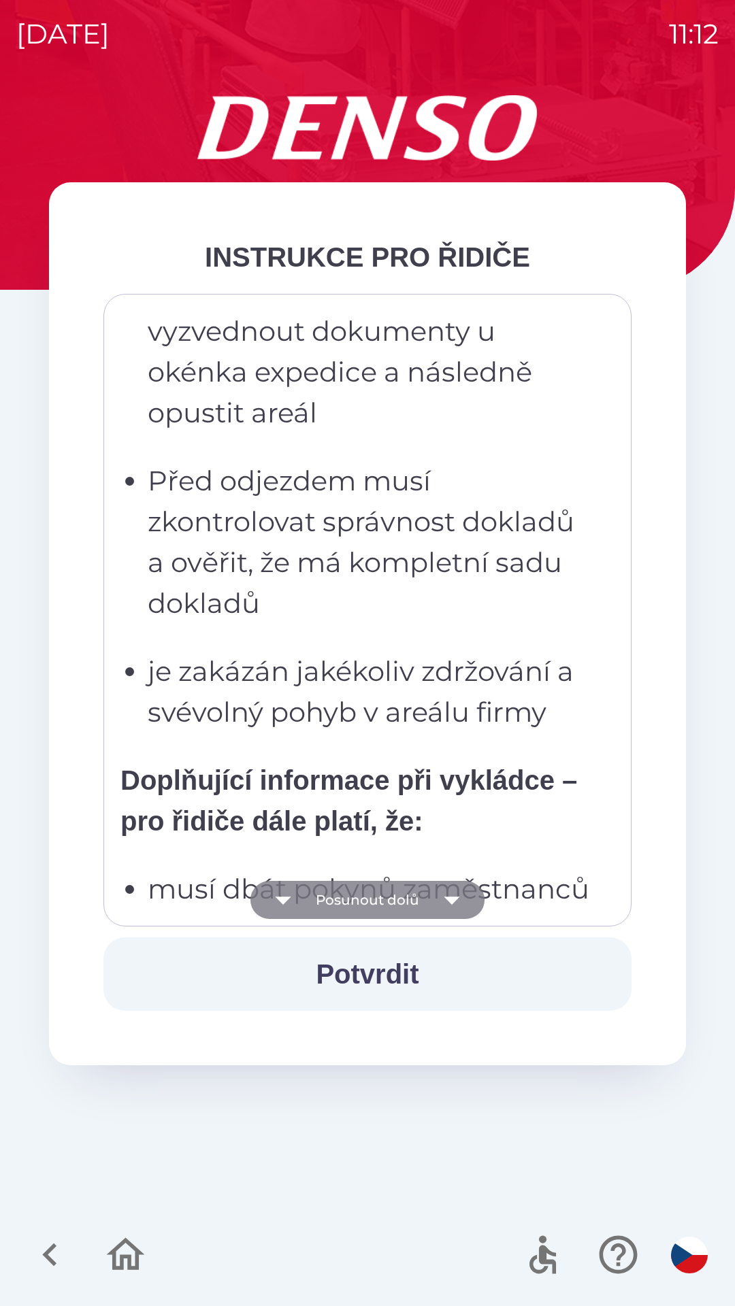
click at [382, 901] on button "Posunout dolů" at bounding box center [367, 900] width 234 height 38
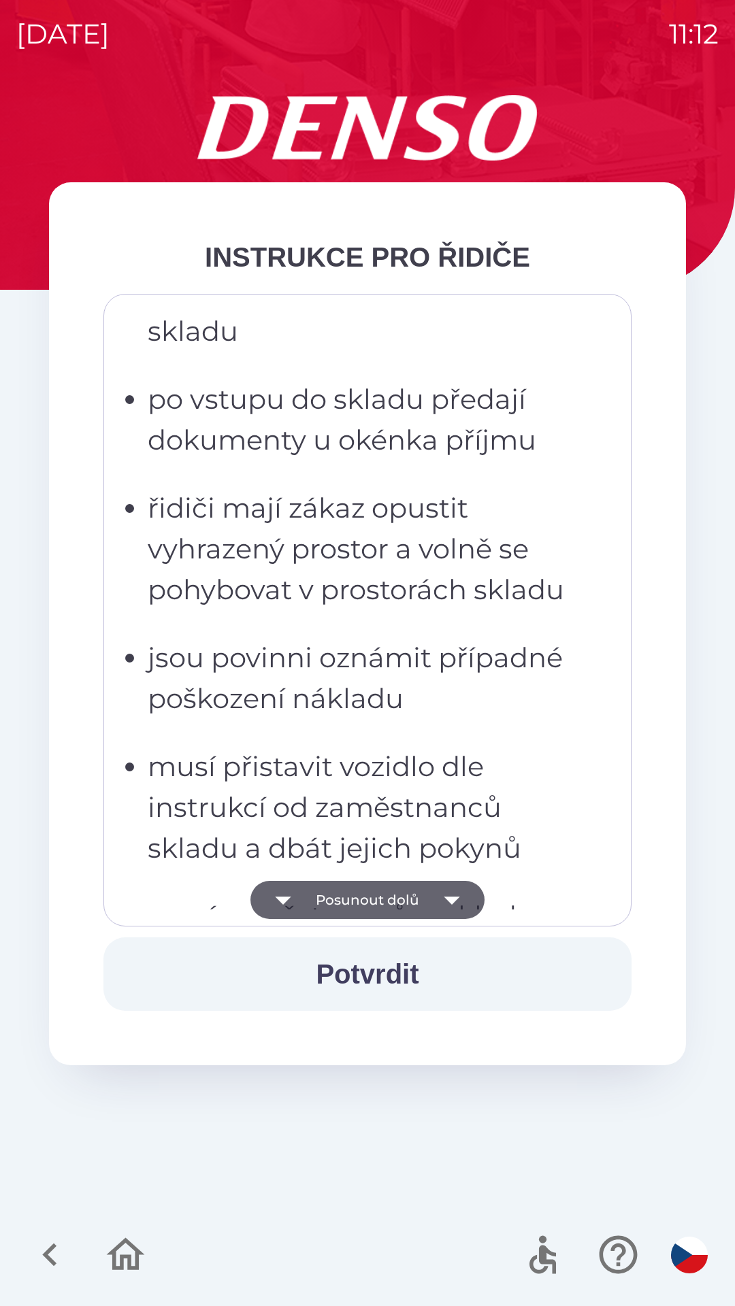
click at [382, 901] on button "Posunout dolů" at bounding box center [367, 900] width 234 height 38
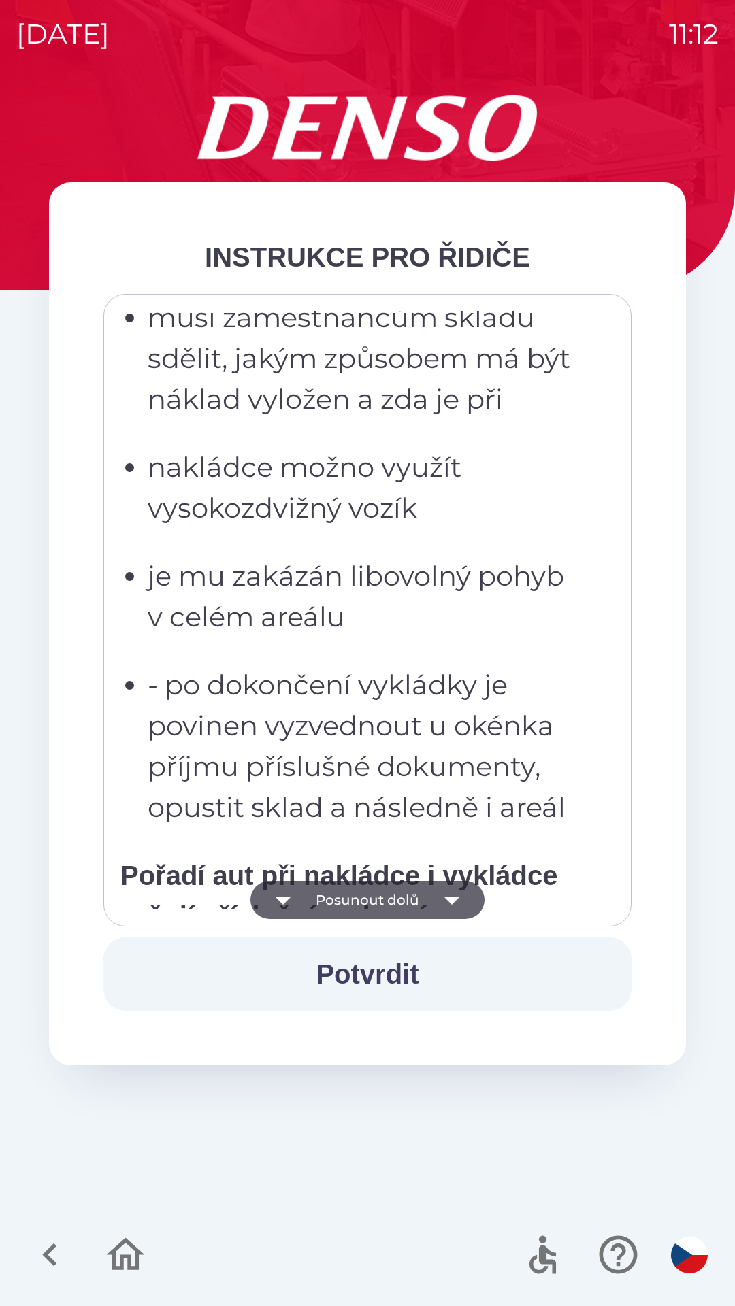
click at [388, 899] on button "Posunout dolů" at bounding box center [367, 900] width 234 height 38
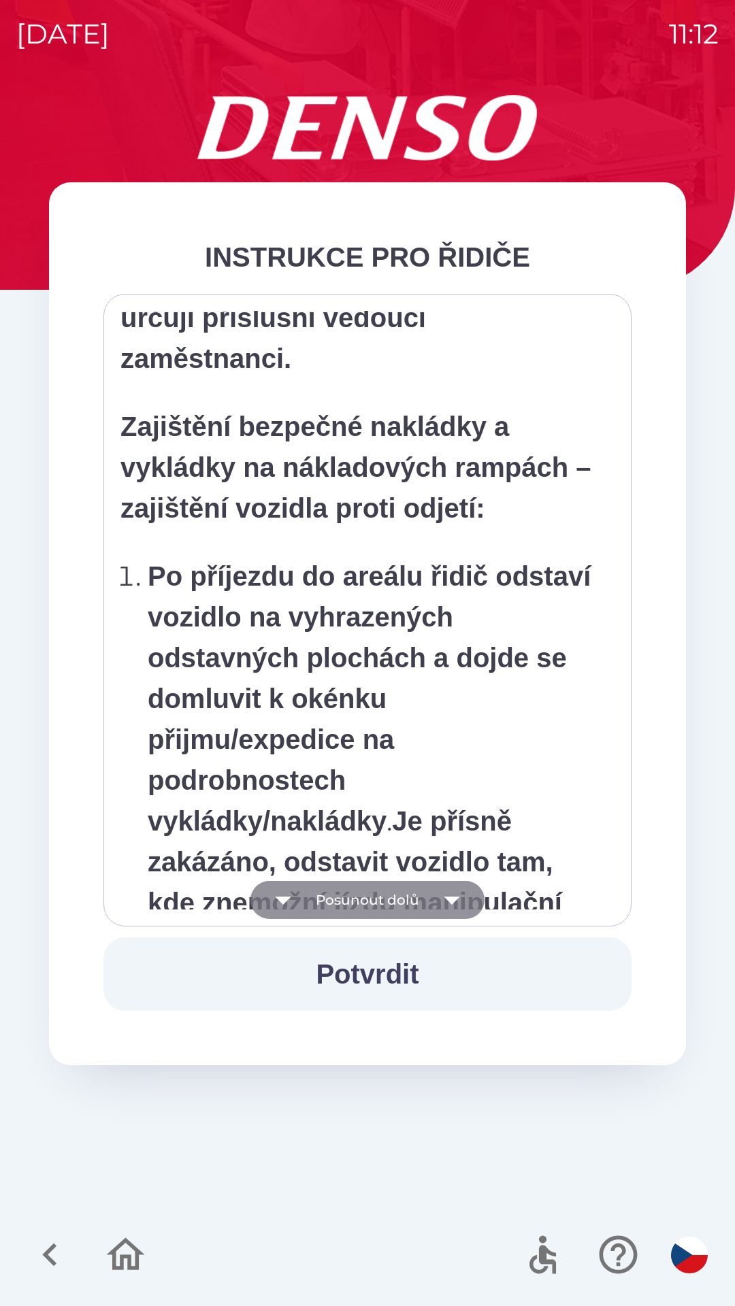
click at [401, 903] on button "Posunout dolů" at bounding box center [367, 900] width 234 height 38
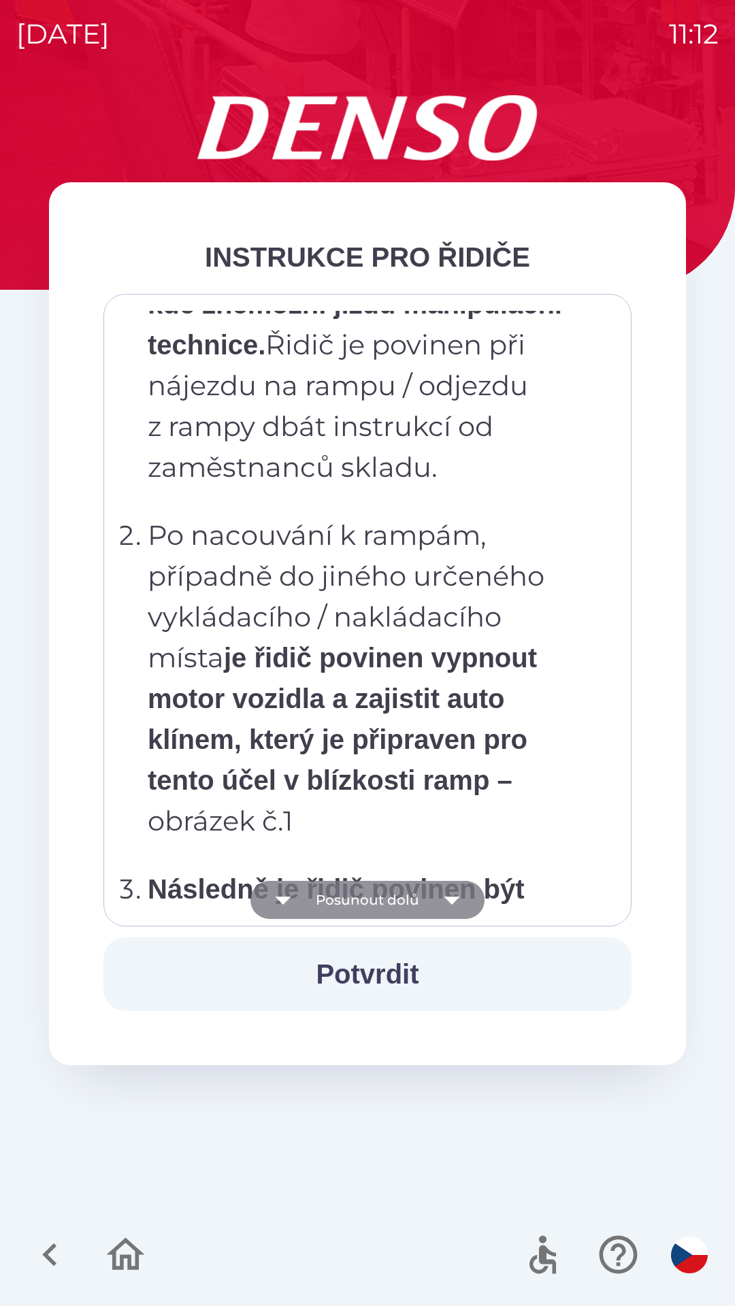
click at [382, 901] on button "Posunout dolů" at bounding box center [367, 900] width 234 height 38
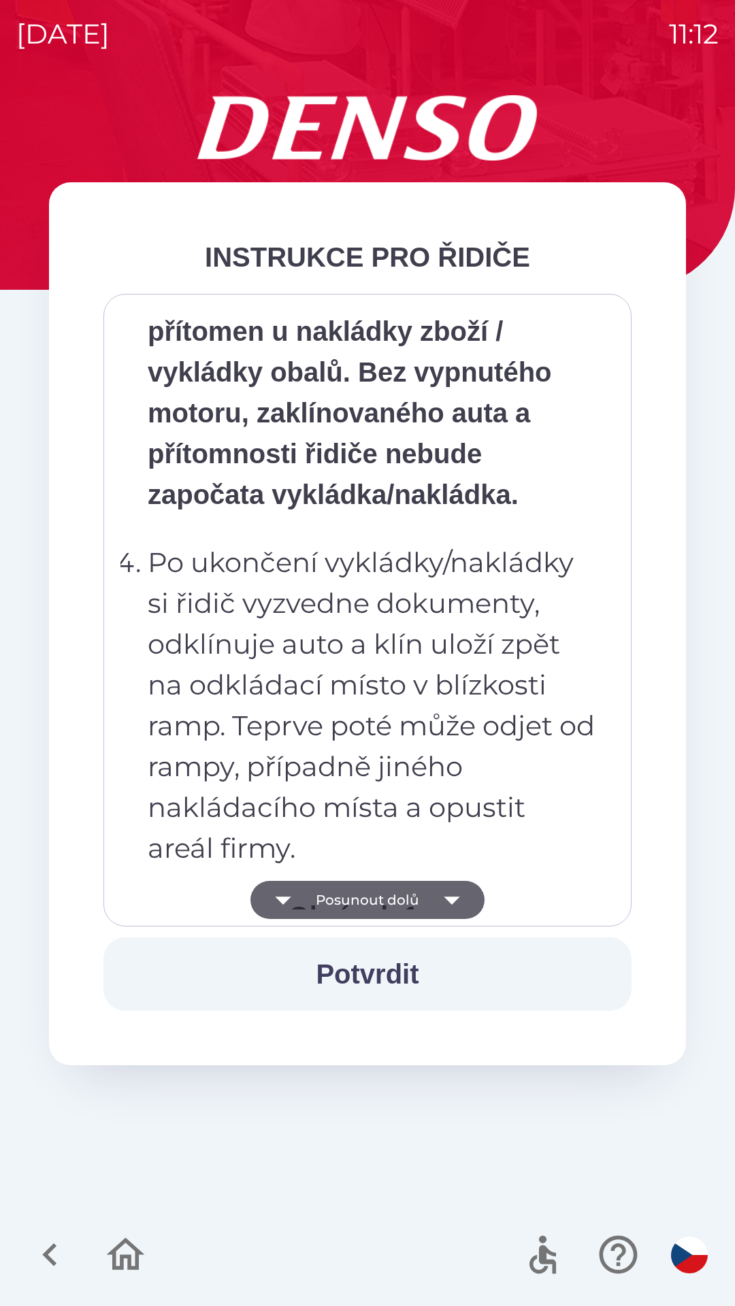
click at [374, 903] on button "Posunout dolů" at bounding box center [367, 900] width 234 height 38
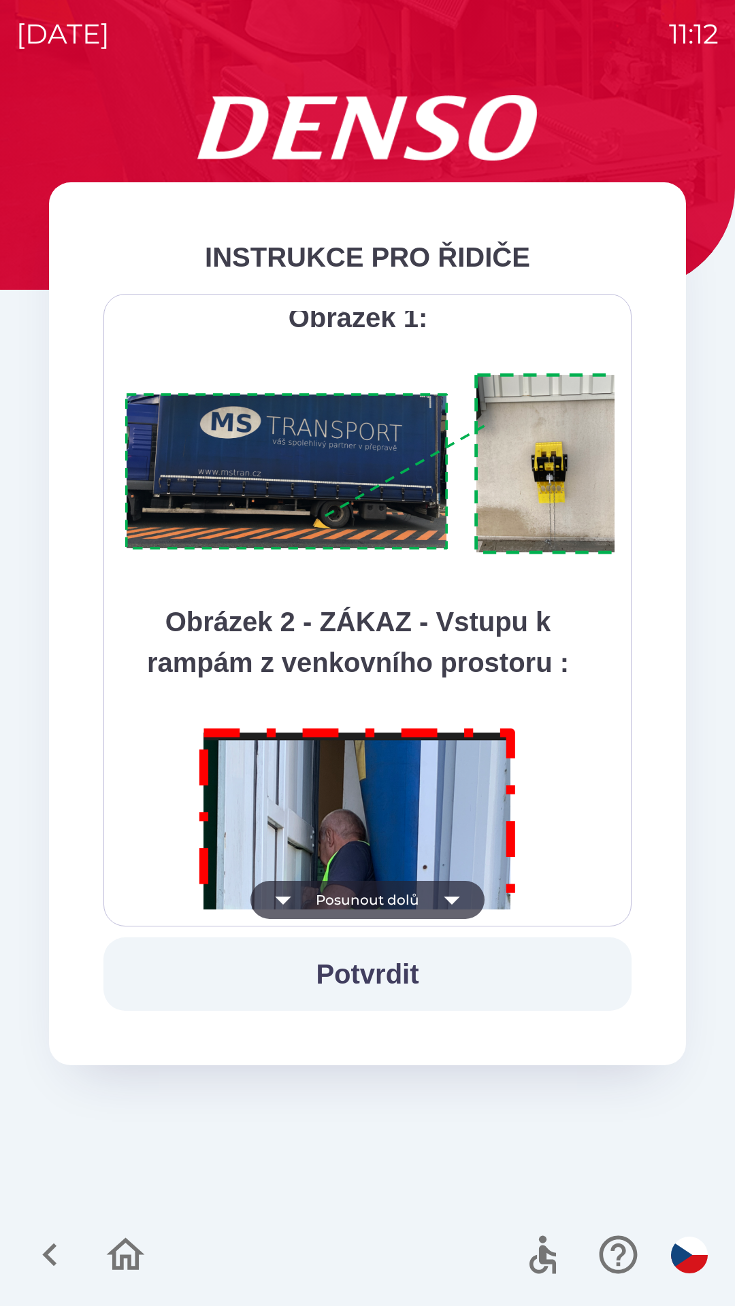
click at [383, 901] on button "Posunout dolů" at bounding box center [367, 900] width 234 height 38
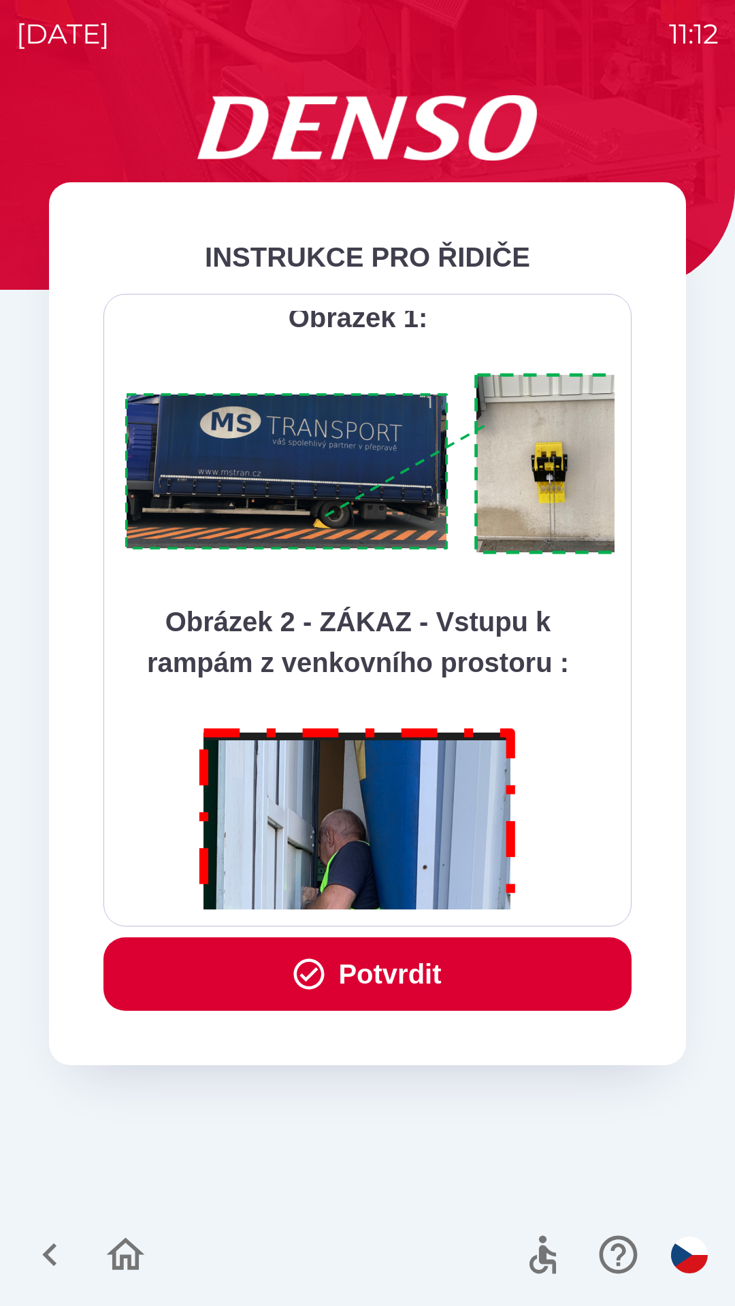
scroll to position [7646, 0]
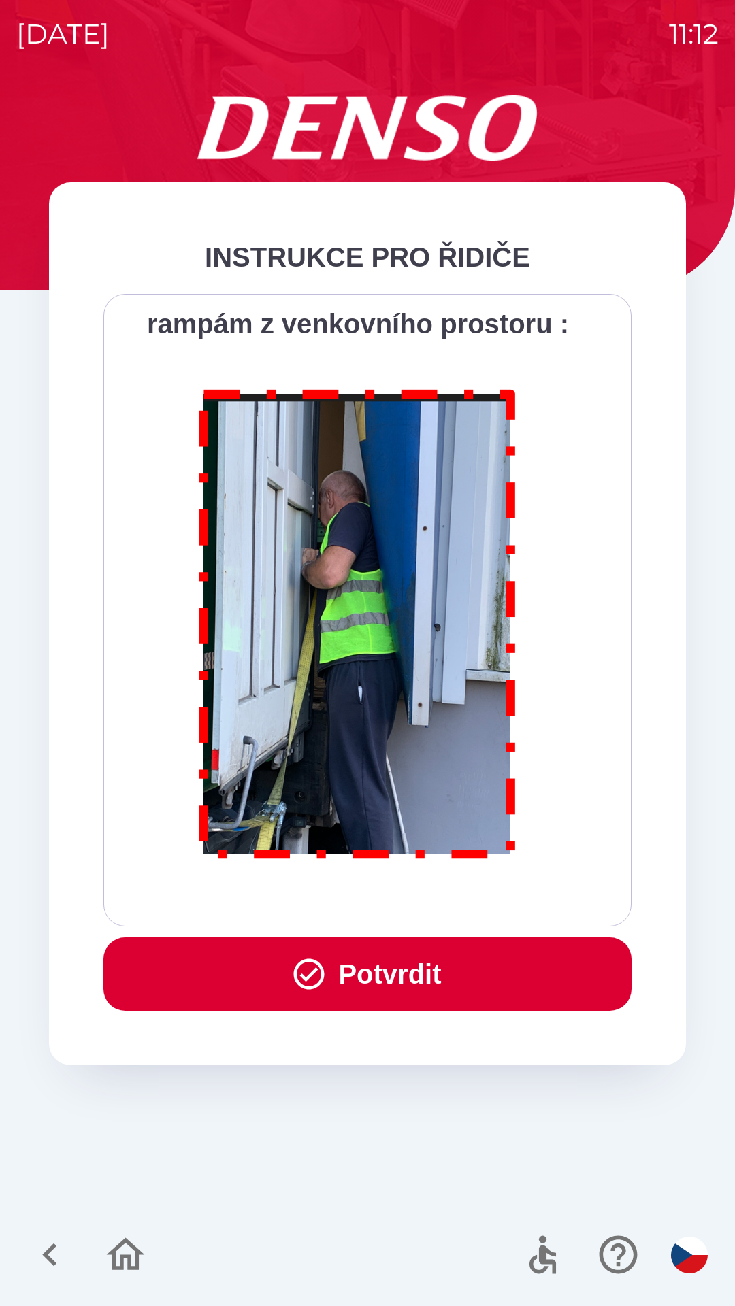
click at [410, 975] on button "Potvrdit" at bounding box center [367, 973] width 528 height 73
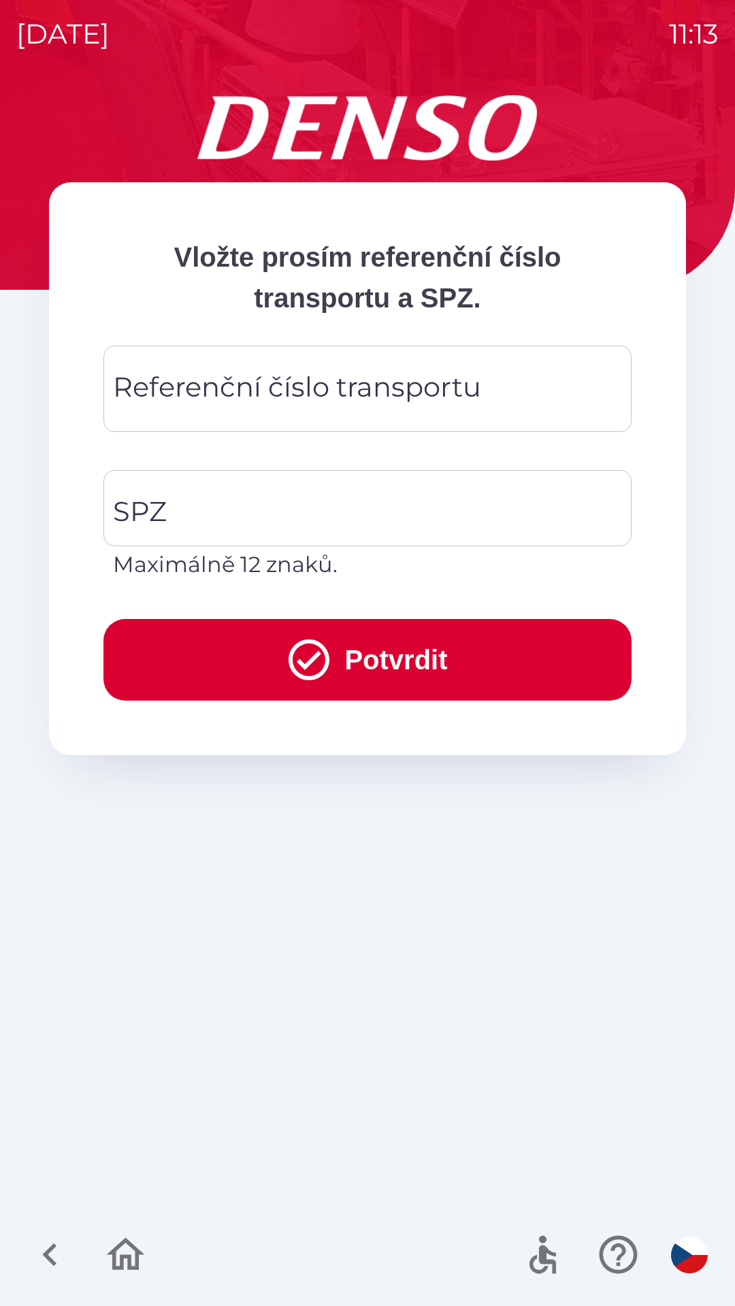
click at [390, 399] on div "Referenční číslo transportu Referenční číslo transportu" at bounding box center [367, 389] width 528 height 86
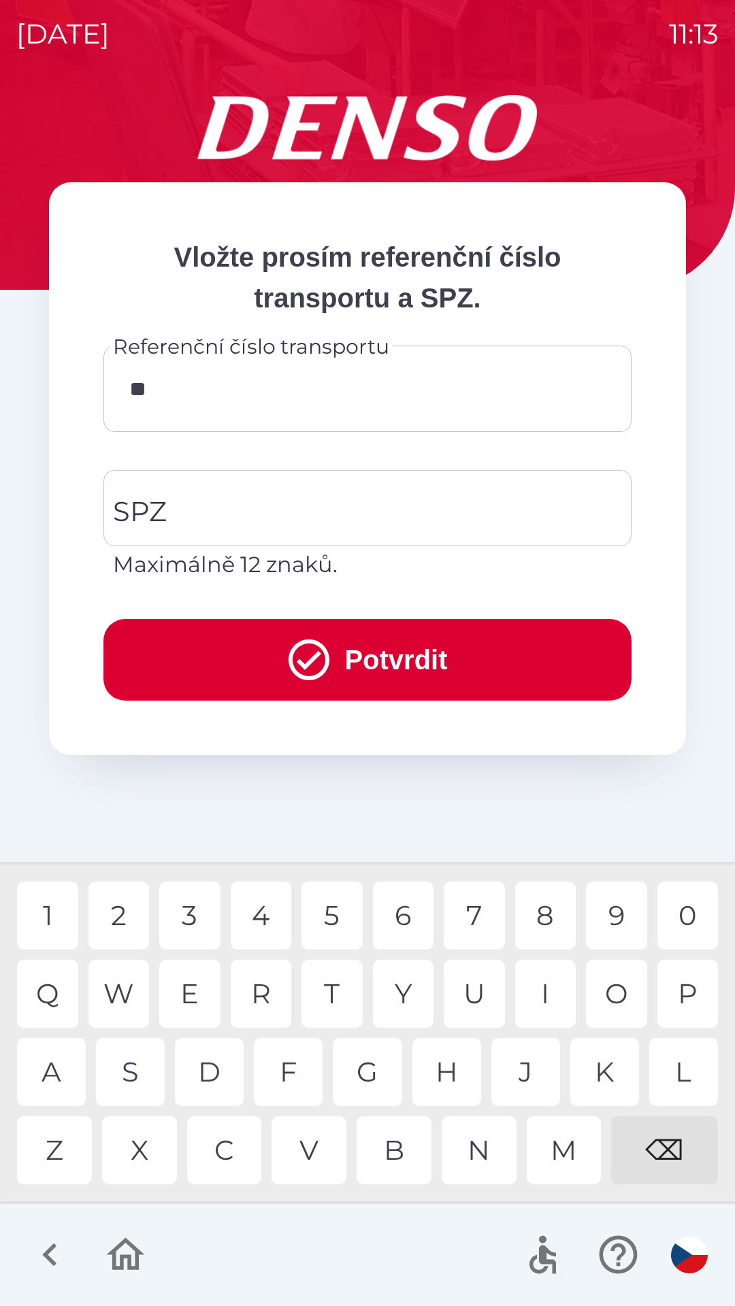
click at [259, 913] on div "4" at bounding box center [261, 916] width 61 height 68
click at [402, 910] on div "6" at bounding box center [403, 916] width 61 height 68
click at [267, 913] on div "4" at bounding box center [261, 916] width 61 height 68
type input "******"
click at [254, 504] on input "SPZ" at bounding box center [357, 508] width 495 height 64
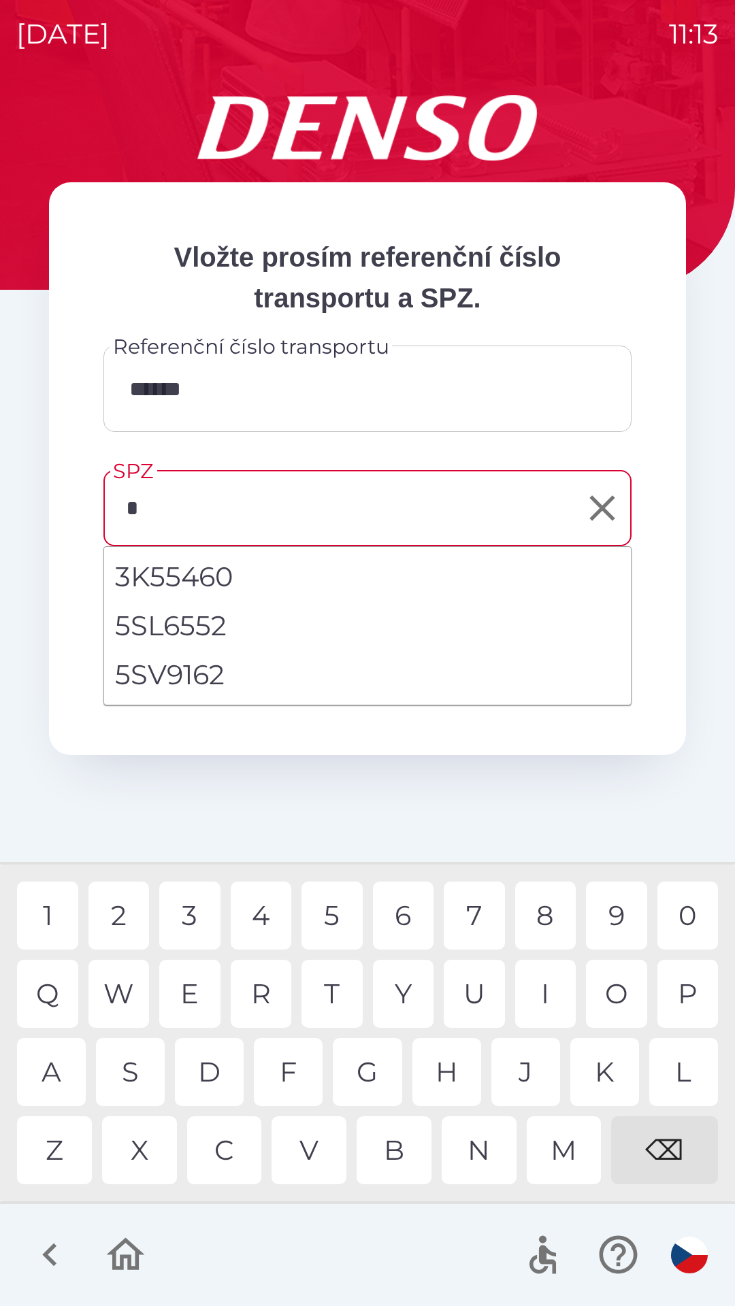
click at [408, 914] on div "6" at bounding box center [403, 916] width 61 height 68
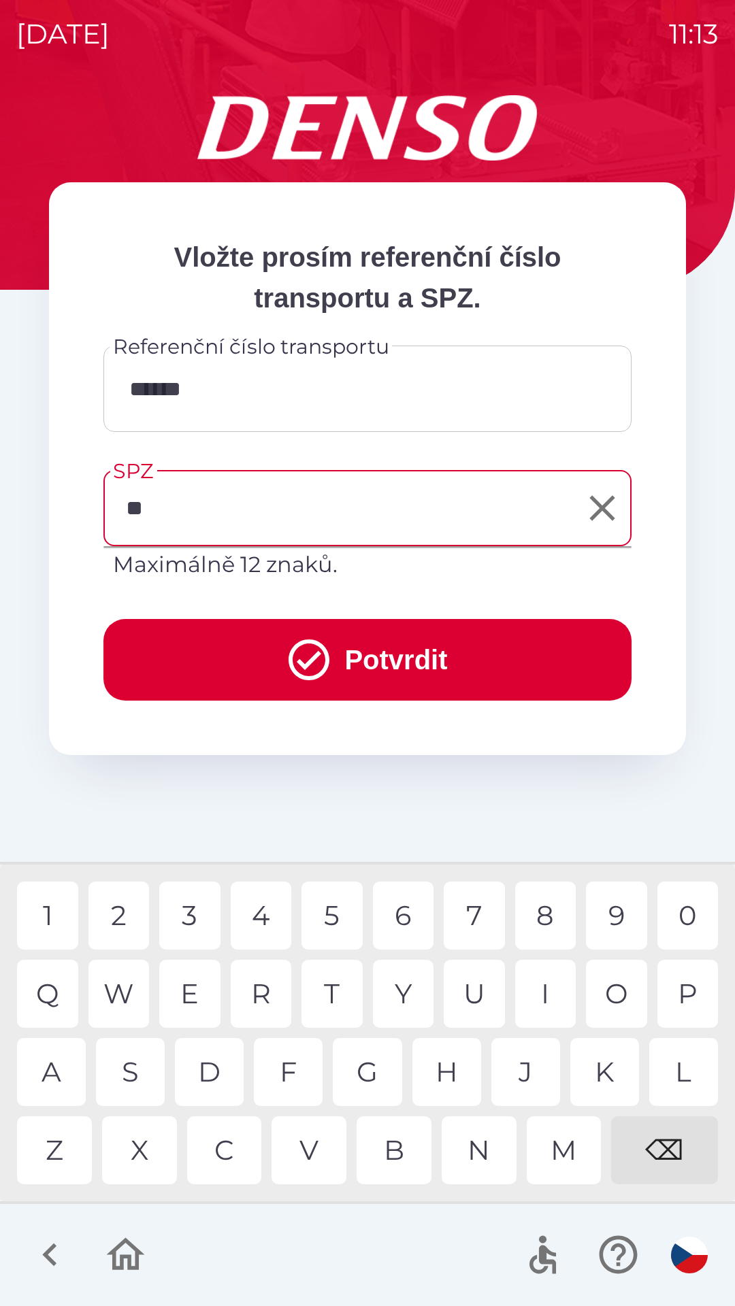
click at [532, 1070] on div "J" at bounding box center [525, 1072] width 69 height 68
click at [615, 913] on div "9" at bounding box center [616, 916] width 61 height 68
click at [474, 921] on div "7" at bounding box center [474, 916] width 61 height 68
type input "*******"
click at [399, 661] on button "Potvrdit" at bounding box center [367, 660] width 528 height 82
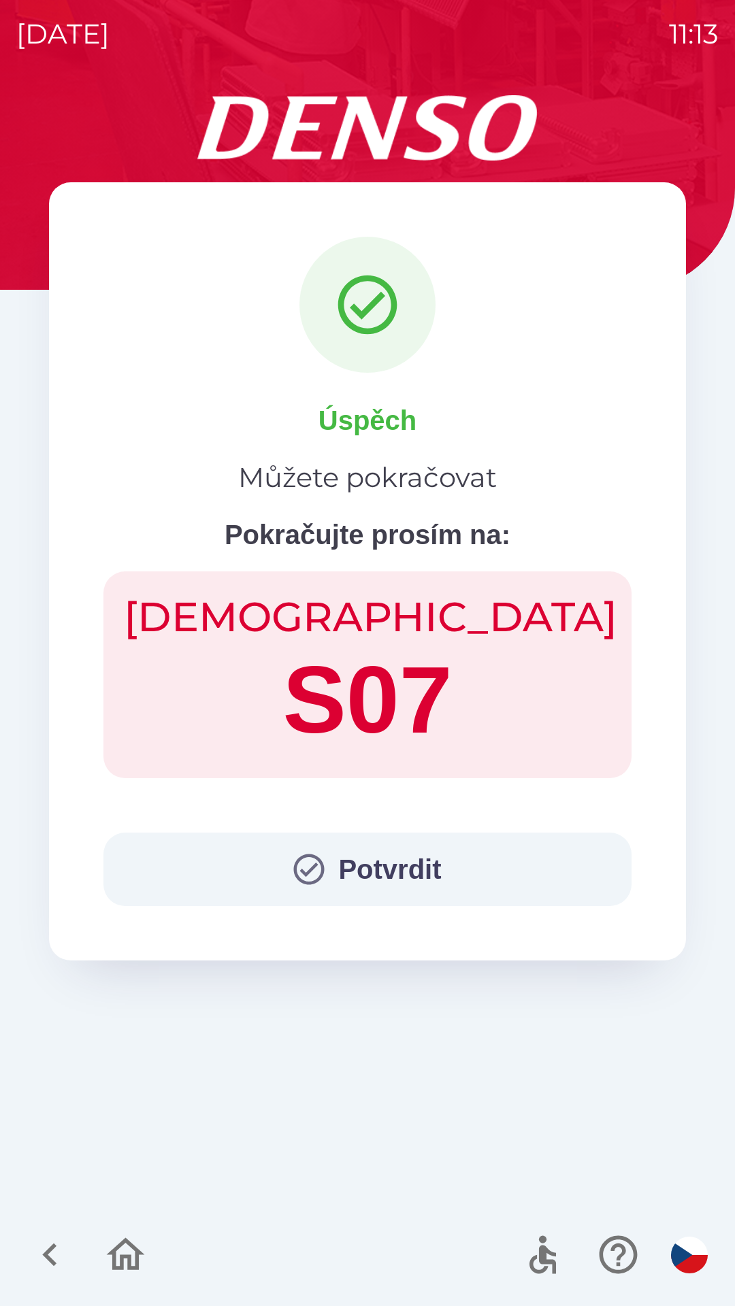
click at [374, 870] on button "Potvrdit" at bounding box center [367, 869] width 528 height 73
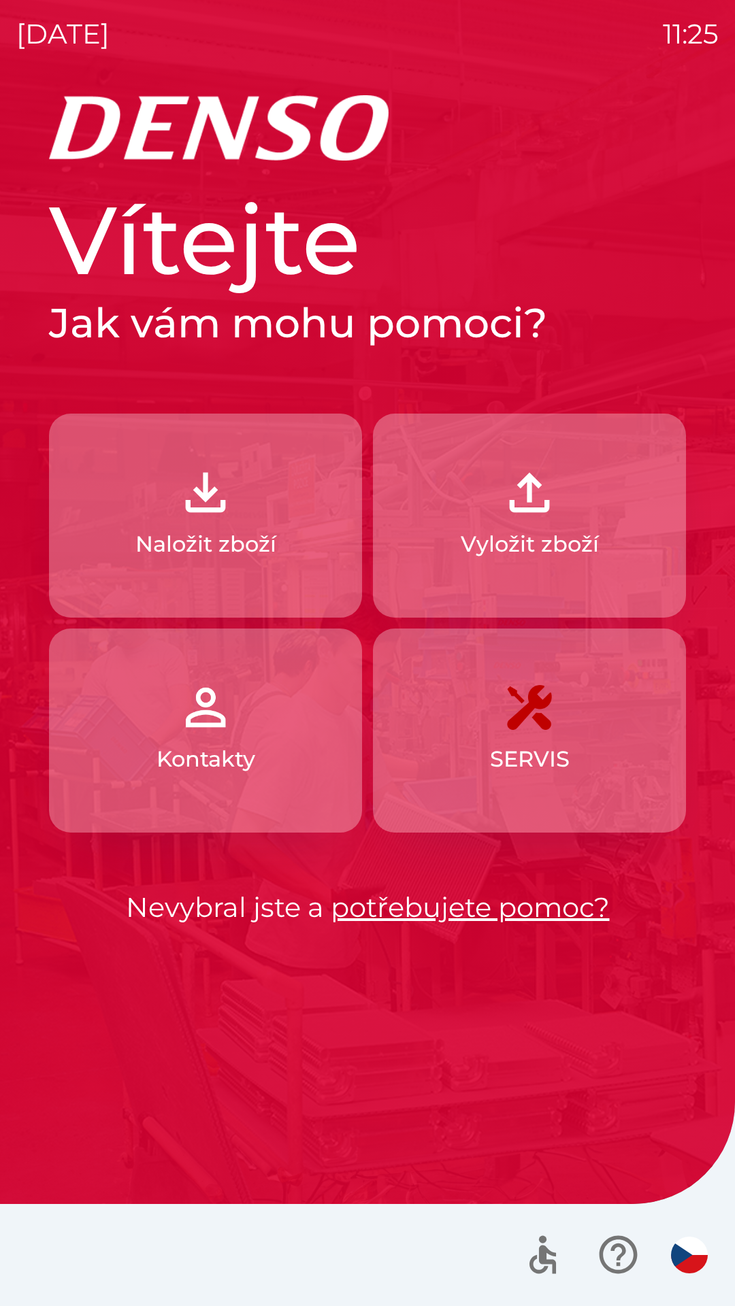
click at [244, 501] on button "Naložit zboží" at bounding box center [205, 516] width 313 height 204
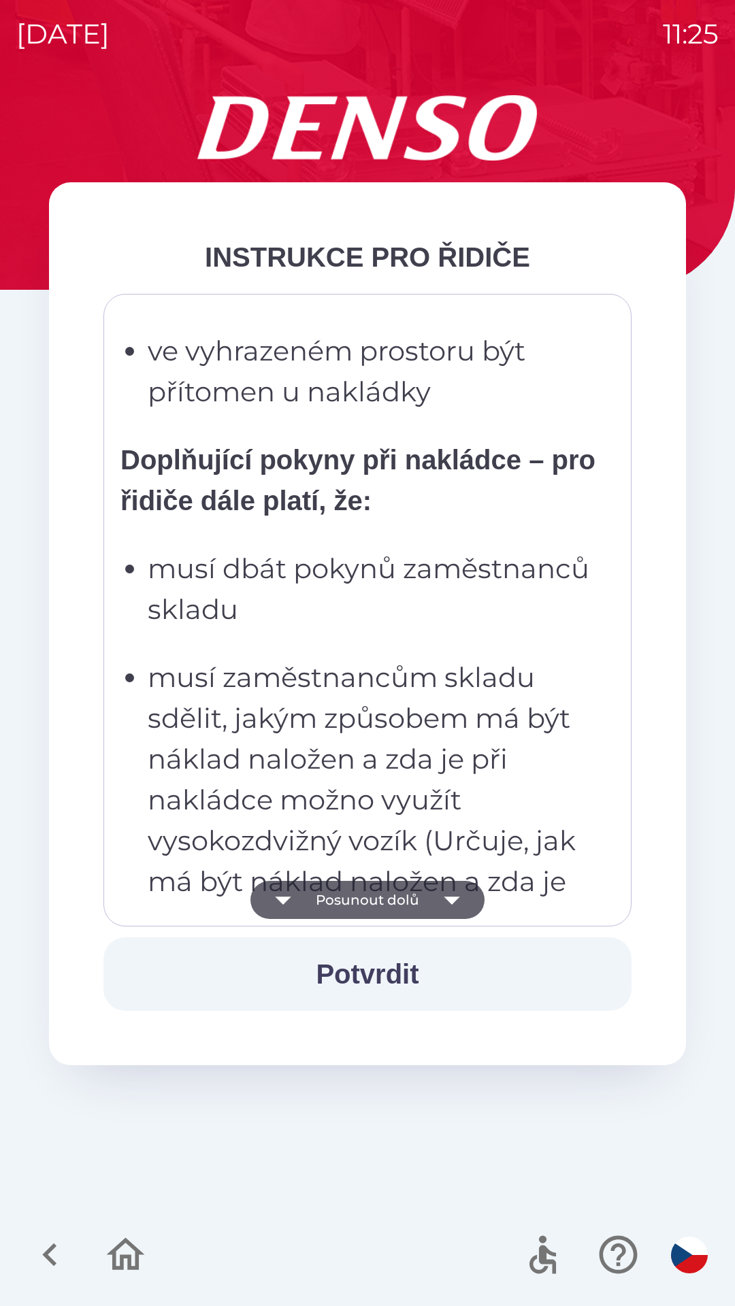
click at [442, 889] on icon "button" at bounding box center [452, 900] width 38 height 38
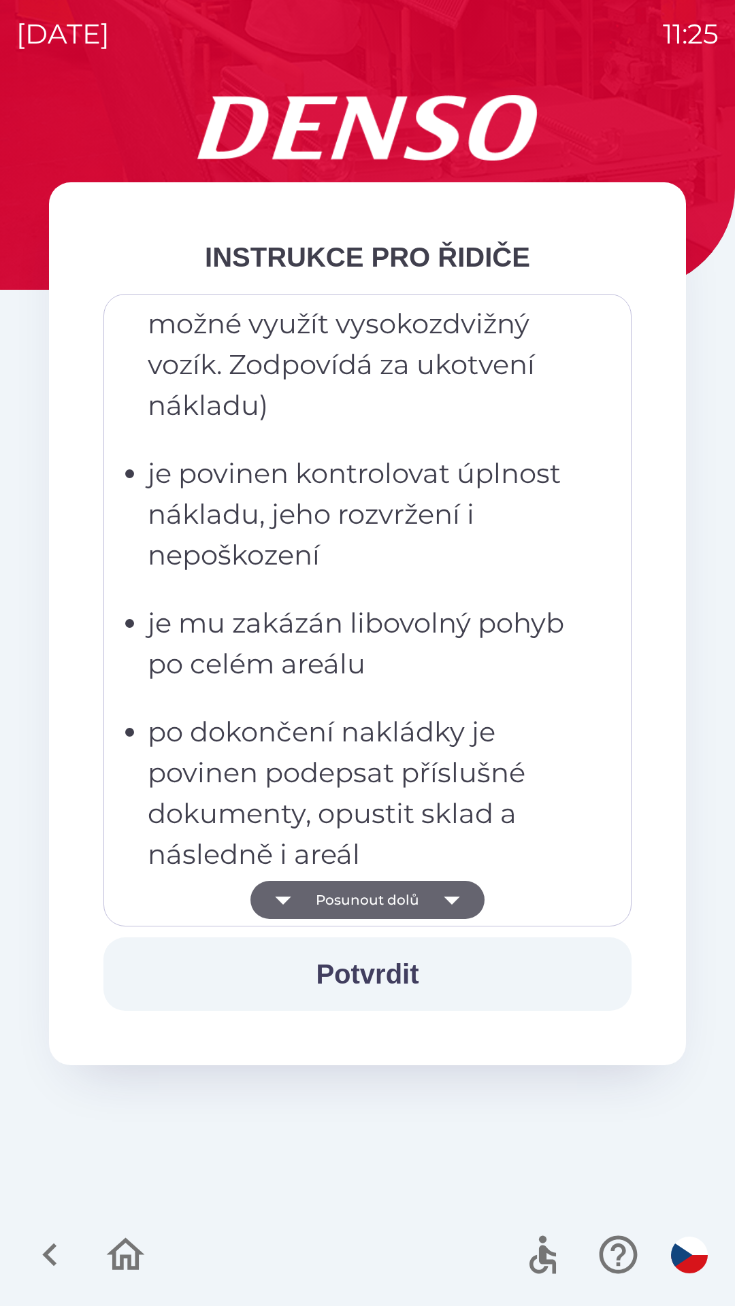
click at [445, 912] on icon "button" at bounding box center [452, 900] width 38 height 38
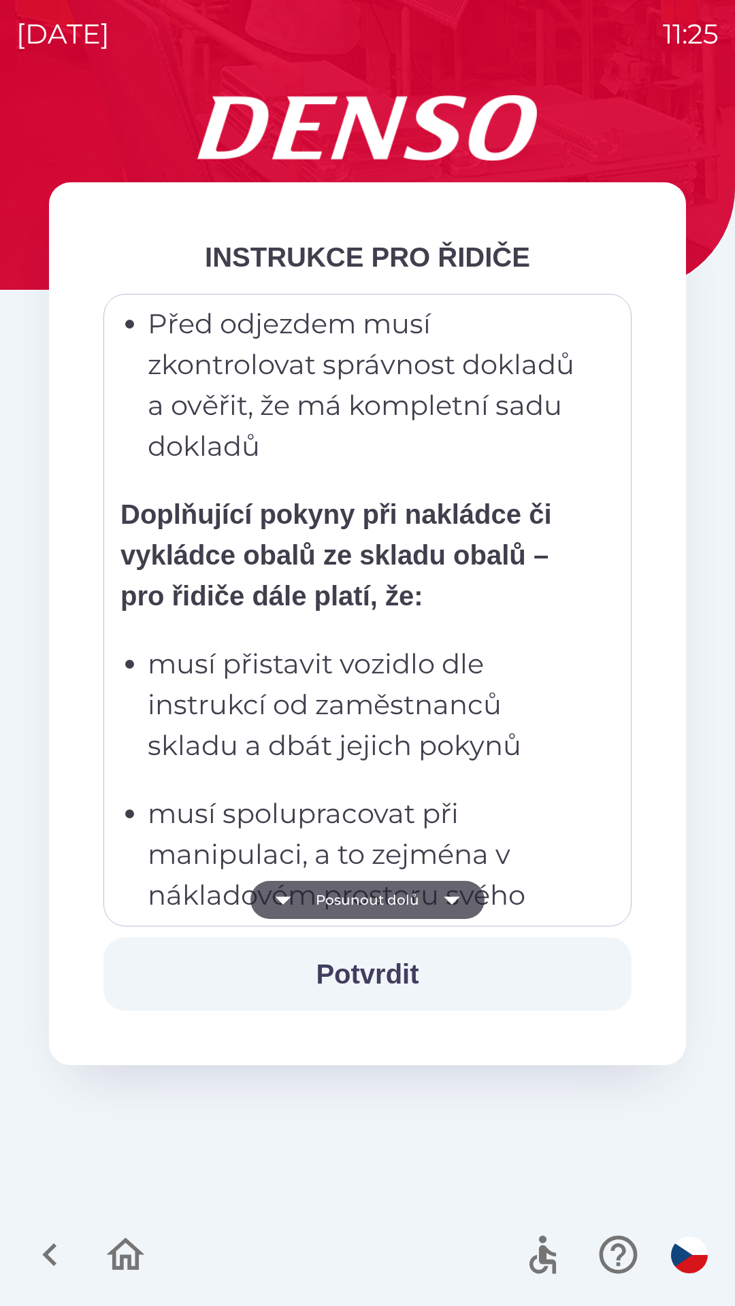
click at [457, 899] on icon "button" at bounding box center [452, 900] width 38 height 38
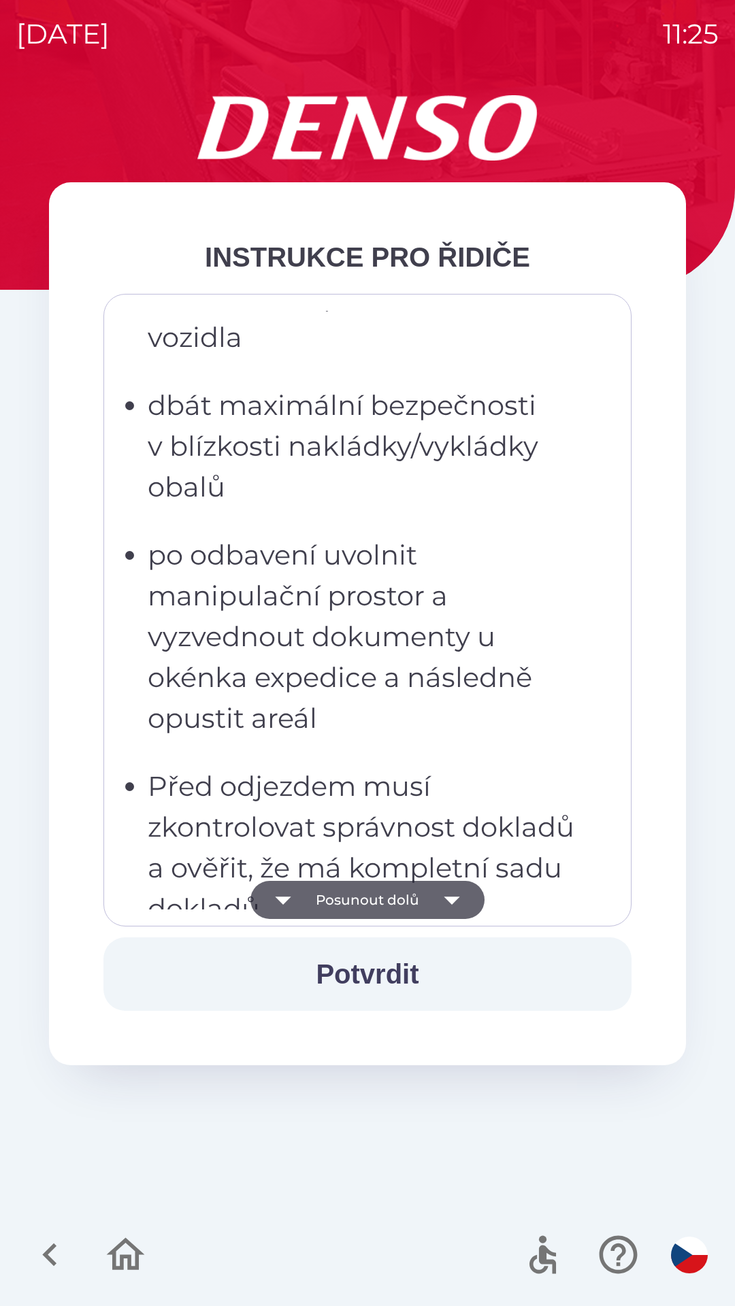
click at [457, 899] on icon "button" at bounding box center [452, 900] width 38 height 38
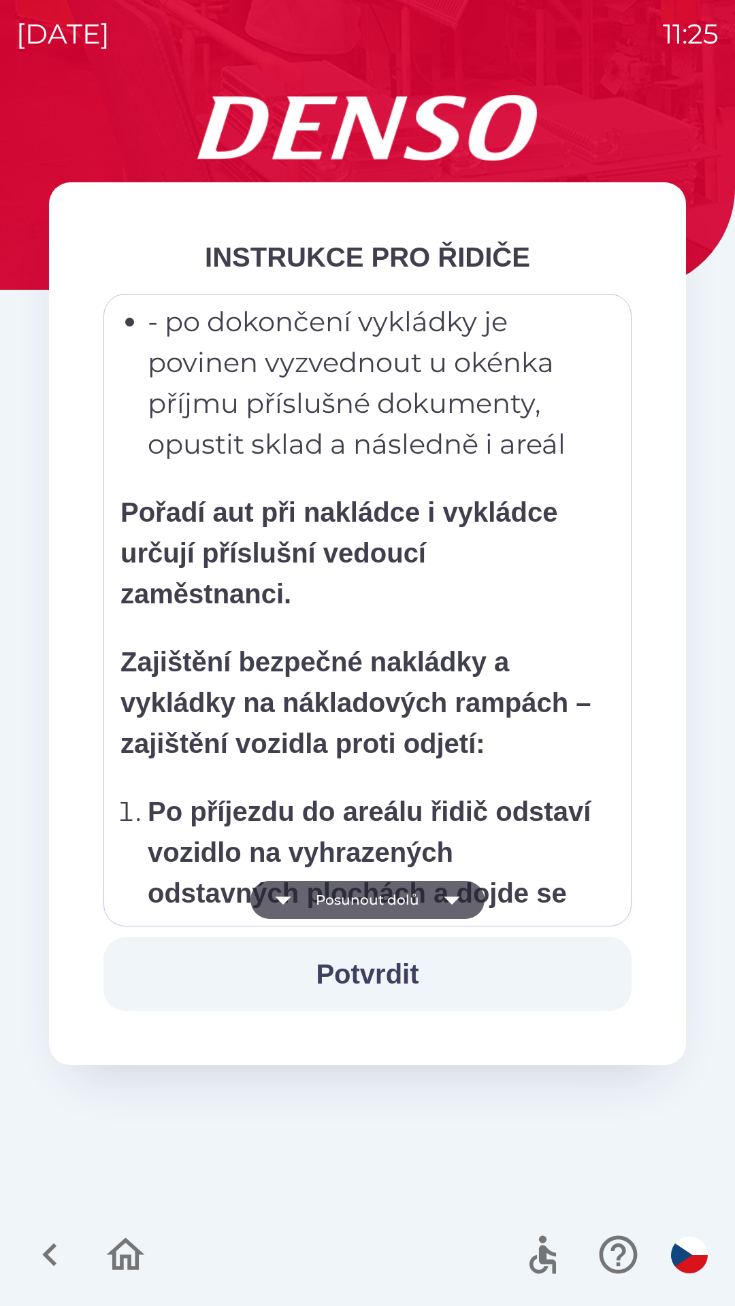
scroll to position [7646, 0]
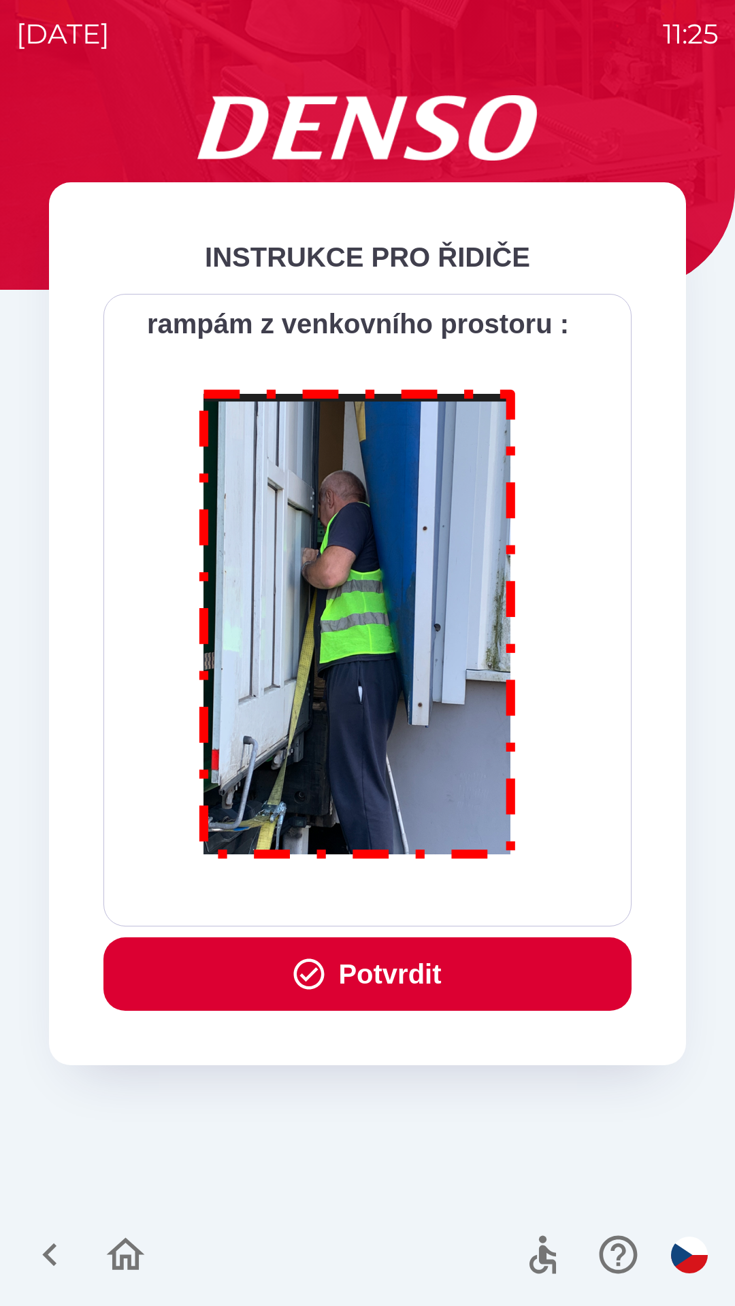
click at [388, 969] on button "Potvrdit" at bounding box center [367, 973] width 528 height 73
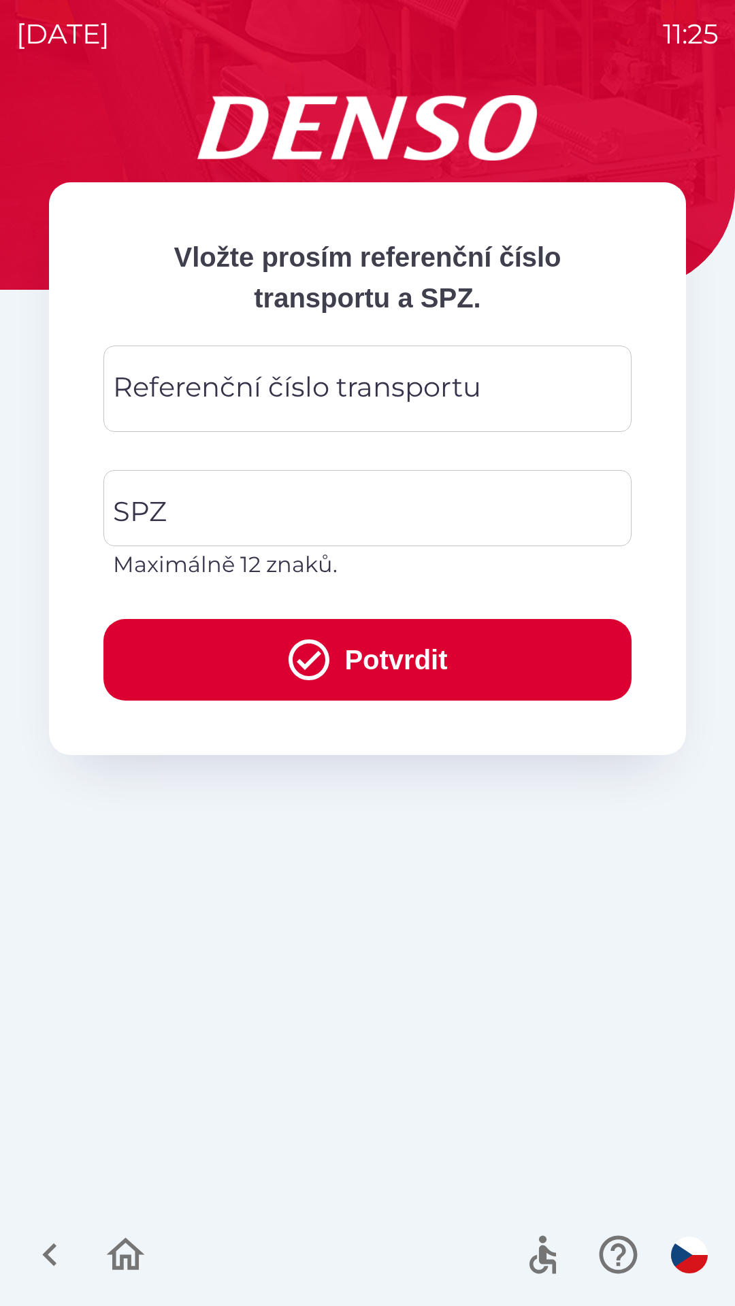
click at [352, 397] on div "Referenční číslo transportu Referenční číslo transportu" at bounding box center [367, 389] width 528 height 86
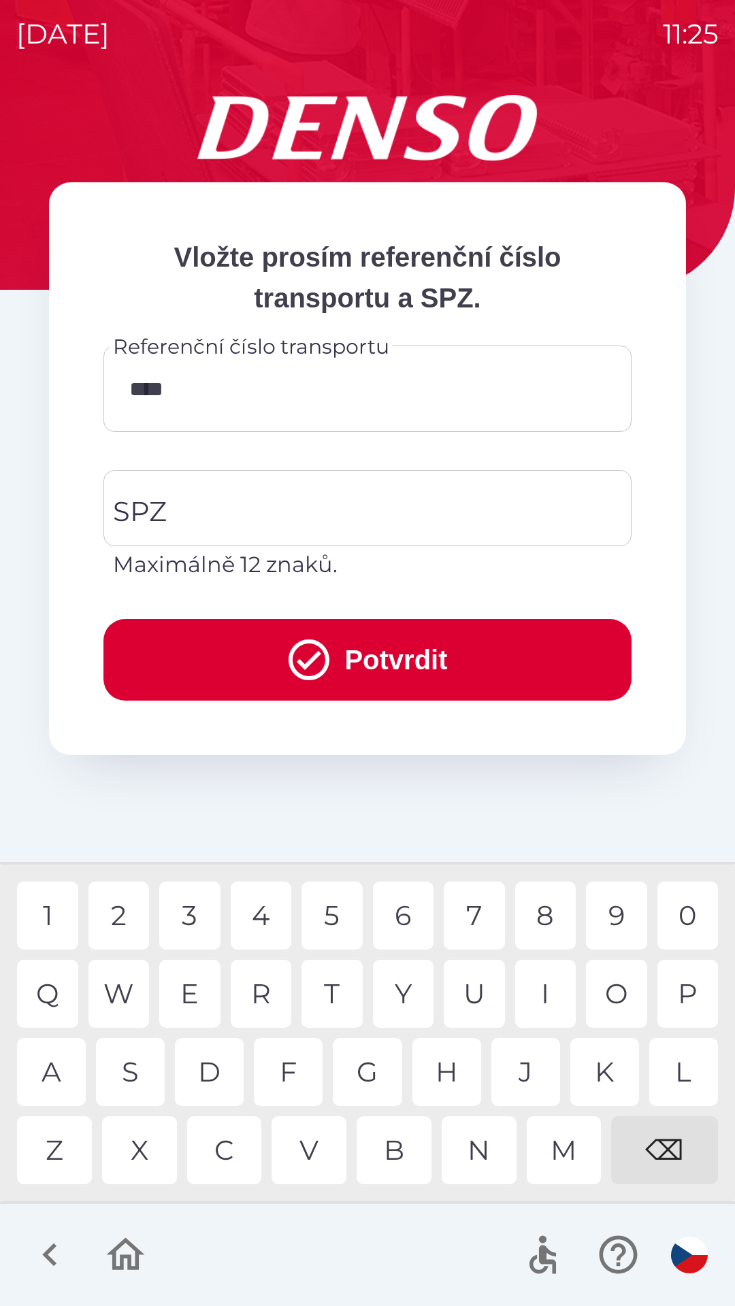
click at [189, 916] on div "3" at bounding box center [189, 916] width 61 height 68
click at [123, 901] on div "2" at bounding box center [118, 916] width 61 height 68
type input "******"
click at [314, 497] on input "SPZ" at bounding box center [357, 508] width 495 height 64
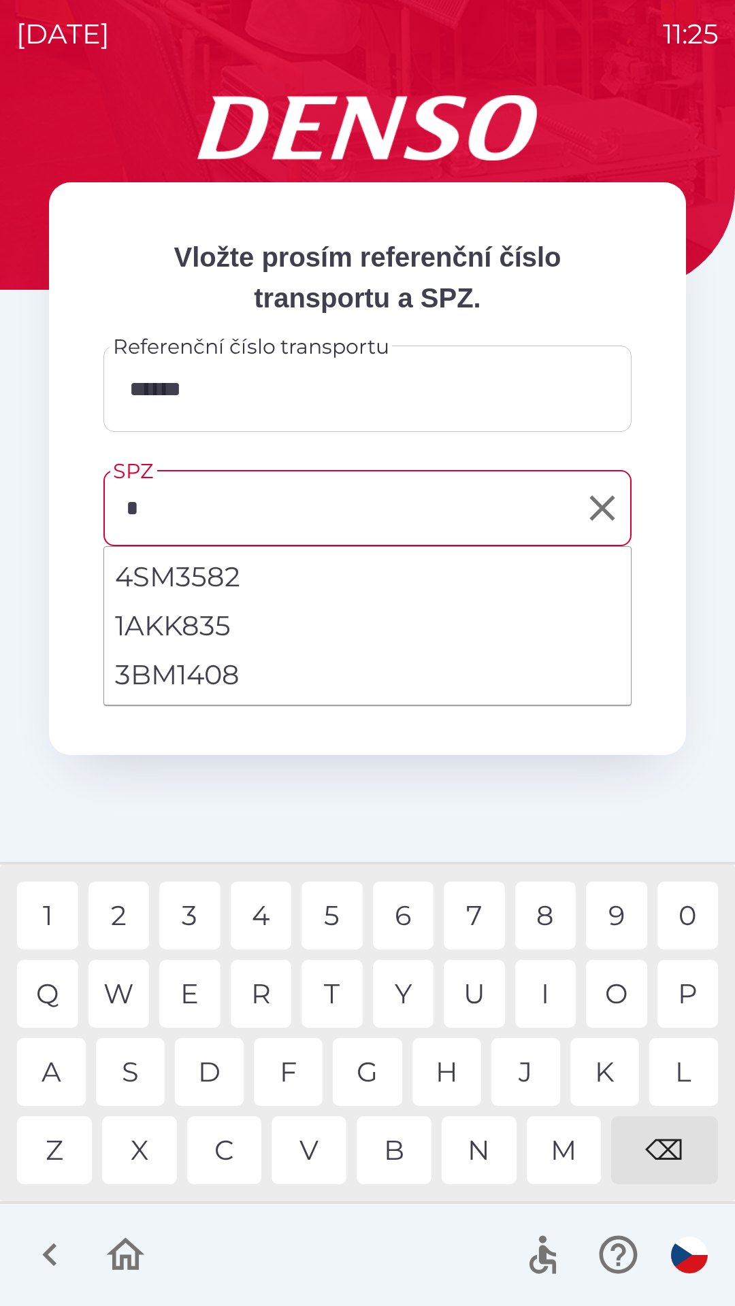
click at [545, 907] on div "8" at bounding box center [545, 916] width 61 height 68
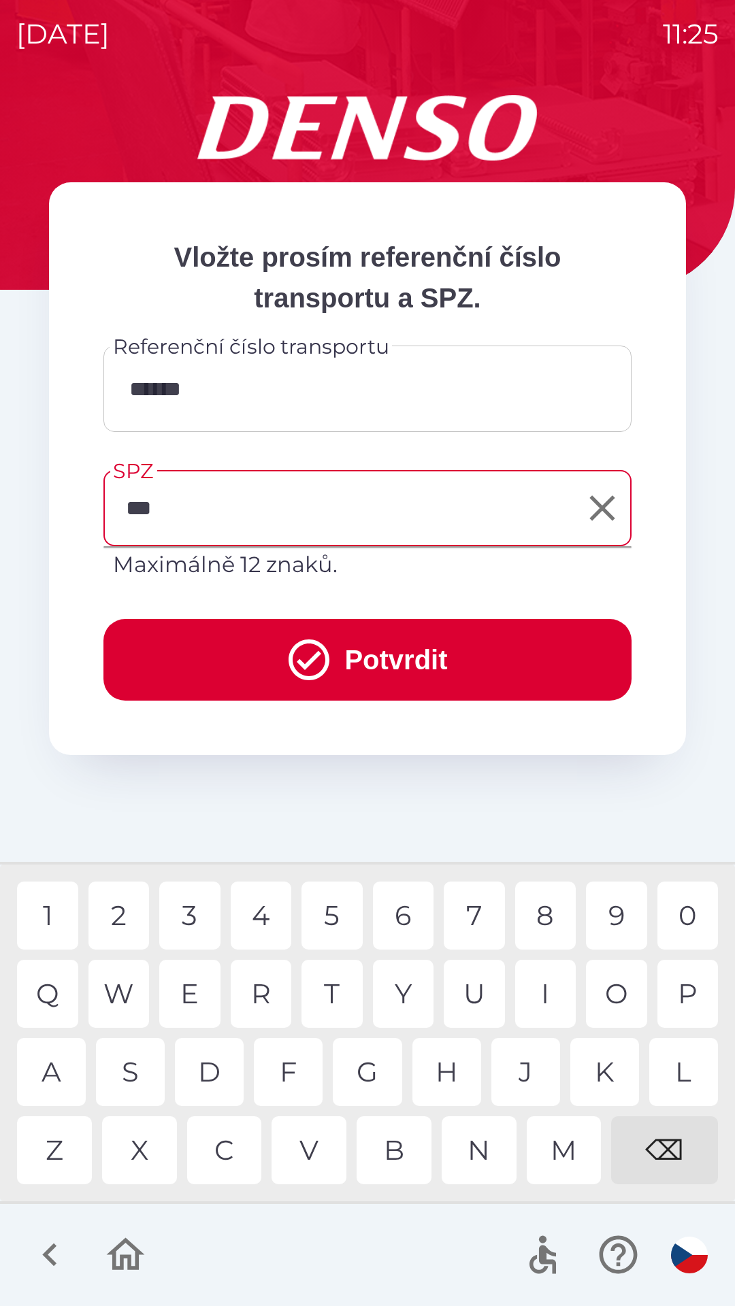
click at [50, 909] on div "1" at bounding box center [47, 916] width 61 height 68
click at [614, 908] on div "9" at bounding box center [616, 916] width 61 height 68
type input "*******"
click at [484, 653] on button "Potvrdit" at bounding box center [367, 660] width 528 height 82
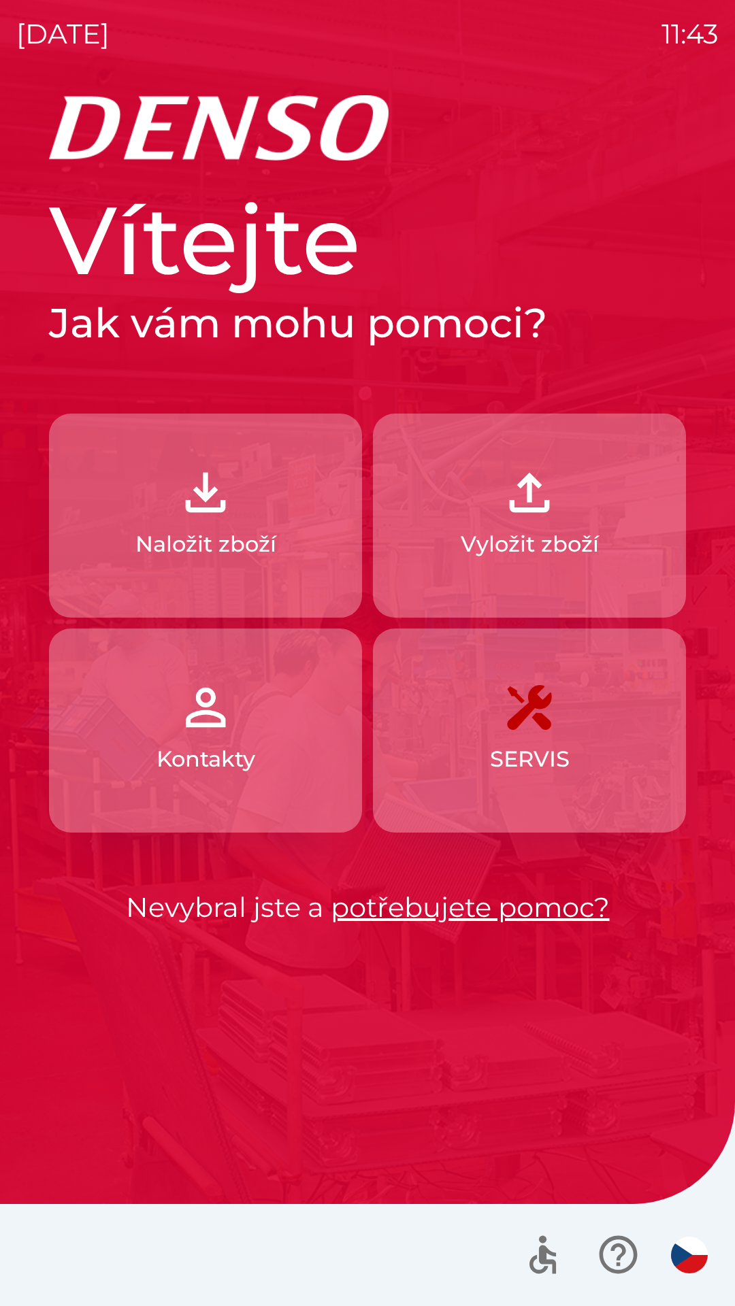
click at [248, 520] on button "Naložit zboží" at bounding box center [205, 516] width 313 height 204
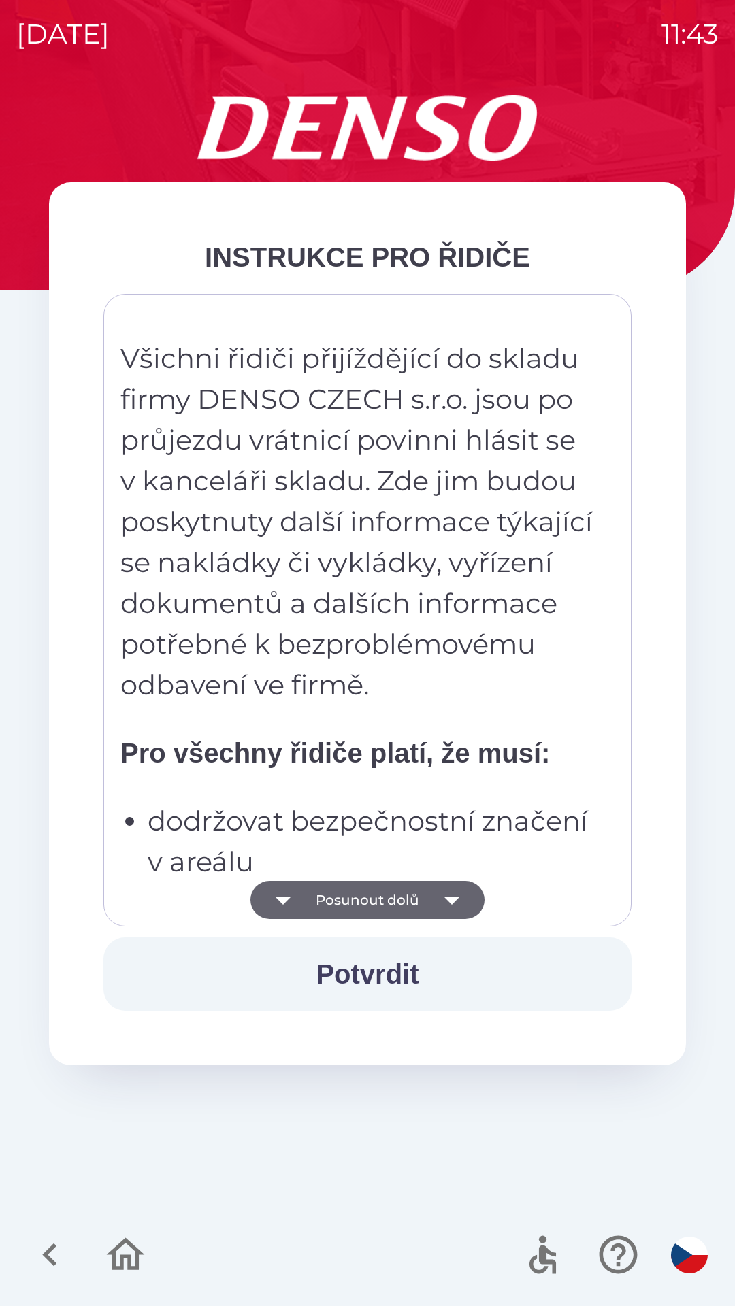
click at [395, 844] on p "dodržovat bezpečnostní značení v areálu" at bounding box center [372, 842] width 448 height 82
click at [400, 754] on strong "Pro všechny řidiče platí, že musí:" at bounding box center [334, 753] width 429 height 30
click at [418, 646] on p "Všichni řidiči přijíždějící do skladu firmy DENSO CZECH s.r.o. jsou po průjezdu…" at bounding box center [357, 521] width 475 height 367
click at [452, 524] on p "Všichni řidiči přijíždějící do skladu firmy DENSO CZECH s.r.o. jsou po průjezdu…" at bounding box center [357, 521] width 475 height 367
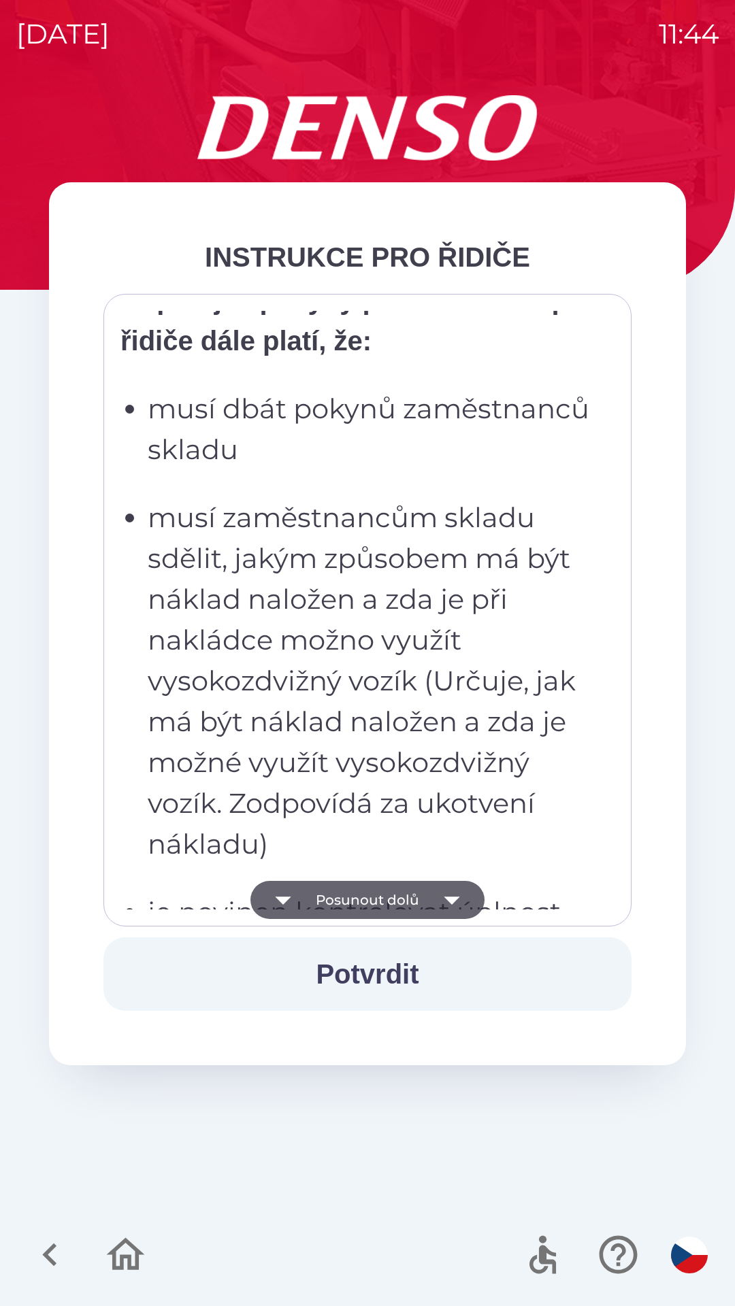
click at [446, 557] on p "musí zaměstnancům skladu sdělit, jakým způsobem má být náklad naložen a zda je …" at bounding box center [372, 680] width 448 height 367
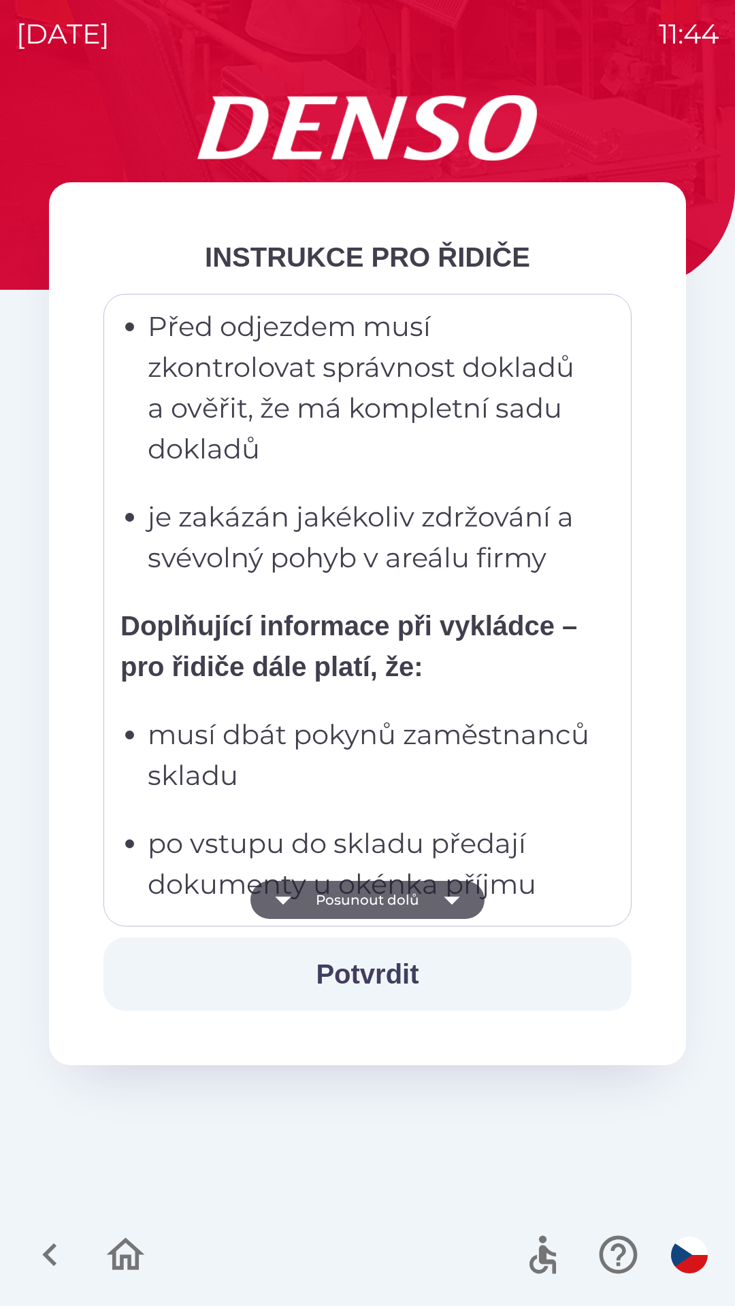
click at [492, 784] on p "musí dbát pokynů zaměstnanců skladu" at bounding box center [372, 755] width 448 height 82
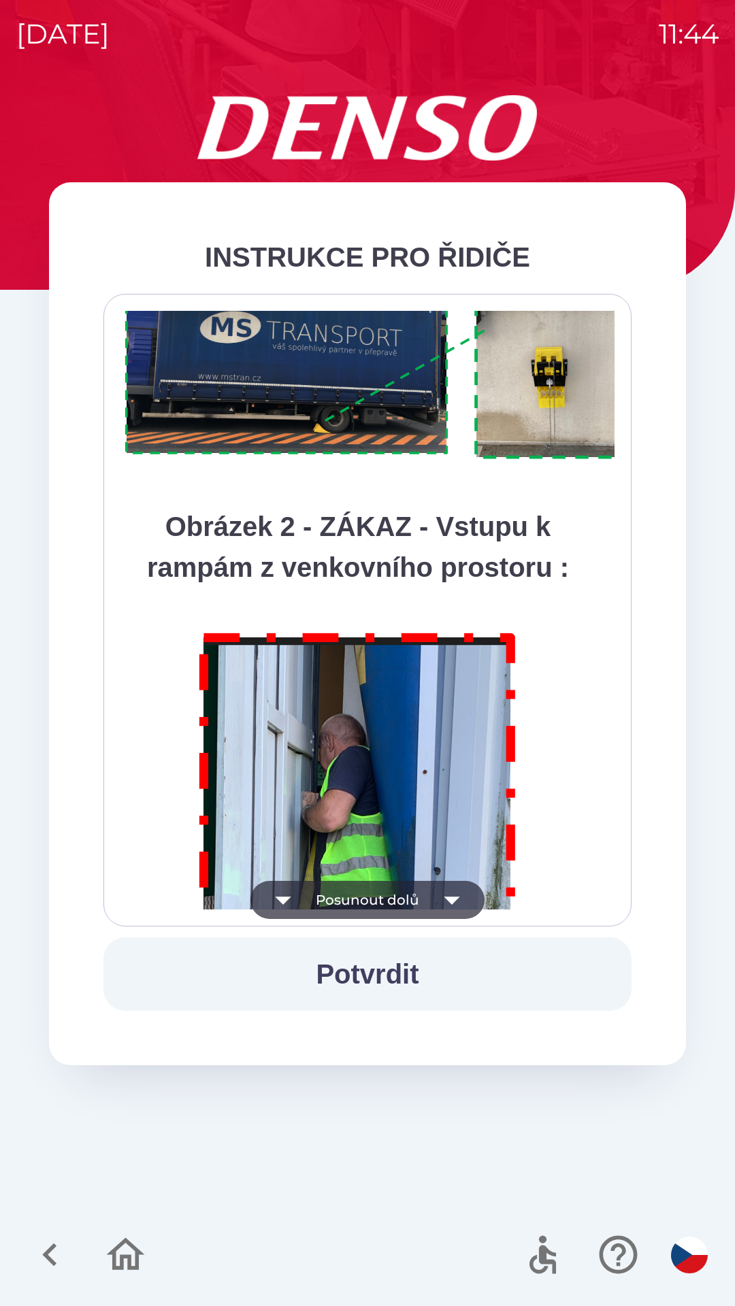
scroll to position [7646, 0]
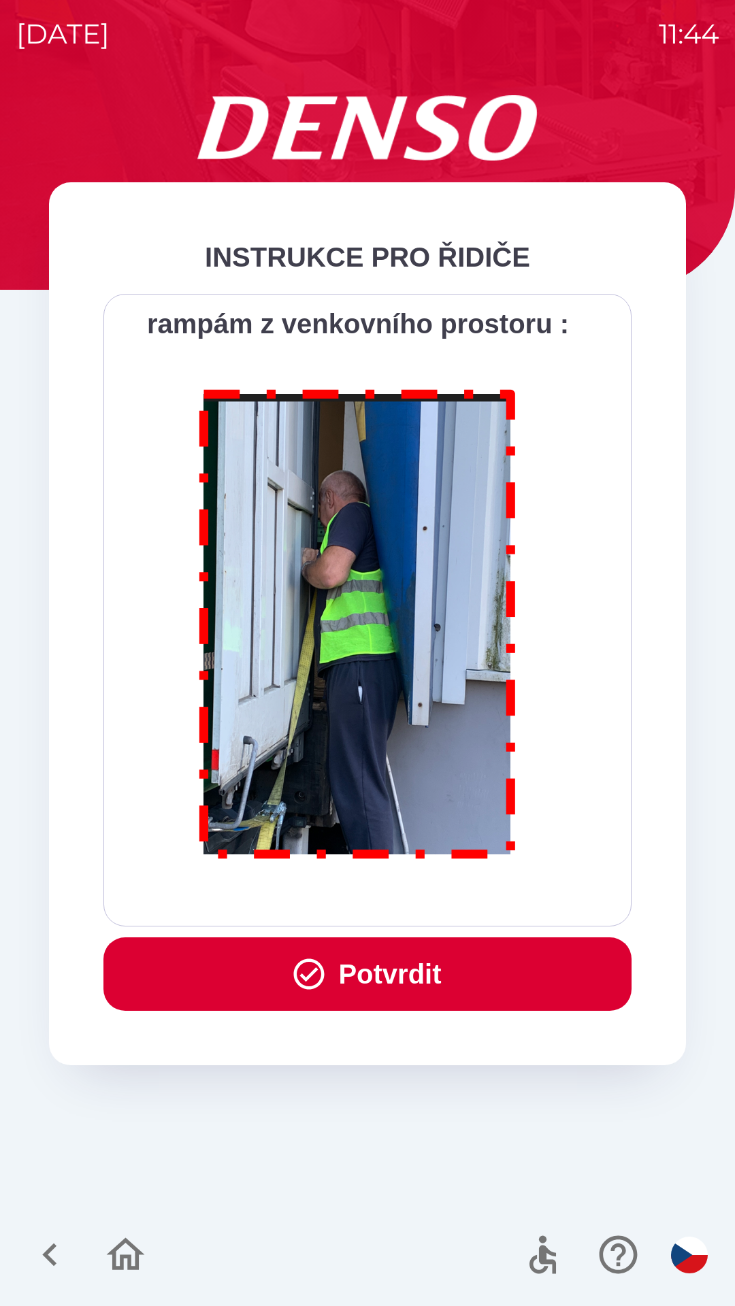
click at [463, 974] on button "Potvrdit" at bounding box center [367, 973] width 528 height 73
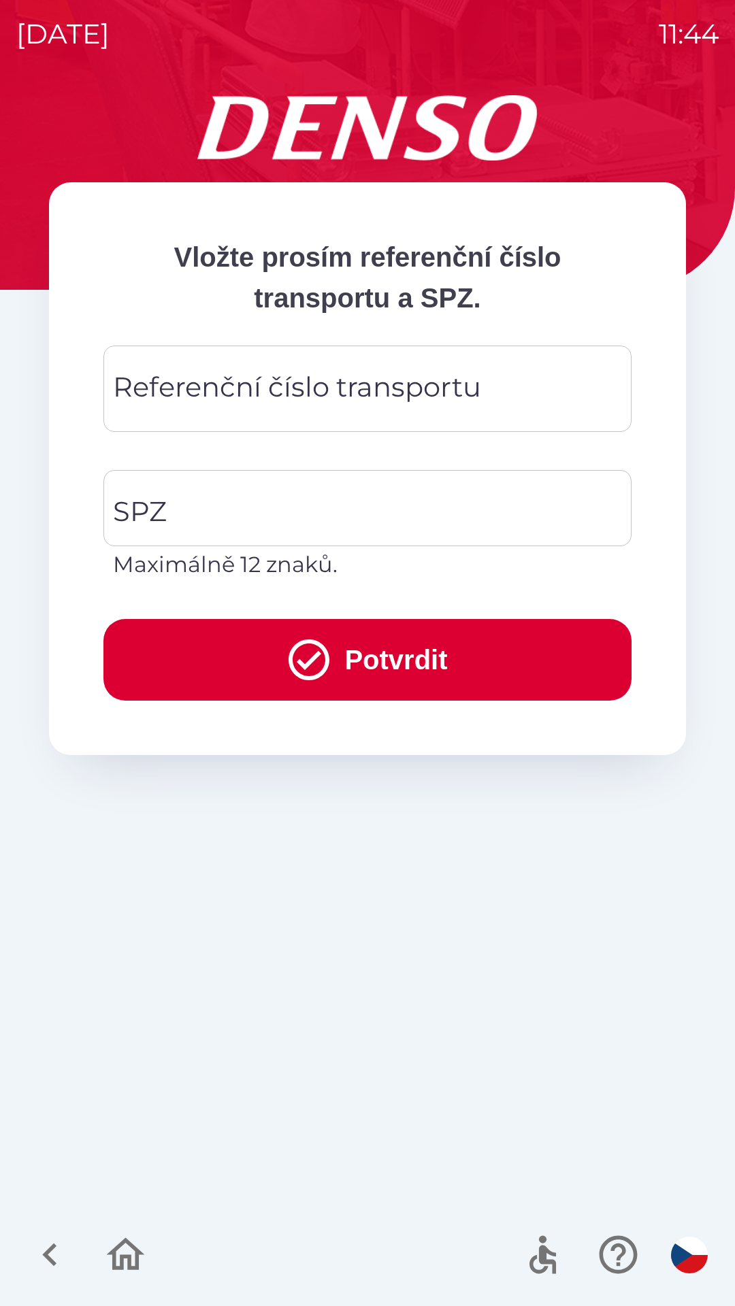
click at [383, 382] on div "Referenční číslo transportu Referenční číslo transportu" at bounding box center [367, 389] width 528 height 86
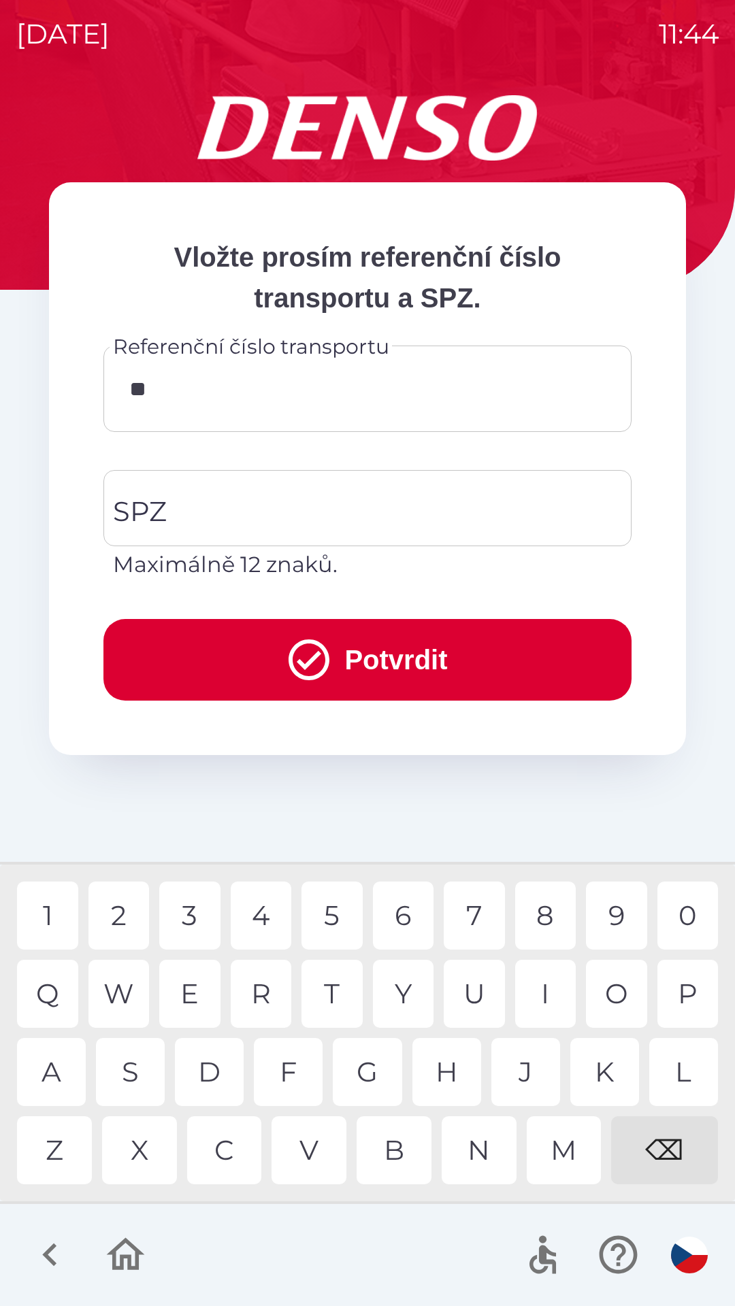
click at [273, 914] on div "4" at bounding box center [261, 916] width 61 height 68
click at [404, 916] on div "6" at bounding box center [403, 916] width 61 height 68
type input "******"
click at [291, 501] on input "SPZ" at bounding box center [357, 508] width 495 height 64
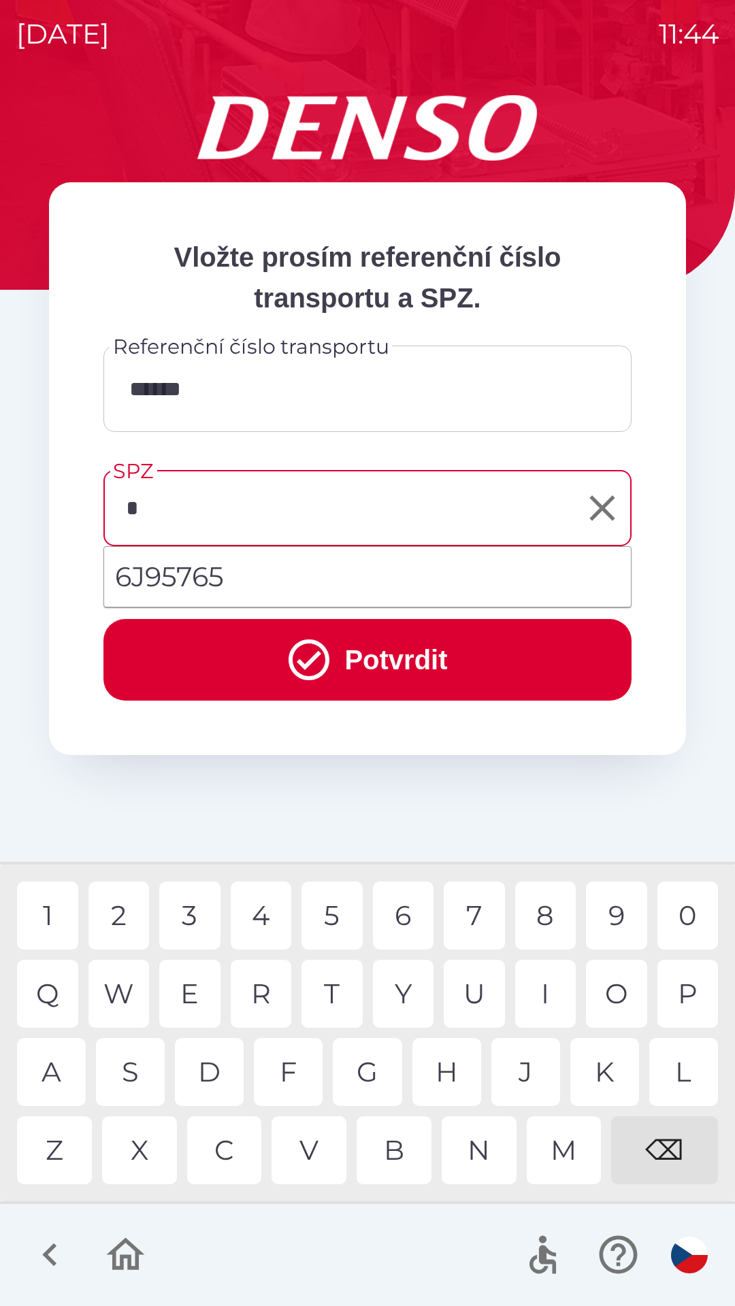
click at [478, 908] on div "7" at bounding box center [474, 916] width 61 height 68
click at [54, 1154] on div "Z" at bounding box center [54, 1150] width 75 height 68
click at [124, 916] on div "2" at bounding box center [118, 916] width 61 height 68
click at [51, 915] on div "1" at bounding box center [47, 916] width 61 height 68
type input "*******"
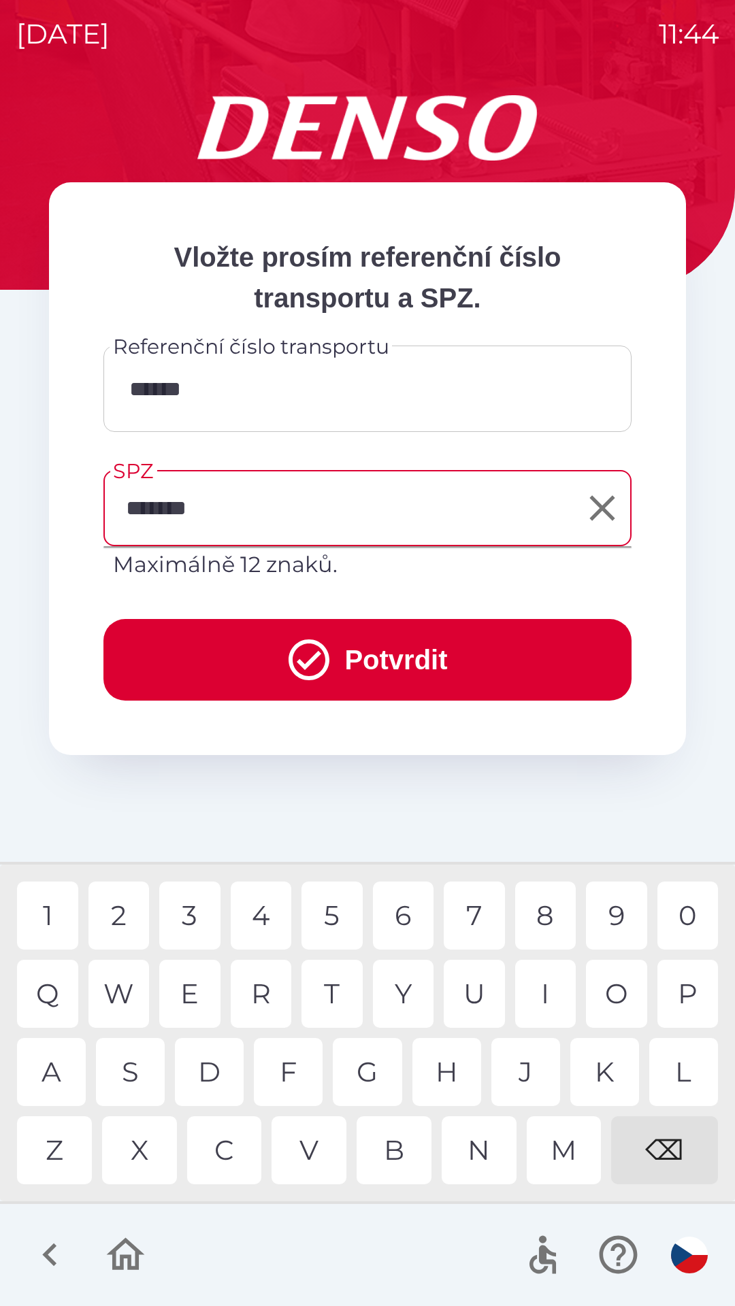
click at [684, 923] on div "0" at bounding box center [687, 916] width 61 height 68
click at [373, 659] on button "Potvrdit" at bounding box center [367, 660] width 528 height 82
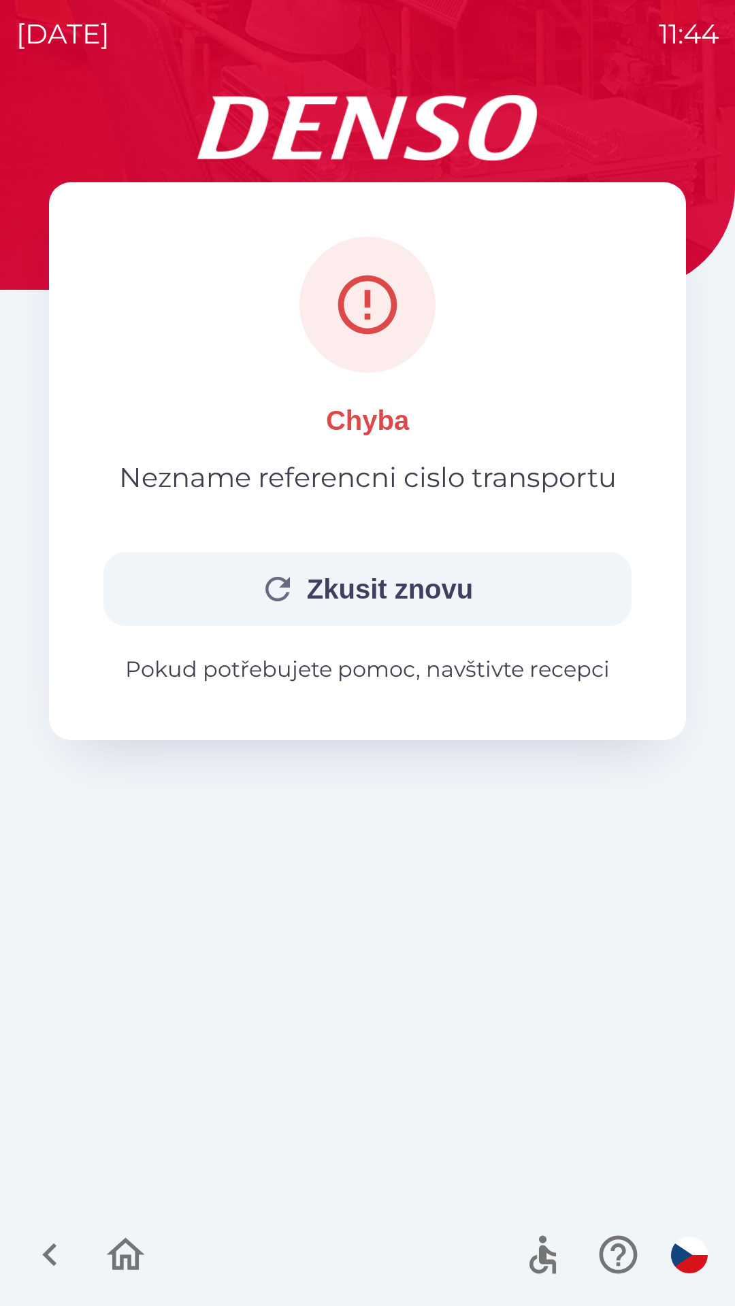
click at [126, 1256] on icon "button" at bounding box center [126, 1254] width 38 height 33
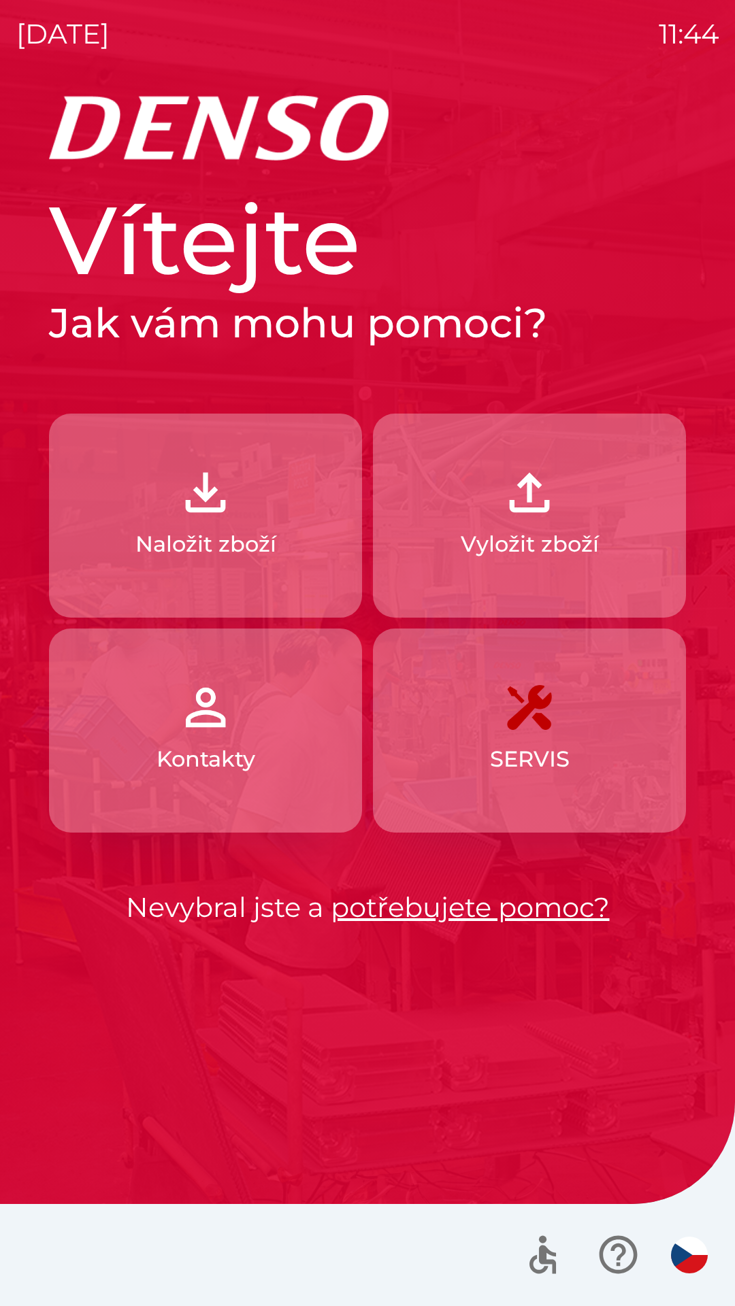
click at [279, 537] on button "Naložit zboží" at bounding box center [205, 516] width 313 height 204
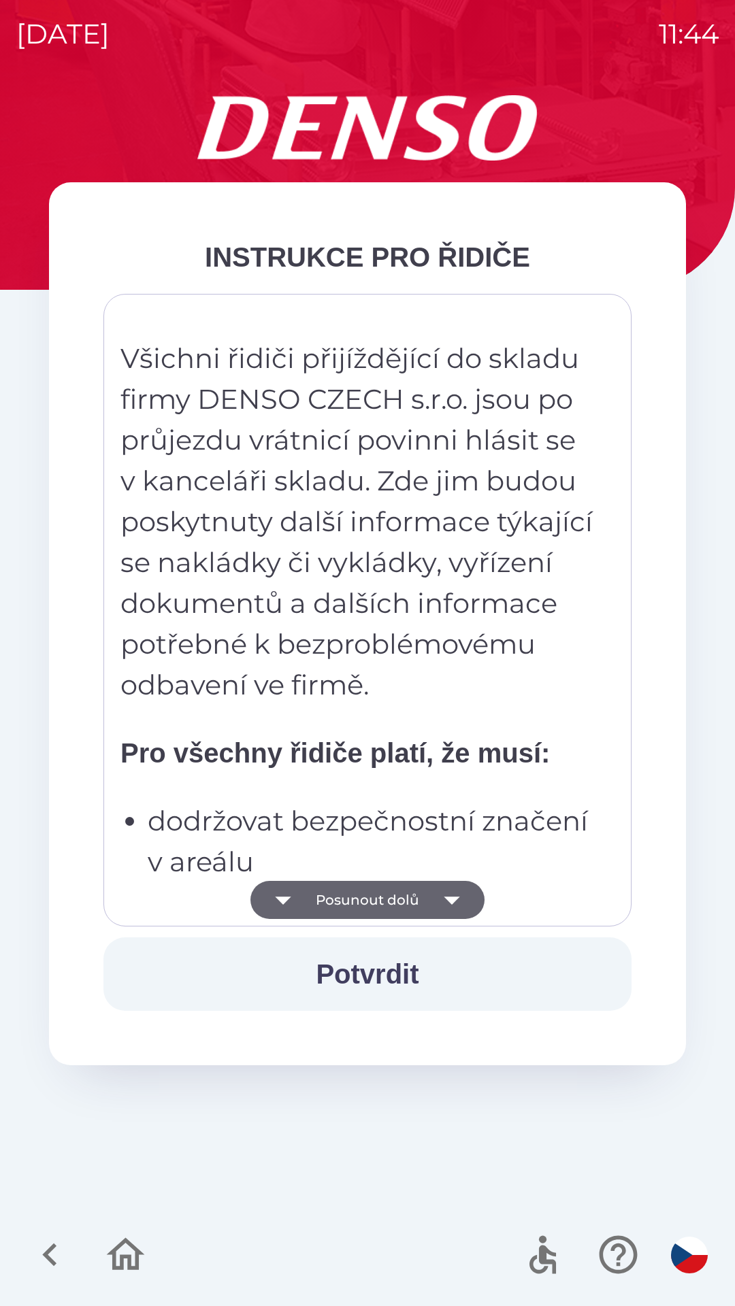
click at [399, 661] on p "Všichni řidiči přijíždějící do skladu firmy DENSO CZECH s.r.o. jsou po průjezdu…" at bounding box center [357, 521] width 475 height 367
click at [446, 757] on strong "Pro všechny řidiče platí, že musí:" at bounding box center [334, 753] width 429 height 30
click at [462, 621] on p "Všichni řidiči přijíždějící do skladu firmy DENSO CZECH s.r.o. jsou po průjezdu…" at bounding box center [357, 521] width 475 height 367
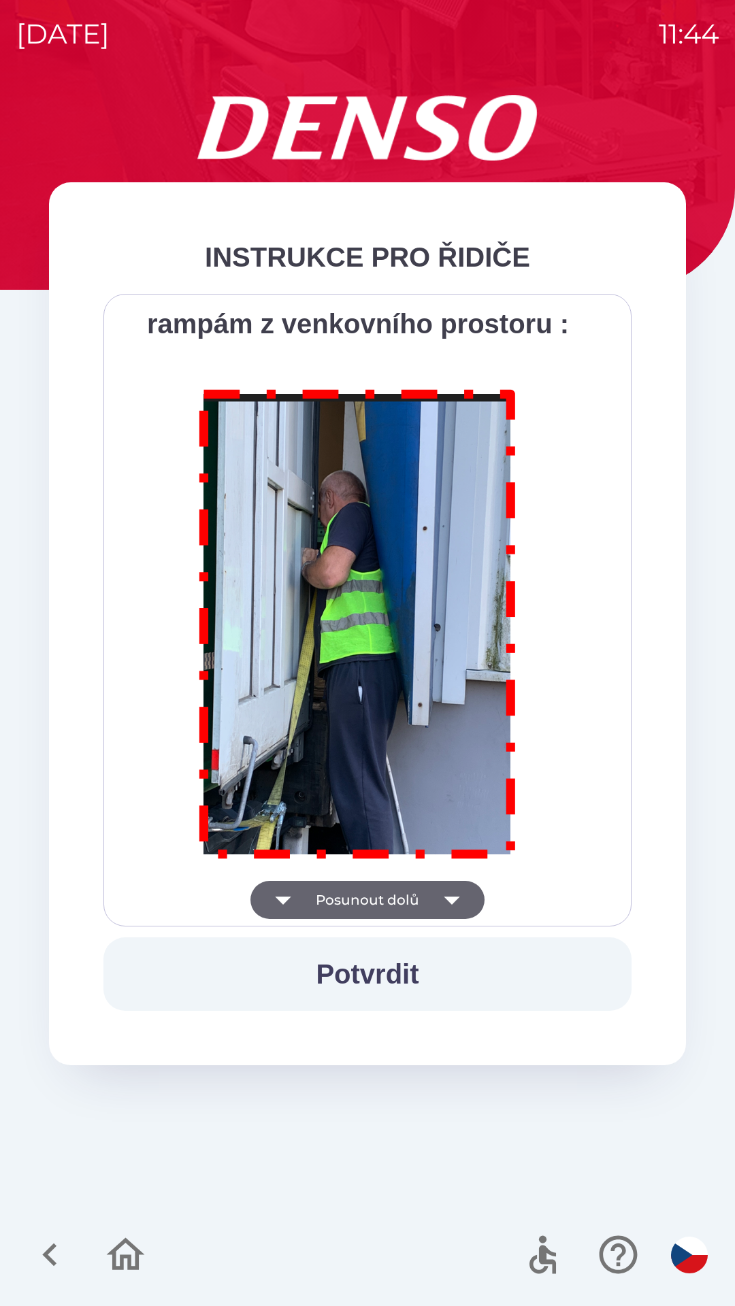
scroll to position [7646, 0]
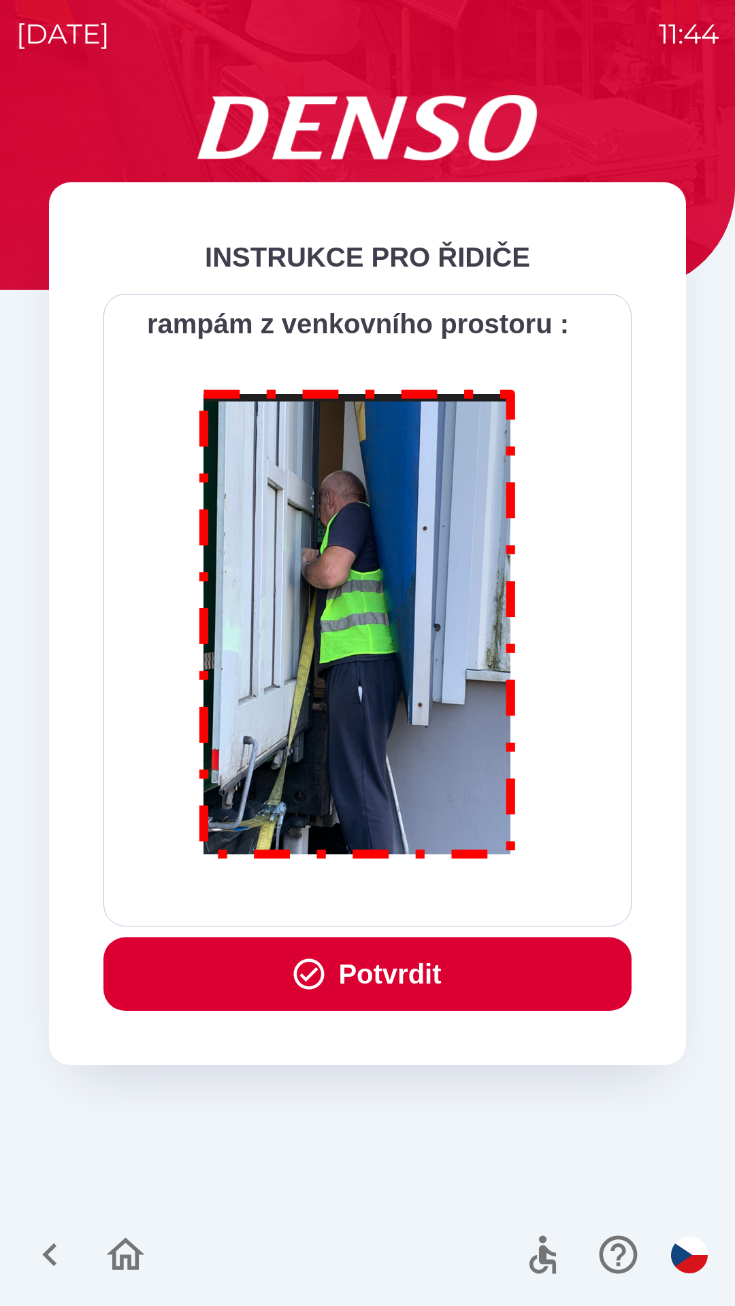
click at [374, 971] on button "Potvrdit" at bounding box center [367, 973] width 528 height 73
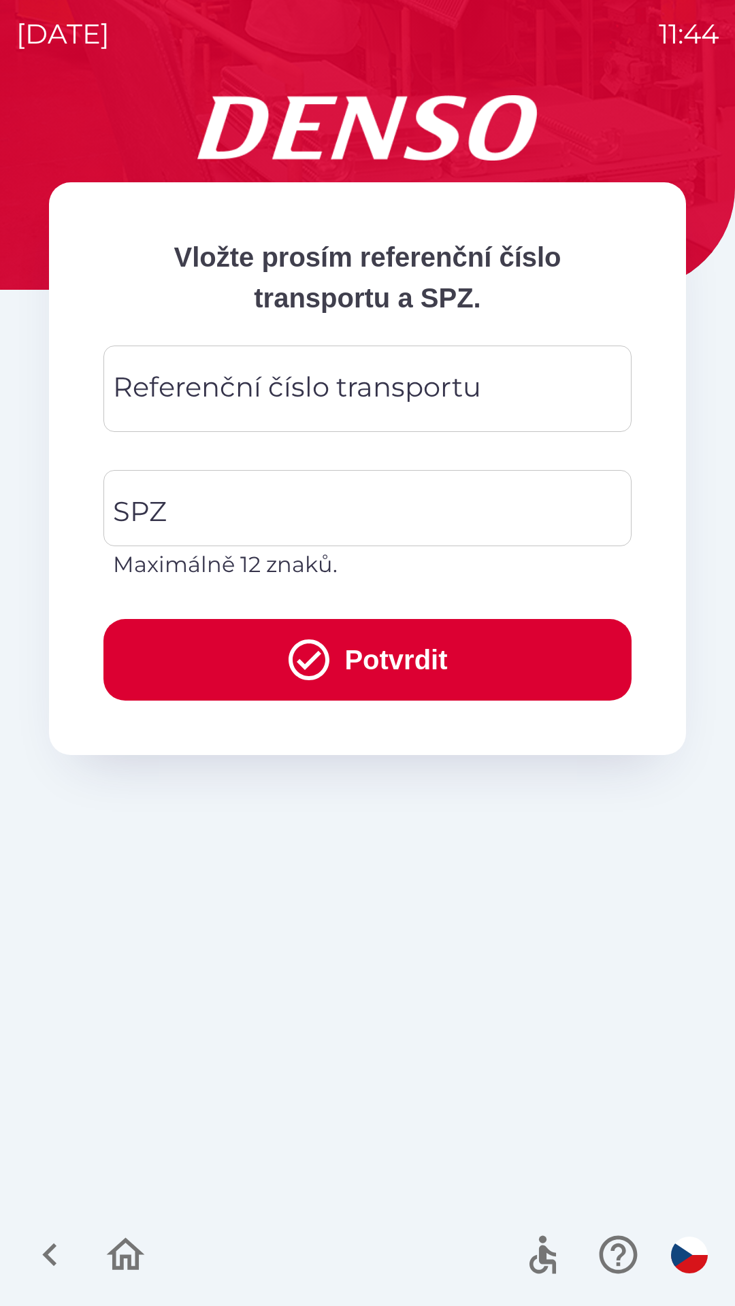
click at [335, 393] on div "Referenční číslo transportu Referenční číslo transportu" at bounding box center [367, 389] width 528 height 86
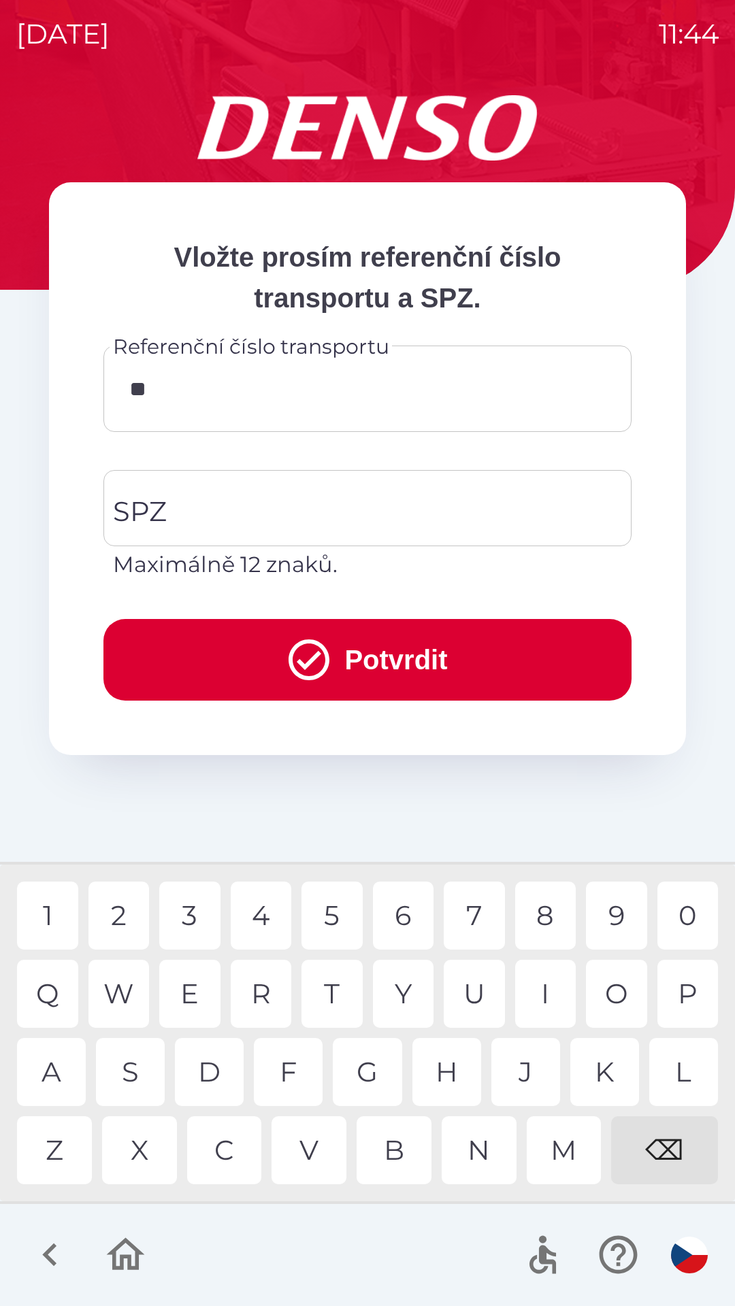
click at [261, 928] on div "4" at bounding box center [261, 916] width 61 height 68
click at [267, 916] on div "4" at bounding box center [261, 916] width 61 height 68
type input "******"
click at [54, 913] on div "1" at bounding box center [47, 916] width 61 height 68
click at [299, 515] on input "SPZ" at bounding box center [357, 508] width 495 height 64
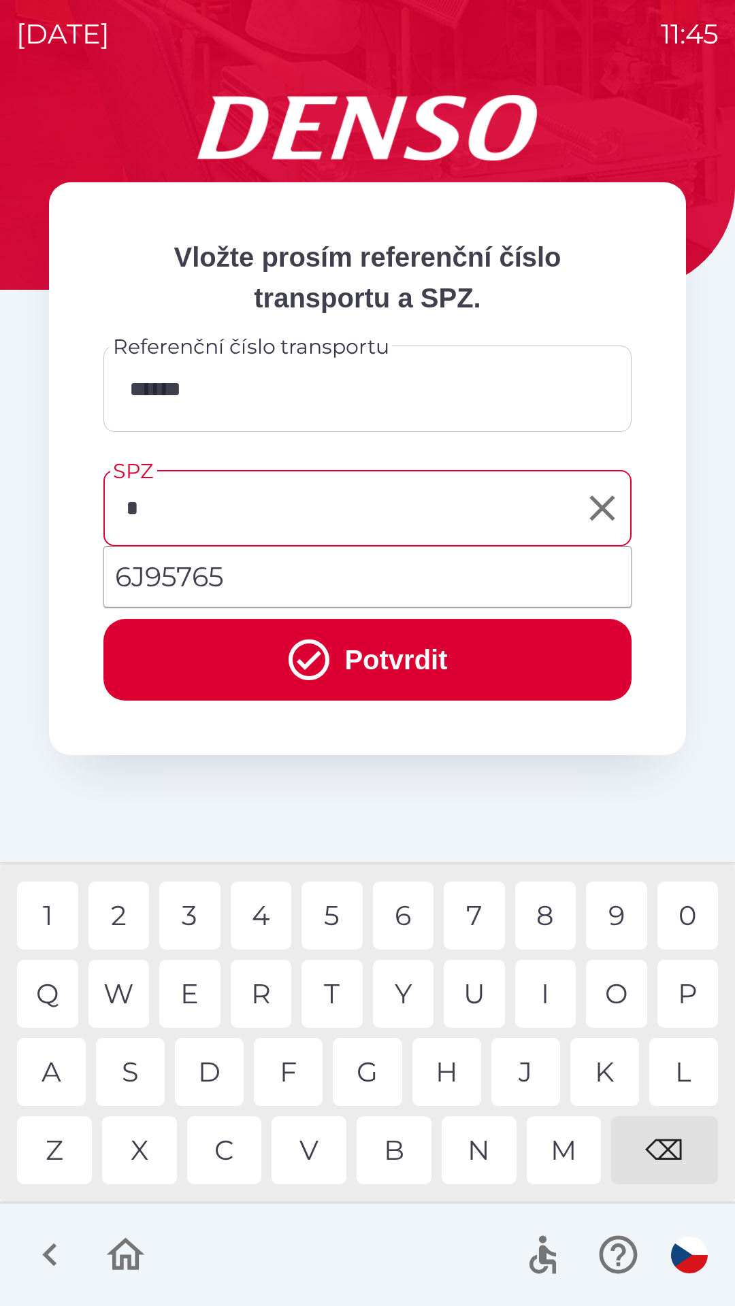
click at [478, 910] on div "7" at bounding box center [474, 916] width 61 height 68
click at [58, 1067] on div "A" at bounding box center [51, 1072] width 69 height 68
click at [53, 1129] on div "Z" at bounding box center [54, 1150] width 75 height 68
click at [113, 903] on div "2" at bounding box center [118, 916] width 61 height 68
click at [331, 914] on div "5" at bounding box center [331, 916] width 61 height 68
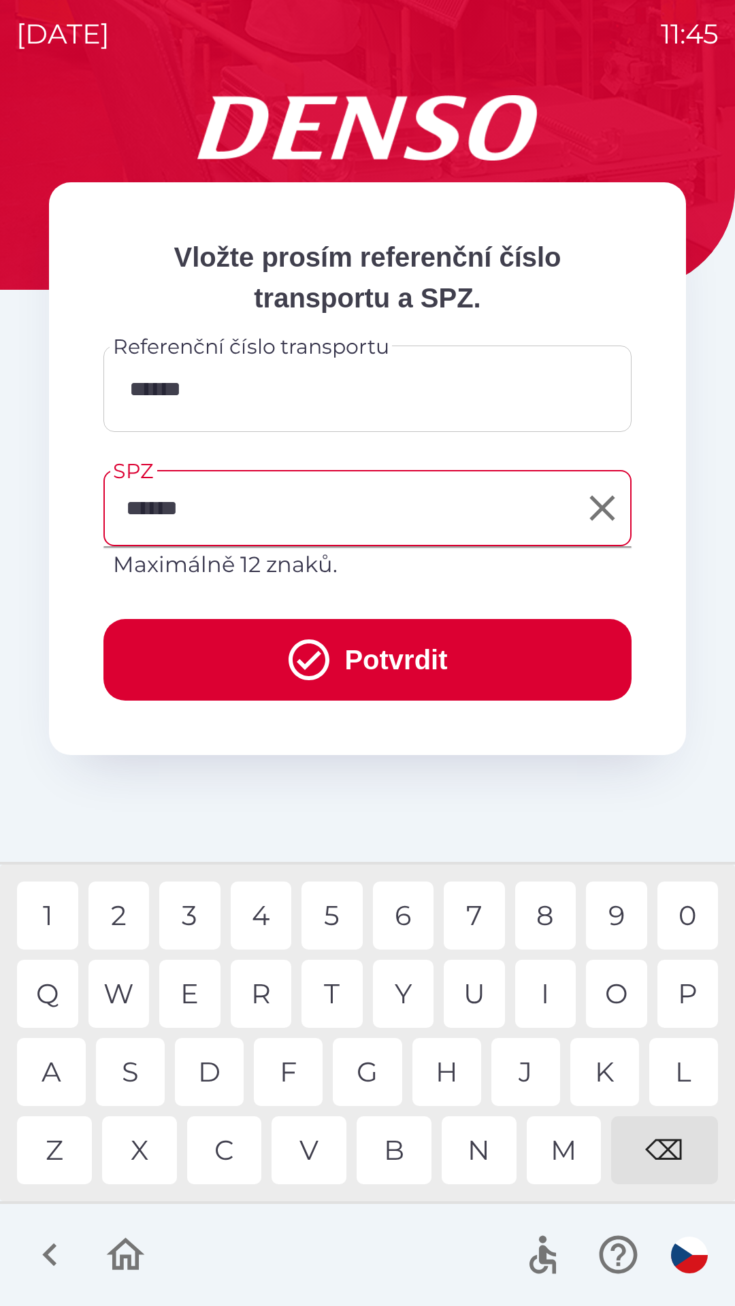
click at [54, 914] on div "1" at bounding box center [47, 916] width 61 height 68
type input "*******"
click at [691, 911] on div "0" at bounding box center [687, 916] width 61 height 68
click at [393, 663] on button "Potvrdit" at bounding box center [367, 660] width 528 height 82
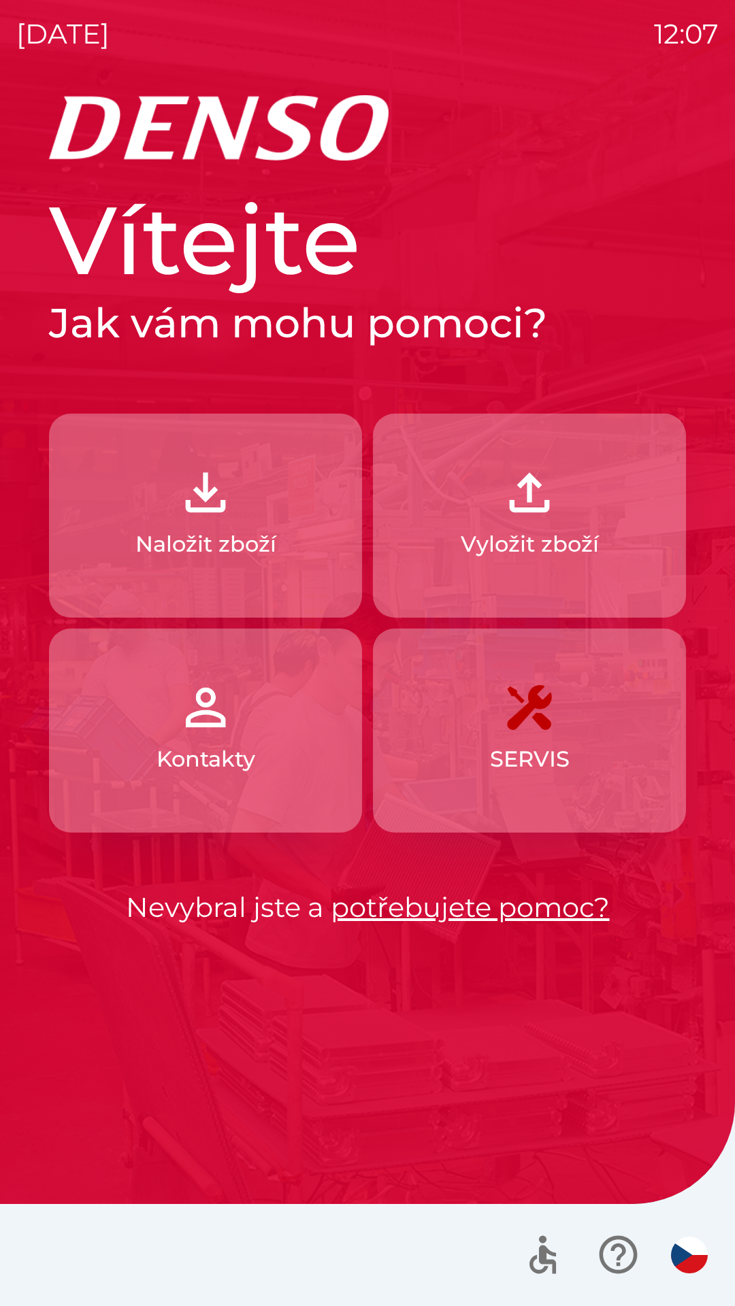
click at [211, 501] on img "button" at bounding box center [206, 493] width 60 height 60
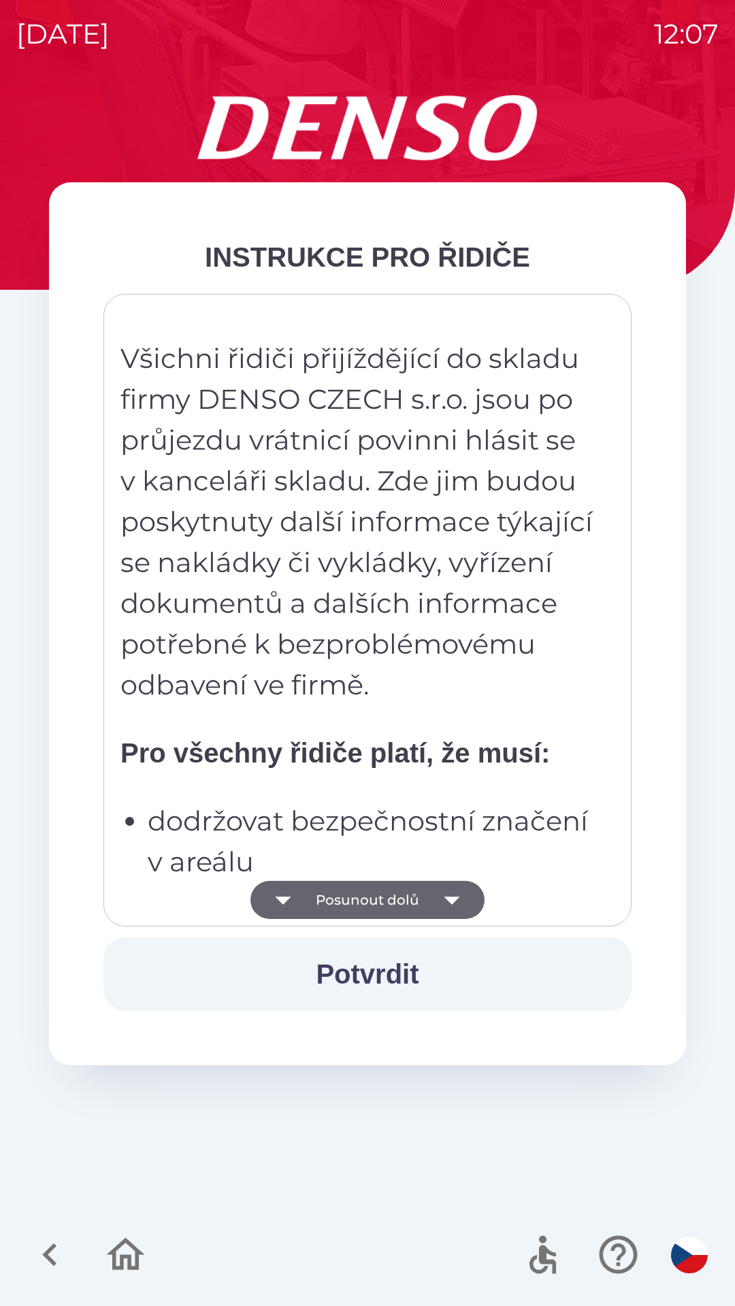
click at [453, 898] on icon "button" at bounding box center [452, 901] width 16 height 8
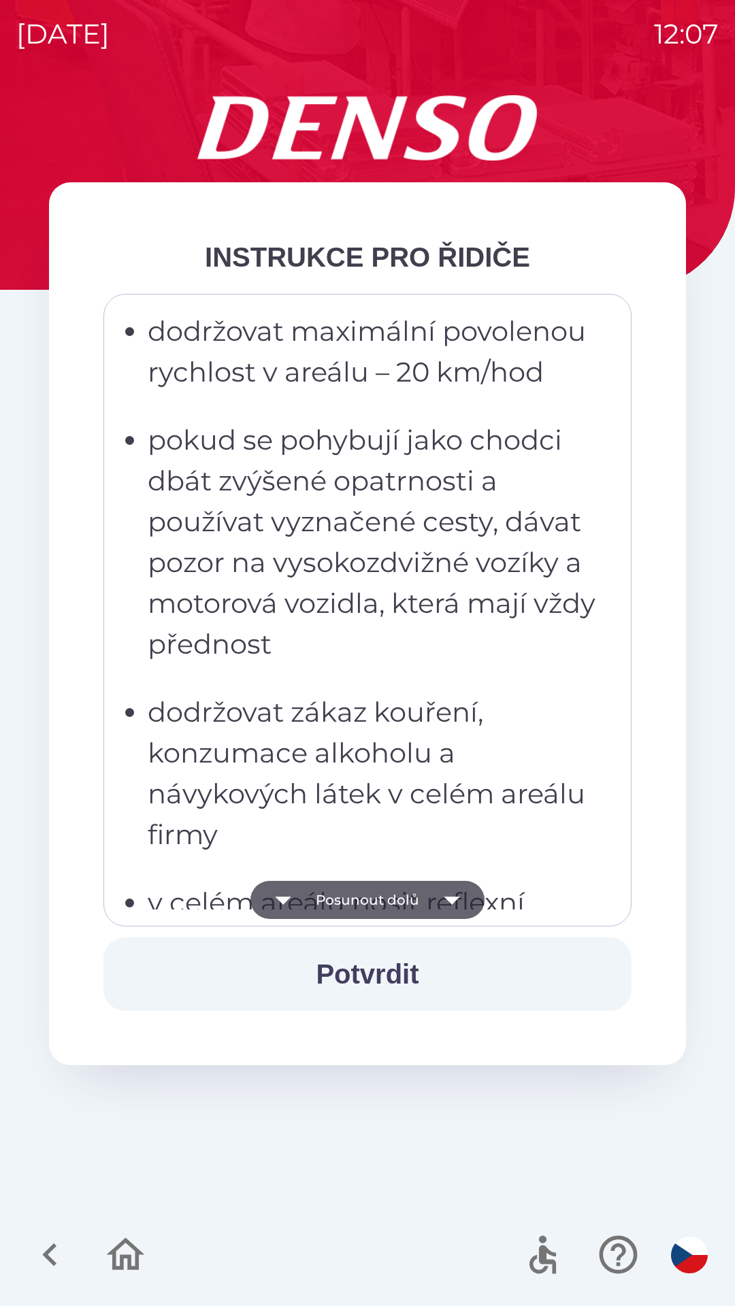
click at [455, 899] on icon "button" at bounding box center [452, 901] width 16 height 8
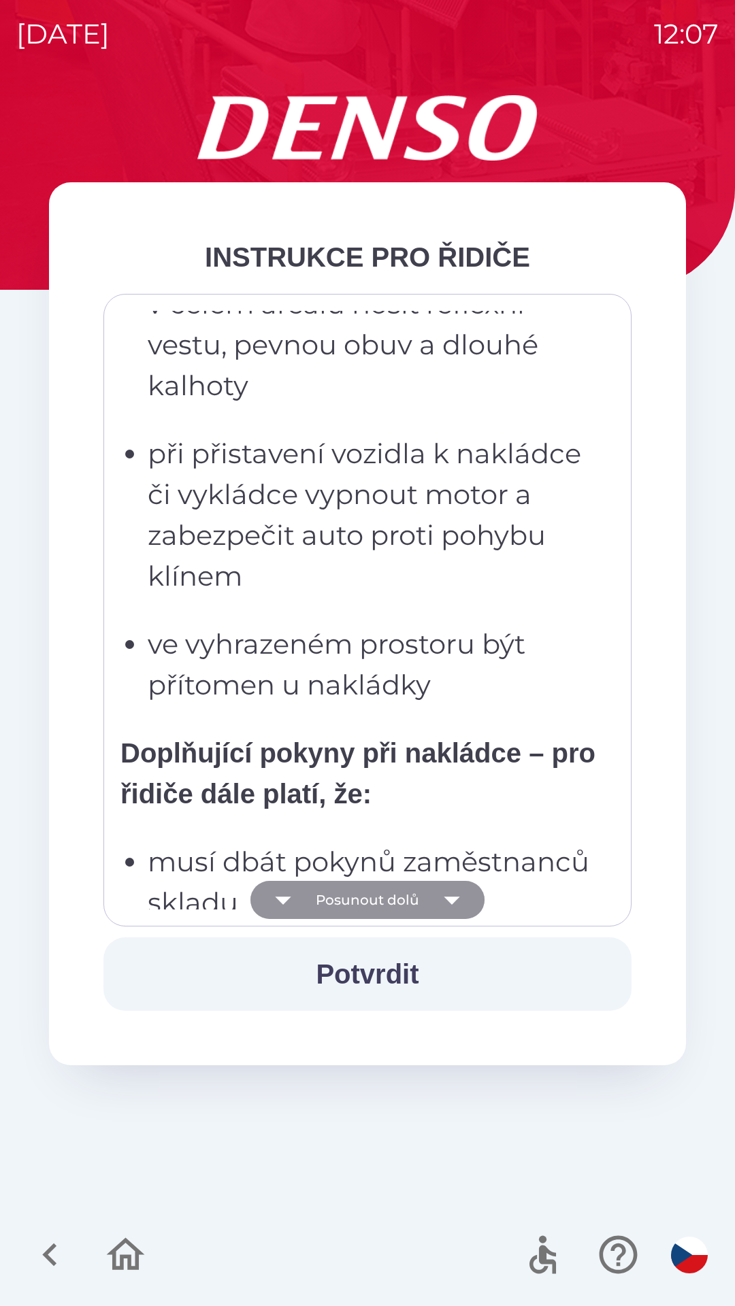
click at [454, 901] on icon "button" at bounding box center [452, 900] width 38 height 38
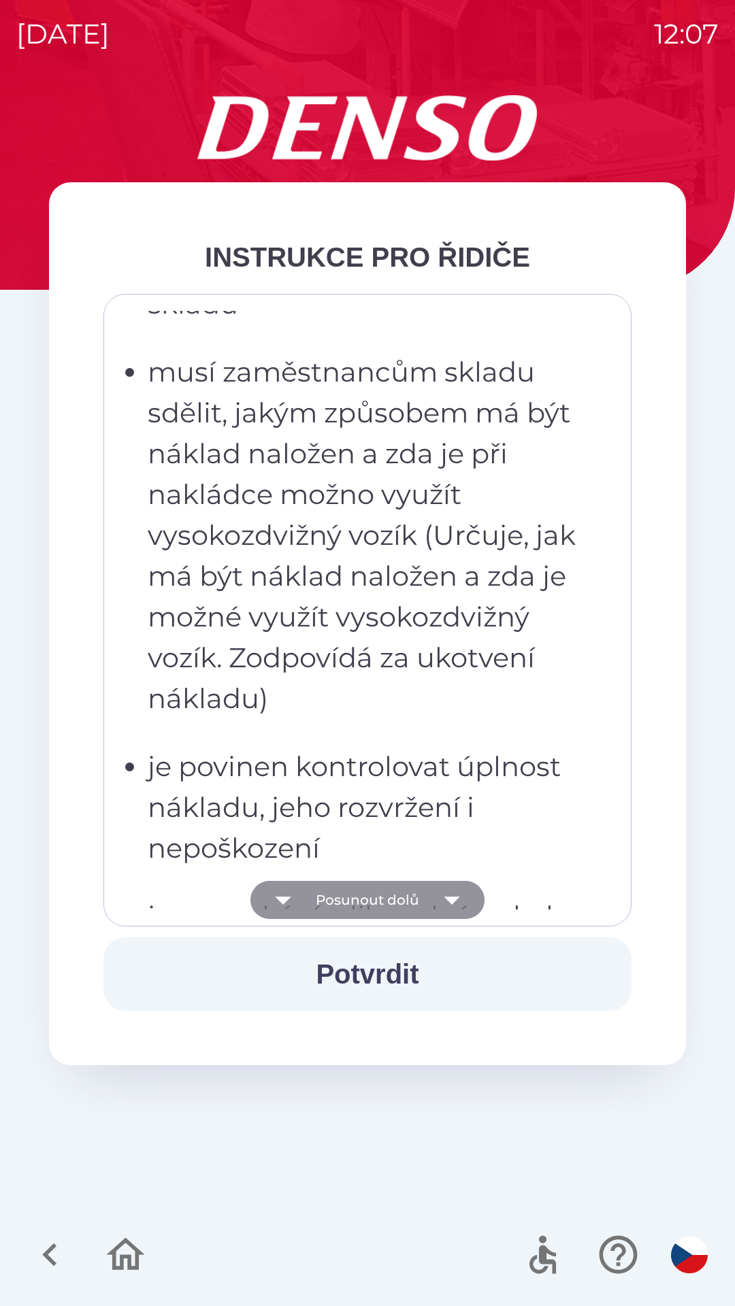
click at [450, 891] on icon "button" at bounding box center [452, 900] width 38 height 38
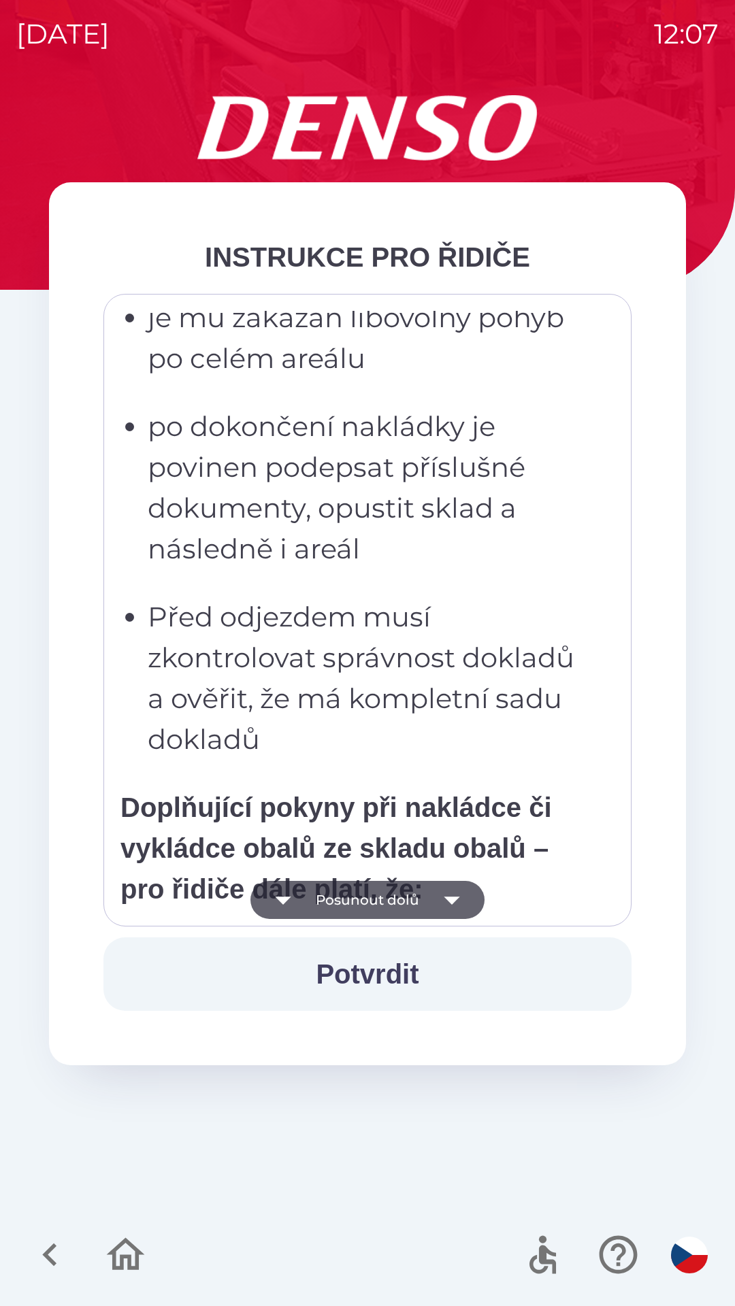
click at [457, 899] on icon "button" at bounding box center [452, 900] width 38 height 38
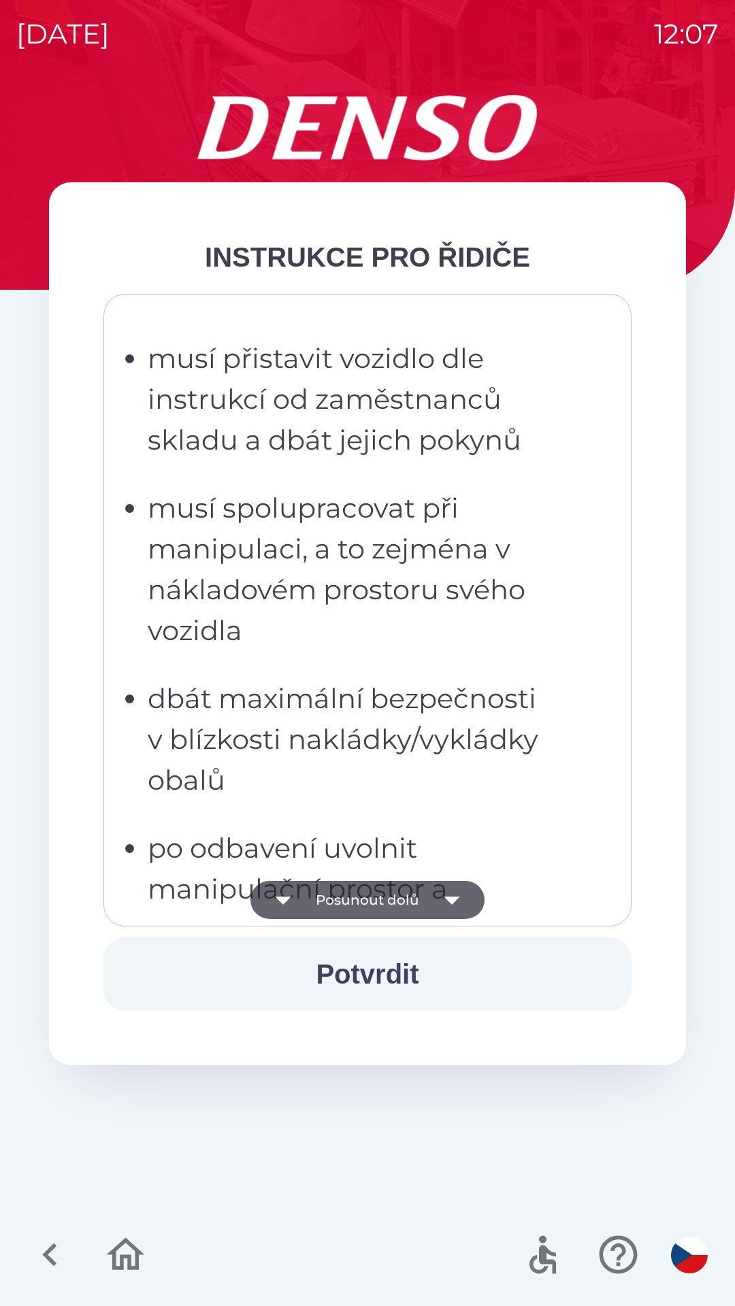
click at [449, 891] on icon "button" at bounding box center [452, 900] width 38 height 38
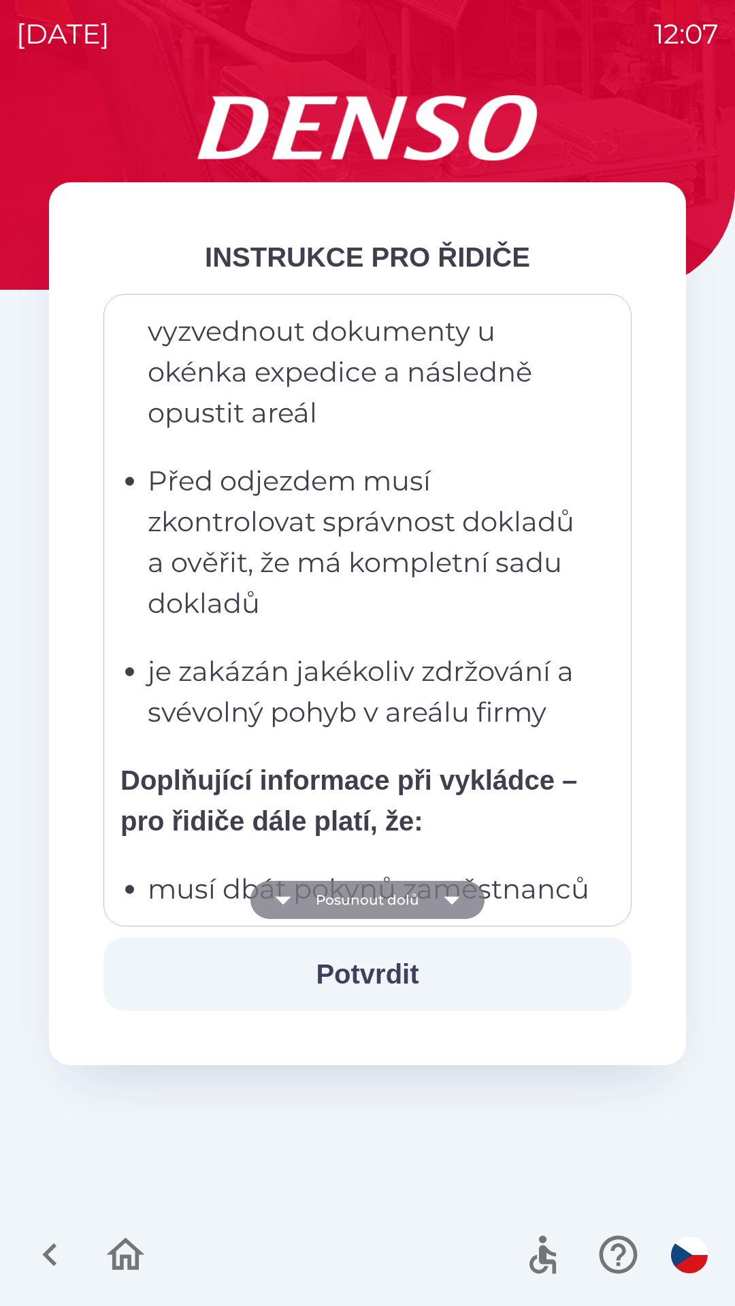
click at [455, 895] on icon "button" at bounding box center [452, 900] width 38 height 38
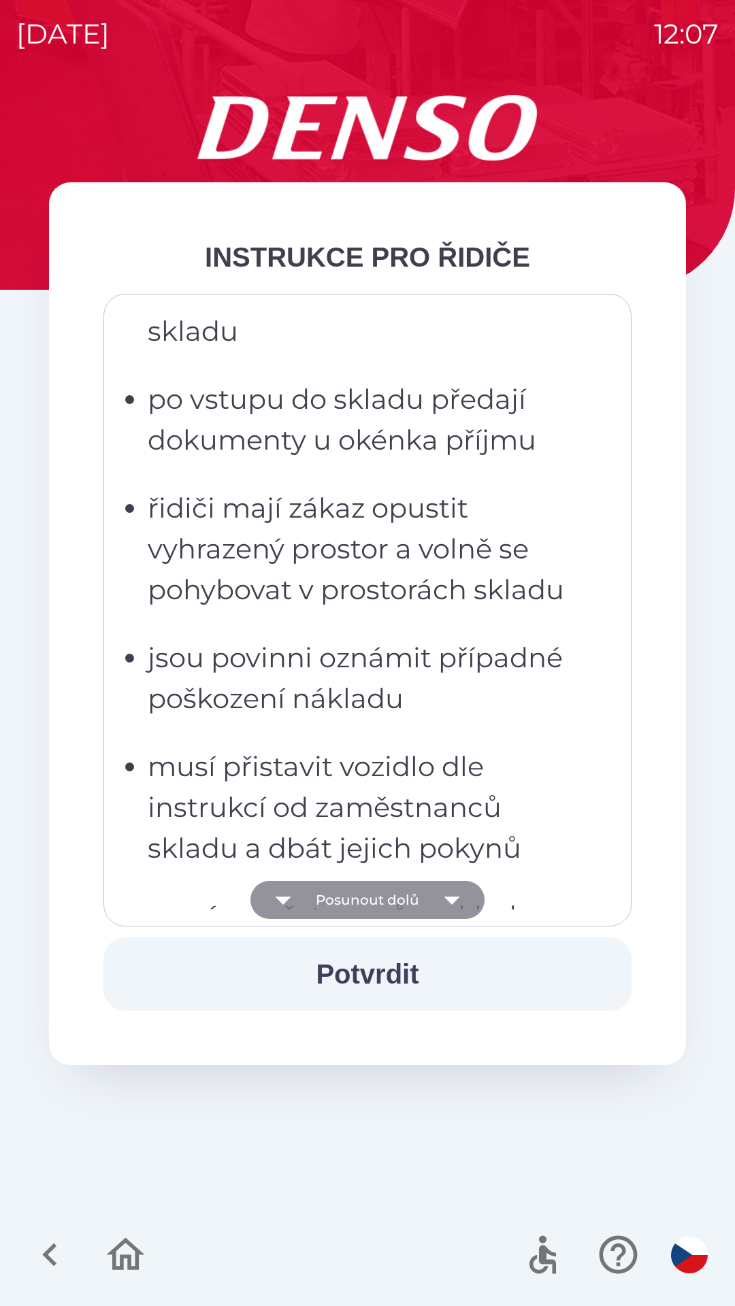
click at [455, 900] on icon "button" at bounding box center [452, 901] width 16 height 8
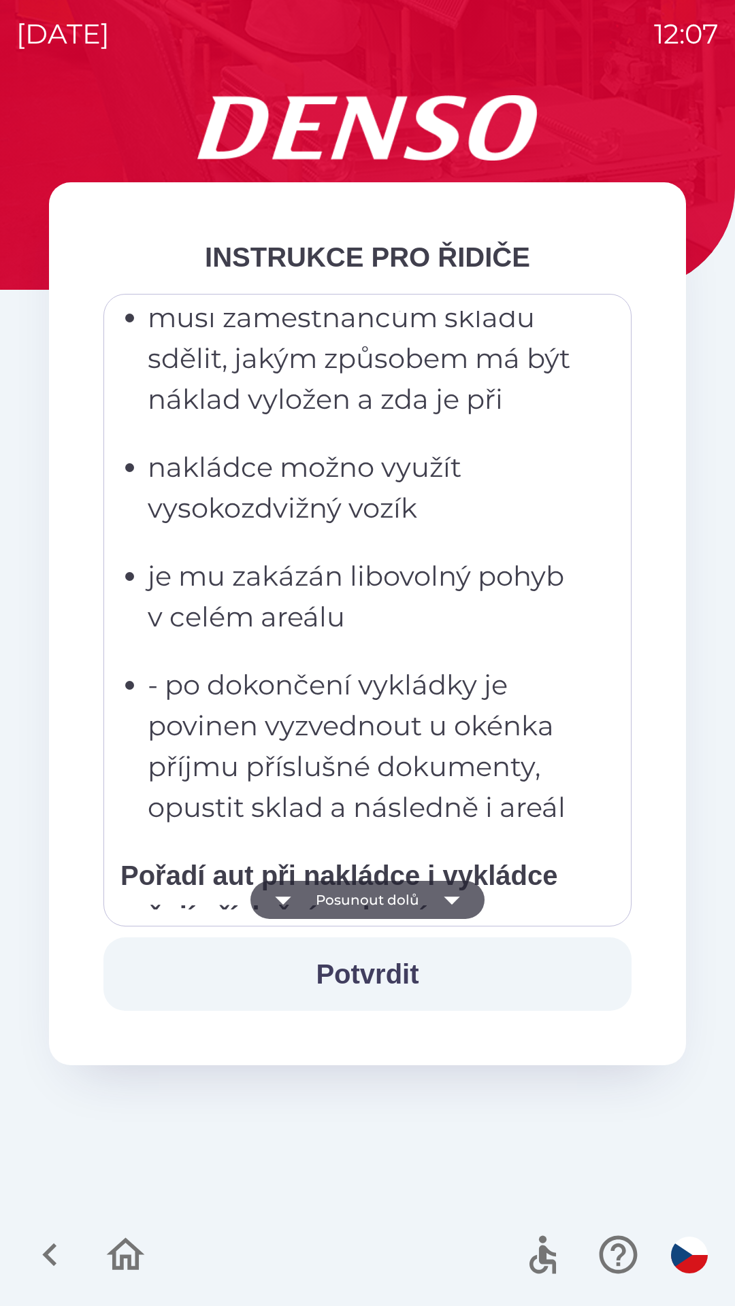
click at [459, 898] on icon "button" at bounding box center [452, 900] width 38 height 38
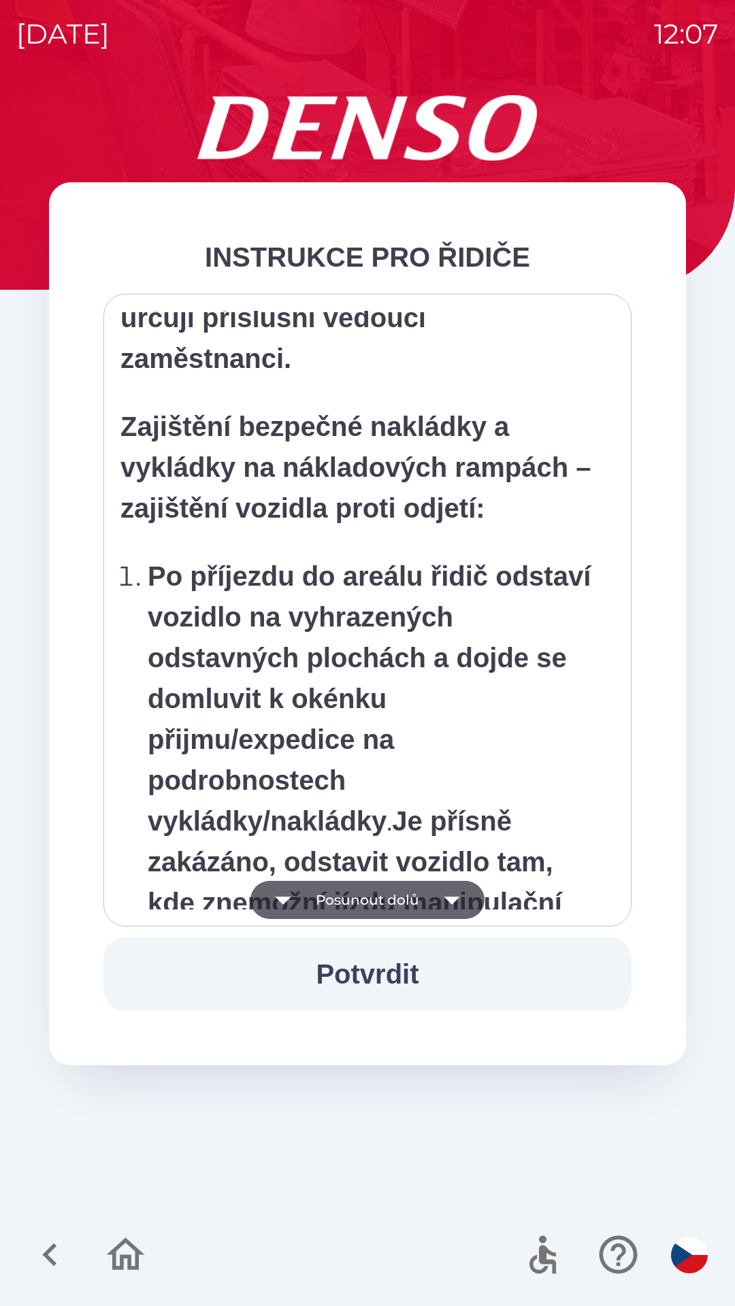
click at [455, 898] on icon "button" at bounding box center [452, 901] width 16 height 8
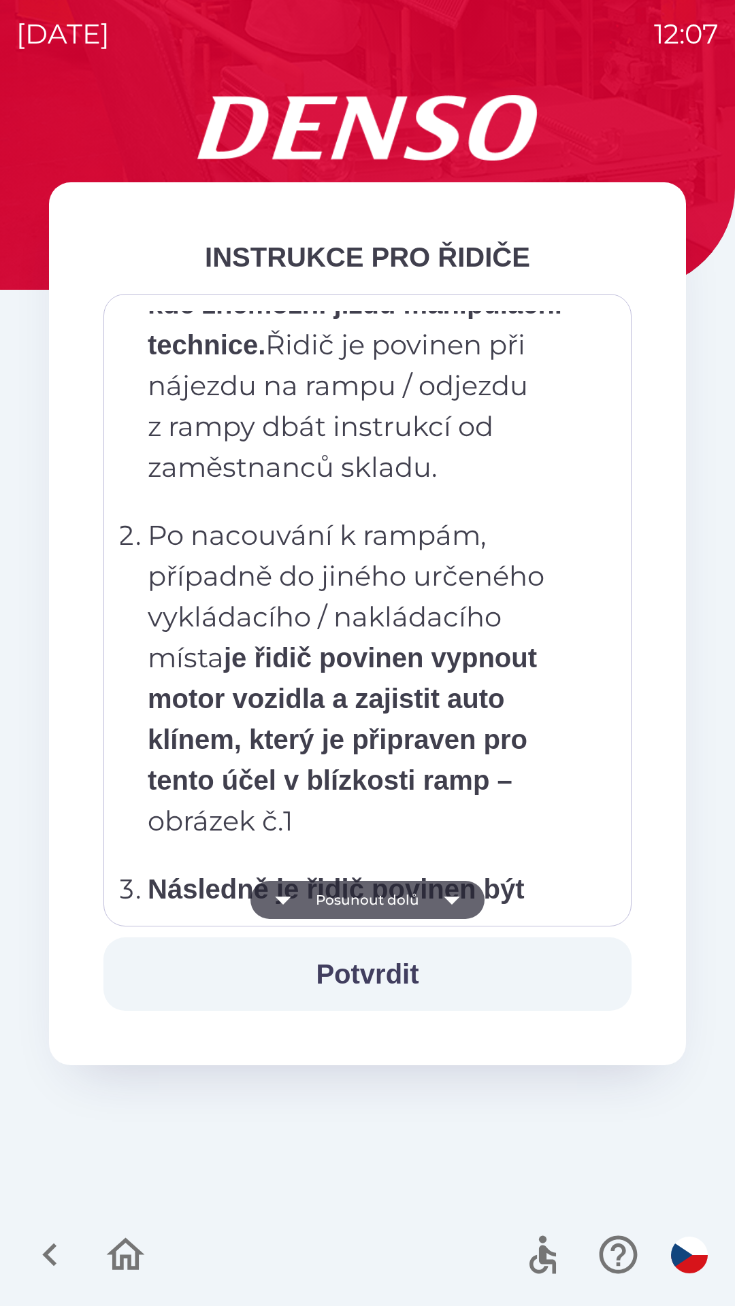
click at [453, 898] on icon "button" at bounding box center [452, 901] width 16 height 8
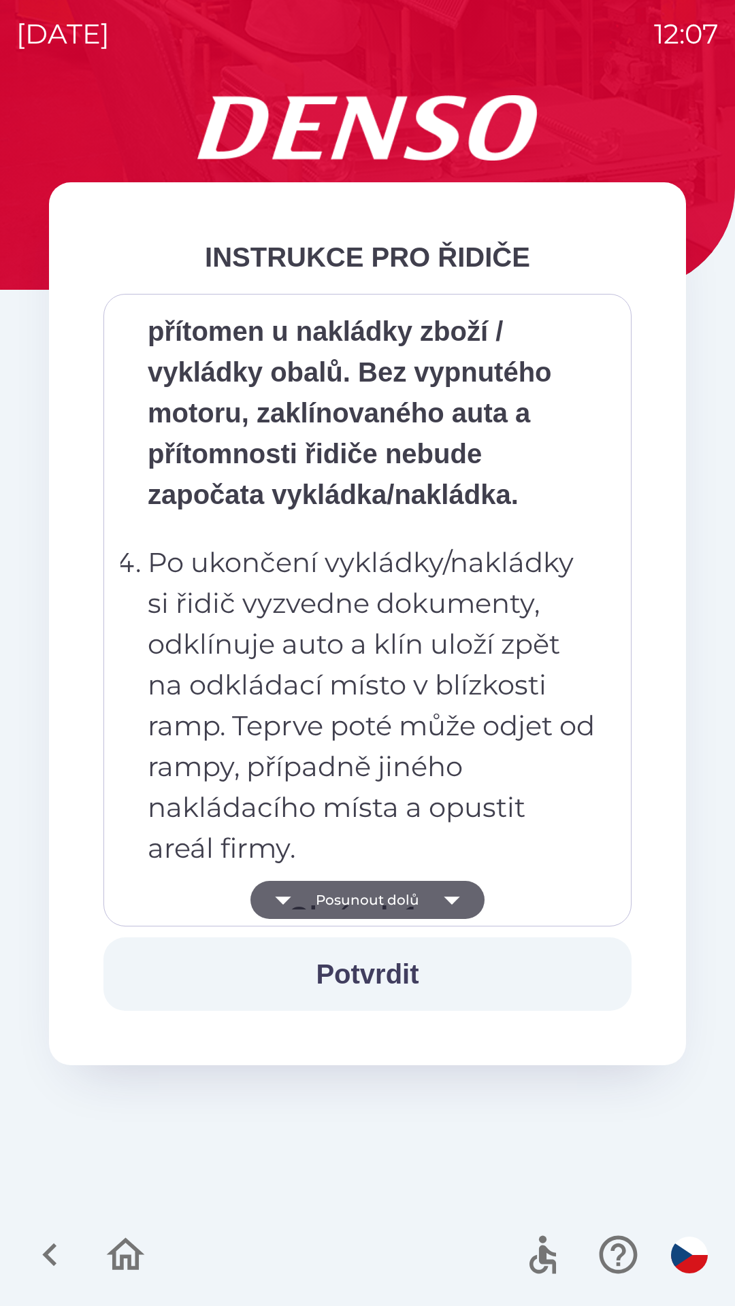
click at [457, 901] on icon "button" at bounding box center [452, 900] width 38 height 38
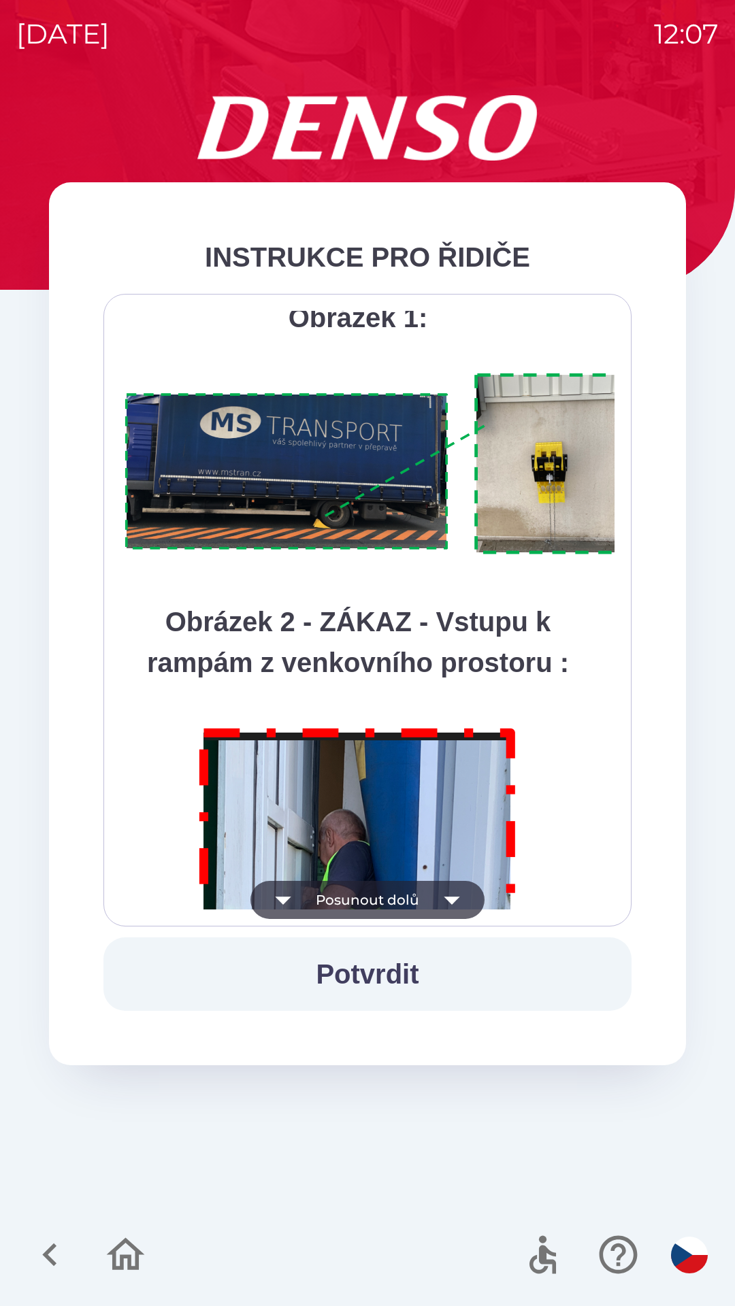
click at [450, 897] on icon "button" at bounding box center [452, 900] width 38 height 38
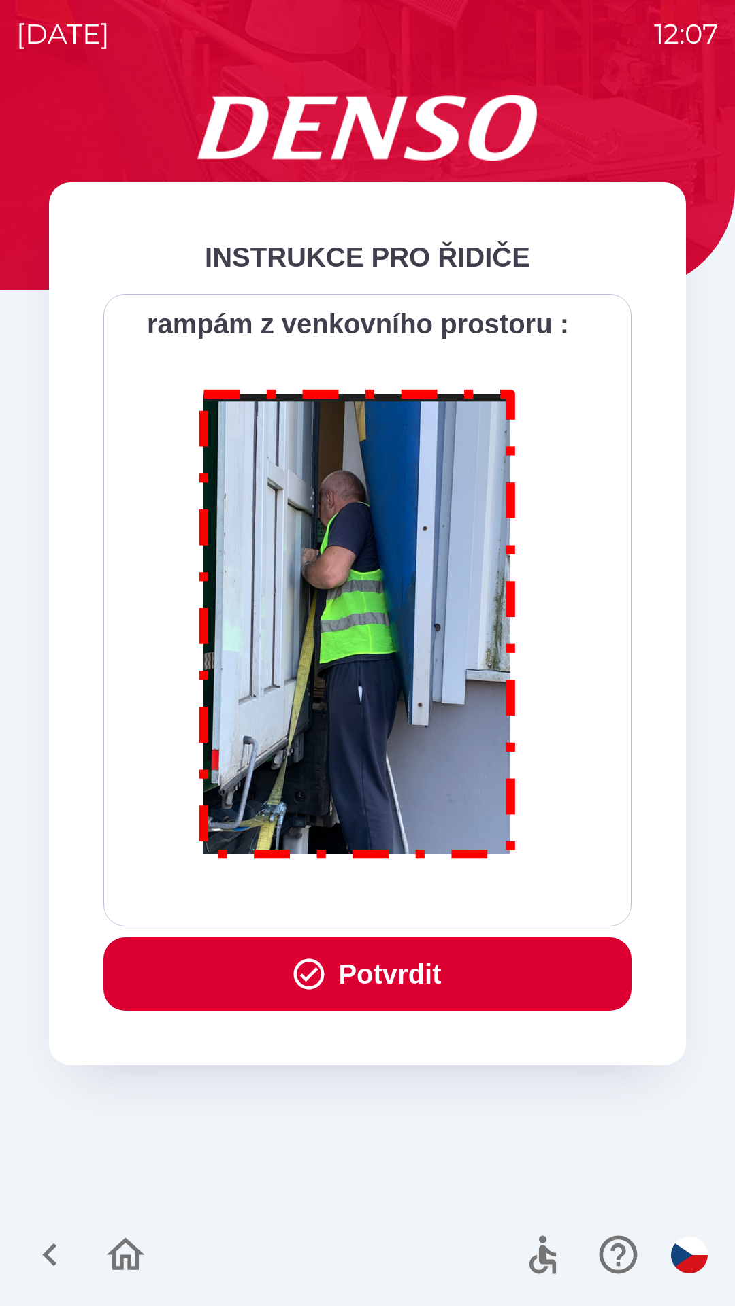
click at [415, 968] on button "Potvrdit" at bounding box center [367, 973] width 528 height 73
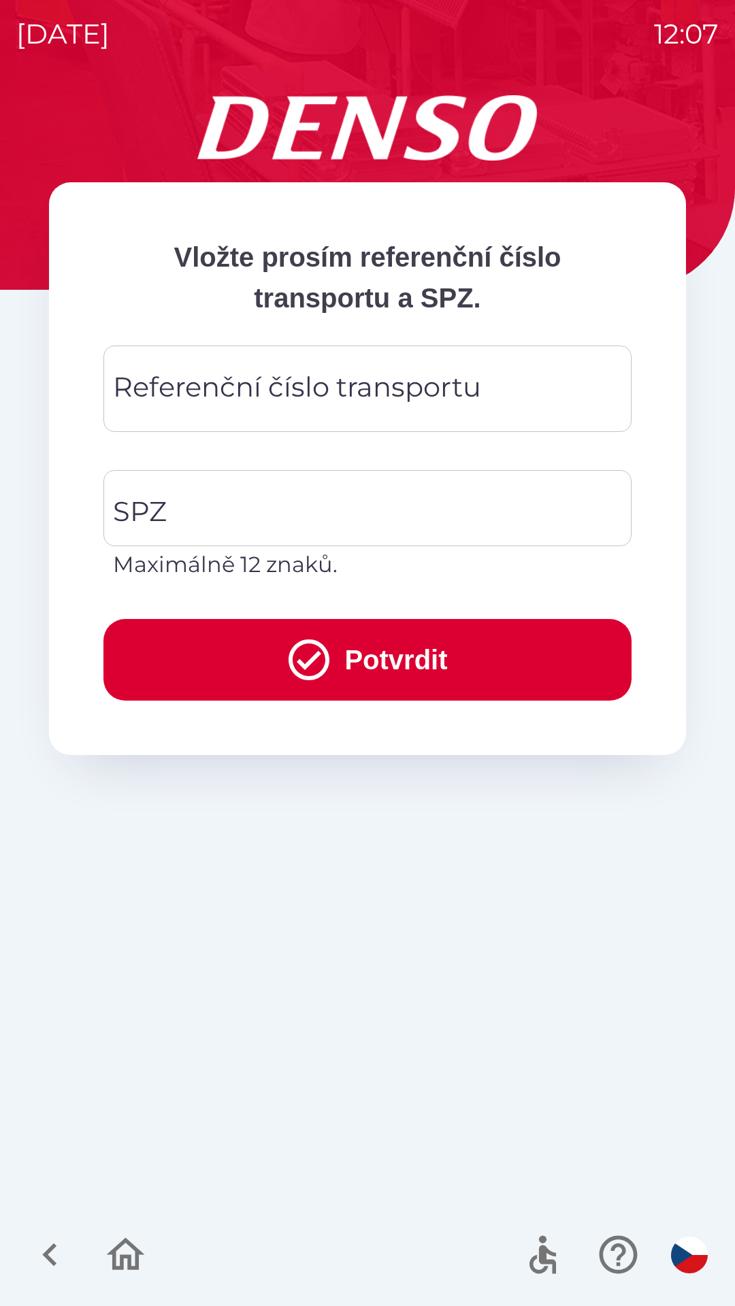
click at [422, 393] on div "Referenční číslo transportu Referenční číslo transportu" at bounding box center [367, 389] width 528 height 86
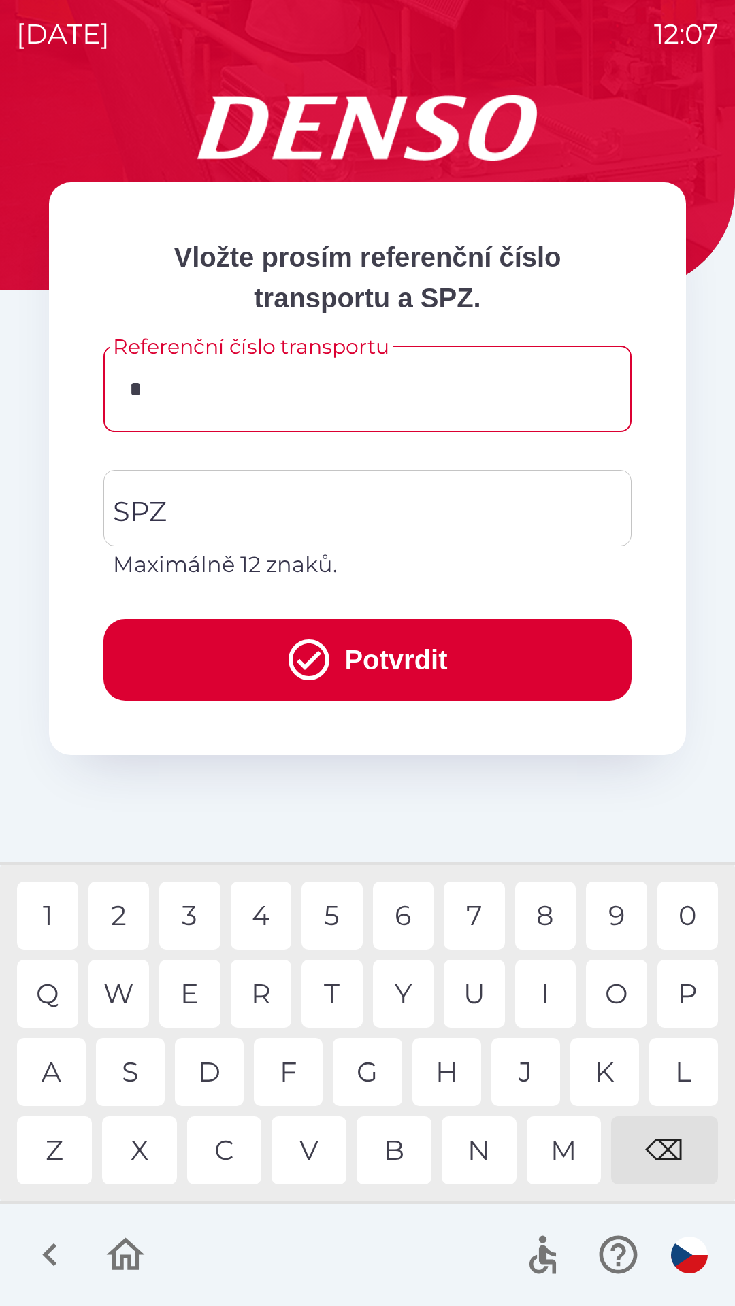
click at [327, 1140] on div "V" at bounding box center [308, 1150] width 75 height 68
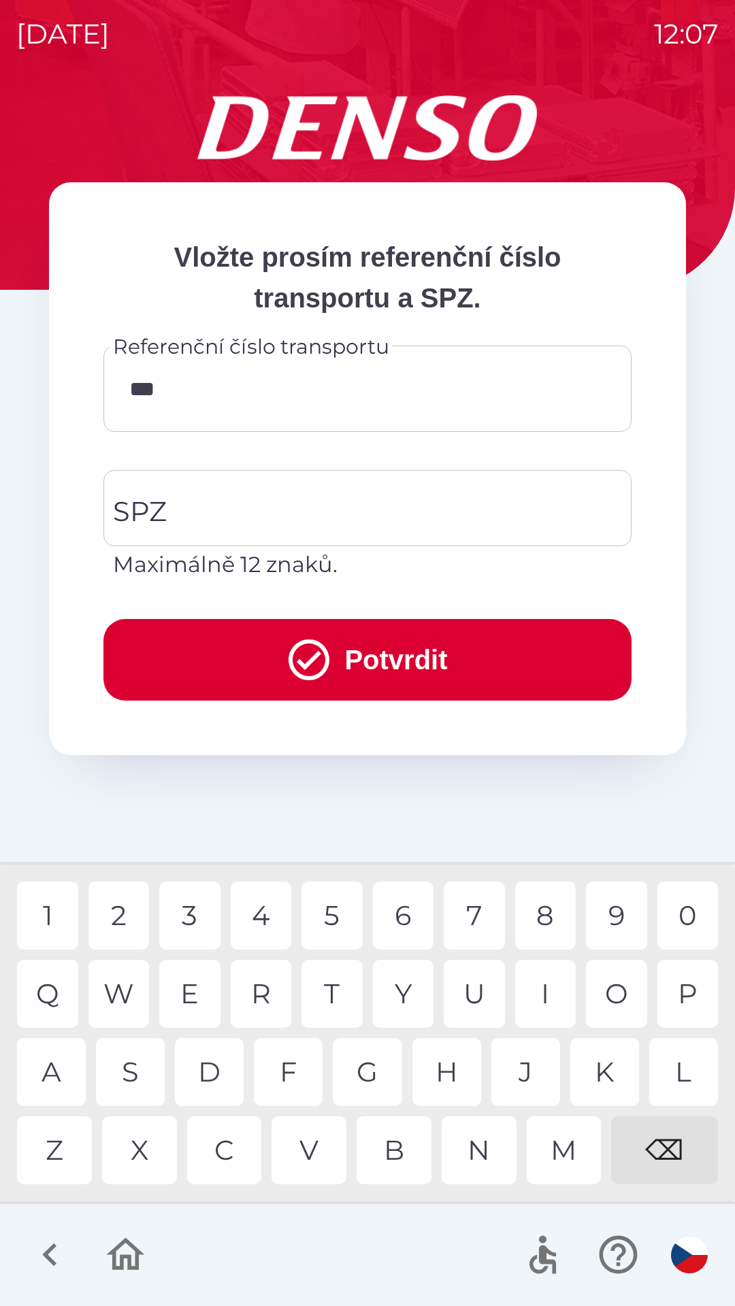
click at [49, 909] on div "1" at bounding box center [47, 916] width 61 height 68
type input "**********"
click at [685, 912] on div "0" at bounding box center [687, 916] width 61 height 68
click at [363, 515] on input "SPZ" at bounding box center [357, 508] width 495 height 64
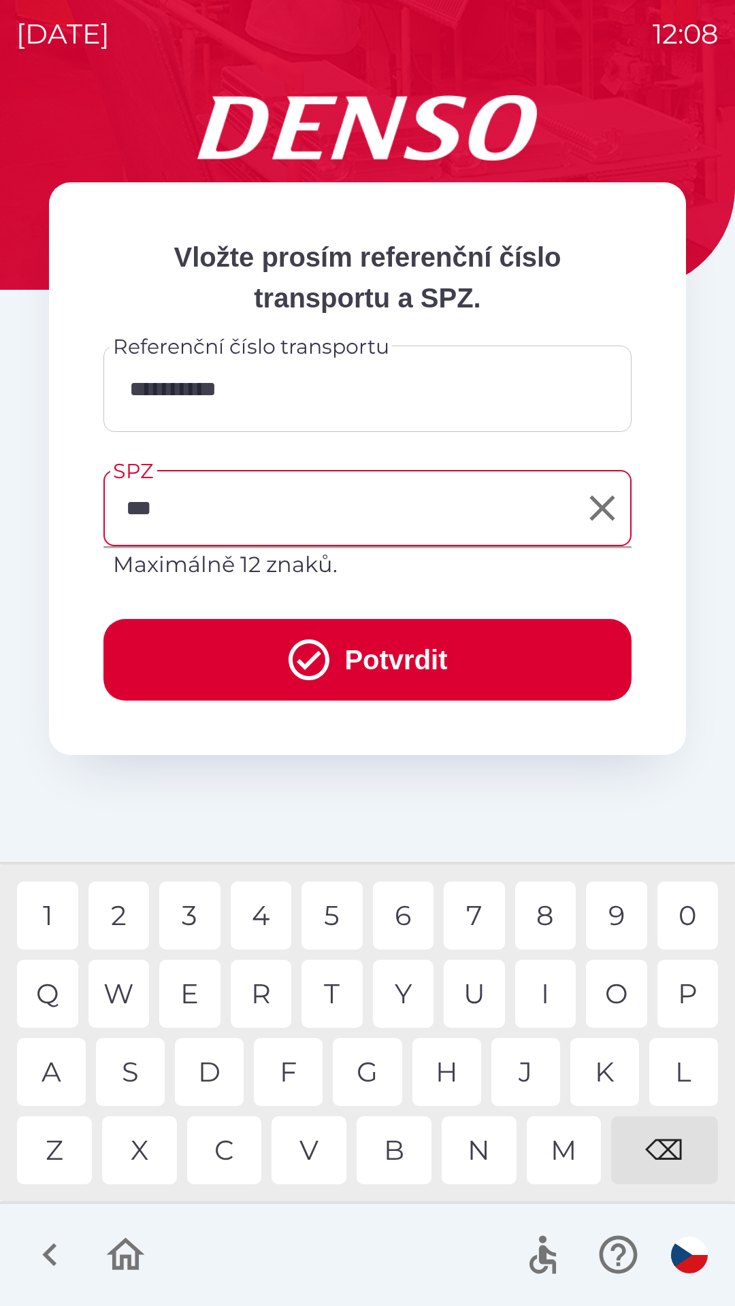
click at [65, 1072] on div "A" at bounding box center [51, 1072] width 69 height 68
click at [684, 908] on div "0" at bounding box center [687, 916] width 61 height 68
type input "*******"
click at [314, 652] on icon "submit" at bounding box center [308, 659] width 49 height 49
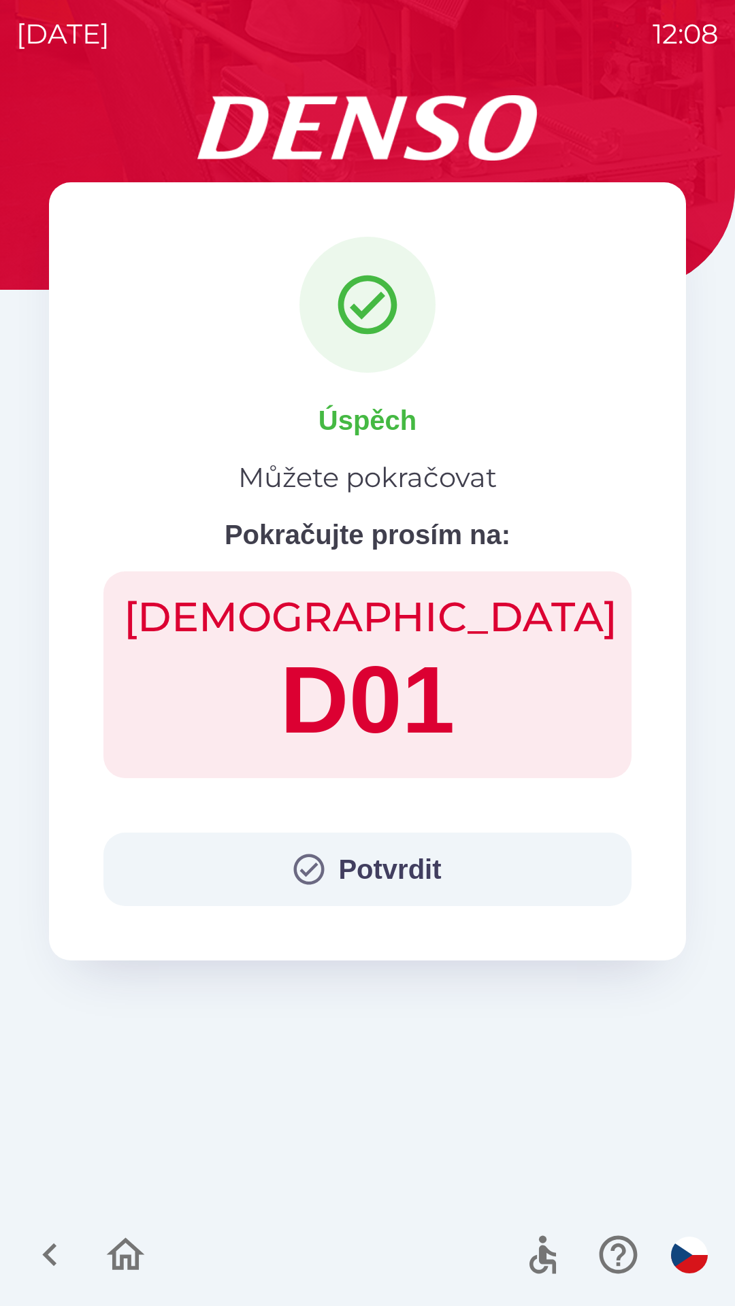
click at [363, 313] on icon at bounding box center [367, 305] width 59 height 59
click at [310, 874] on icon "button" at bounding box center [309, 869] width 37 height 37
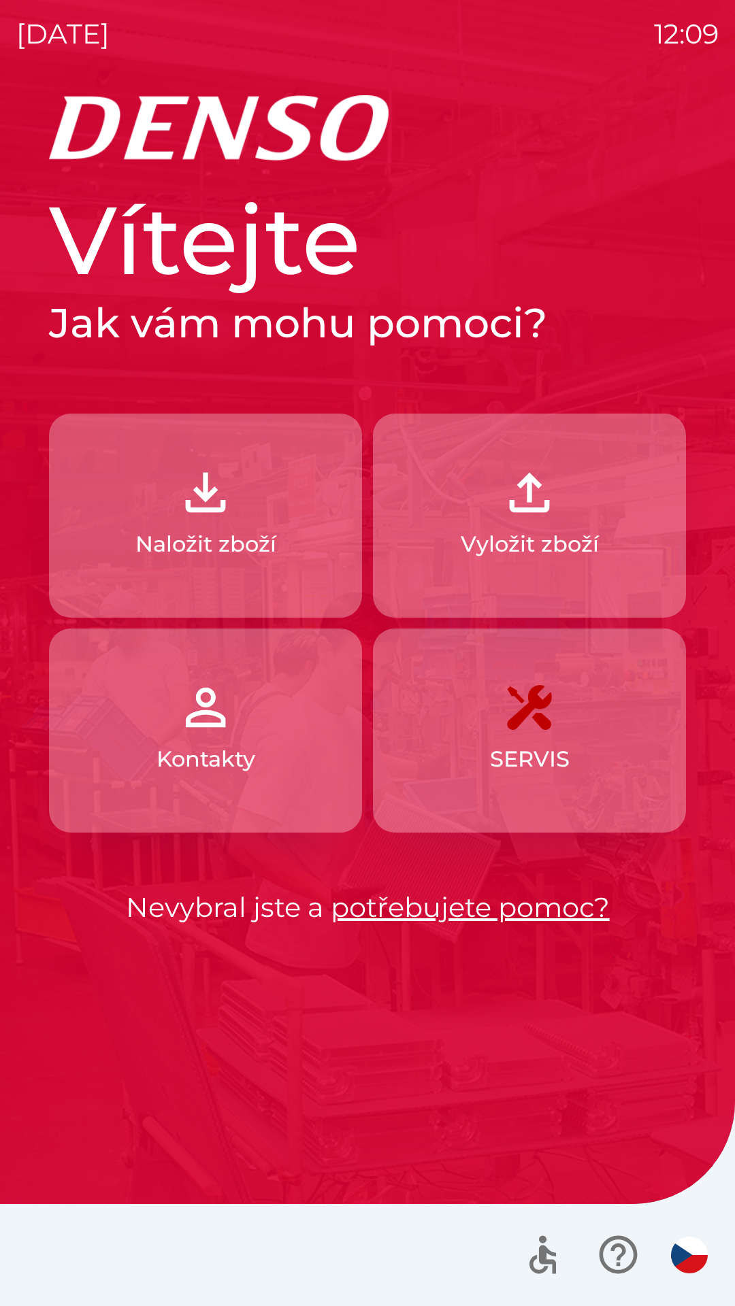
click at [215, 523] on button "Naložit zboží" at bounding box center [205, 516] width 313 height 204
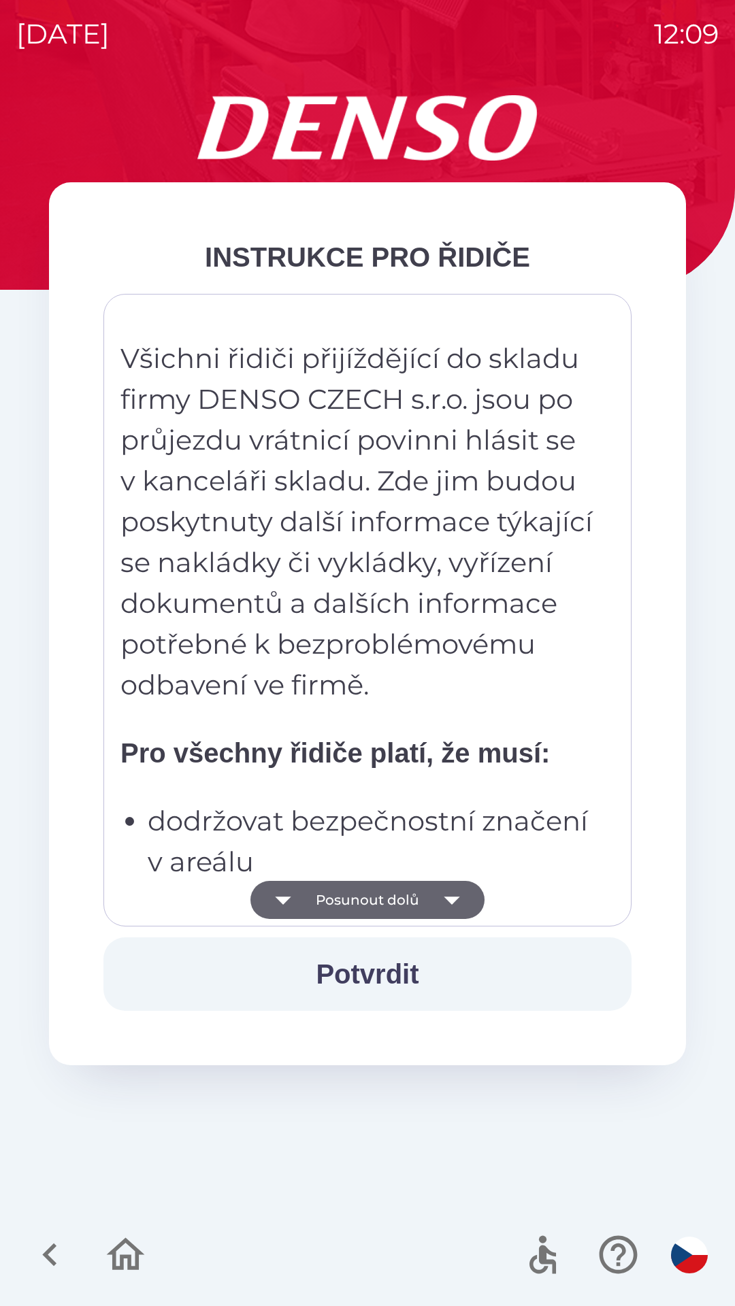
click at [370, 906] on button "Posunout dolů" at bounding box center [367, 900] width 234 height 38
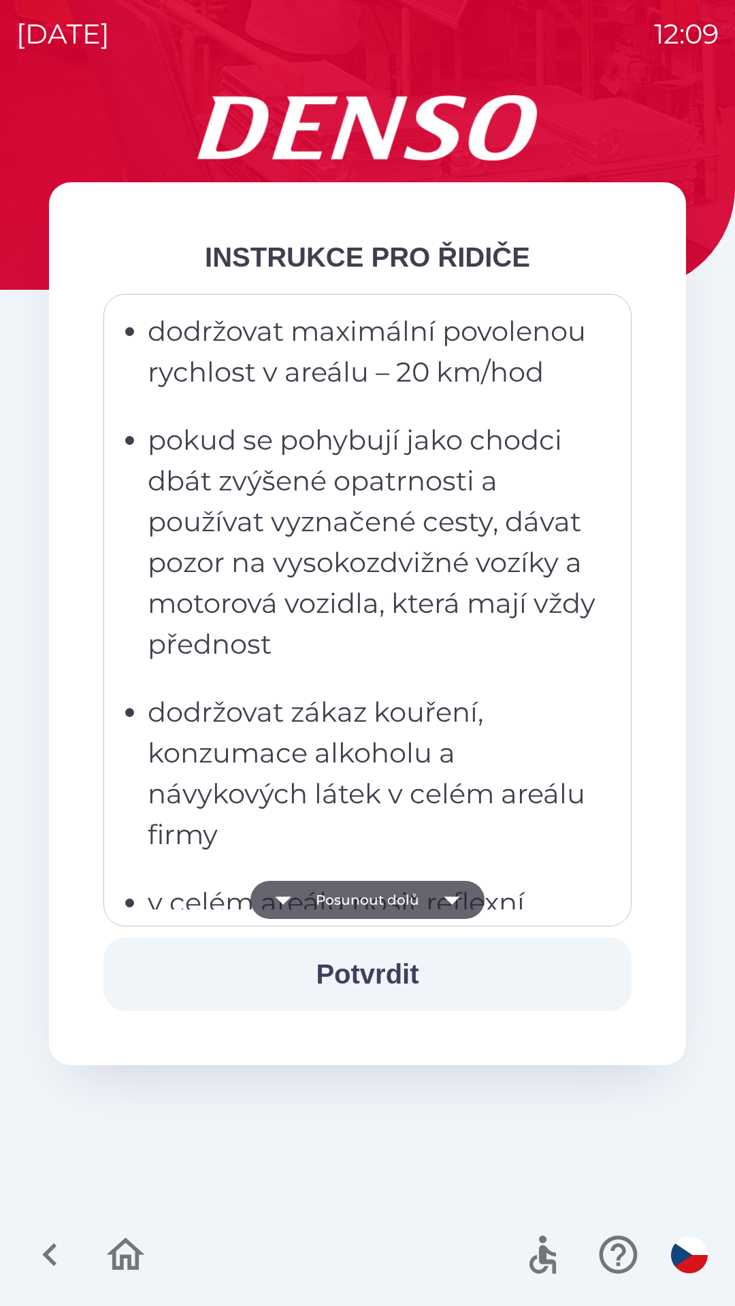
click at [369, 980] on button "Potvrdit" at bounding box center [367, 973] width 528 height 73
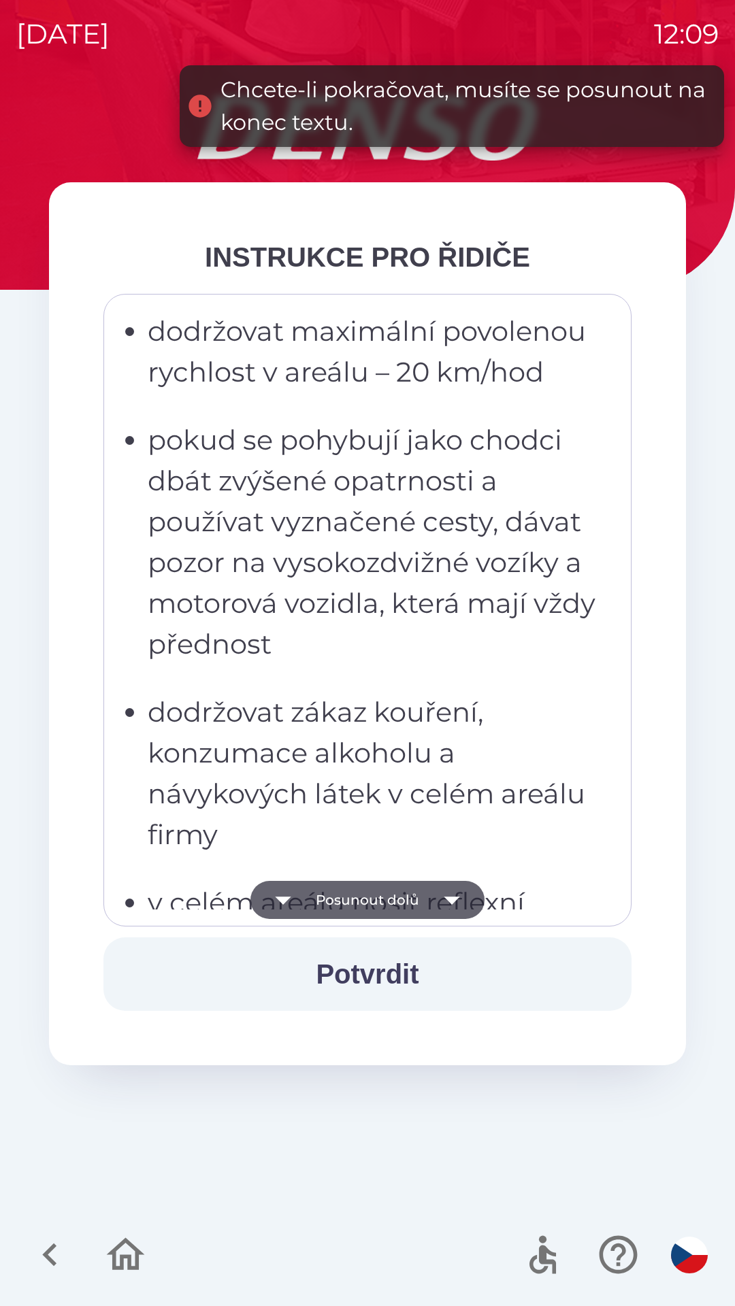
click at [365, 978] on button "Potvrdit" at bounding box center [367, 973] width 528 height 73
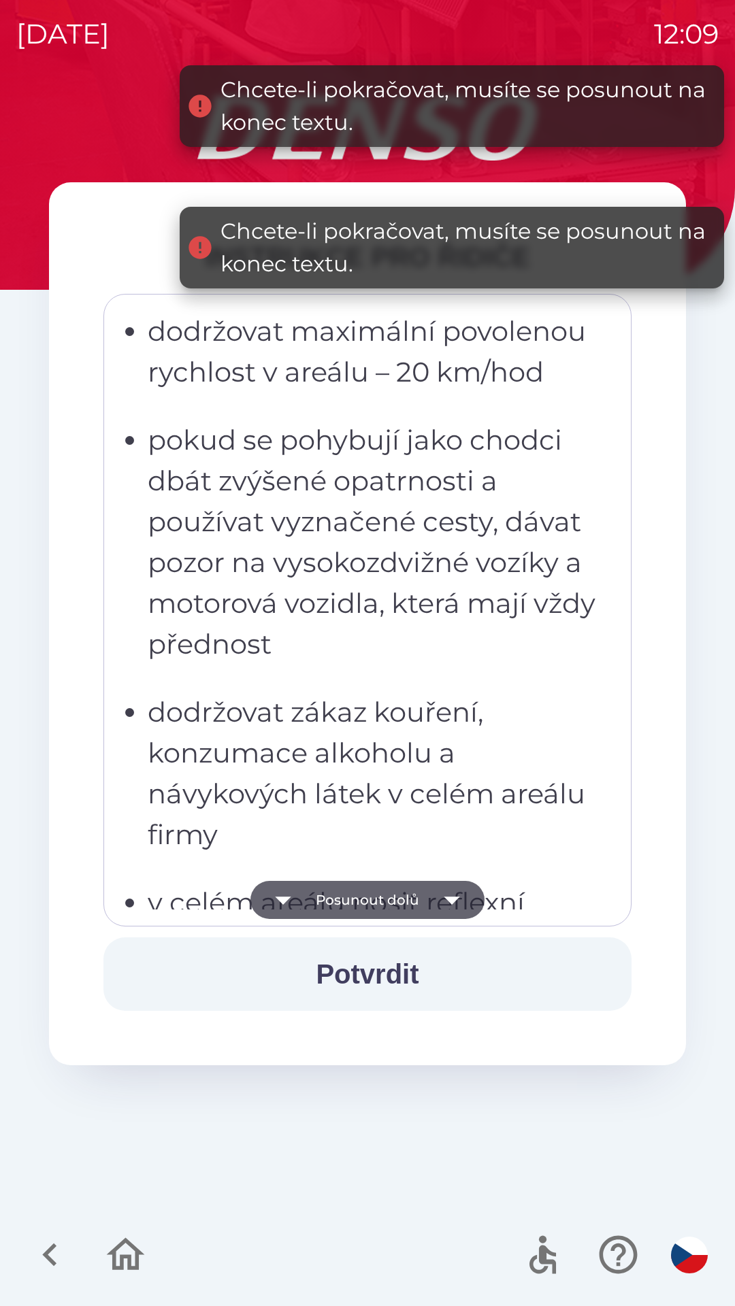
click at [375, 914] on button "Posunout dolů" at bounding box center [367, 900] width 234 height 38
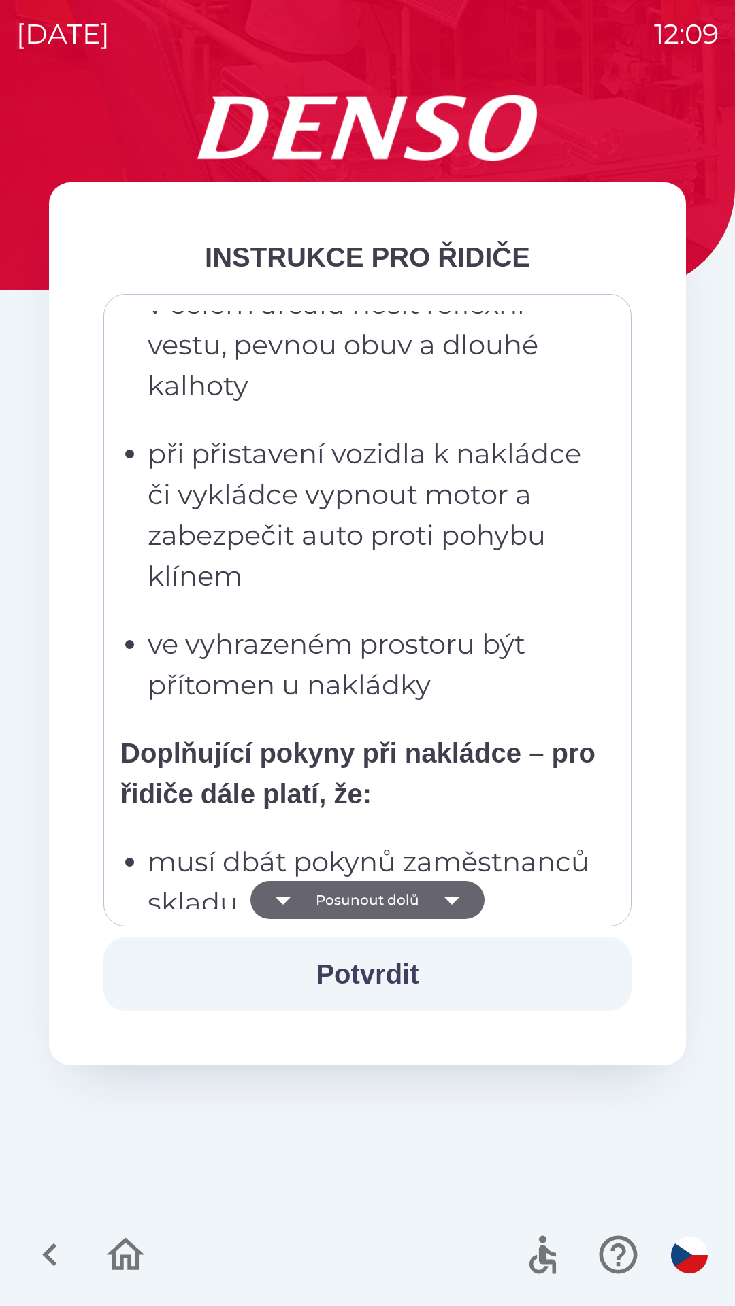
click at [377, 898] on button "Posunout dolů" at bounding box center [367, 900] width 234 height 38
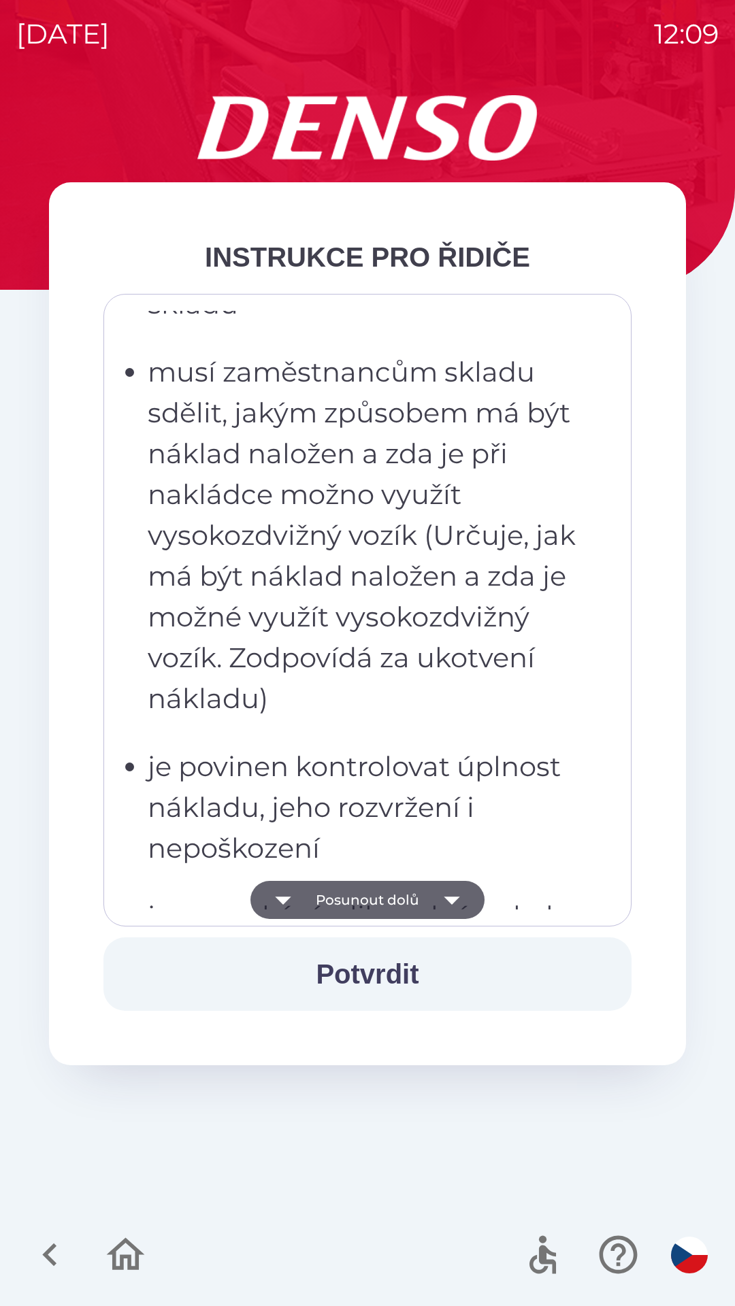
click at [377, 902] on button "Posunout dolů" at bounding box center [367, 900] width 234 height 38
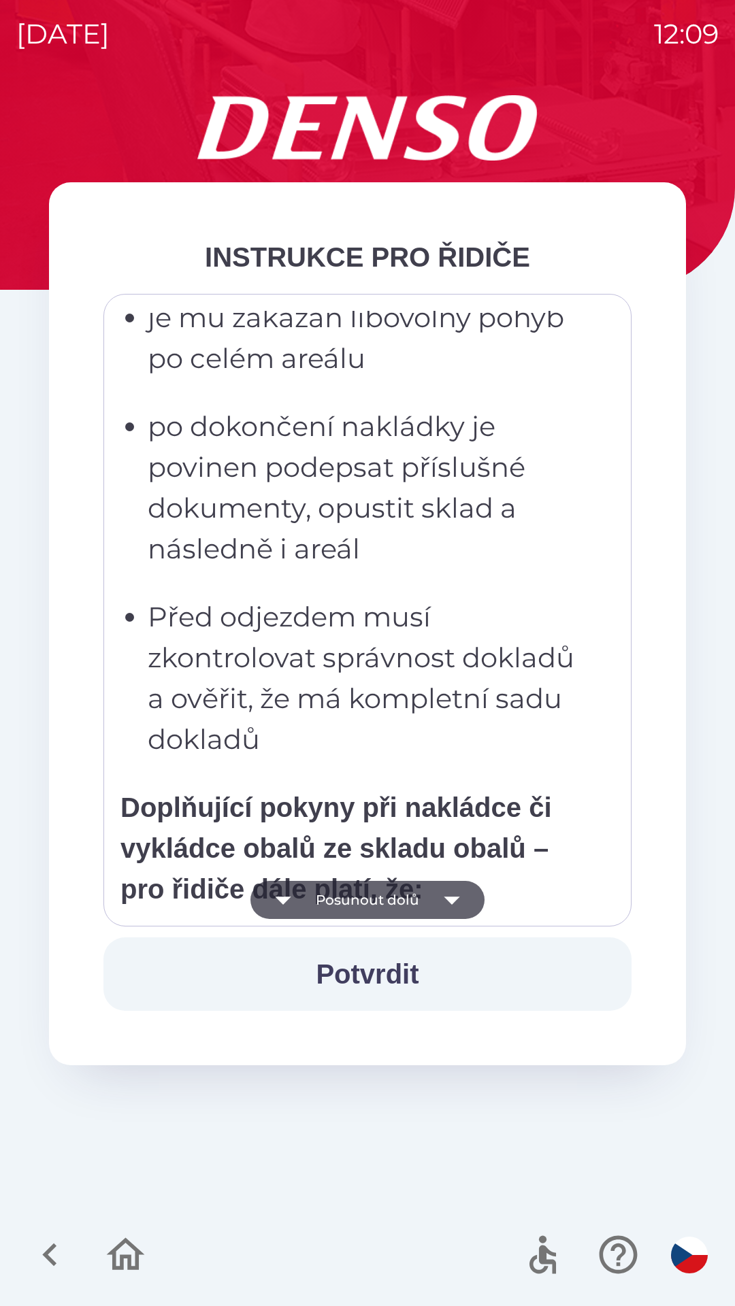
click at [376, 908] on button "Posunout dolů" at bounding box center [367, 900] width 234 height 38
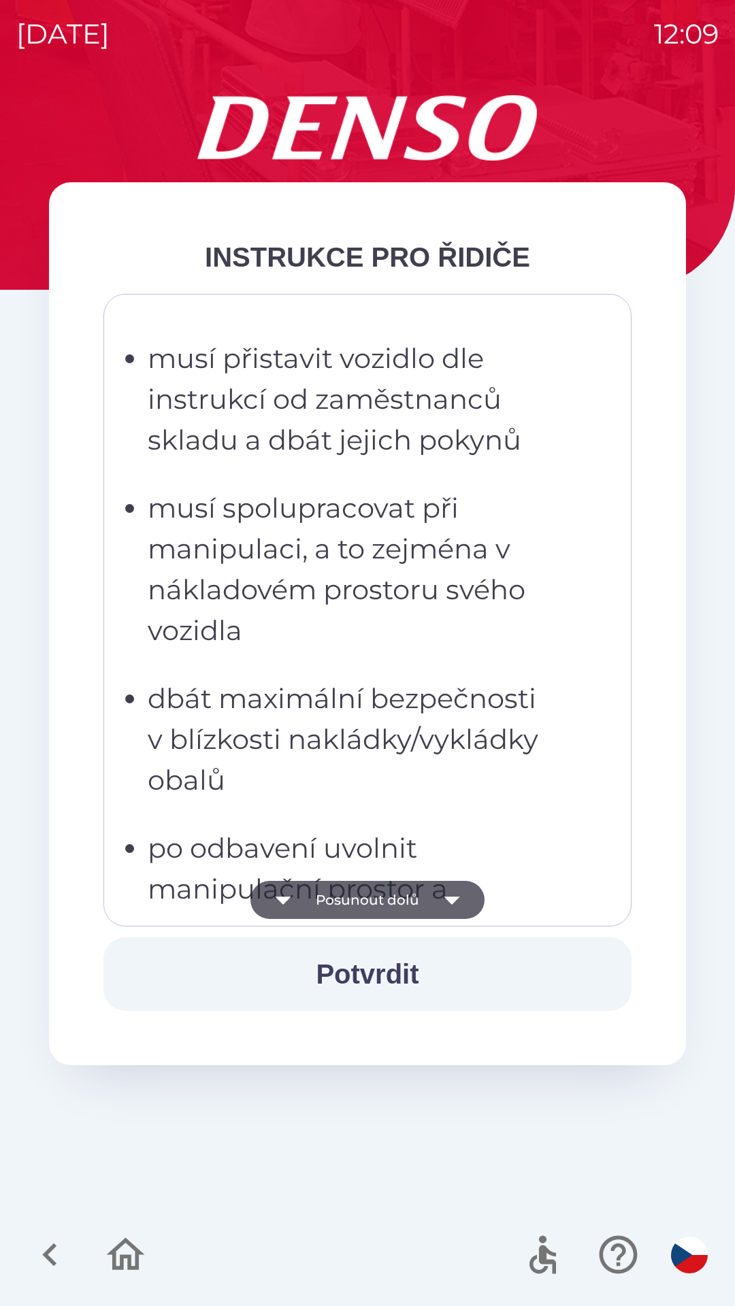
click at [369, 972] on button "Potvrdit" at bounding box center [367, 973] width 528 height 73
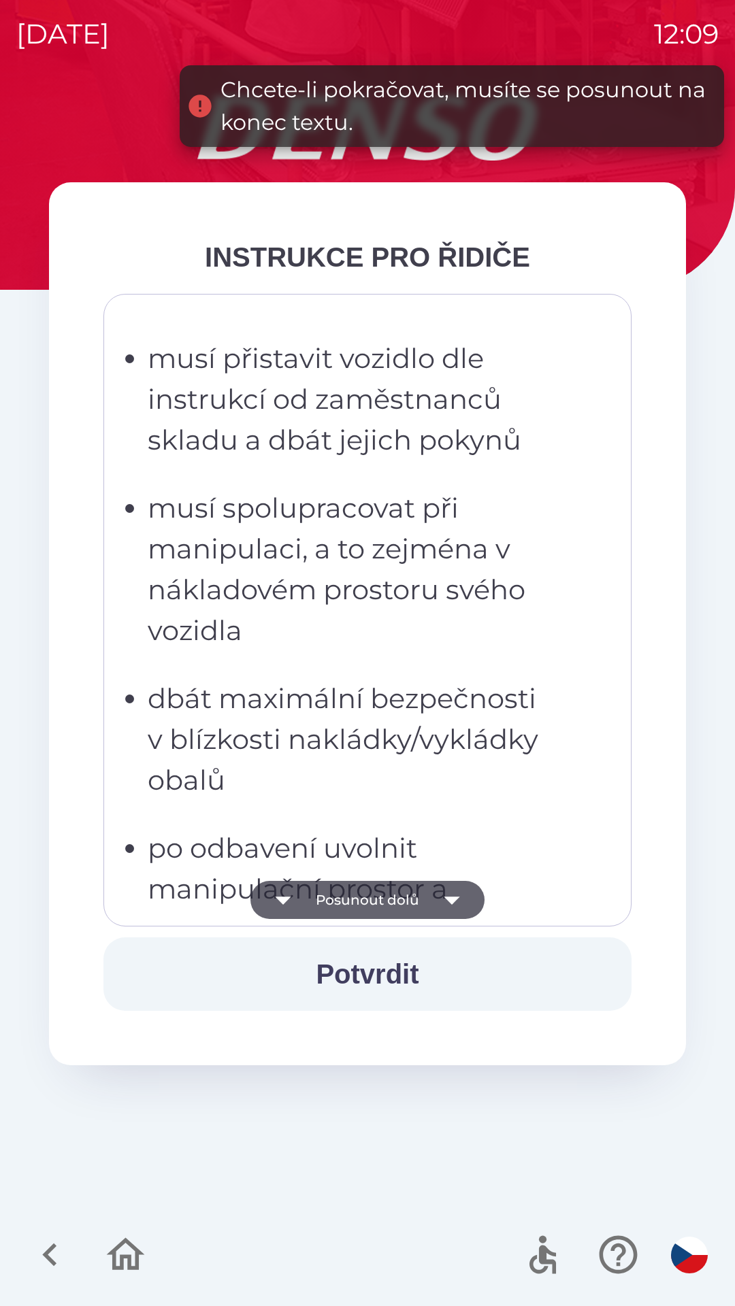
click at [375, 895] on button "Posunout dolů" at bounding box center [367, 900] width 234 height 38
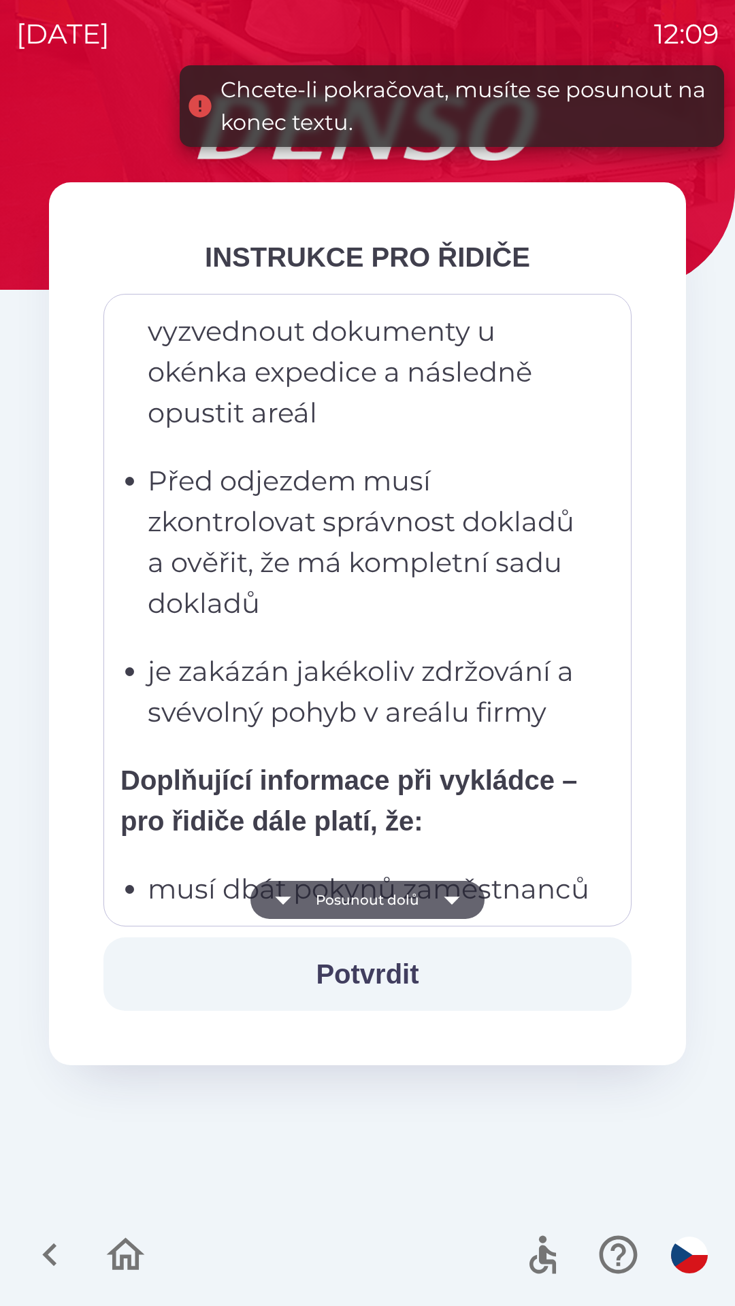
click at [376, 899] on button "Posunout dolů" at bounding box center [367, 900] width 234 height 38
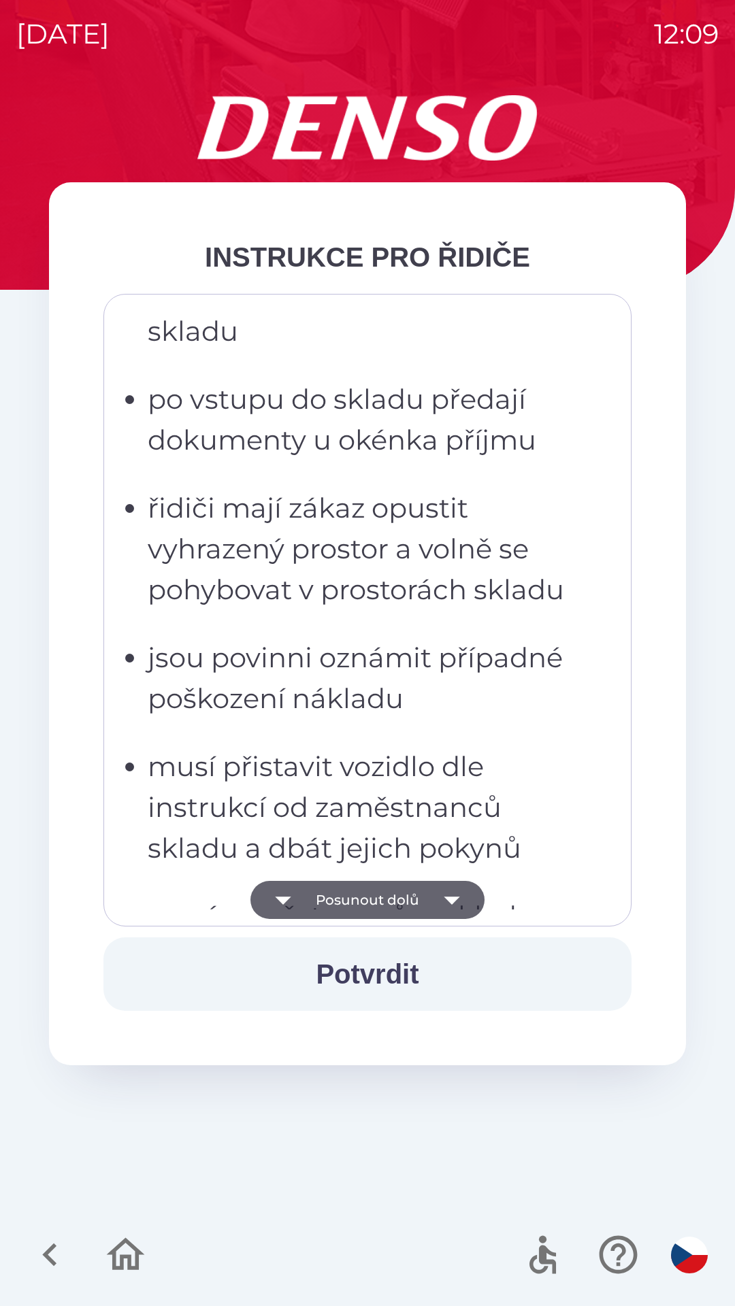
click at [364, 978] on button "Potvrdit" at bounding box center [367, 973] width 528 height 73
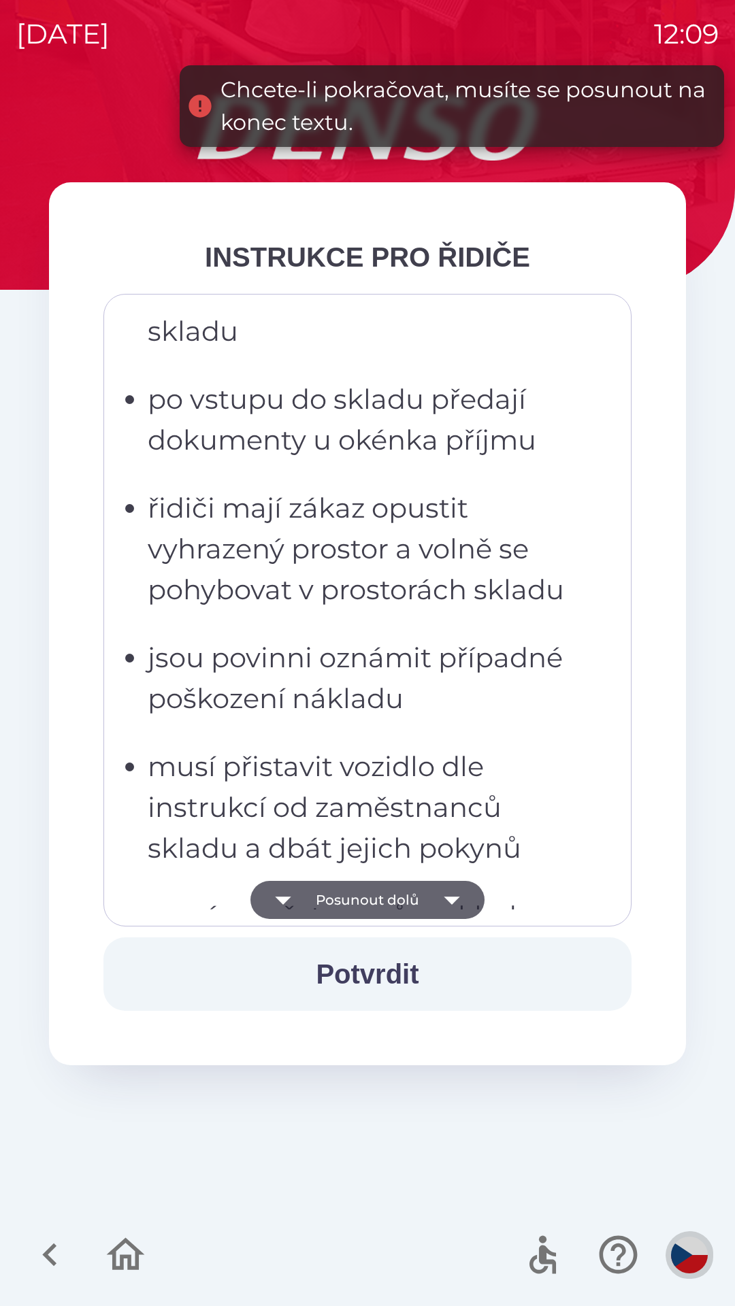
click at [686, 1261] on img "button" at bounding box center [689, 1255] width 37 height 37
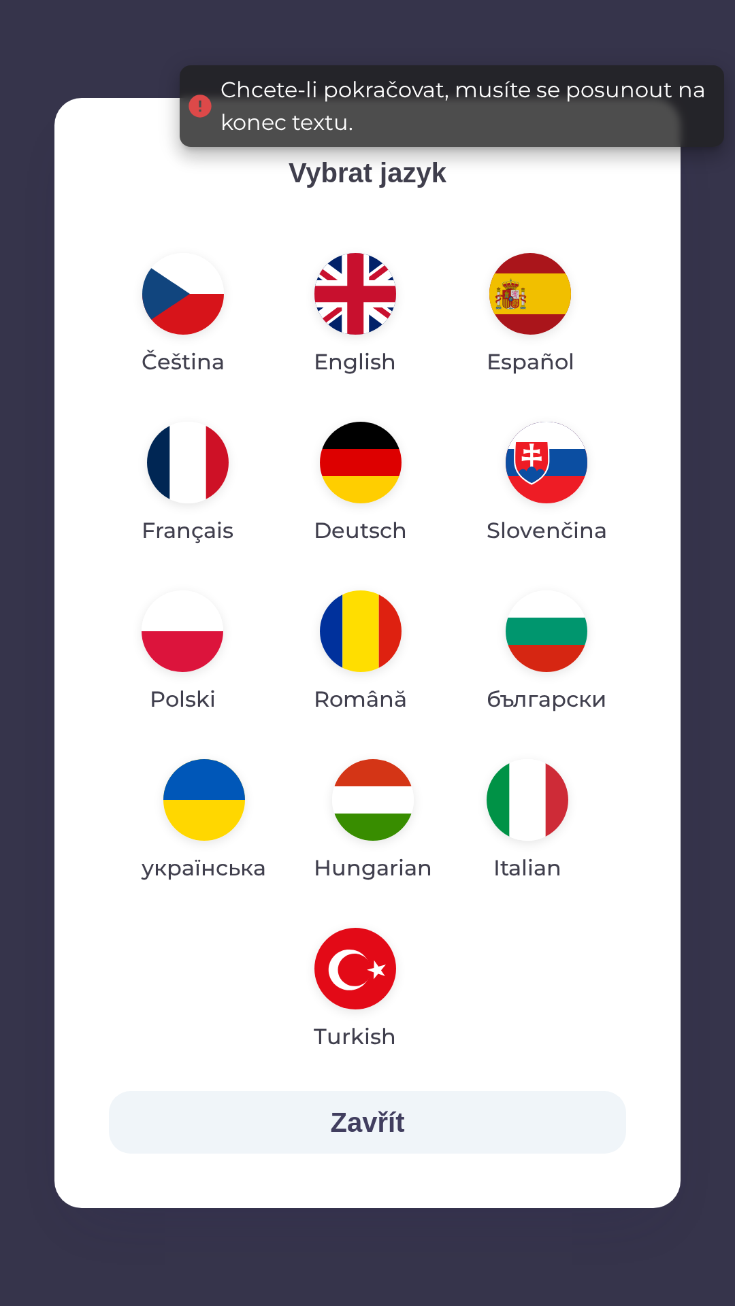
click at [178, 318] on img "button" at bounding box center [183, 294] width 82 height 82
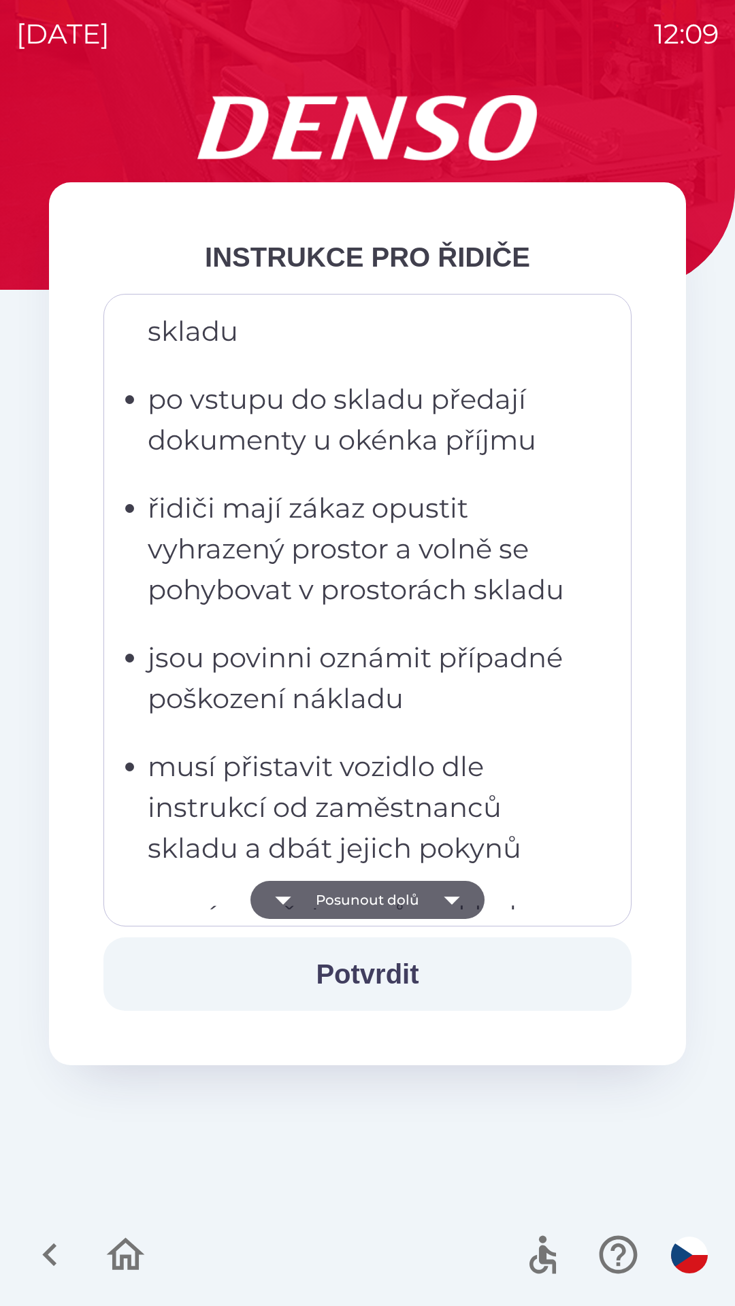
click at [369, 895] on button "Posunout dolů" at bounding box center [367, 900] width 234 height 38
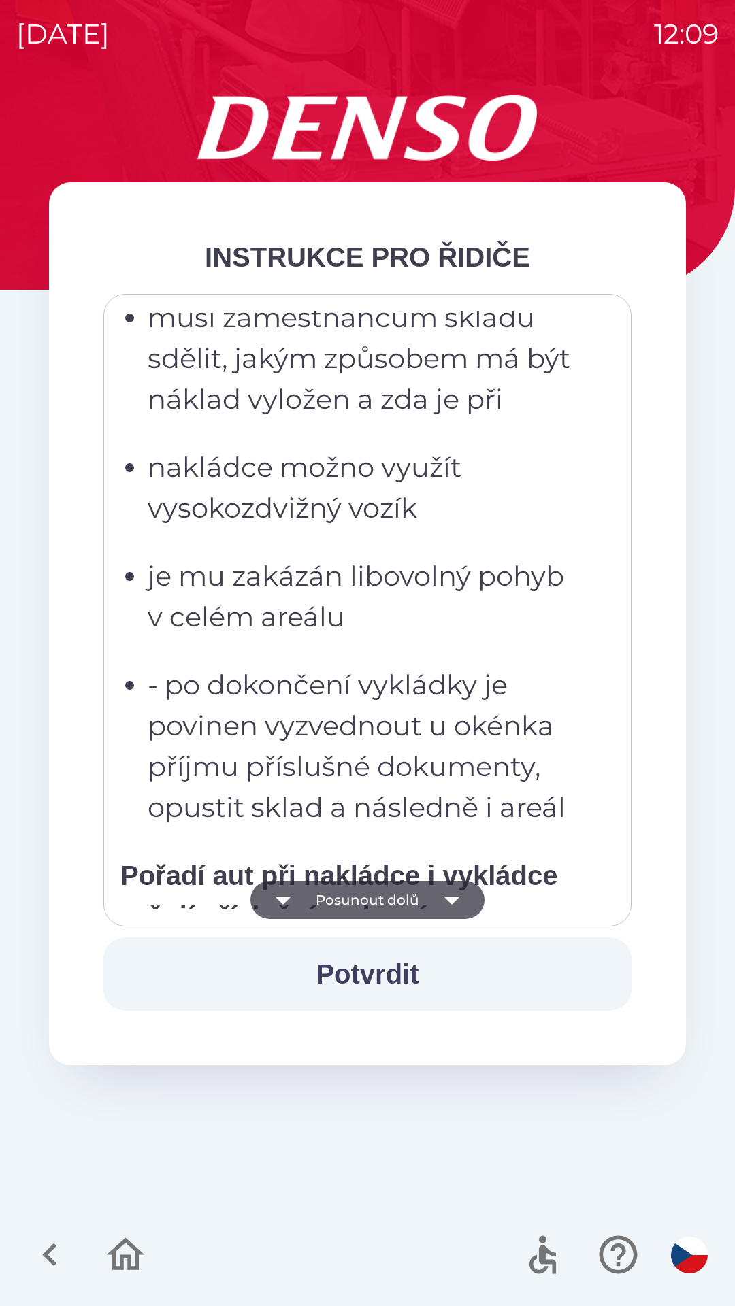
click at [372, 894] on button "Posunout dolů" at bounding box center [367, 900] width 234 height 38
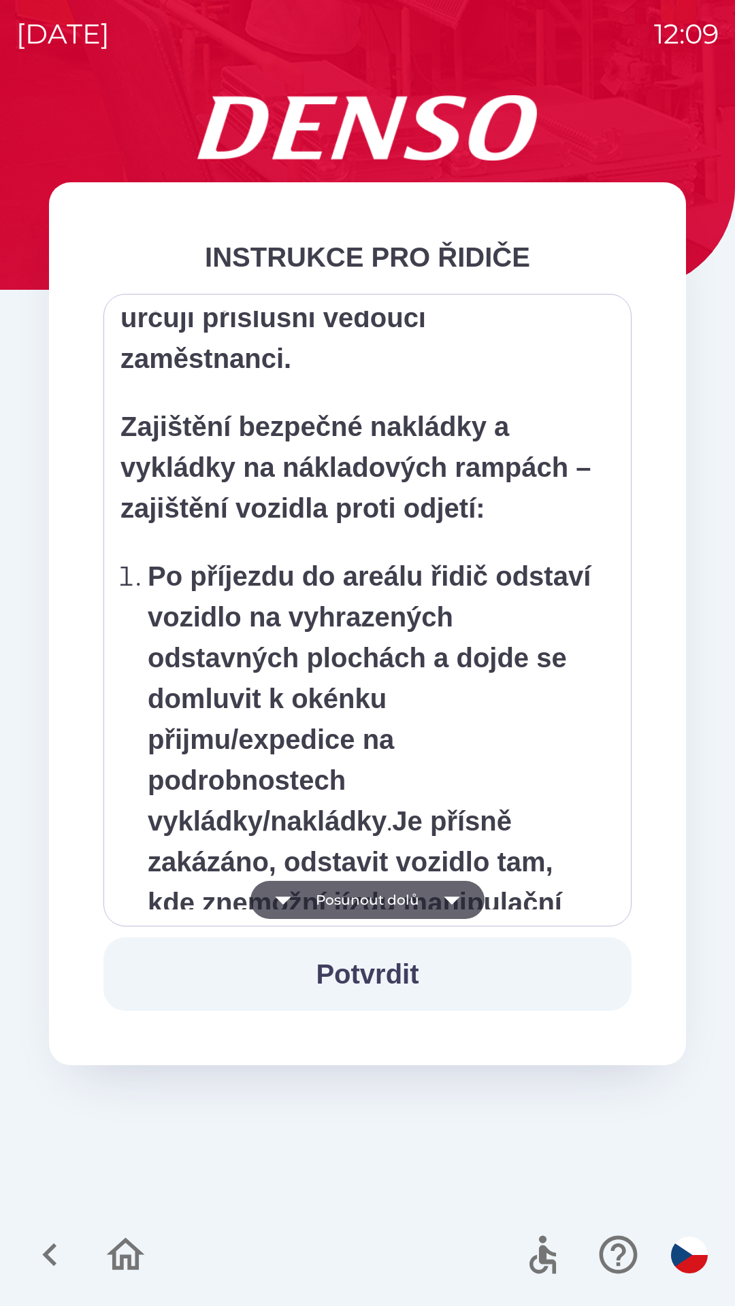
click at [378, 905] on button "Posunout dolů" at bounding box center [367, 900] width 234 height 38
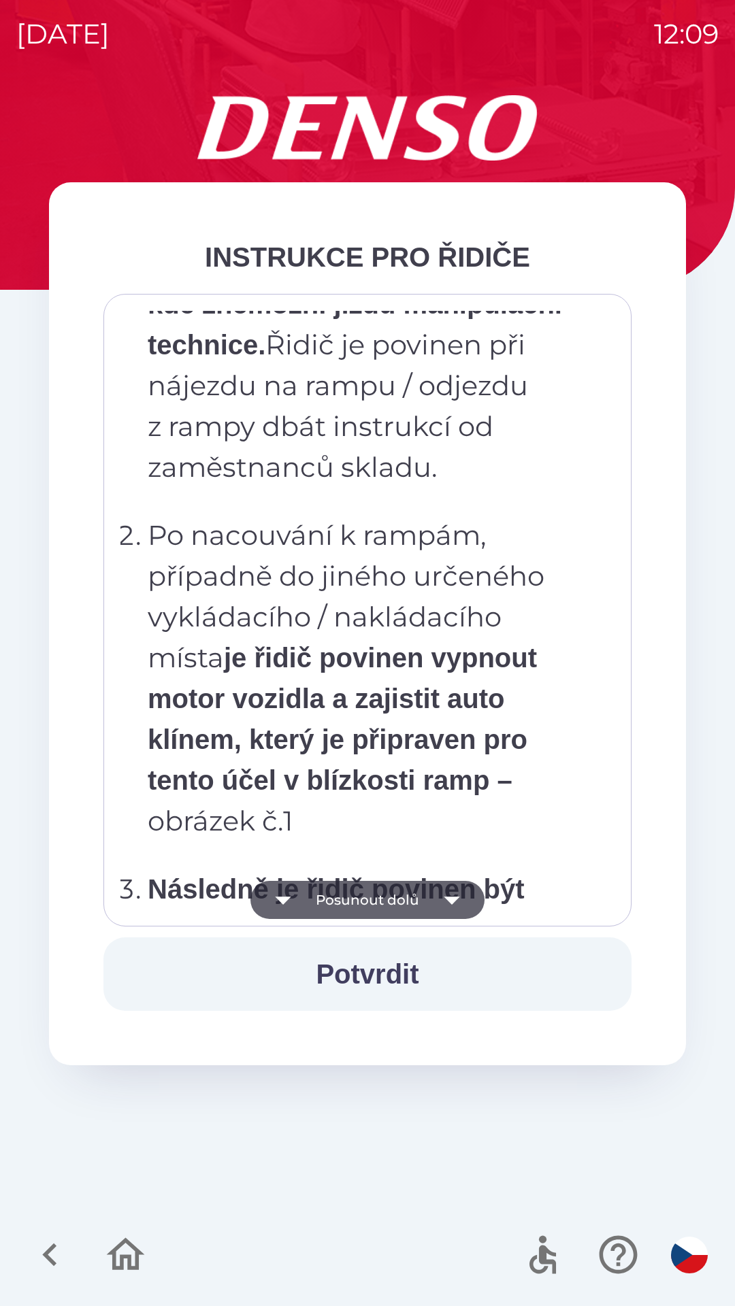
click at [376, 981] on button "Potvrdit" at bounding box center [367, 973] width 528 height 73
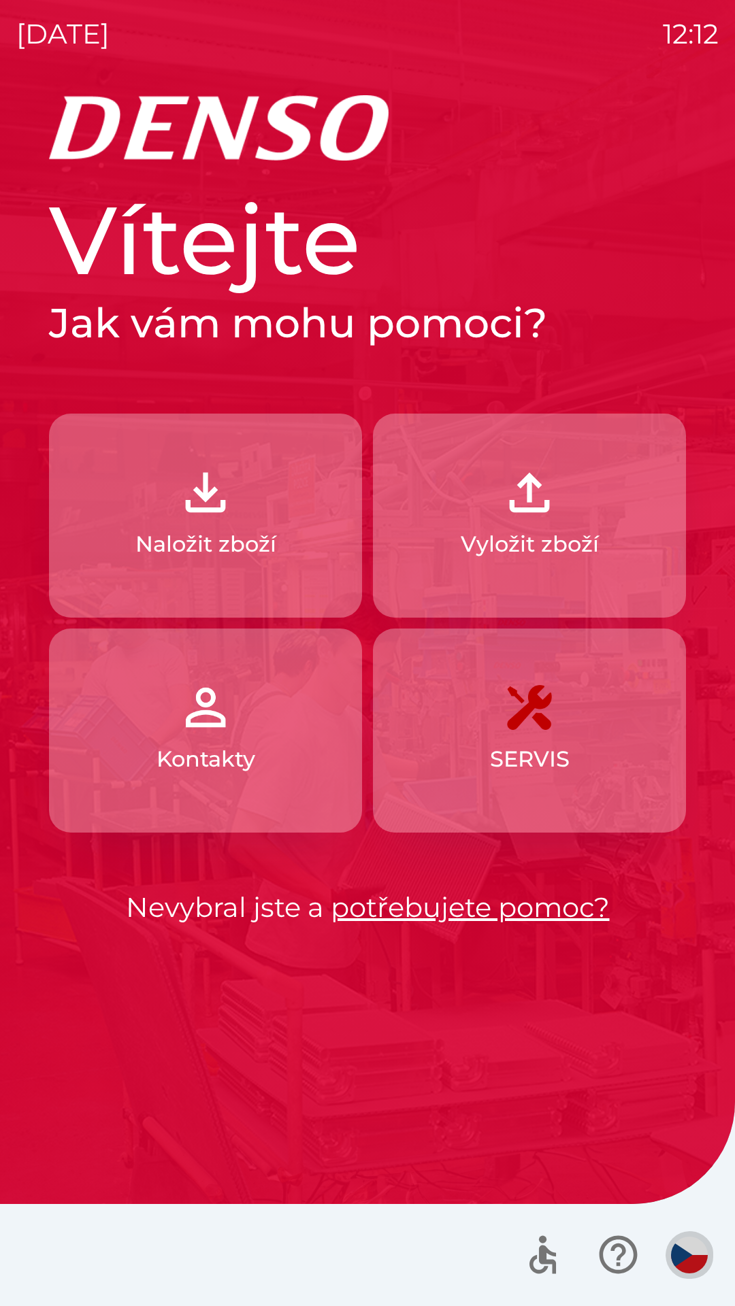
click at [681, 1267] on img "button" at bounding box center [689, 1255] width 37 height 37
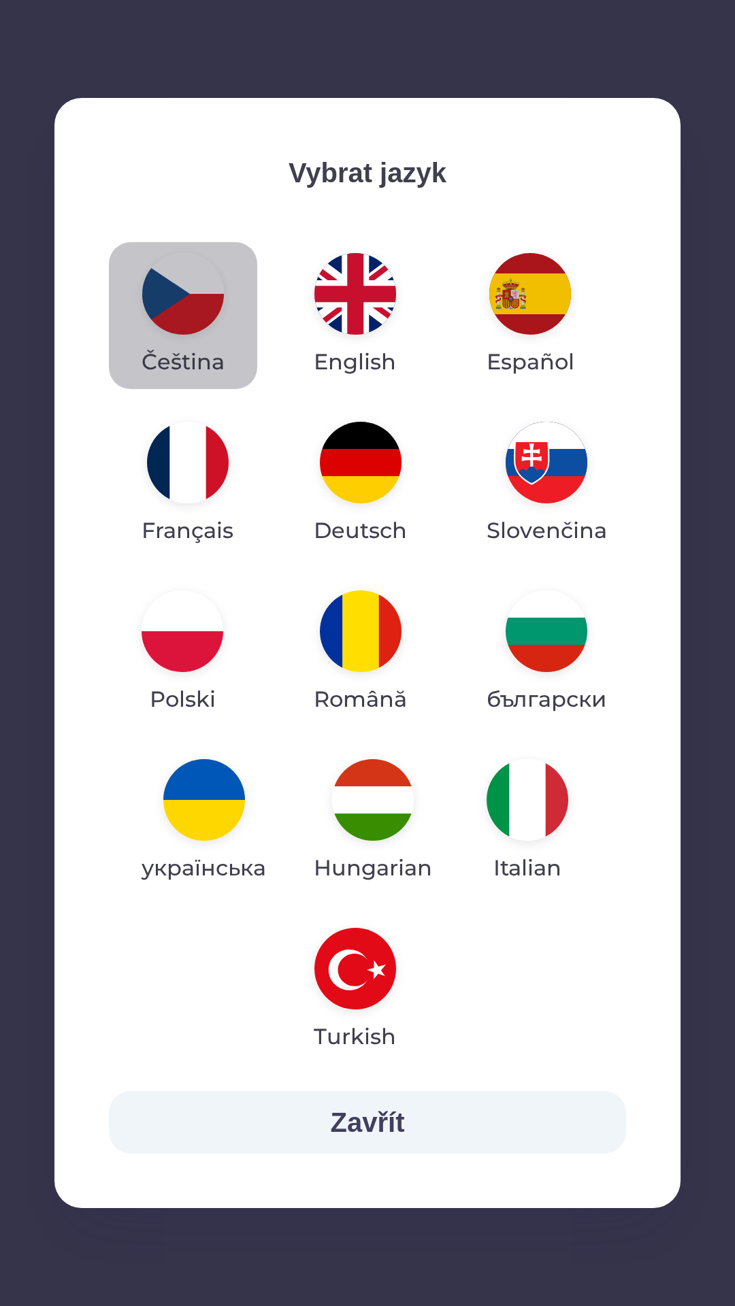
click at [188, 297] on img "button" at bounding box center [183, 294] width 82 height 82
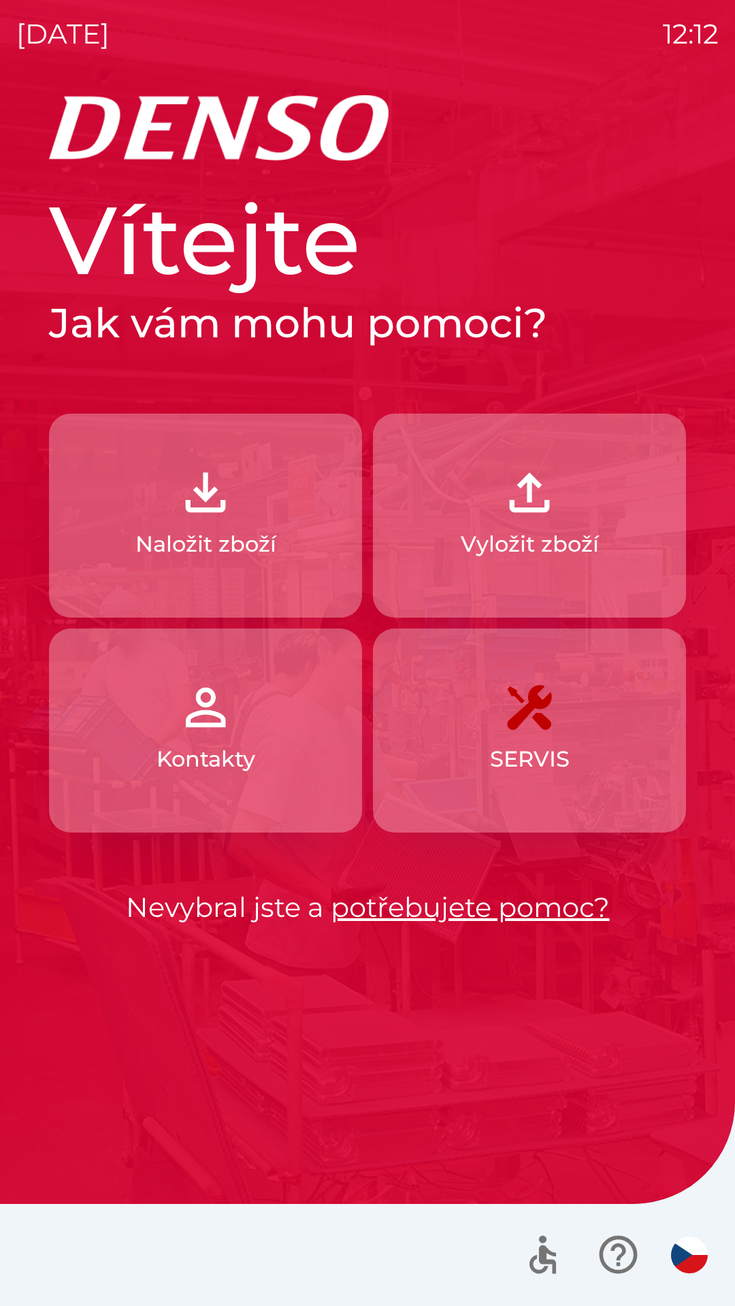
click at [204, 522] on button "Naložit zboží" at bounding box center [205, 516] width 313 height 204
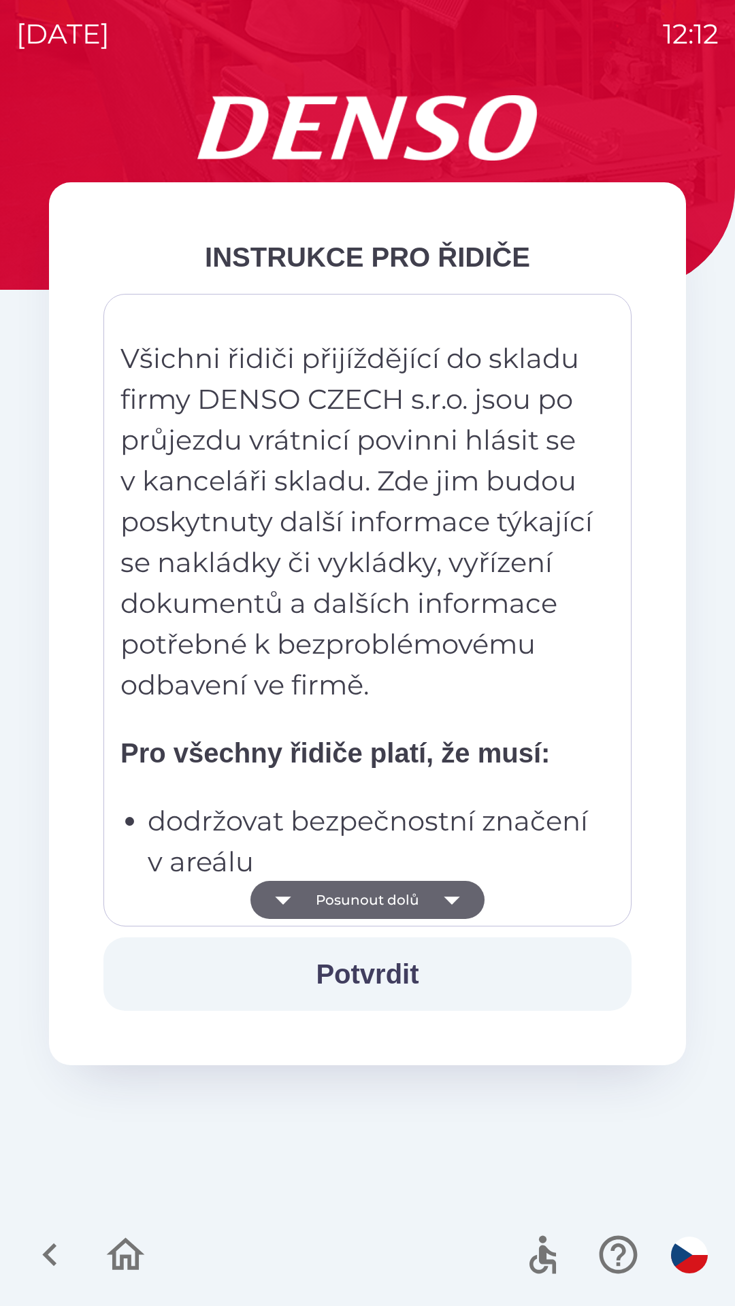
click at [384, 965] on button "Potvrdit" at bounding box center [367, 973] width 528 height 73
click at [701, 1250] on img "button" at bounding box center [689, 1255] width 37 height 37
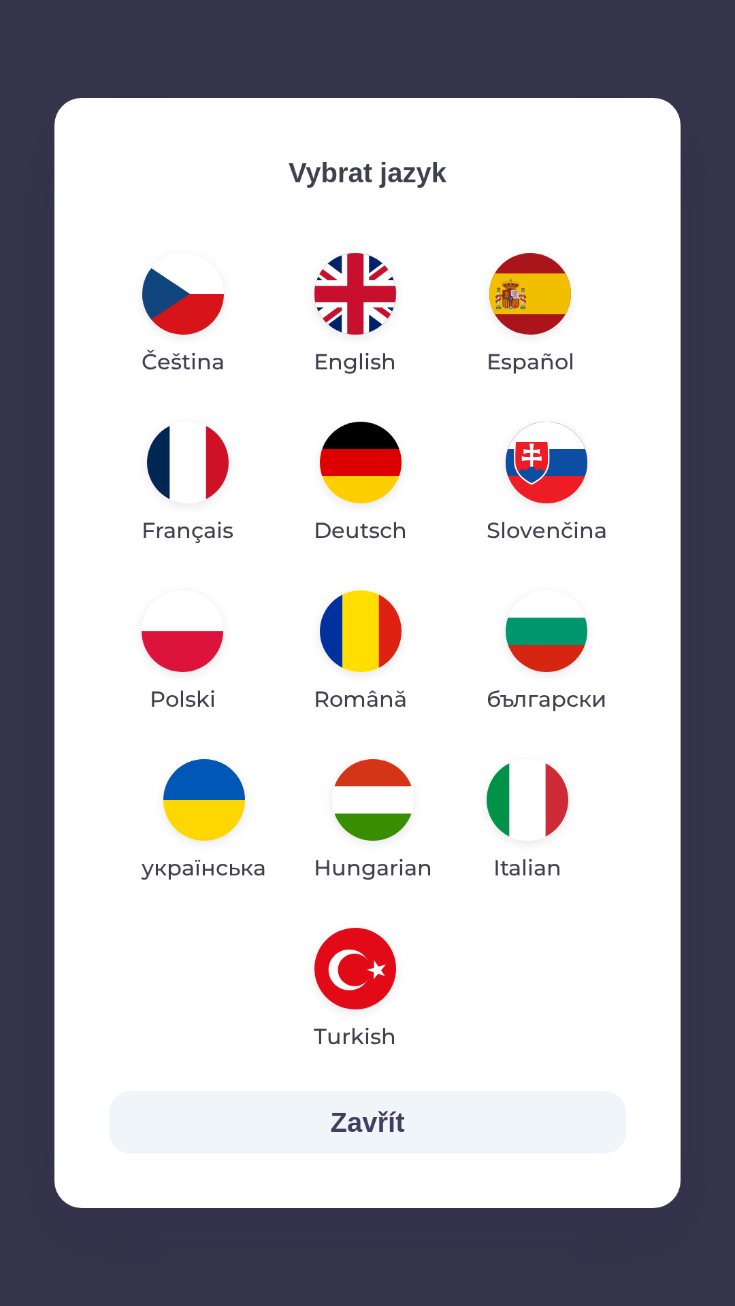
click at [208, 335] on button "Čeština" at bounding box center [183, 315] width 148 height 147
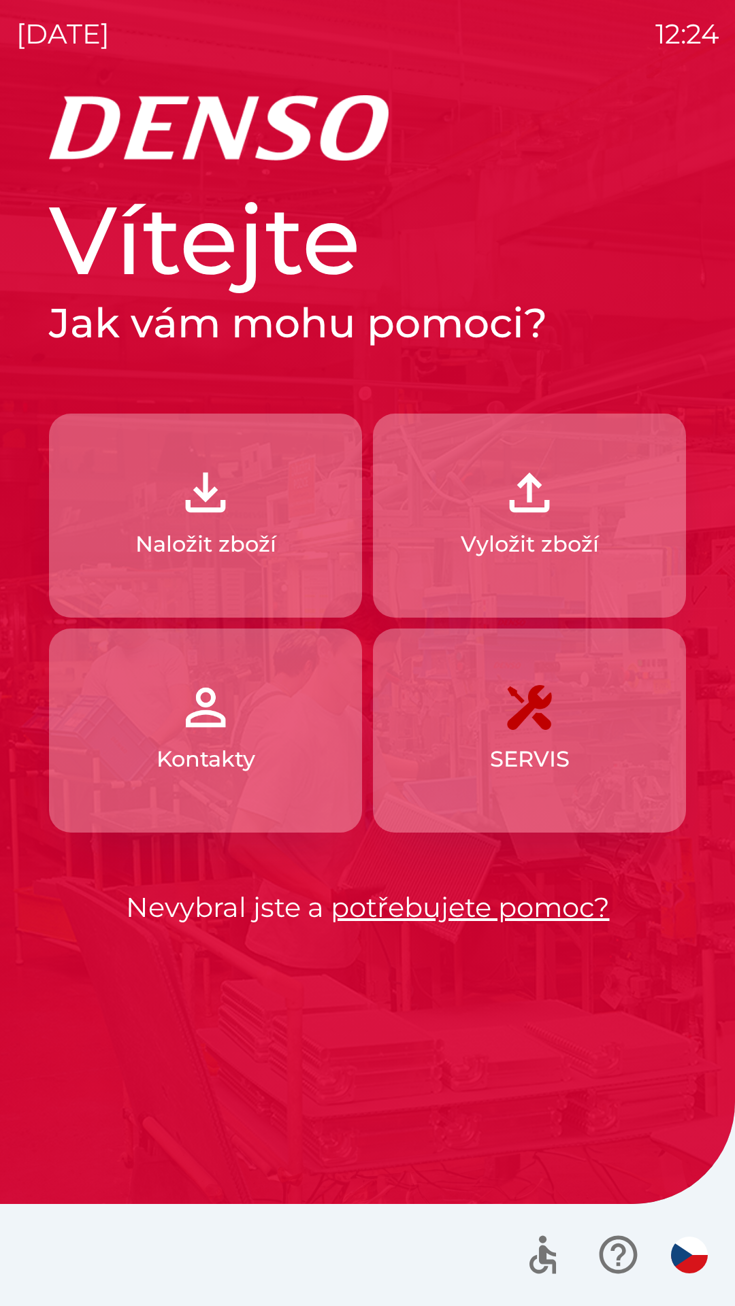
click at [701, 1272] on button "button" at bounding box center [689, 1255] width 48 height 48
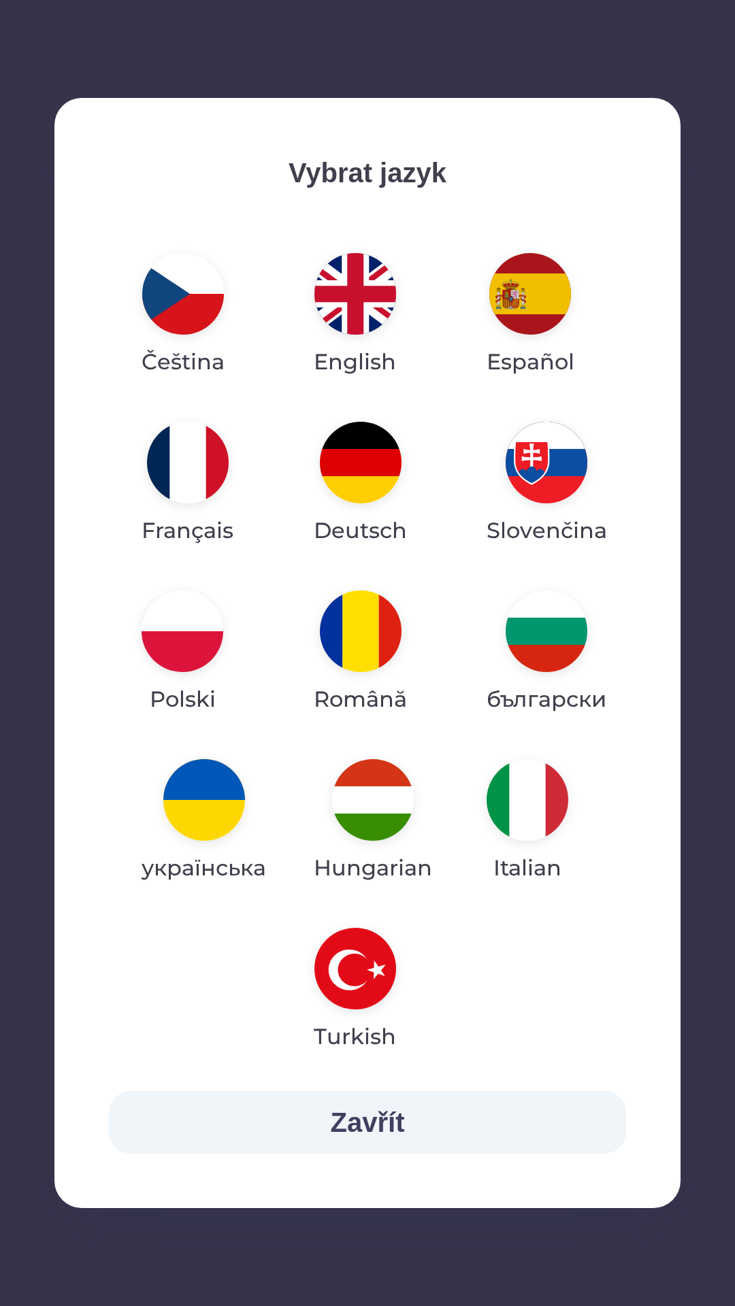
click at [188, 327] on img "button" at bounding box center [183, 294] width 82 height 82
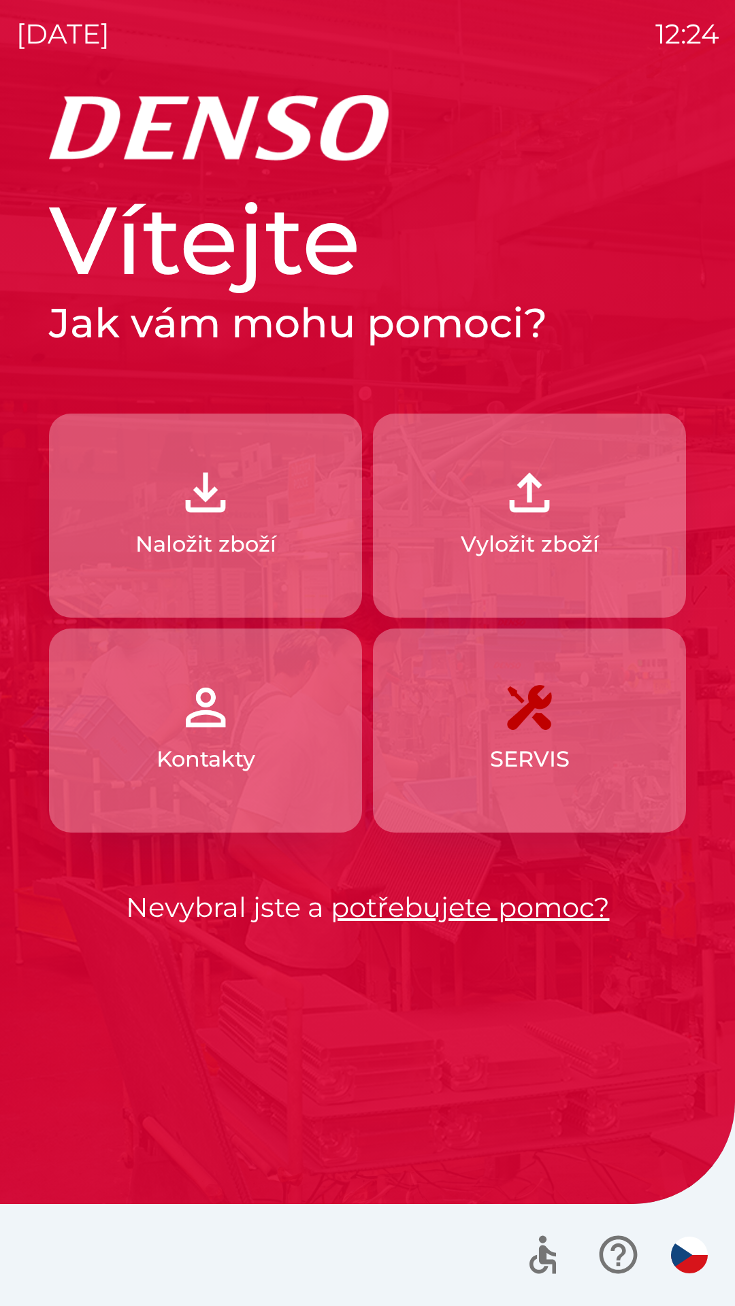
click at [537, 514] on img "button" at bounding box center [529, 493] width 60 height 60
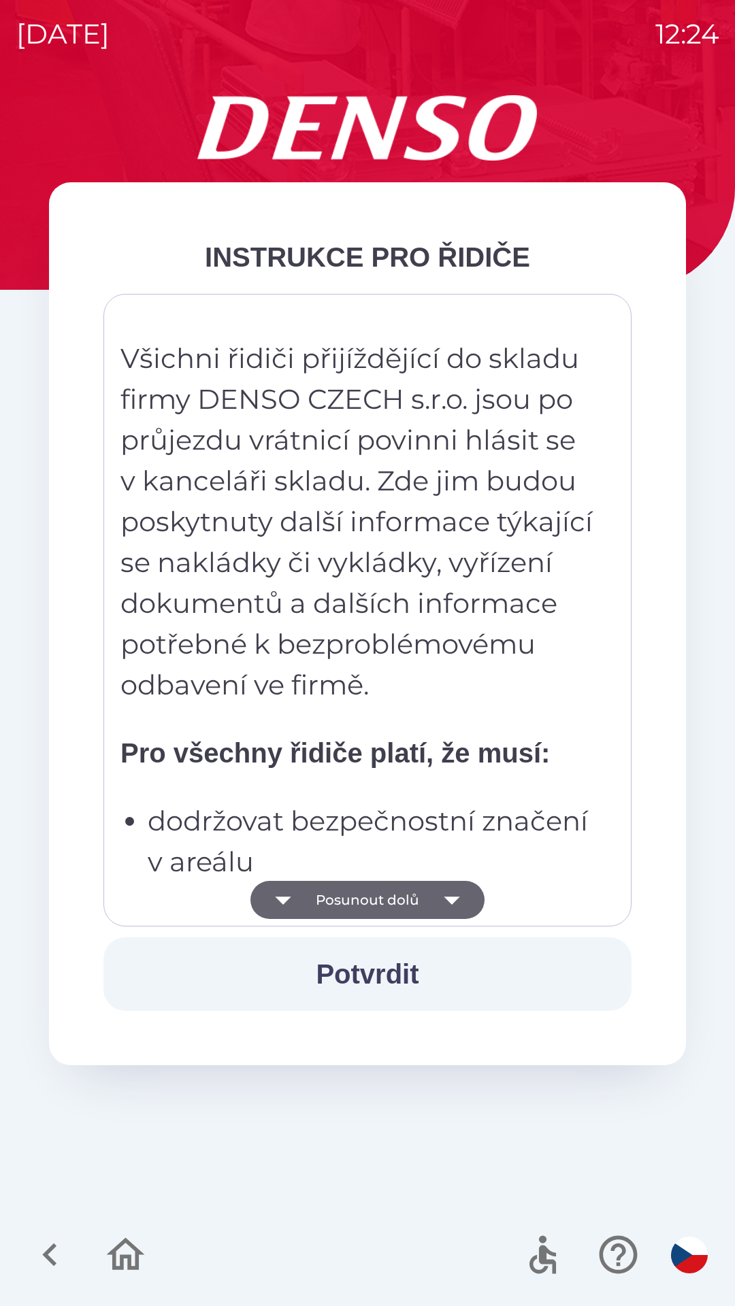
click at [392, 969] on button "Potvrdit" at bounding box center [367, 973] width 528 height 73
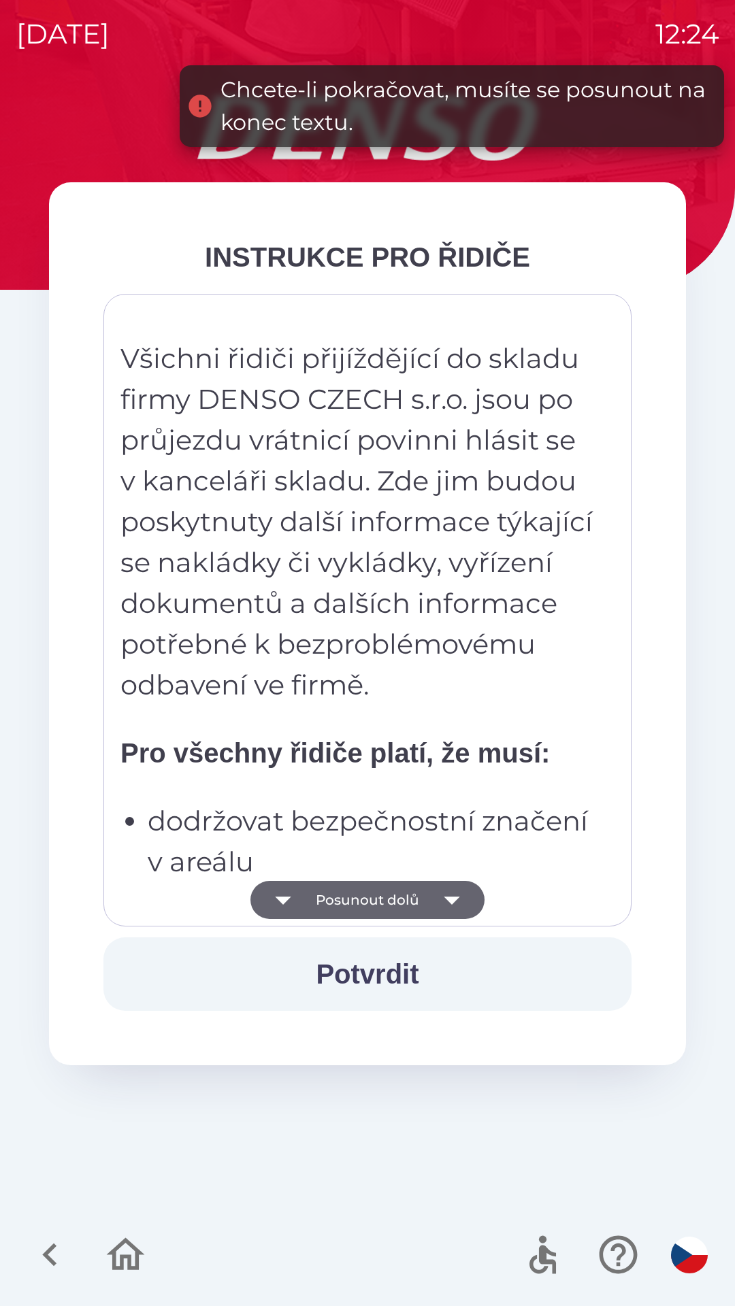
click at [397, 898] on button "Posunout dolů" at bounding box center [367, 900] width 234 height 38
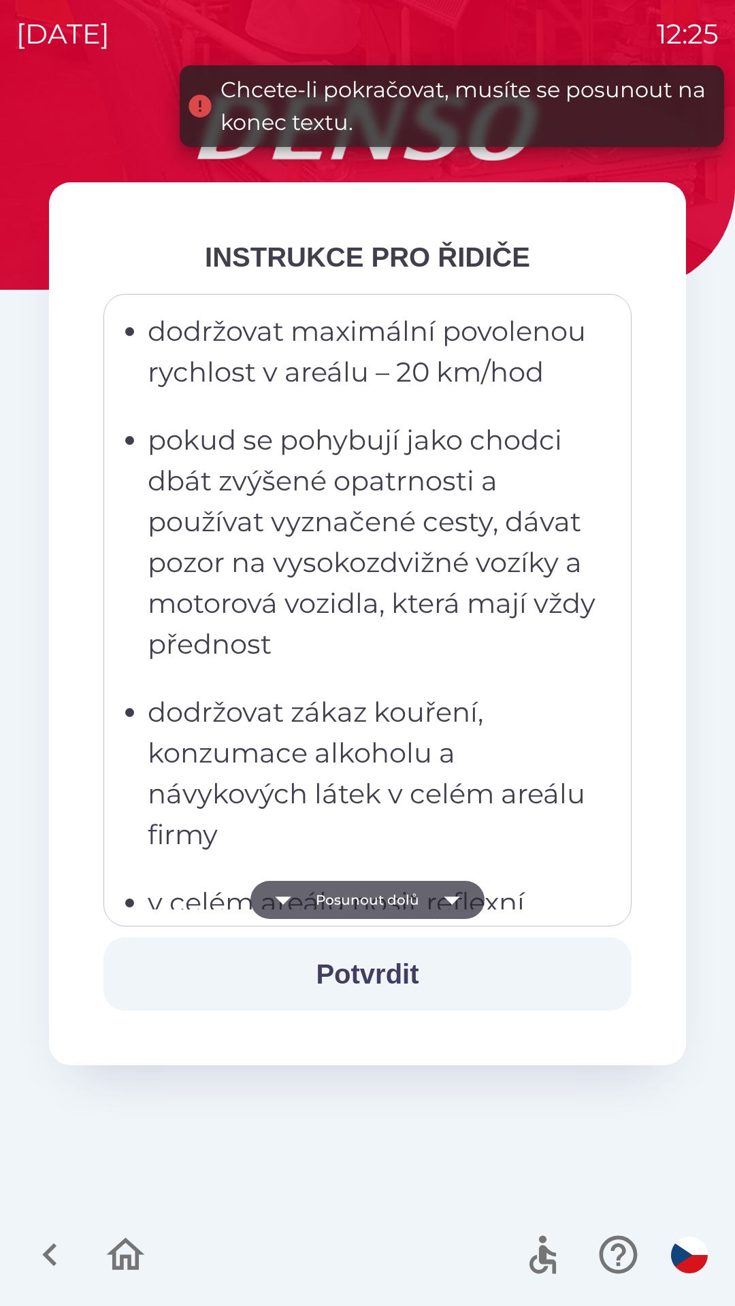
click at [457, 910] on icon "button" at bounding box center [452, 900] width 38 height 38
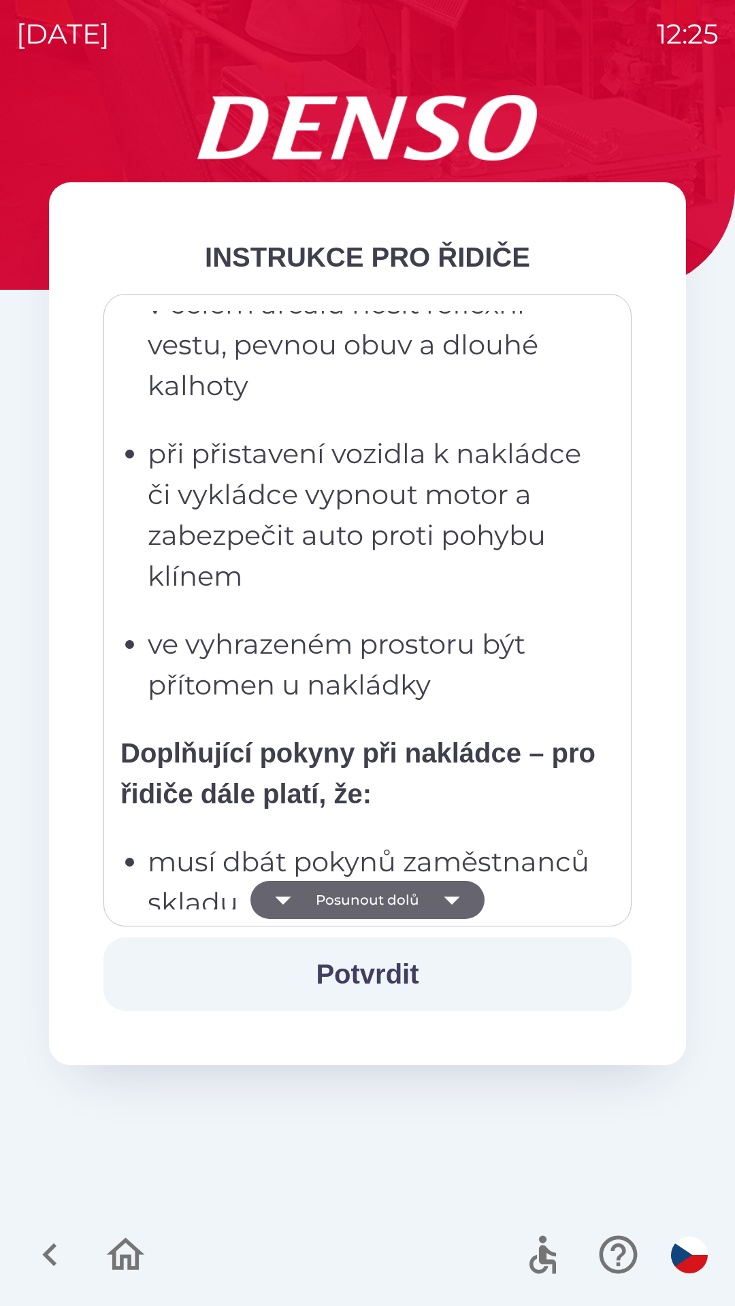
click at [455, 899] on icon "button" at bounding box center [452, 901] width 16 height 8
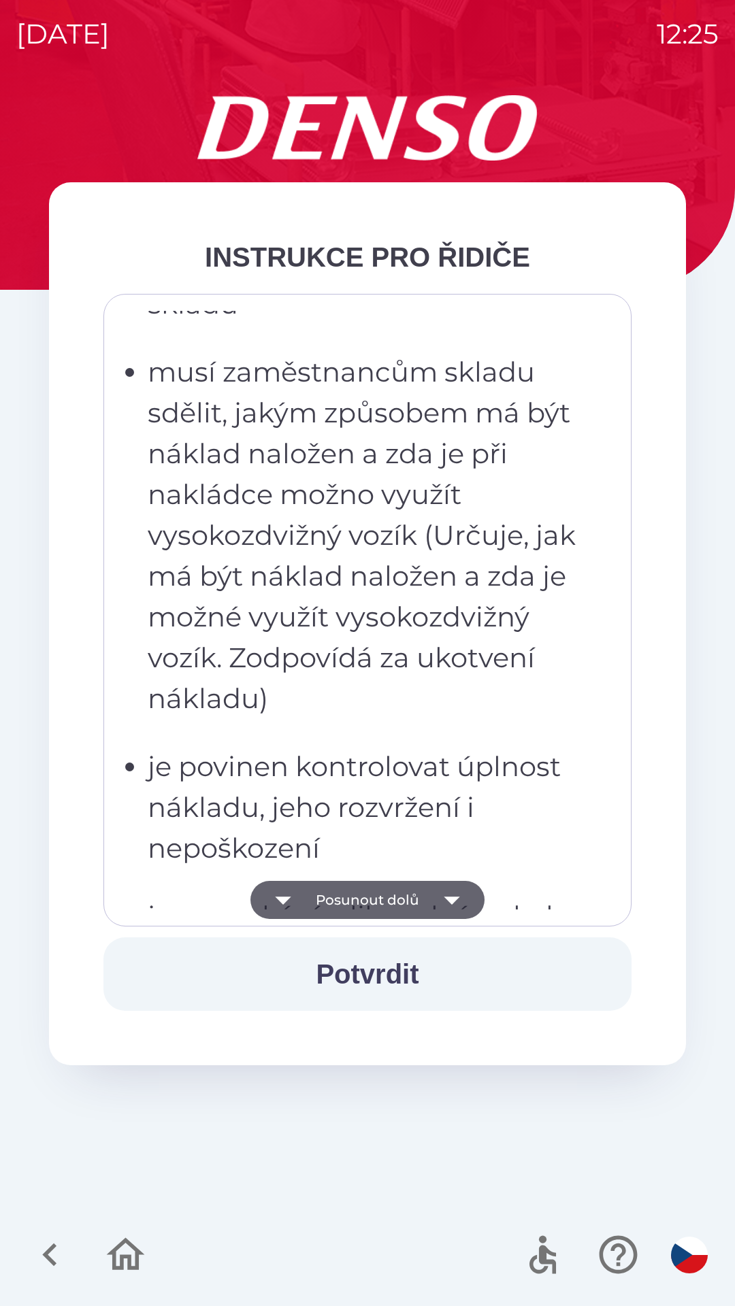
click at [388, 981] on button "Potvrdit" at bounding box center [367, 973] width 528 height 73
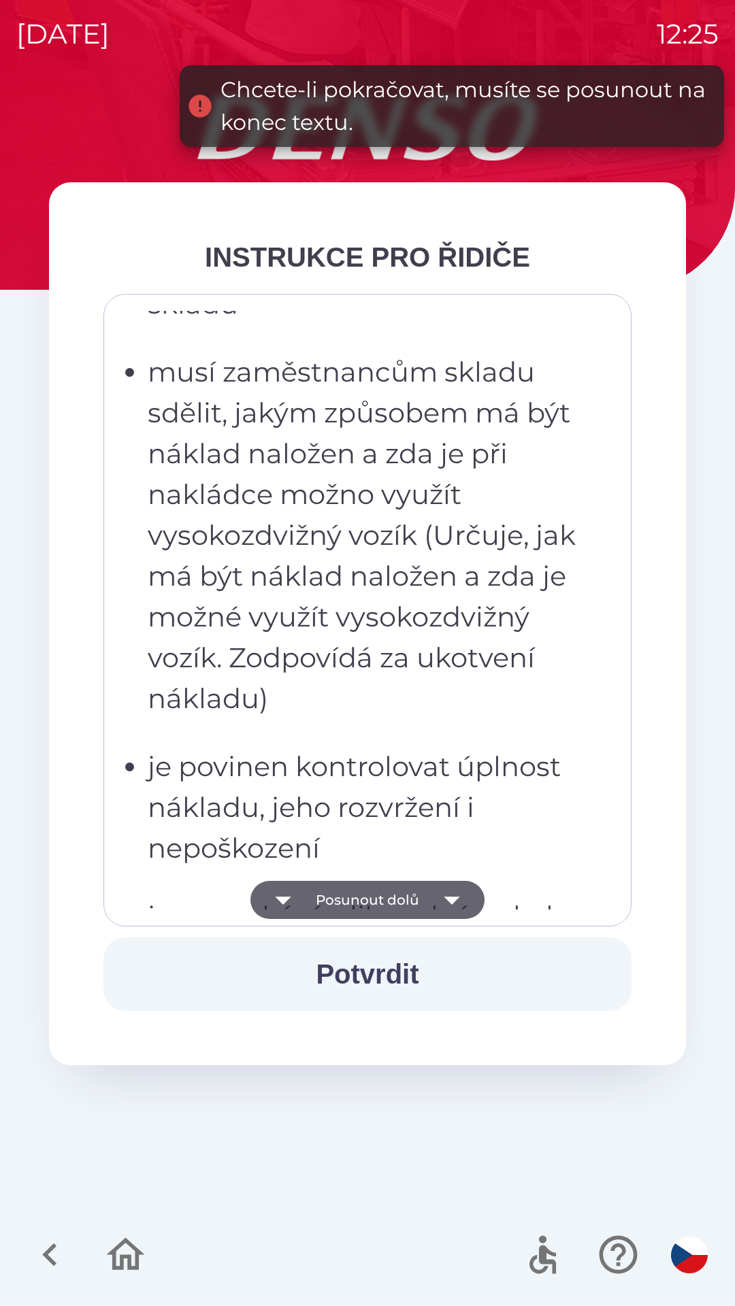
click at [388, 955] on button "Potvrdit" at bounding box center [367, 973] width 528 height 73
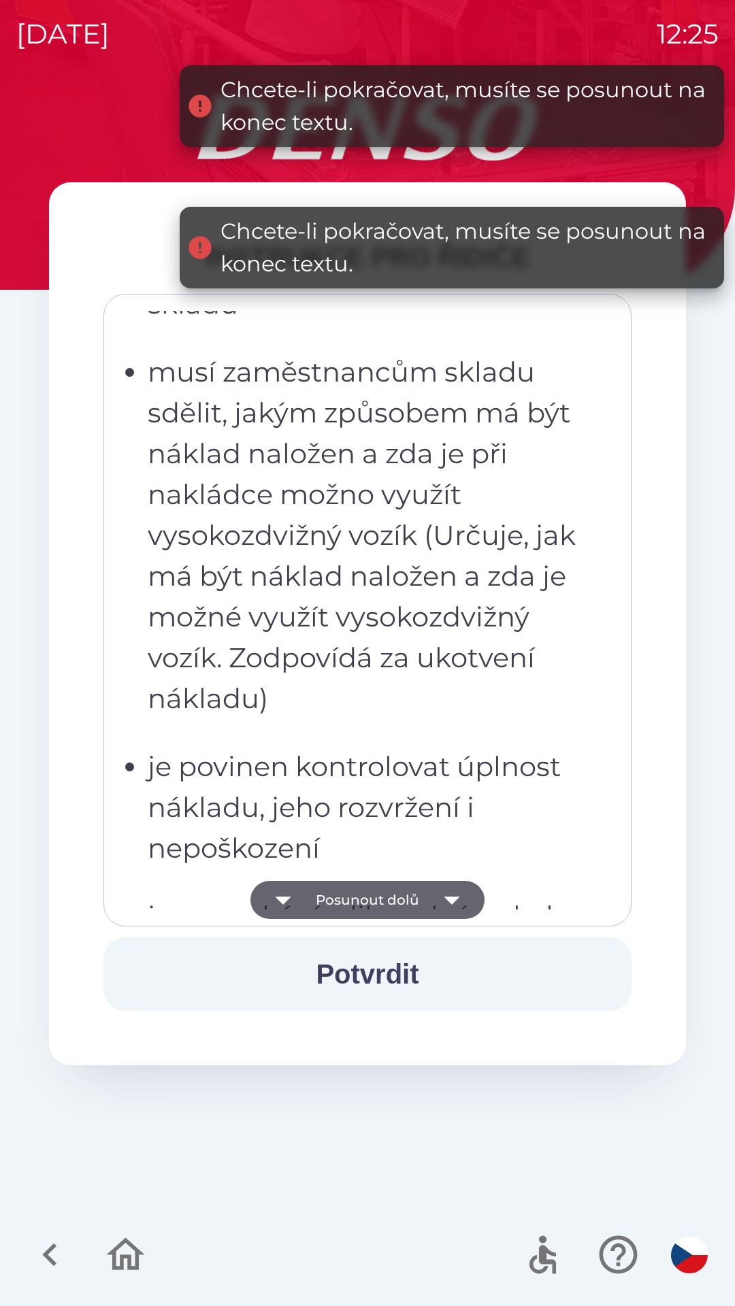
click at [460, 896] on icon "button" at bounding box center [452, 900] width 38 height 38
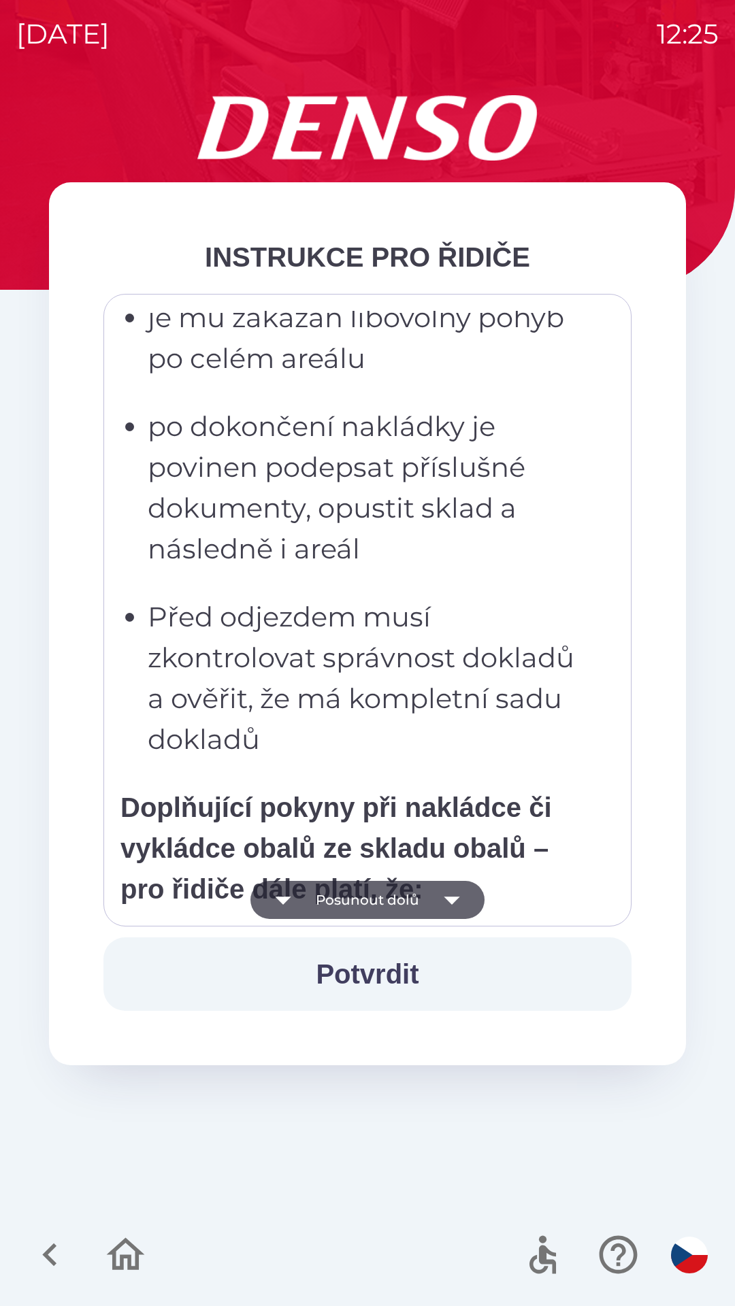
click at [459, 907] on icon "button" at bounding box center [452, 900] width 38 height 38
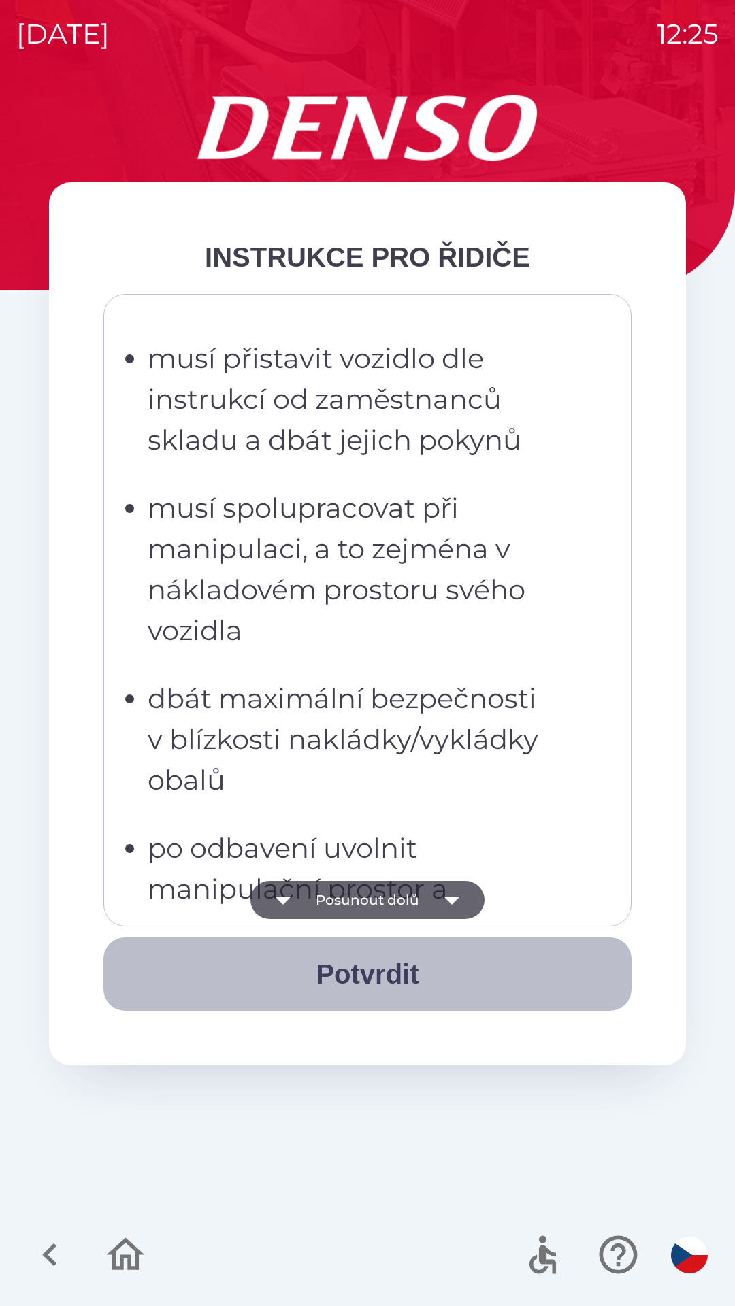
click at [379, 984] on button "Potvrdit" at bounding box center [367, 973] width 528 height 73
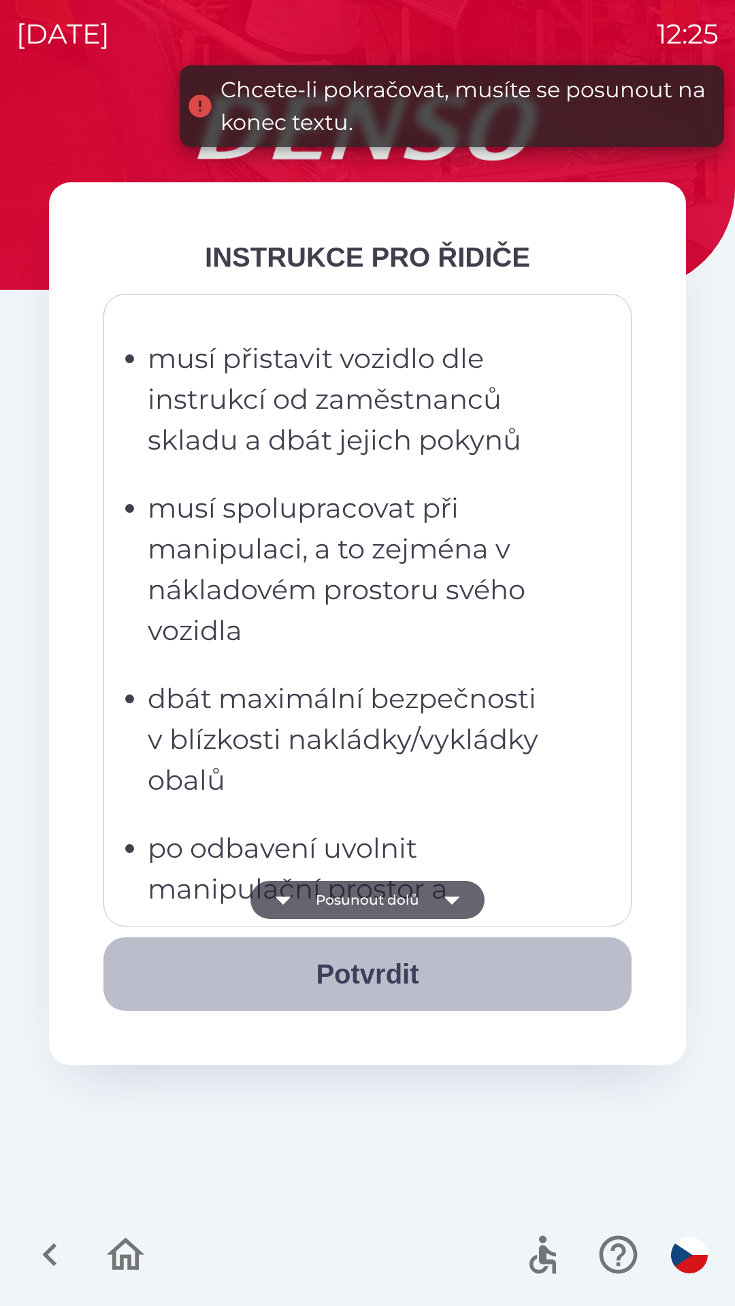
click at [390, 972] on button "Potvrdit" at bounding box center [367, 973] width 528 height 73
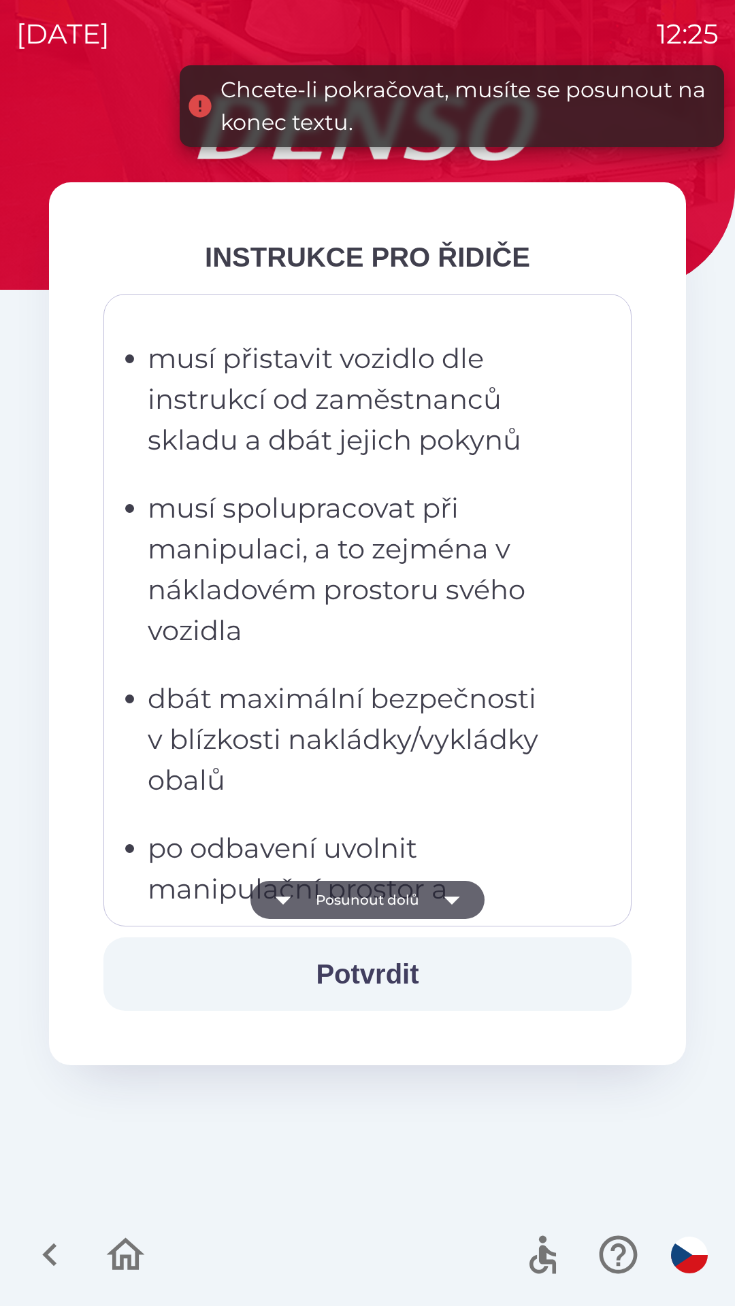
click at [459, 916] on icon "button" at bounding box center [452, 900] width 38 height 38
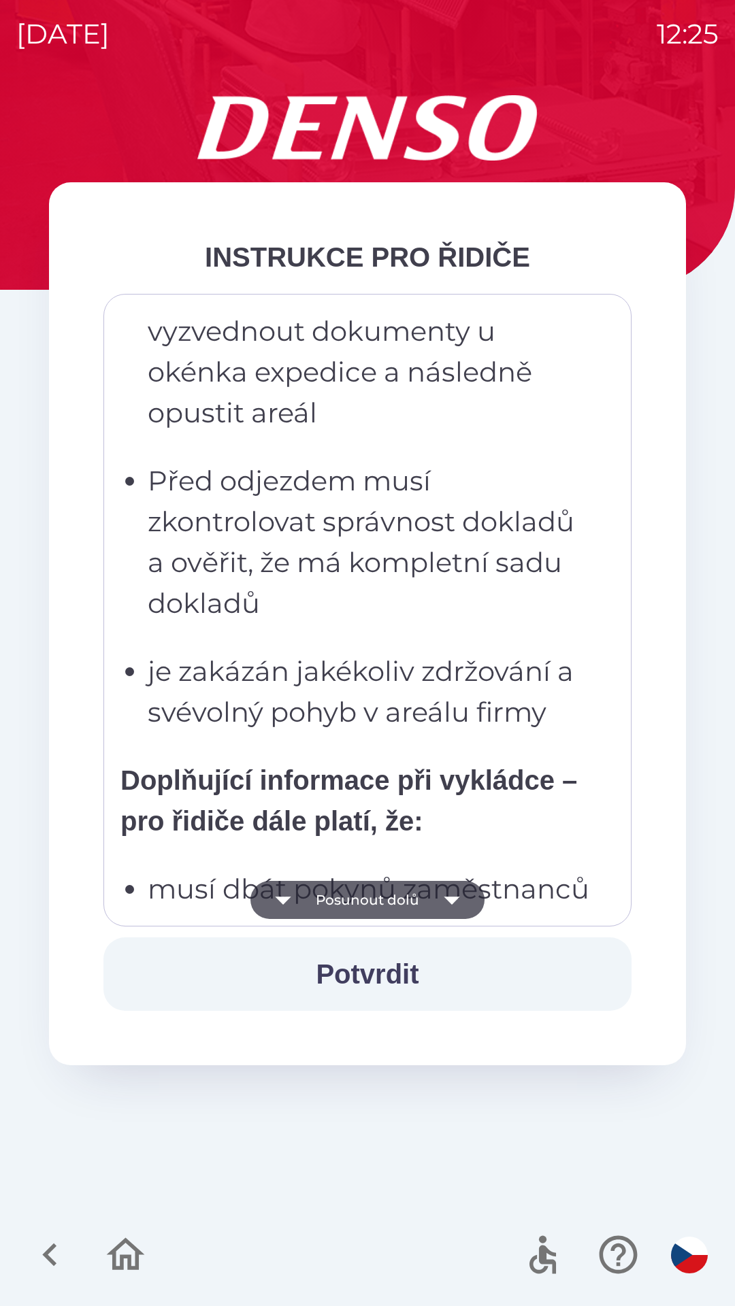
click at [446, 908] on icon "button" at bounding box center [452, 900] width 38 height 38
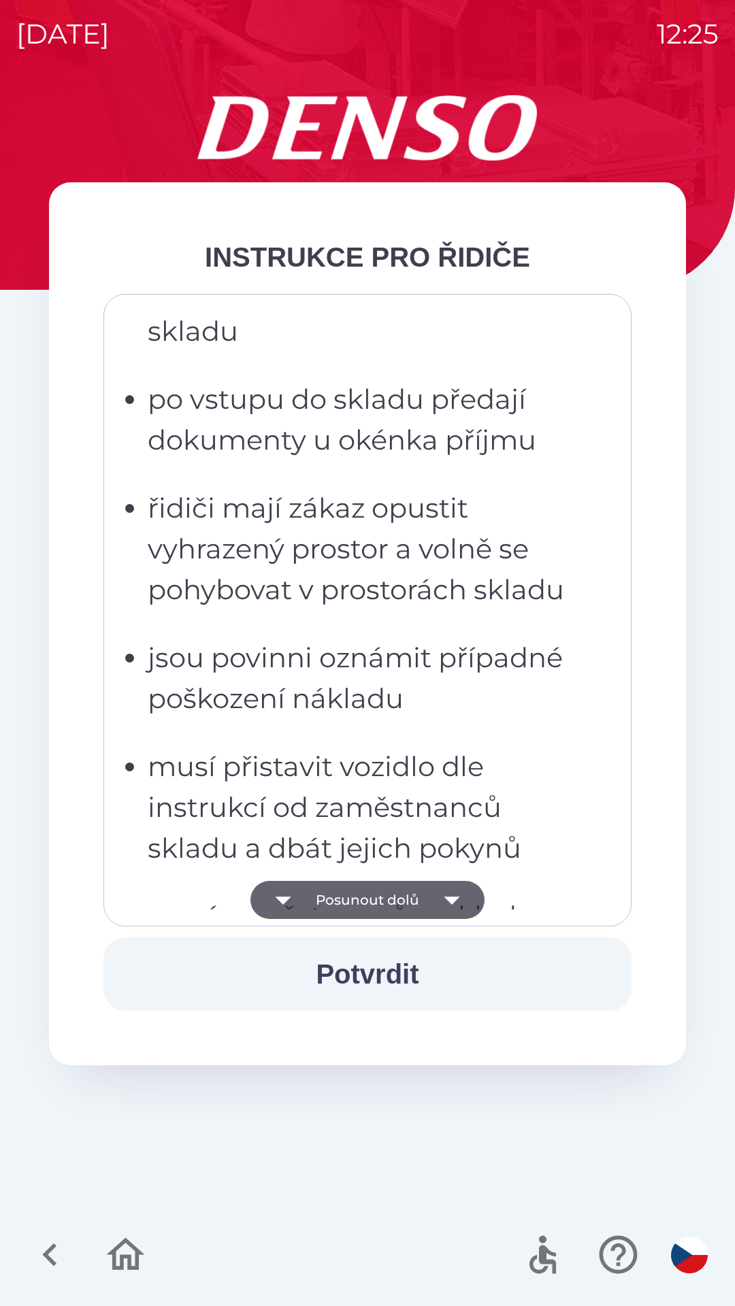
click at [454, 899] on icon "button" at bounding box center [452, 901] width 16 height 8
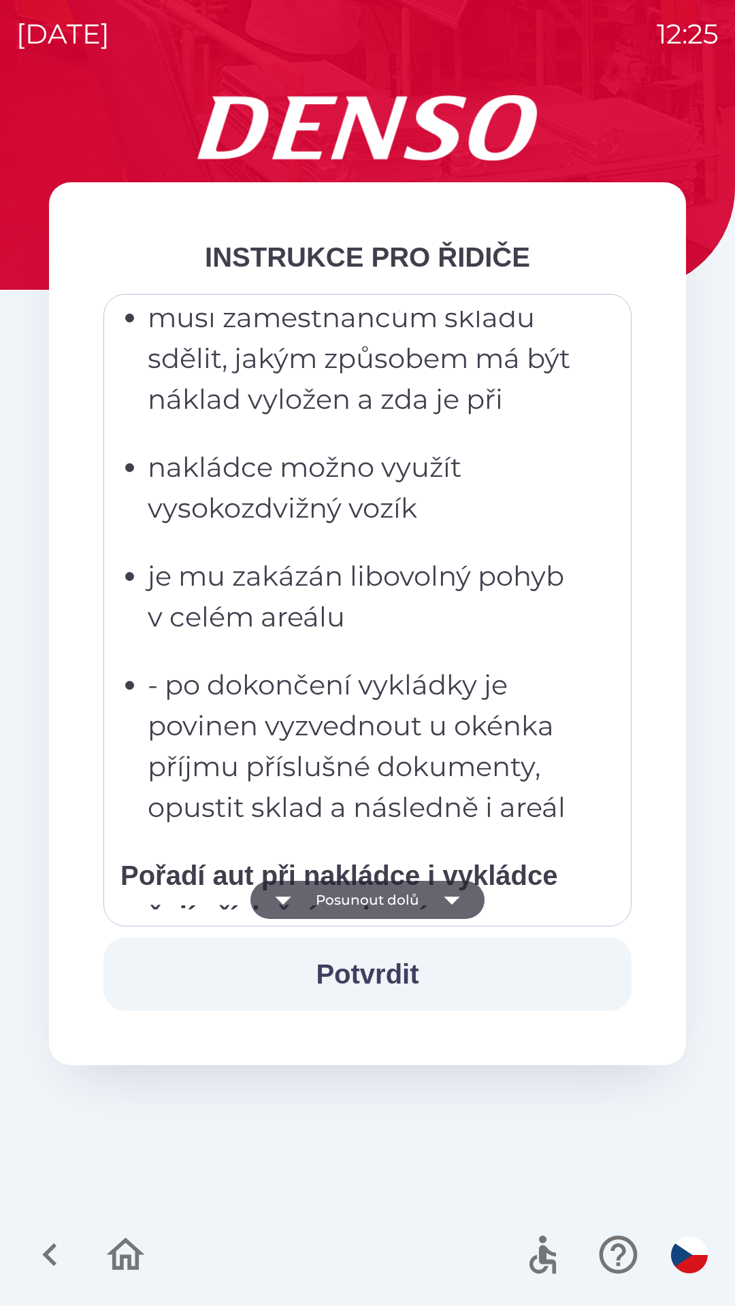
click at [459, 895] on icon "button" at bounding box center [452, 900] width 38 height 38
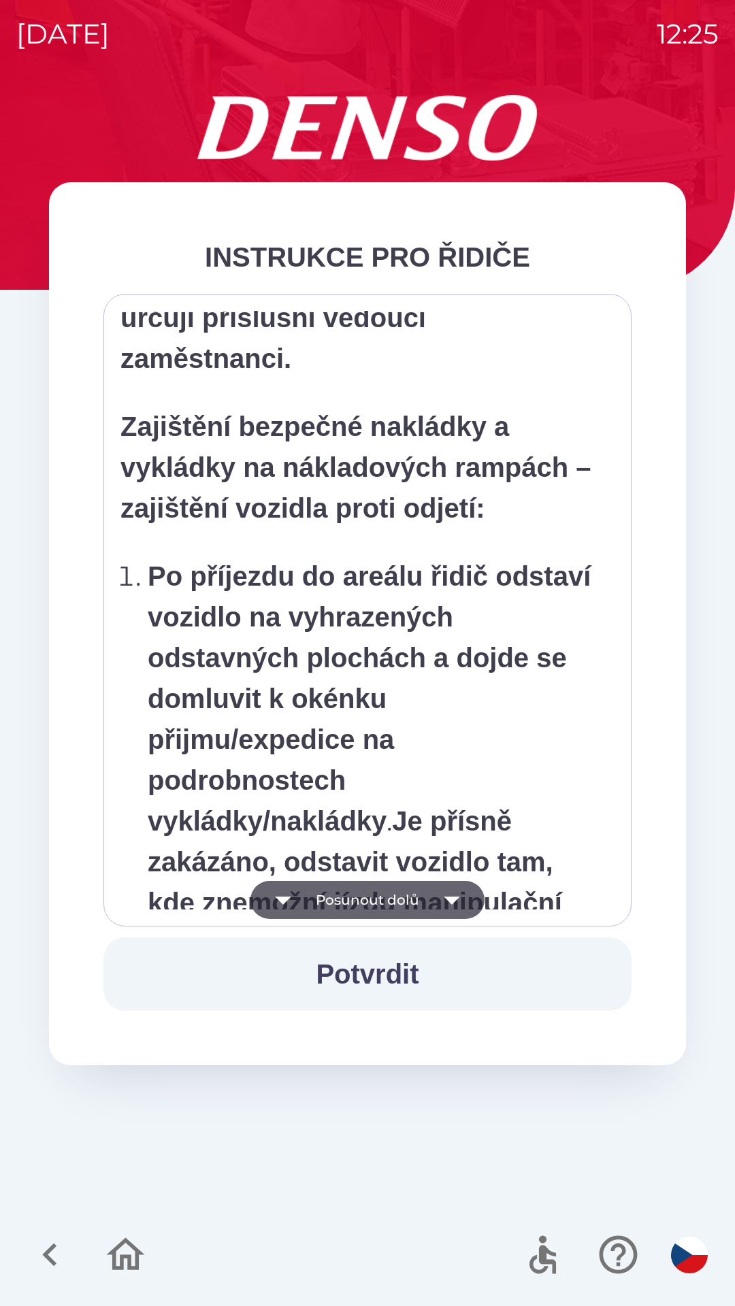
click at [461, 893] on icon "button" at bounding box center [452, 900] width 38 height 38
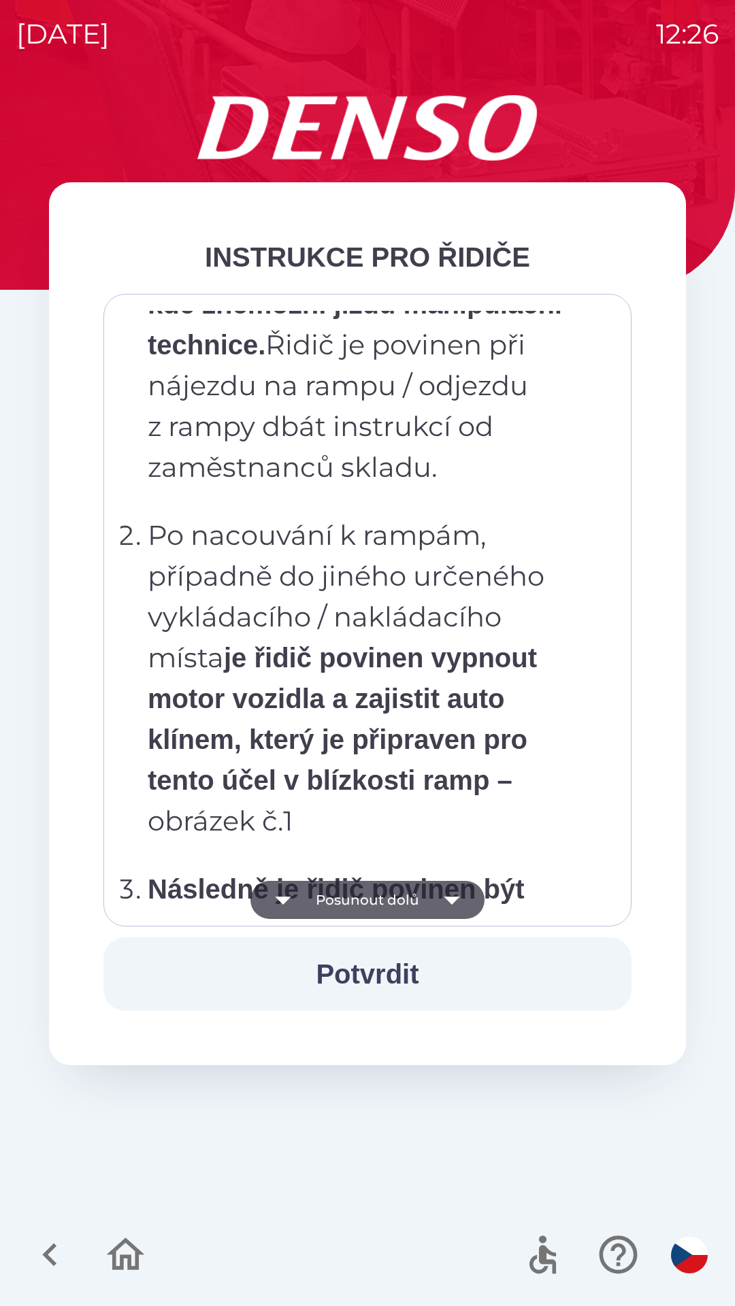
click at [459, 895] on icon "button" at bounding box center [452, 900] width 38 height 38
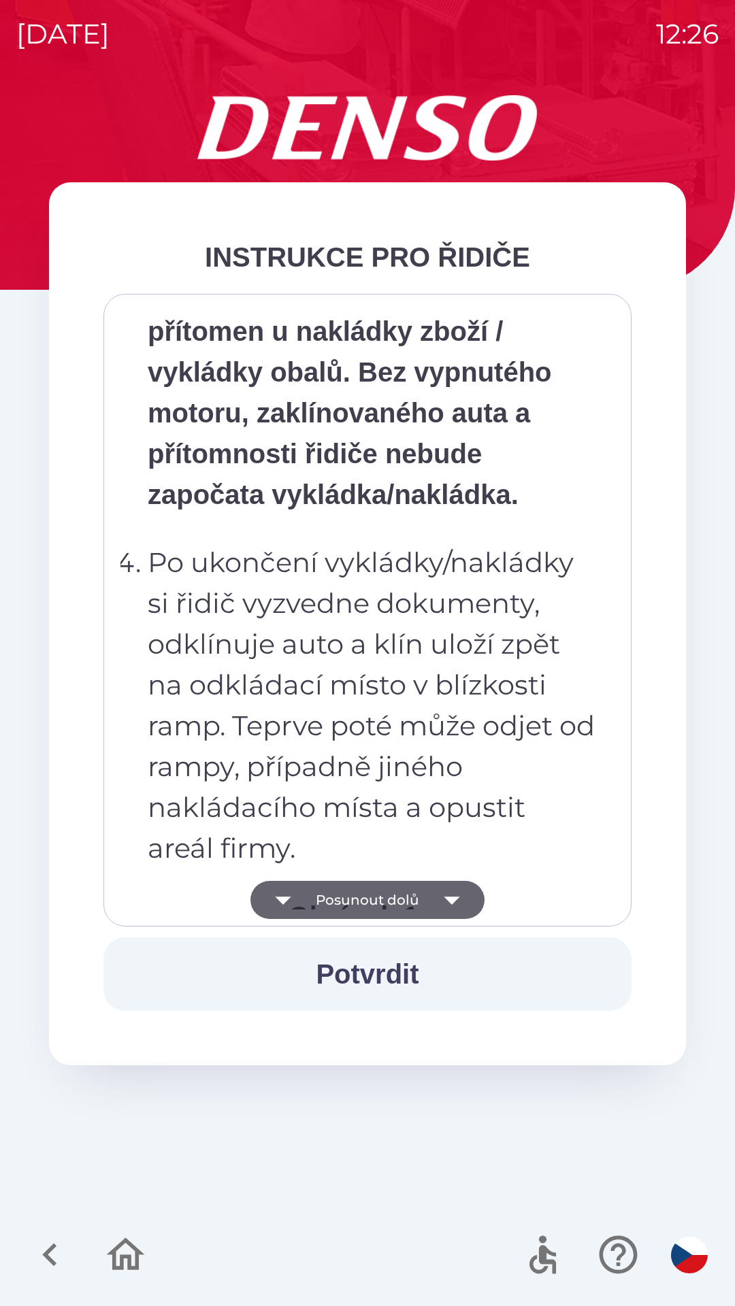
click at [455, 900] on icon "button" at bounding box center [452, 901] width 16 height 8
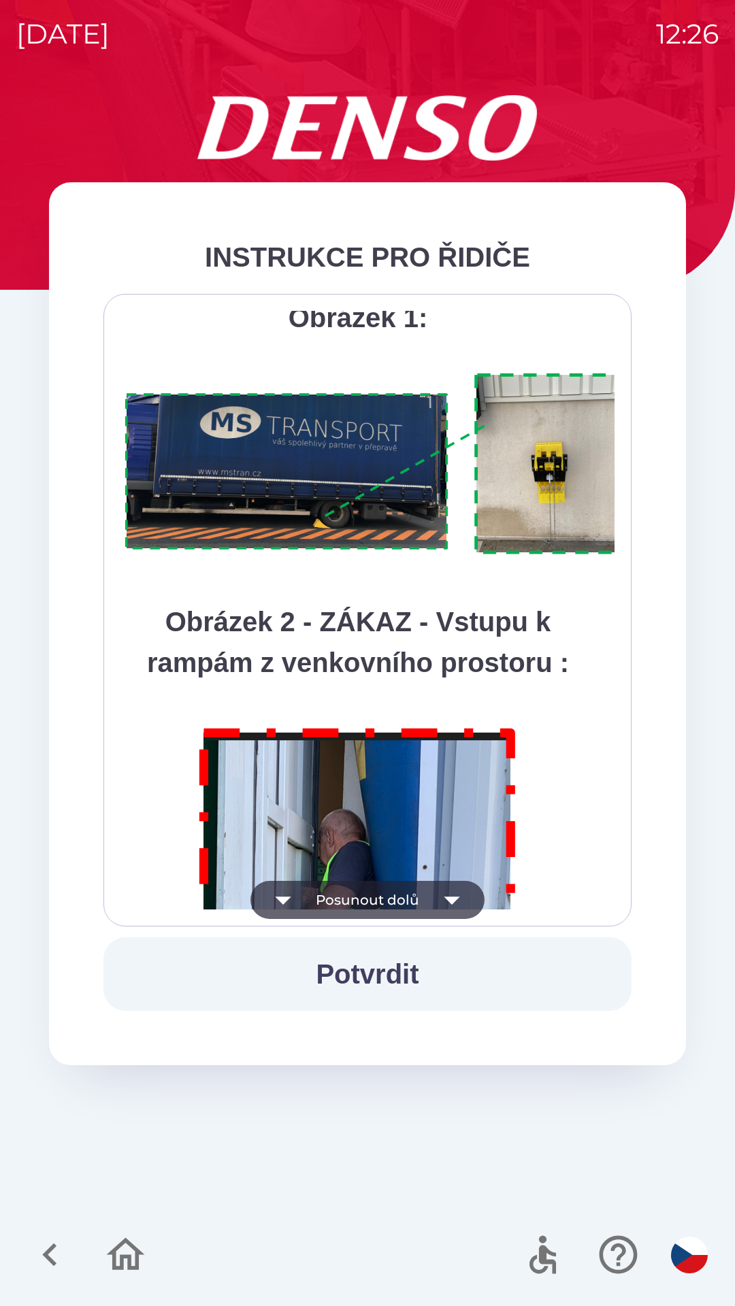
click at [458, 895] on icon "button" at bounding box center [452, 900] width 38 height 38
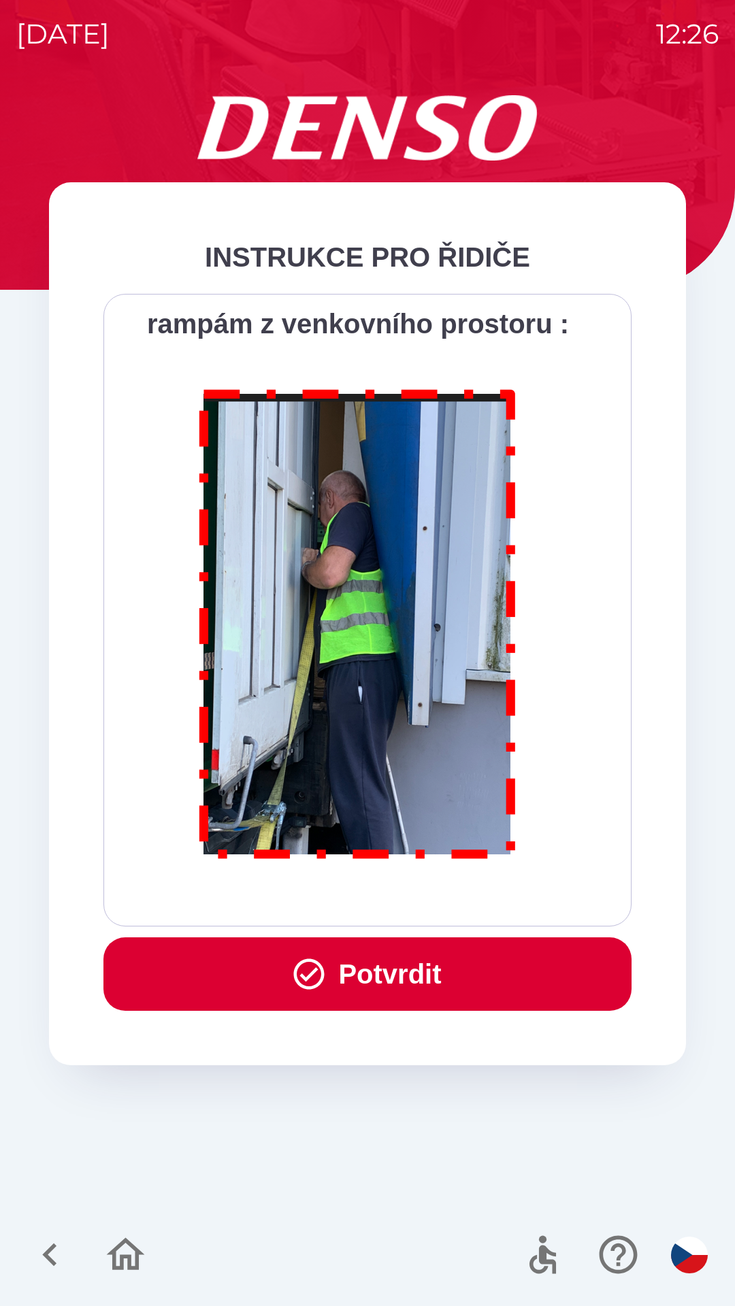
click at [427, 960] on button "Potvrdit" at bounding box center [367, 973] width 528 height 73
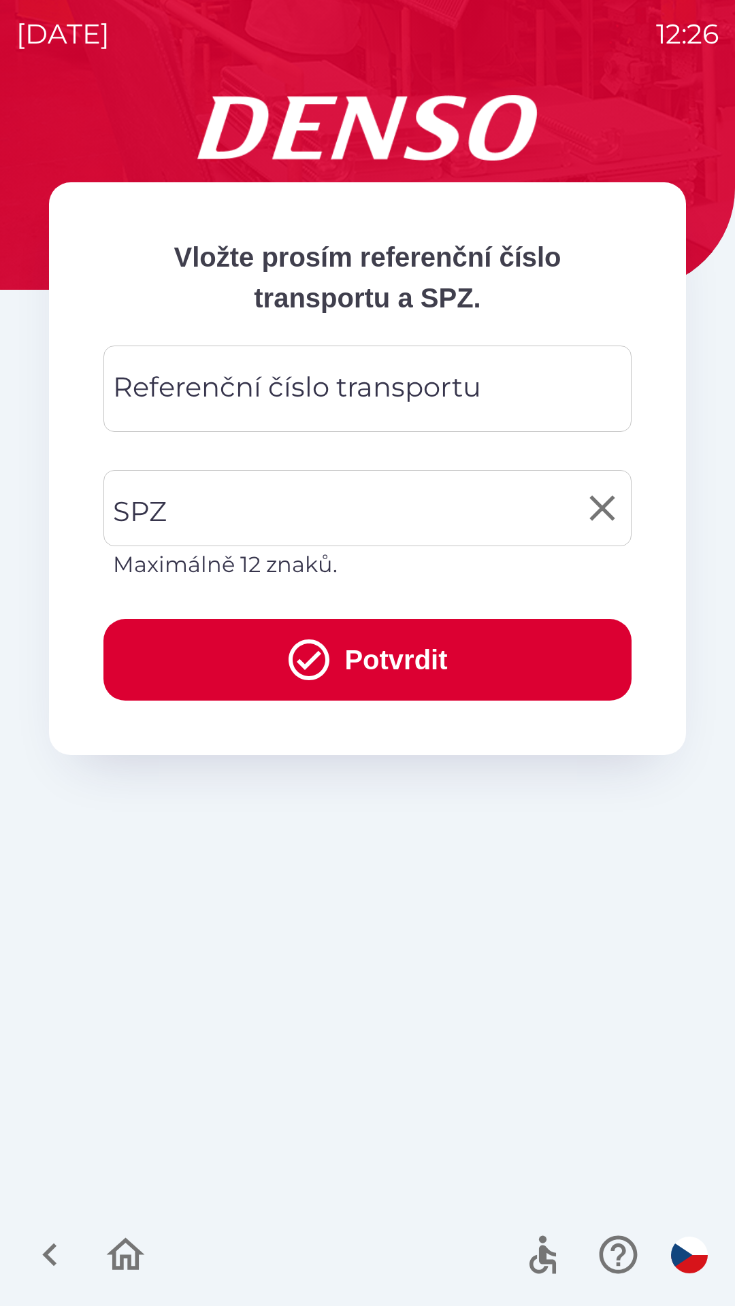
click at [222, 517] on input "SPZ" at bounding box center [357, 508] width 495 height 64
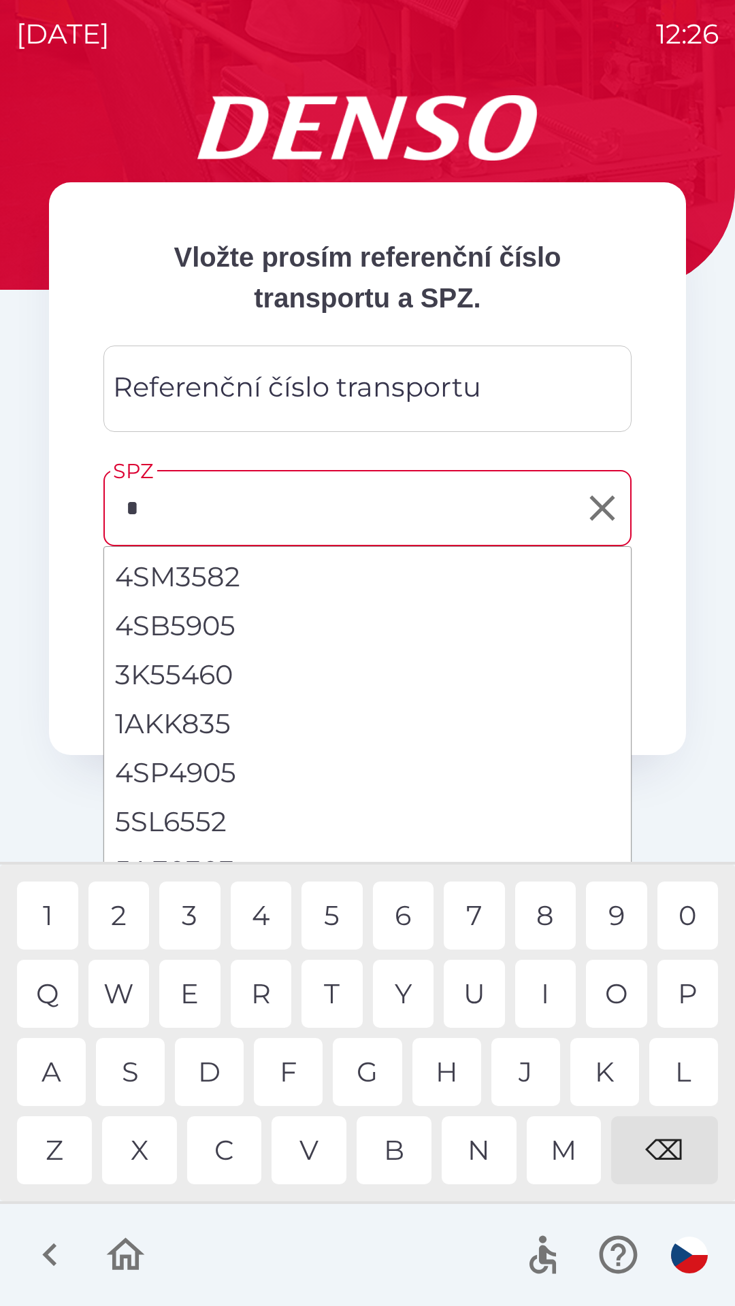
click at [339, 913] on div "5" at bounding box center [331, 916] width 61 height 68
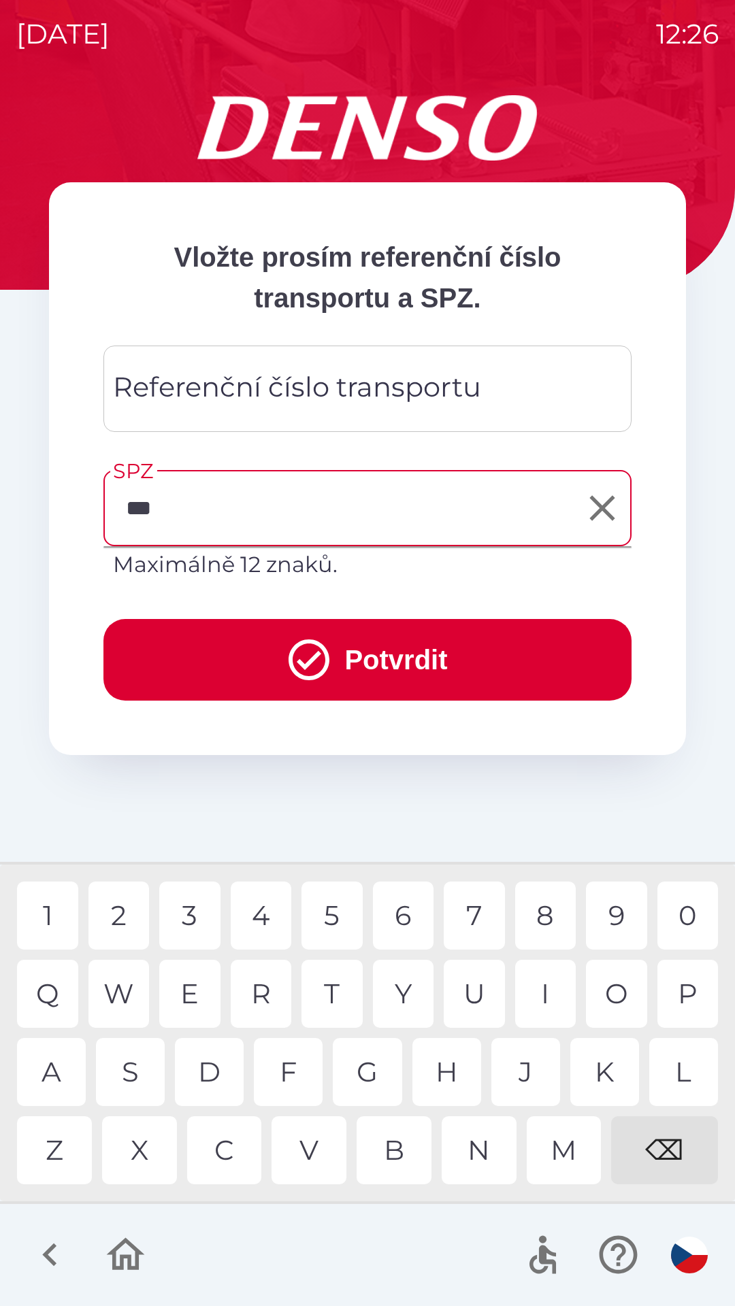
click at [616, 913] on div "9" at bounding box center [616, 916] width 61 height 68
click at [409, 918] on div "6" at bounding box center [403, 916] width 61 height 68
type input "*******"
click at [431, 665] on button "Potvrdit" at bounding box center [367, 660] width 528 height 82
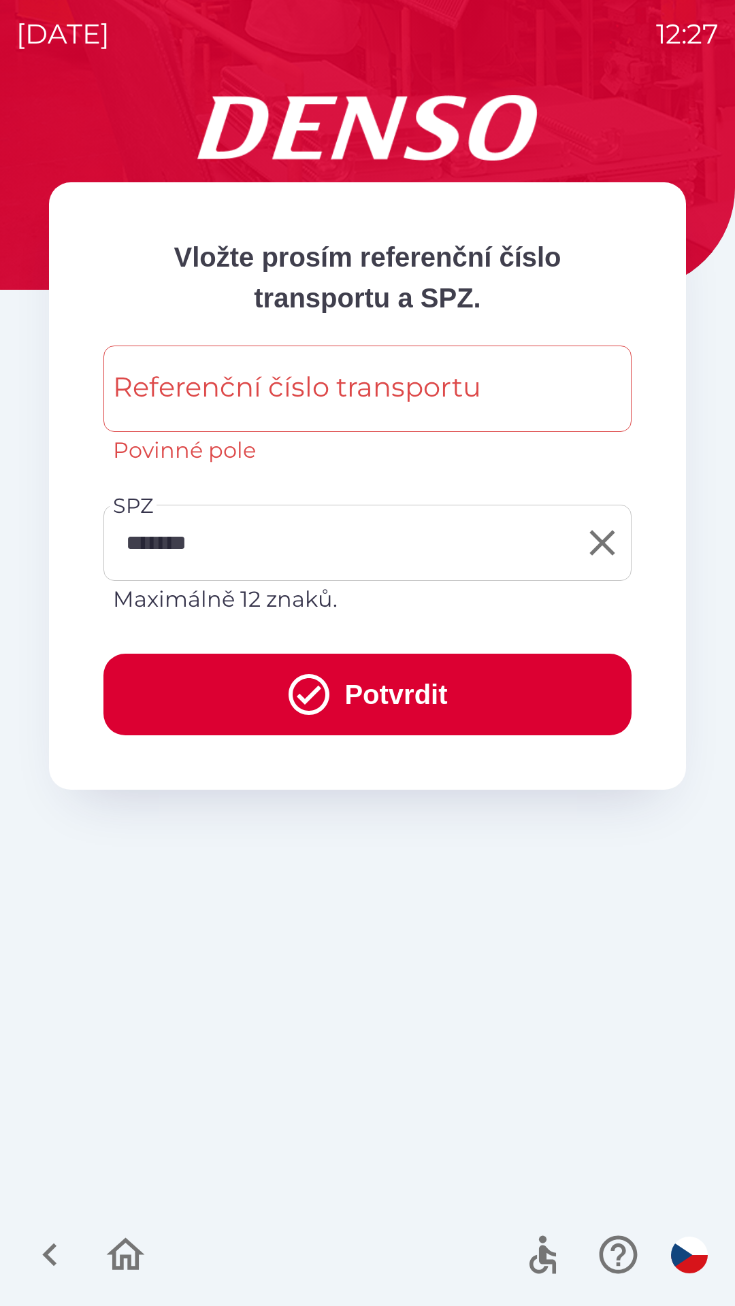
click at [397, 694] on button "Potvrdit" at bounding box center [367, 695] width 528 height 82
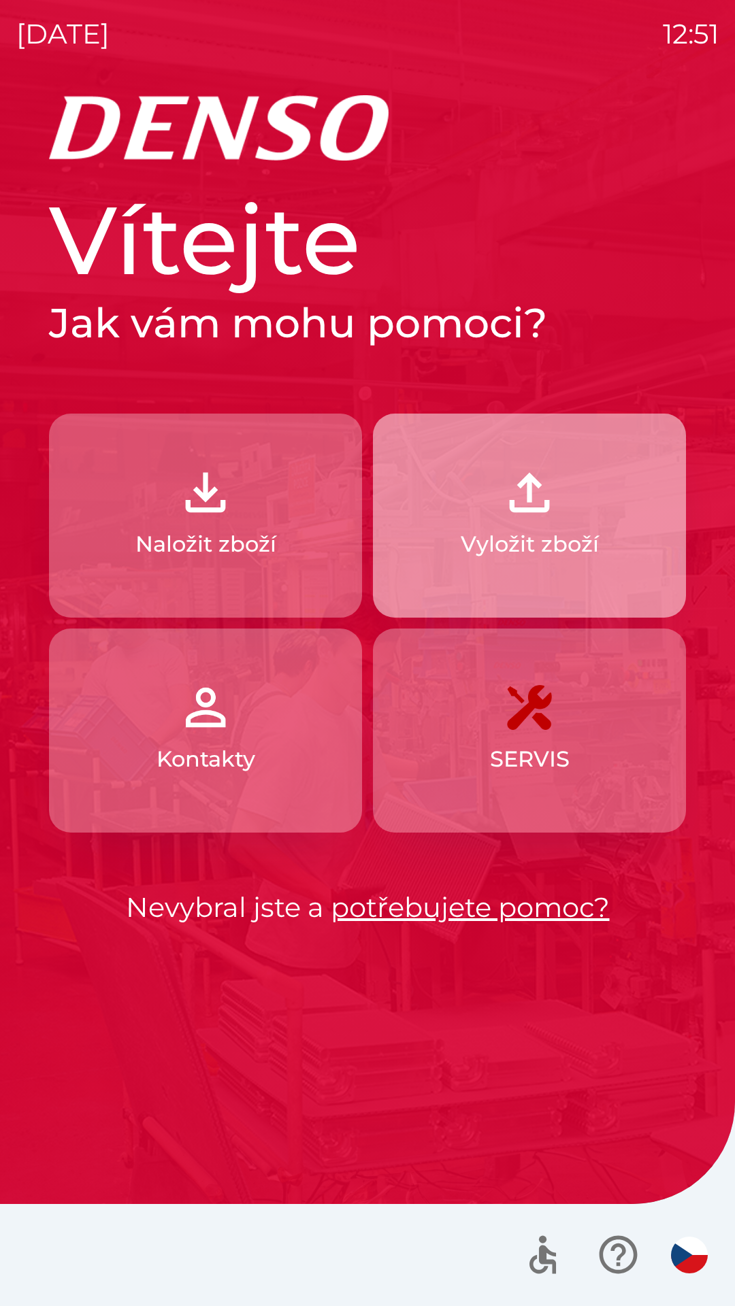
click at [563, 537] on p "Vyložit zboží" at bounding box center [530, 544] width 138 height 33
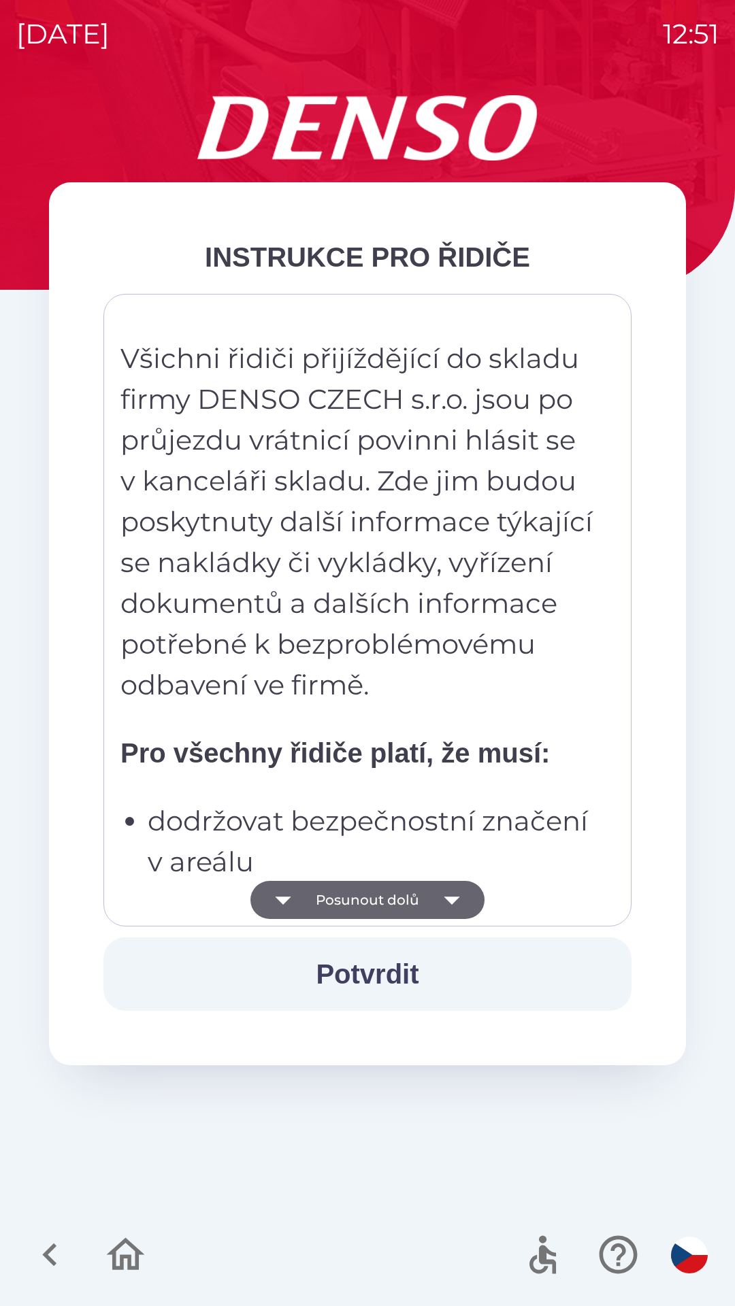
click at [435, 914] on icon "button" at bounding box center [452, 900] width 38 height 38
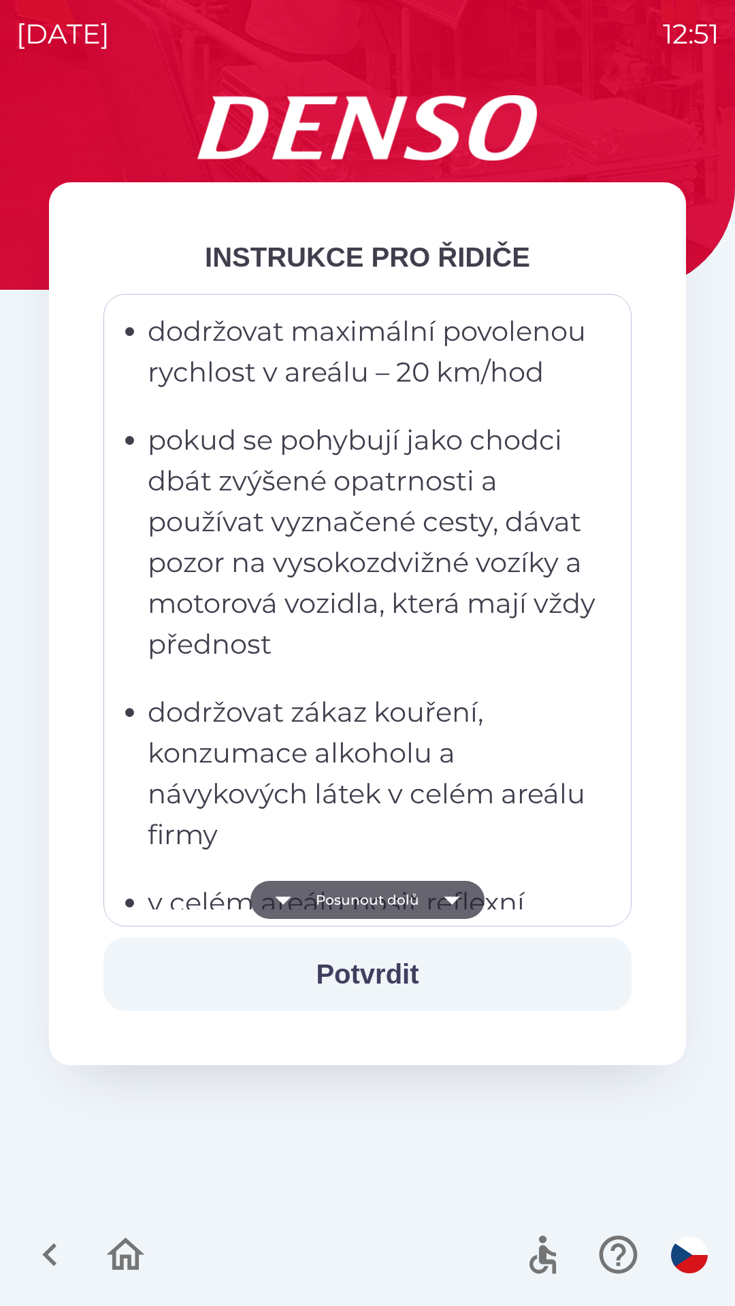
click at [442, 908] on icon "button" at bounding box center [452, 900] width 38 height 38
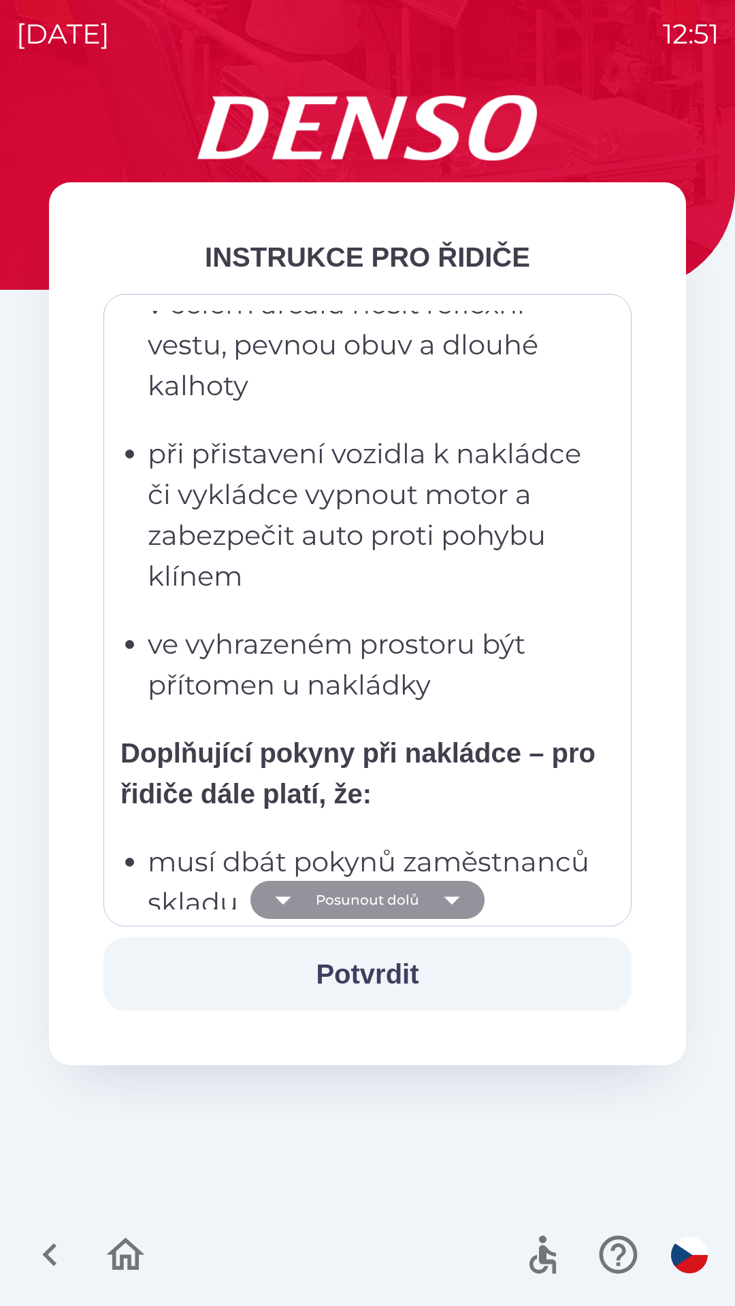
click at [439, 905] on icon "button" at bounding box center [452, 900] width 38 height 38
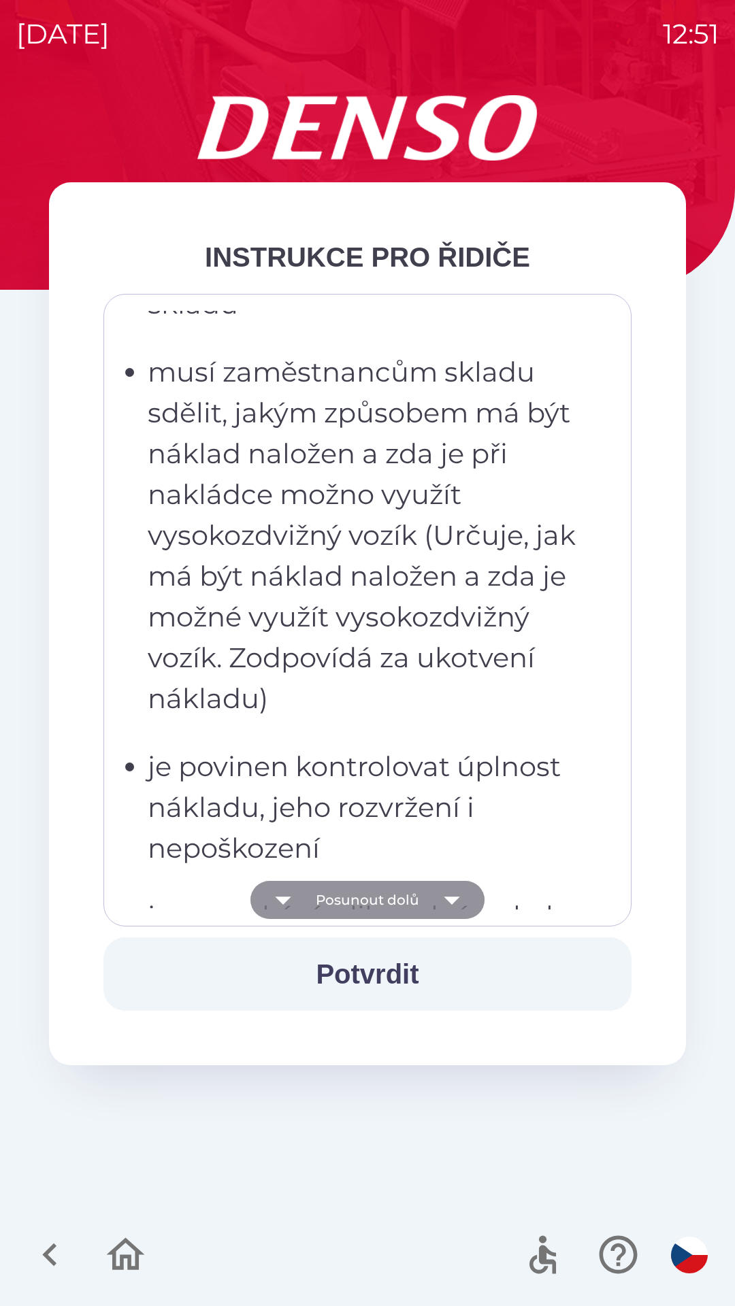
click at [444, 904] on icon "button" at bounding box center [452, 900] width 38 height 38
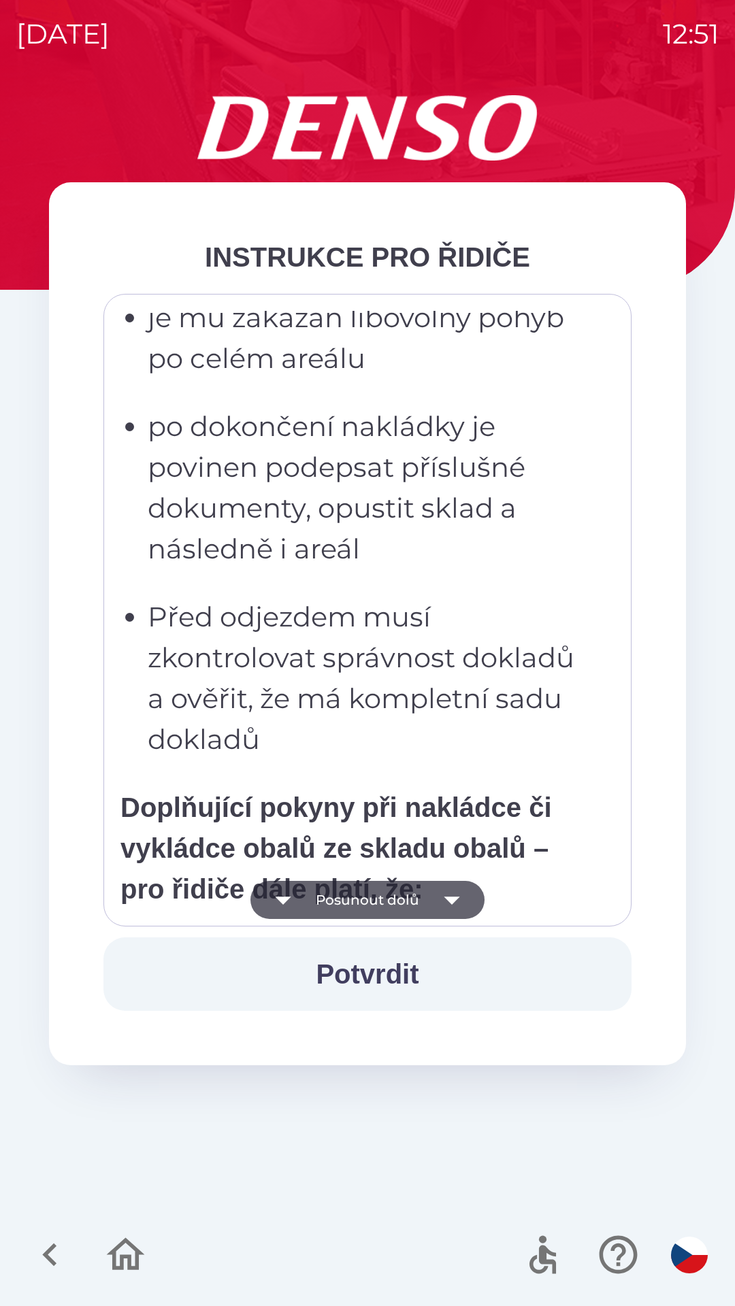
click at [450, 899] on icon "button" at bounding box center [452, 901] width 16 height 8
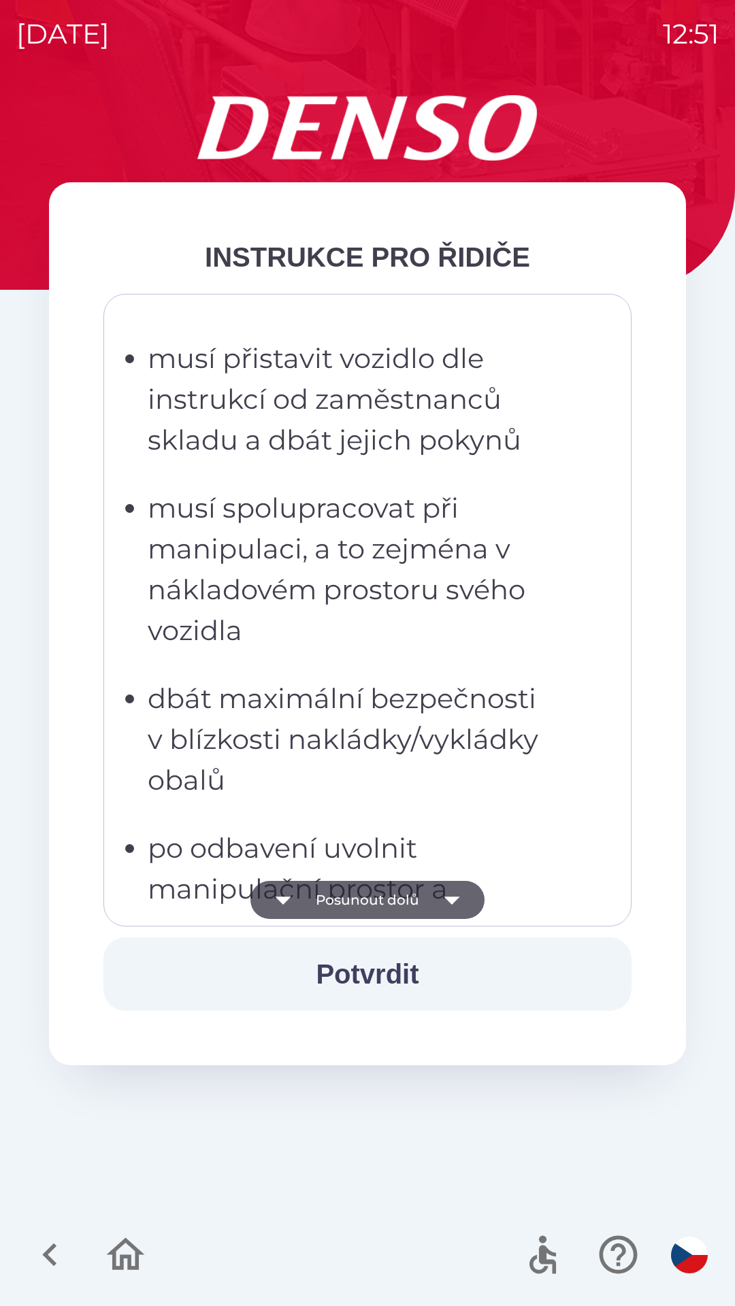
click at [450, 899] on icon "button" at bounding box center [452, 901] width 16 height 8
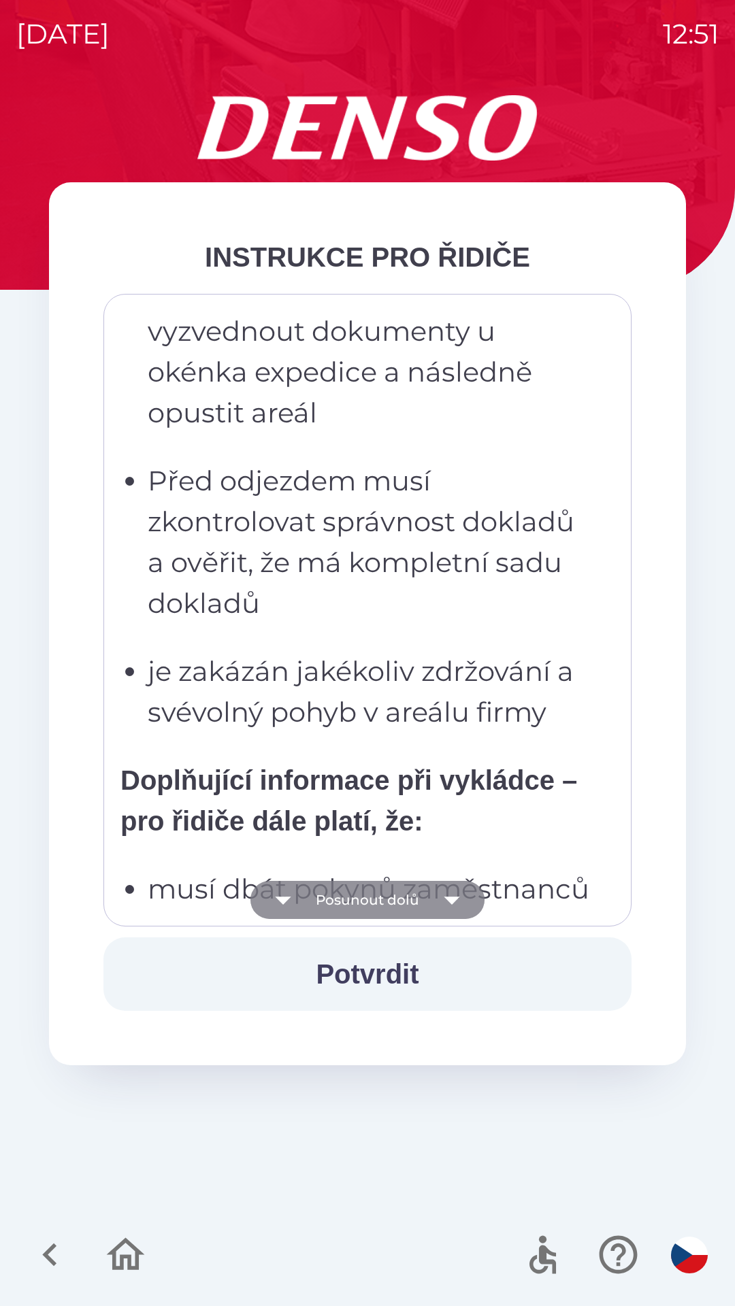
click at [433, 899] on icon "button" at bounding box center [452, 900] width 38 height 38
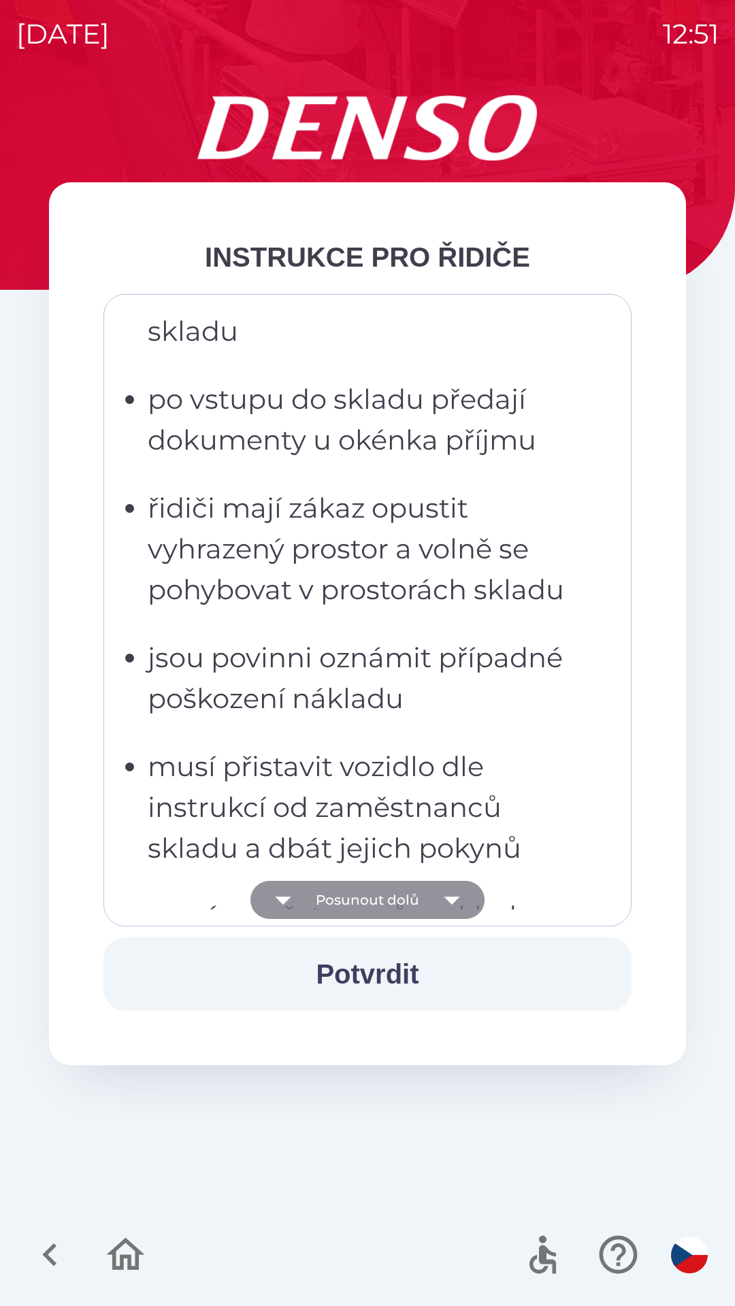
click at [435, 899] on icon "button" at bounding box center [452, 900] width 38 height 38
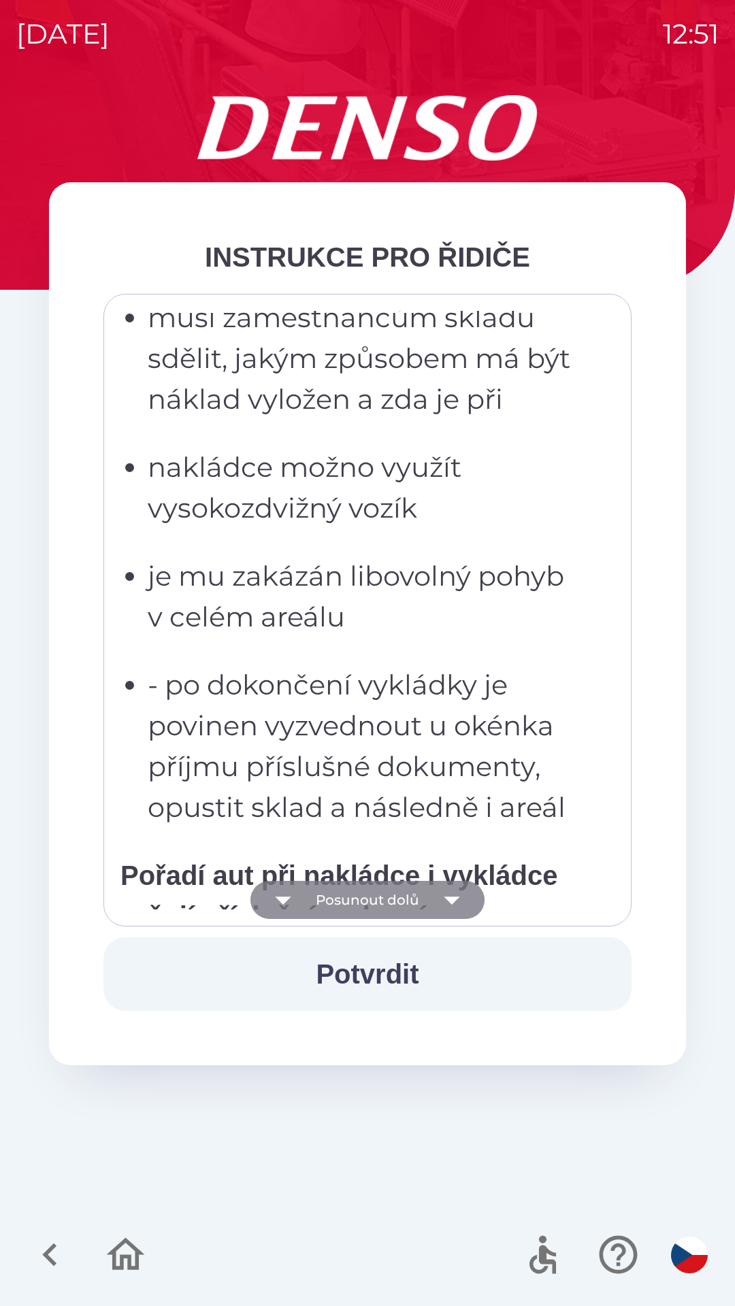
click at [438, 899] on icon "button" at bounding box center [452, 900] width 38 height 38
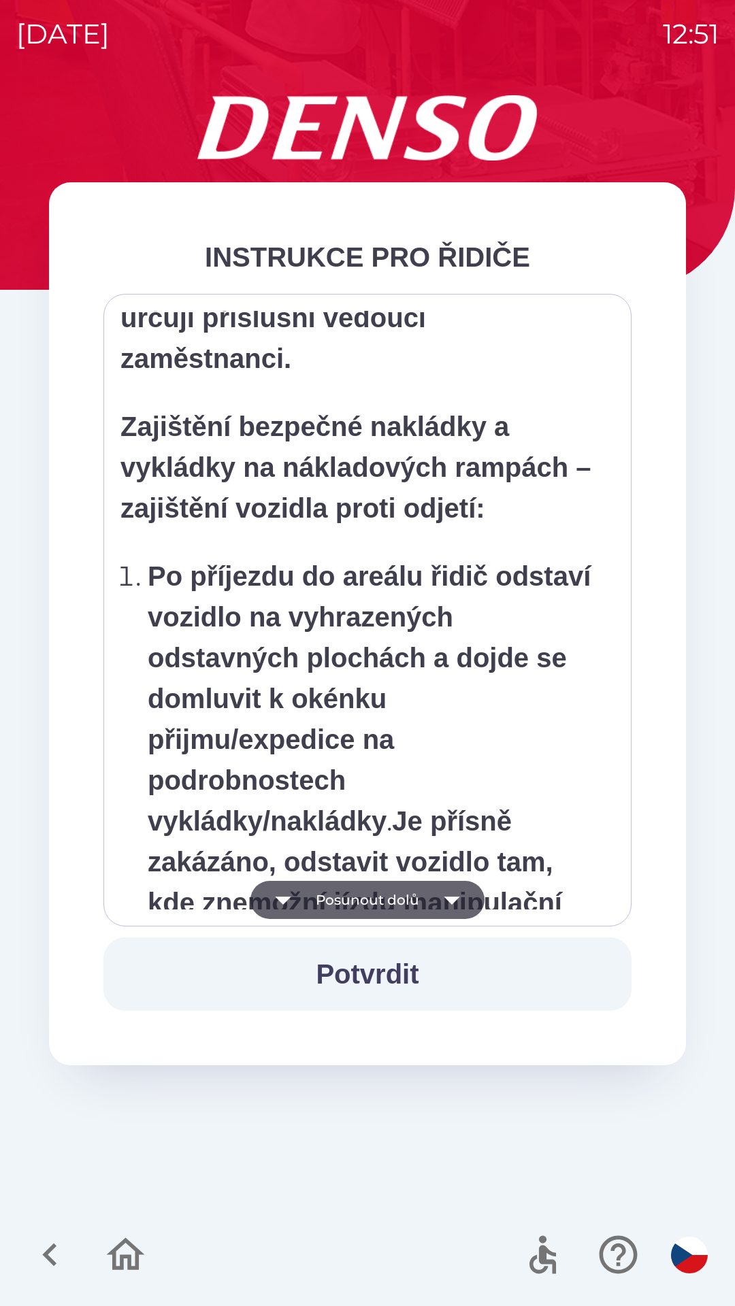
click at [442, 908] on icon "button" at bounding box center [452, 900] width 38 height 38
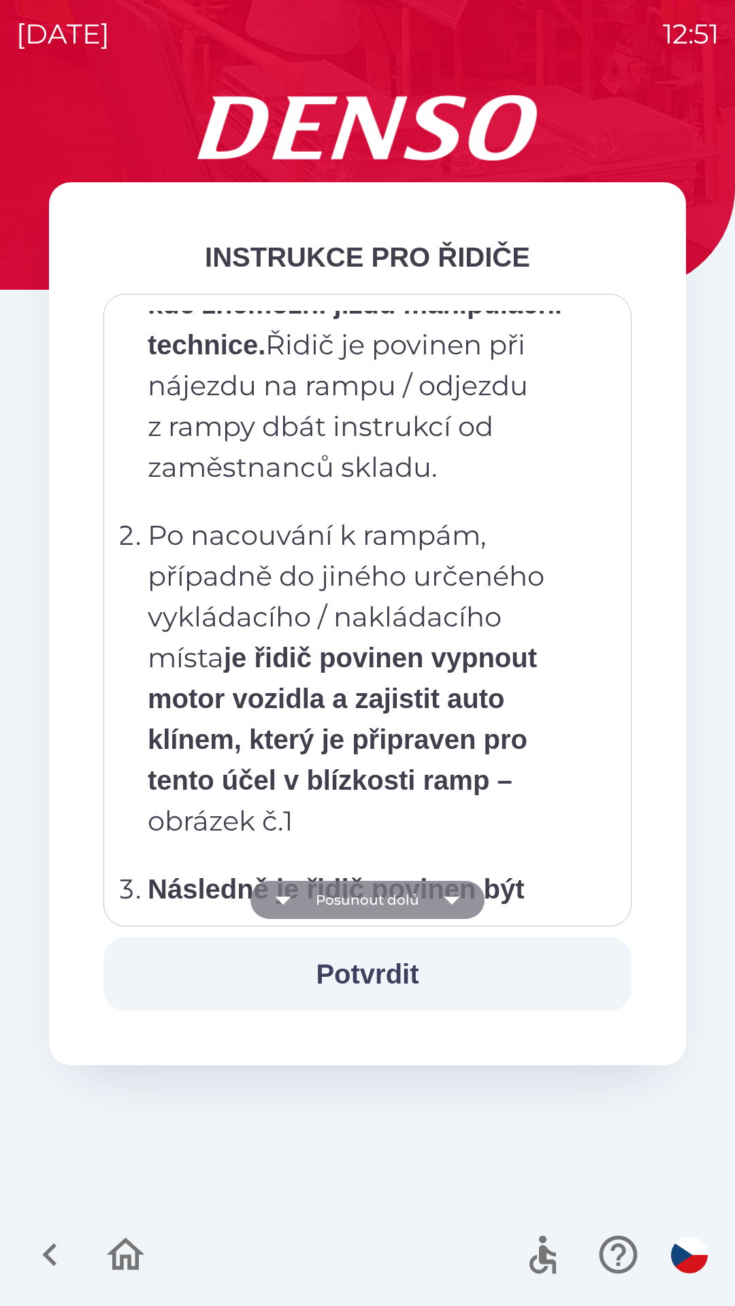
click at [442, 908] on icon "button" at bounding box center [452, 900] width 38 height 38
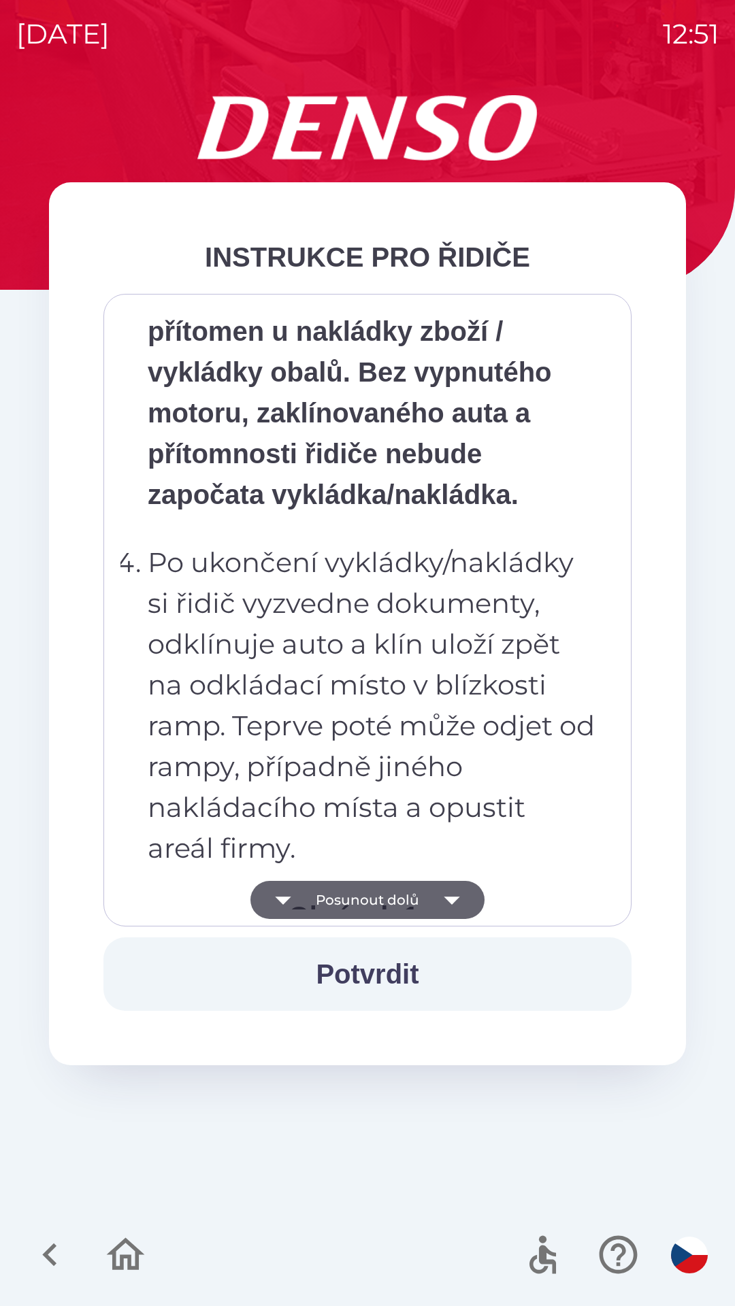
click at [447, 907] on icon "button" at bounding box center [452, 900] width 38 height 38
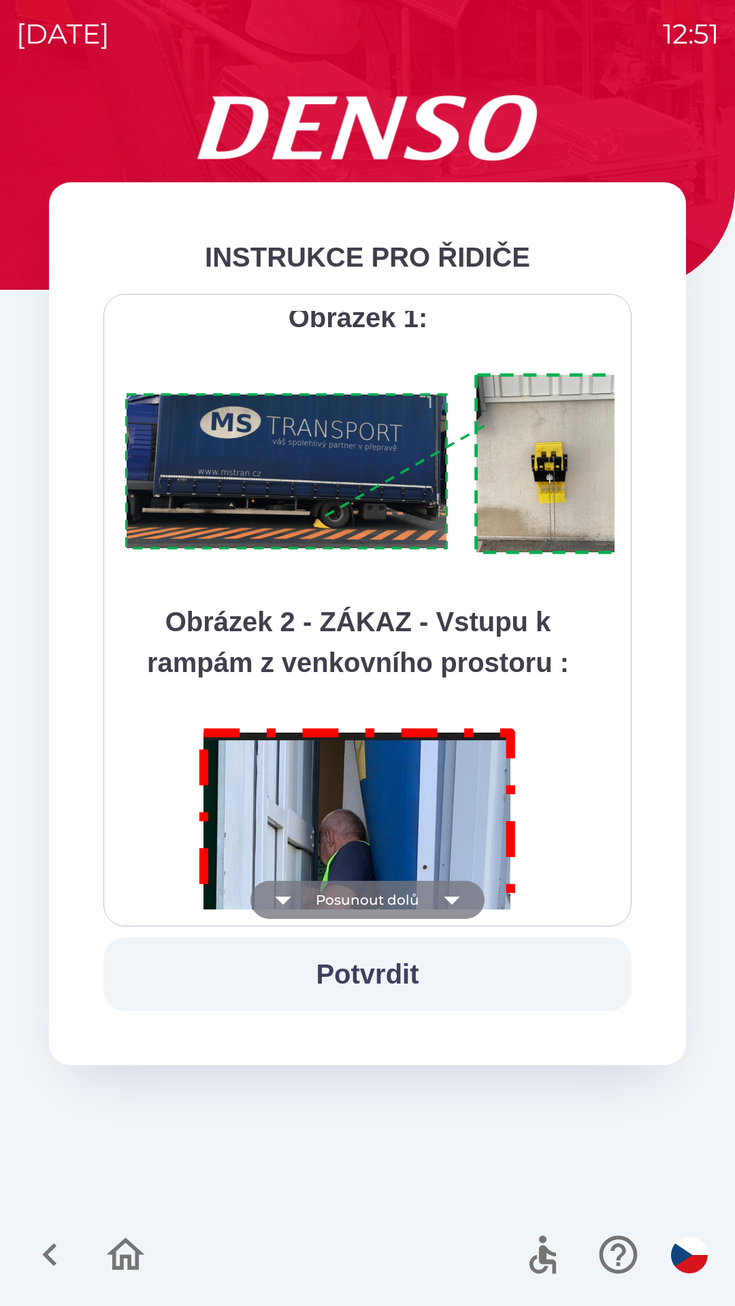
click at [451, 899] on icon "button" at bounding box center [452, 901] width 16 height 8
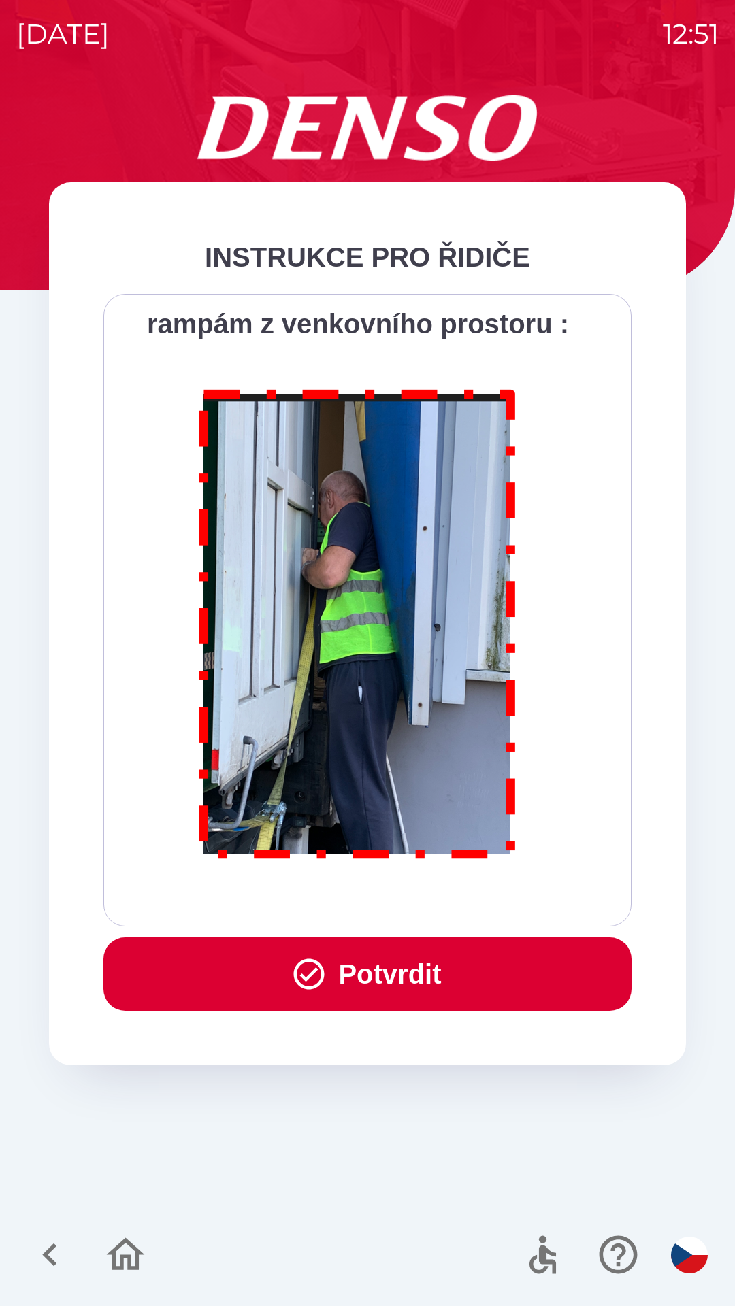
click at [465, 882] on div "Všichni řidiči přijíždějící do skladu firmy DENSO CZECH s.r.o. jsou po průjezdu…" at bounding box center [367, 610] width 494 height 599
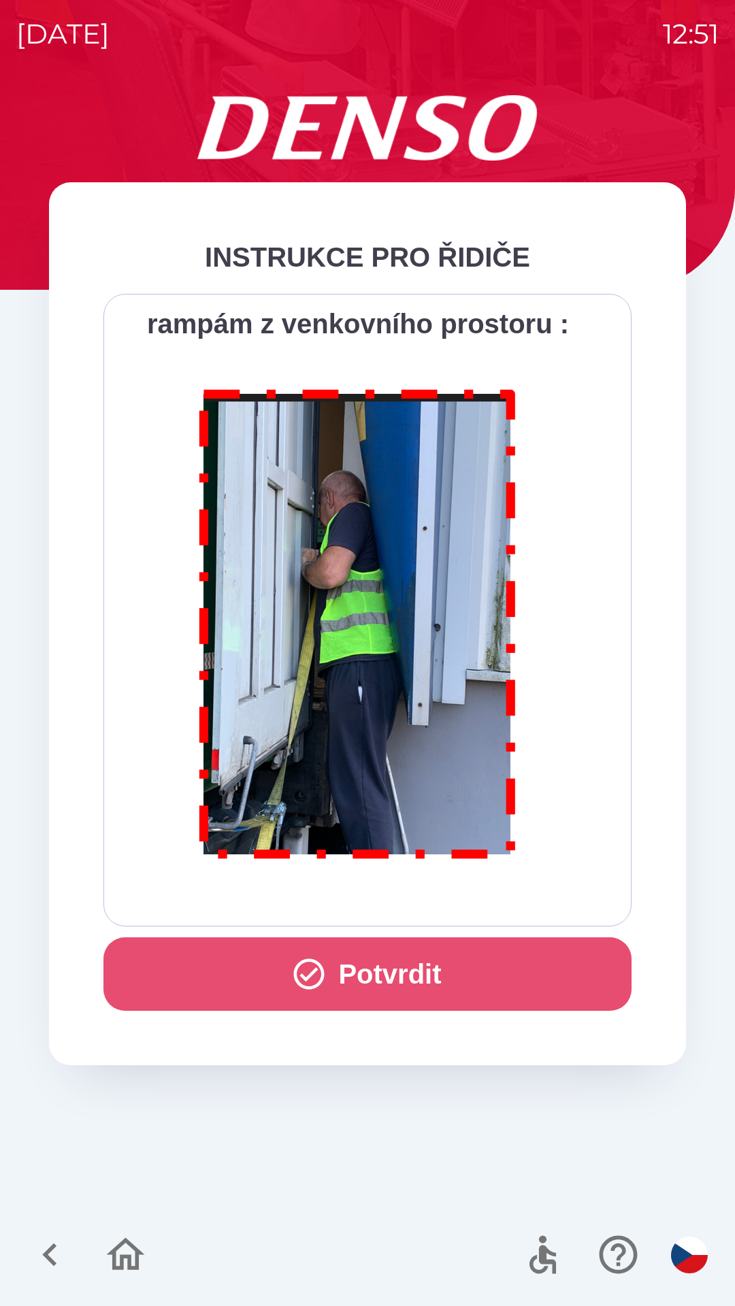
click at [418, 980] on button "Potvrdit" at bounding box center [367, 973] width 528 height 73
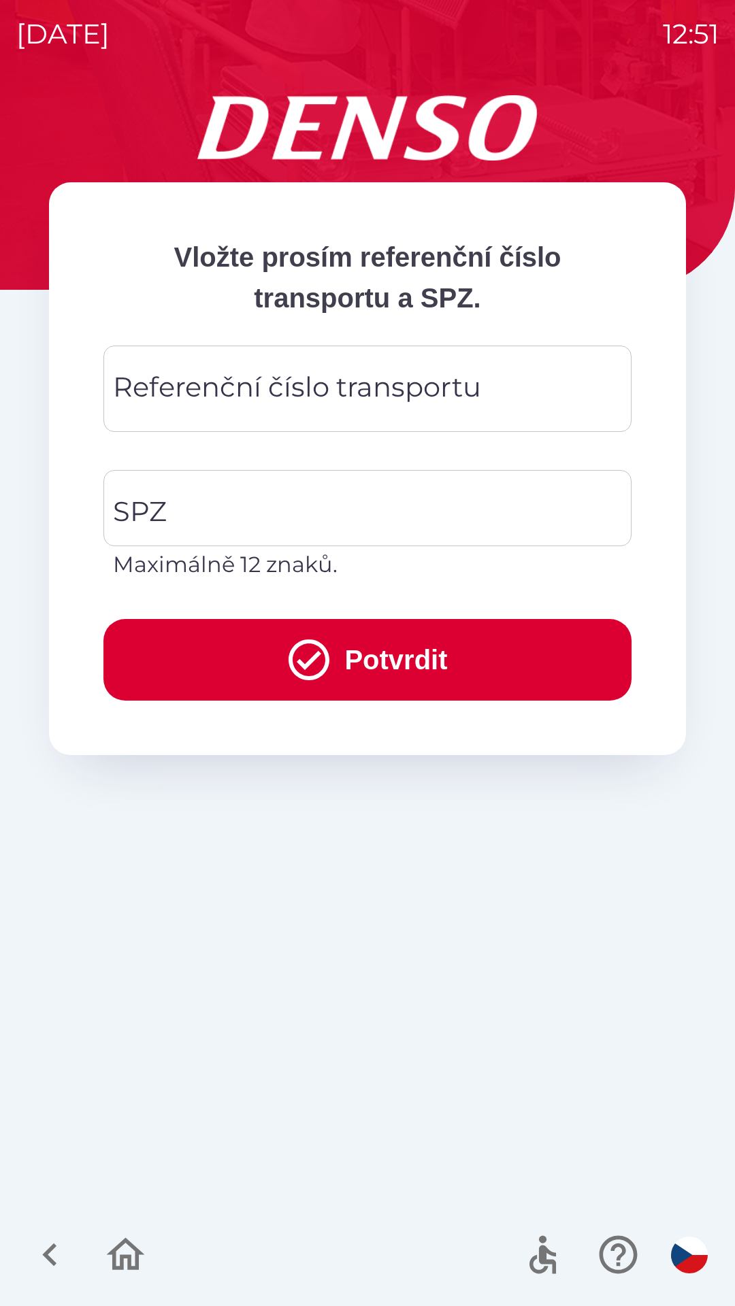
click at [498, 399] on input "Referenční číslo transportu" at bounding box center [367, 389] width 495 height 54
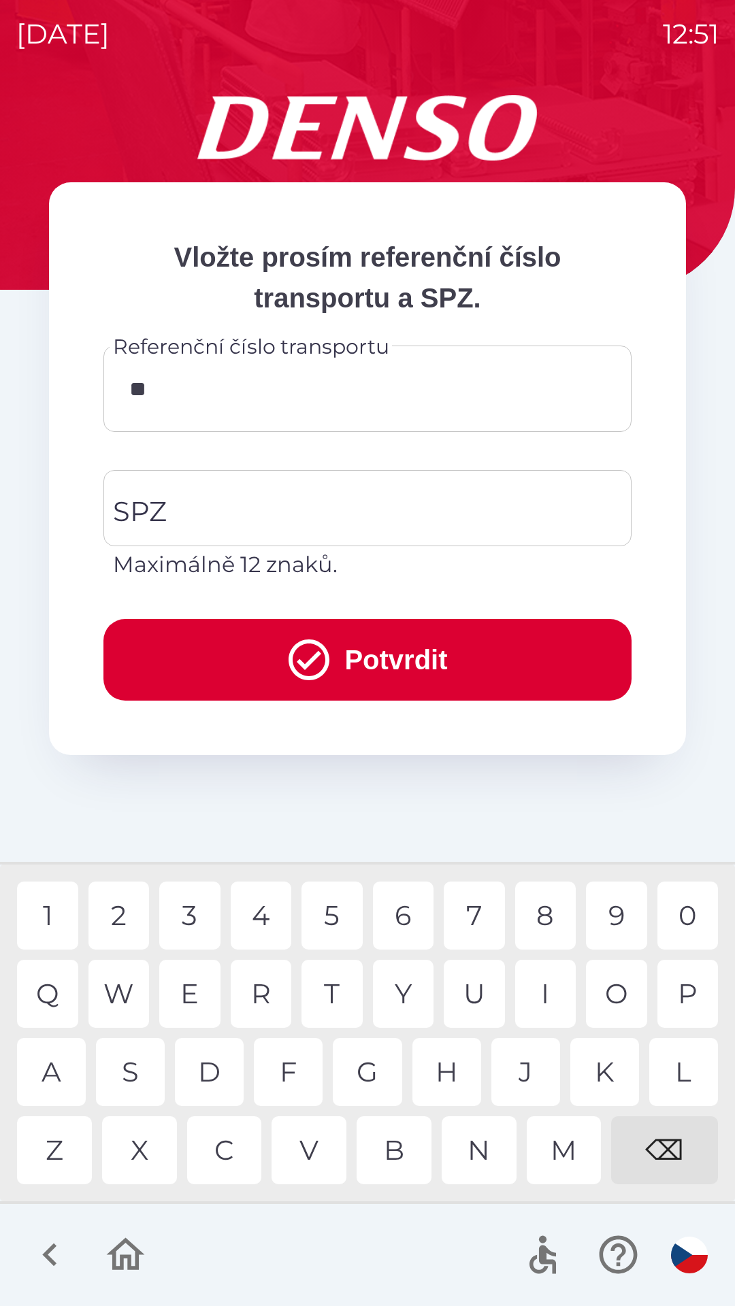
click at [156, 1146] on div "X" at bounding box center [139, 1150] width 75 height 68
click at [376, 1078] on div "G" at bounding box center [367, 1072] width 69 height 68
click at [59, 908] on div "1" at bounding box center [47, 916] width 61 height 68
click at [127, 916] on div "2" at bounding box center [118, 916] width 61 height 68
click at [47, 926] on div "1" at bounding box center [47, 916] width 61 height 68
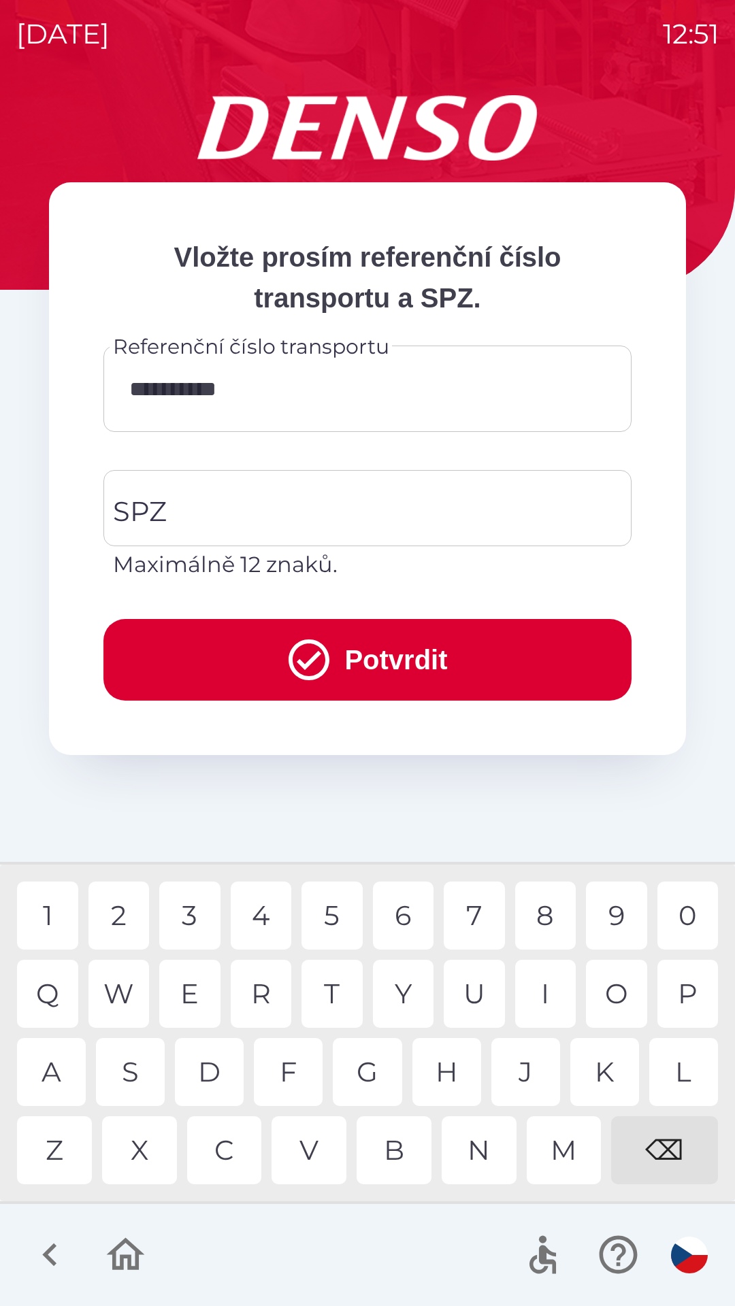
type input "**********"
click at [484, 920] on div "7" at bounding box center [474, 916] width 61 height 68
click at [344, 514] on input "SPZ" at bounding box center [357, 508] width 495 height 64
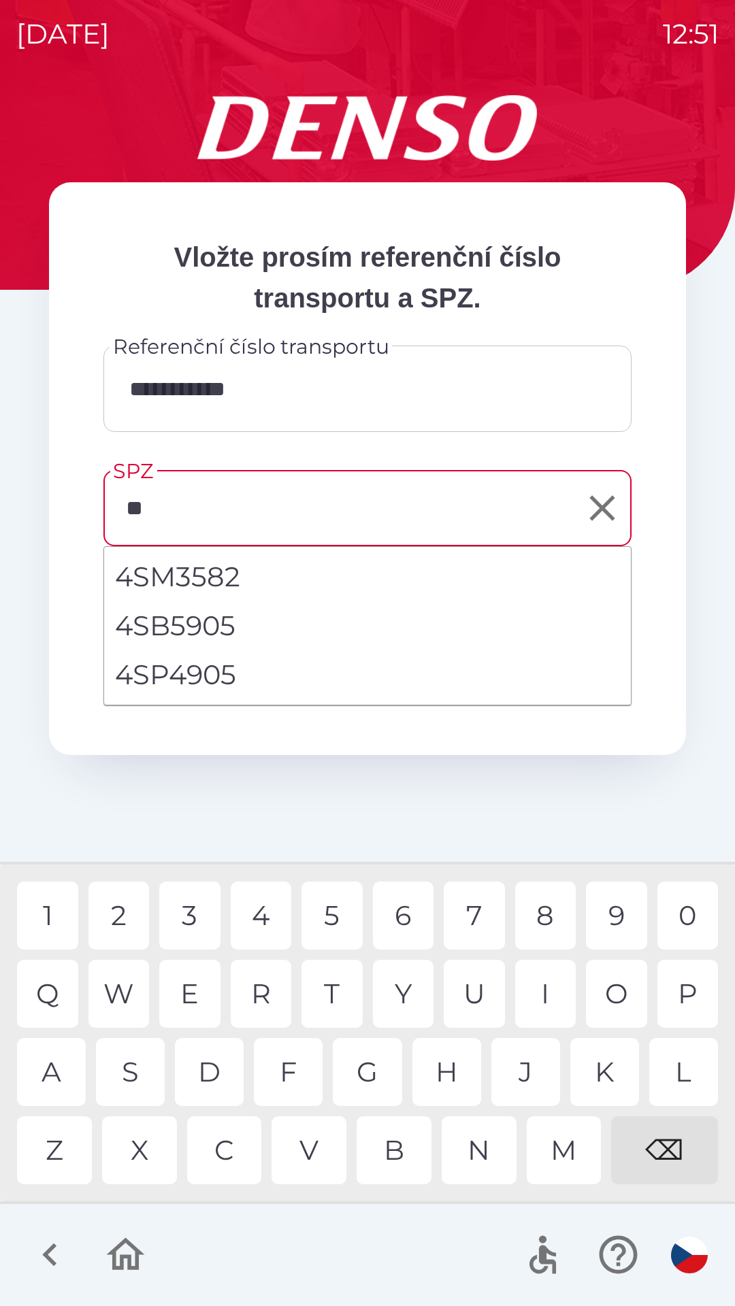
click at [141, 1075] on div "S" at bounding box center [130, 1072] width 69 height 68
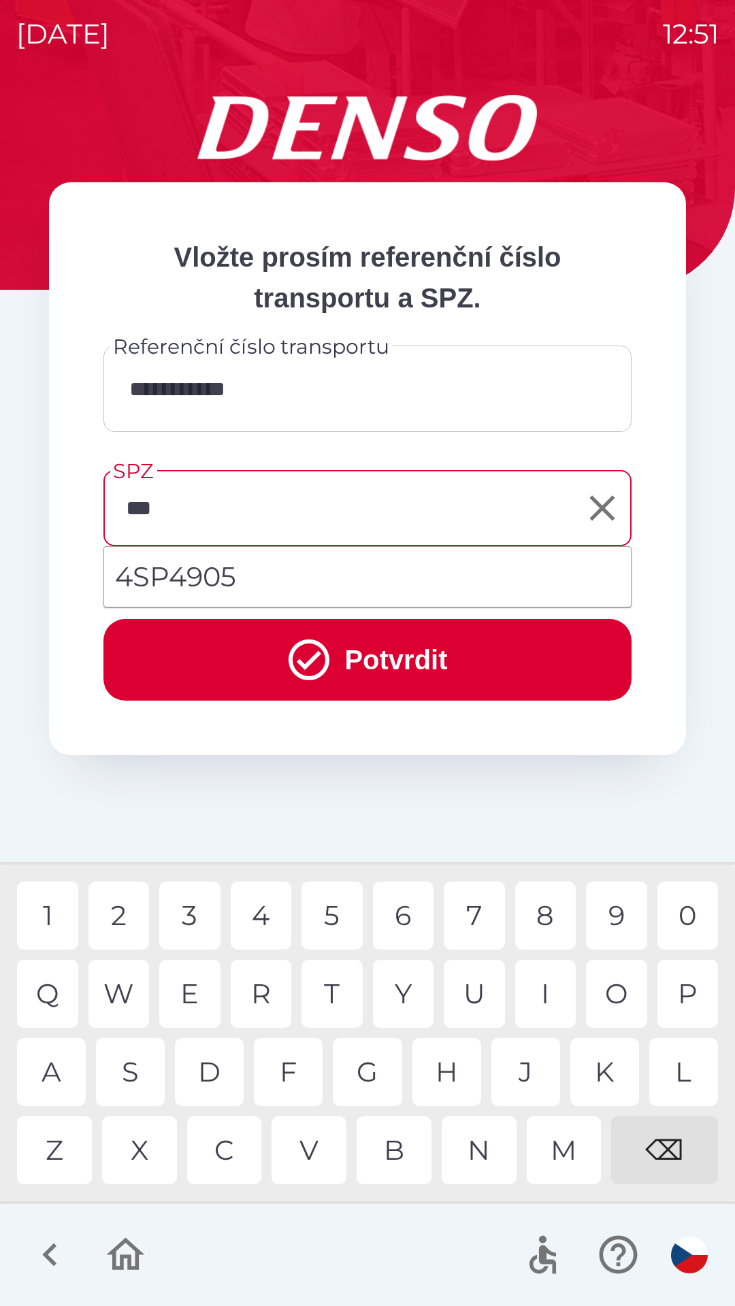
click at [691, 1001] on div "P" at bounding box center [687, 994] width 61 height 68
click at [273, 921] on div "4" at bounding box center [261, 916] width 61 height 68
click at [493, 915] on div "7" at bounding box center [474, 916] width 61 height 68
type input "*******"
click at [435, 673] on button "Potvrdit" at bounding box center [367, 660] width 528 height 82
